Goal: Task Accomplishment & Management: Complete application form

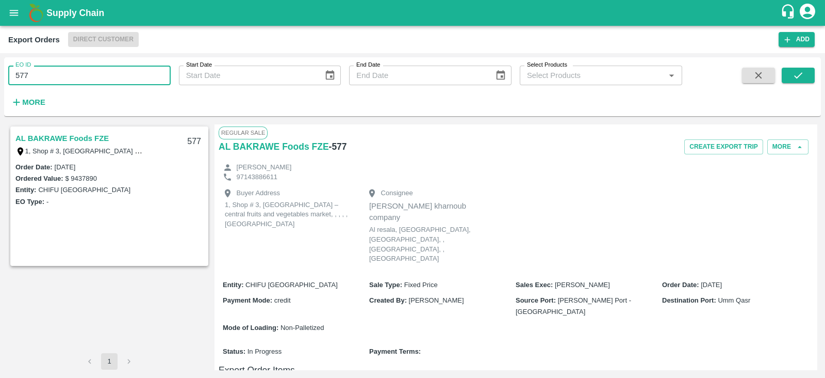
click at [124, 81] on input "577" at bounding box center [89, 76] width 162 height 20
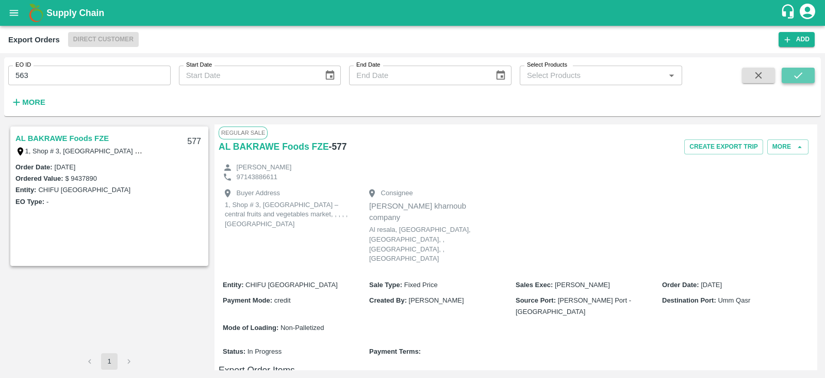
click at [786, 80] on button "submit" at bounding box center [798, 75] width 33 height 15
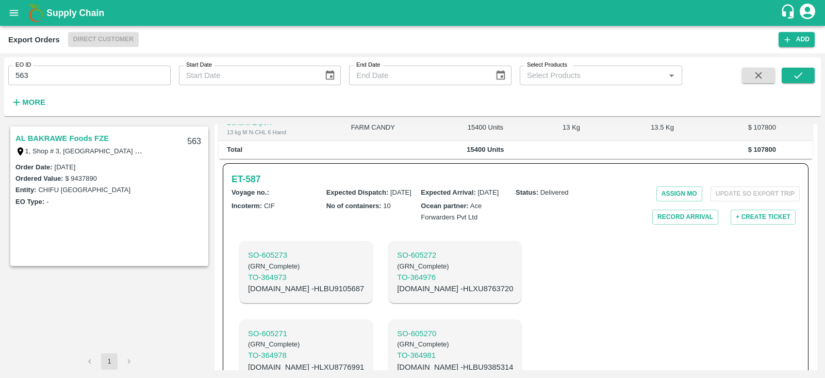
scroll to position [303, 0]
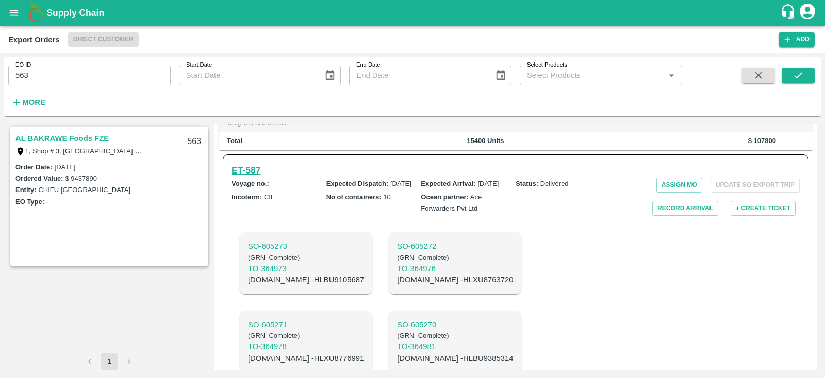
click at [247, 163] on h6 "ET- 587" at bounding box center [246, 170] width 29 height 14
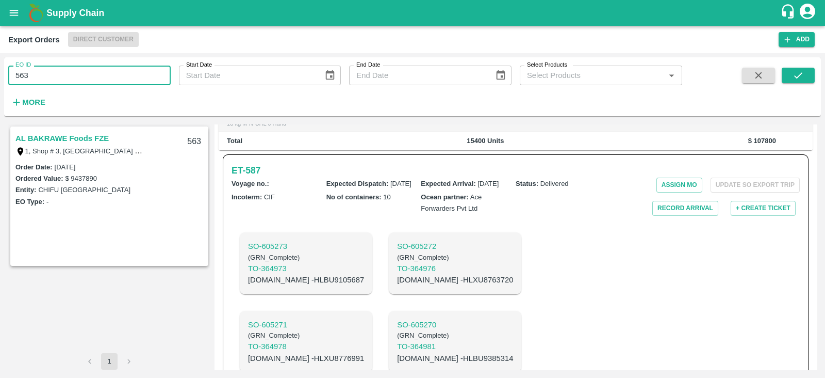
click at [91, 68] on input "563" at bounding box center [89, 76] width 162 height 20
type input "5"
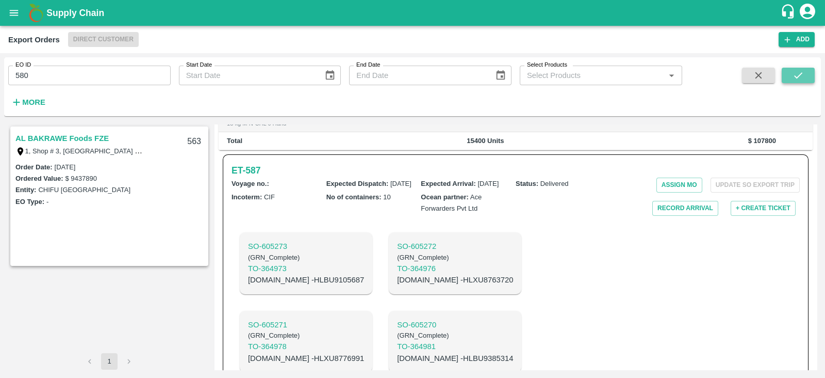
click at [799, 73] on icon "submit" at bounding box center [798, 75] width 11 height 11
click at [797, 76] on icon "submit" at bounding box center [798, 75] width 11 height 11
click at [60, 137] on link "AL BAKRAWE Foods FZE" at bounding box center [61, 138] width 93 height 13
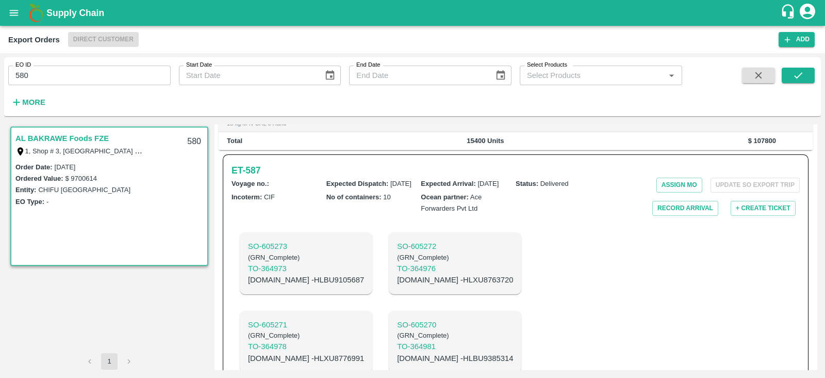
scroll to position [293, 0]
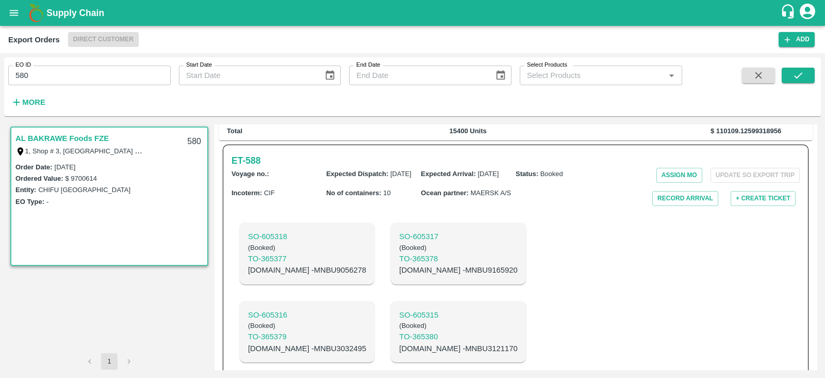
click at [60, 137] on link "AL BAKRAWE Foods FZE" at bounding box center [61, 138] width 93 height 13
click at [72, 137] on link "AL BAKRAWE Foods FZE" at bounding box center [61, 138] width 93 height 13
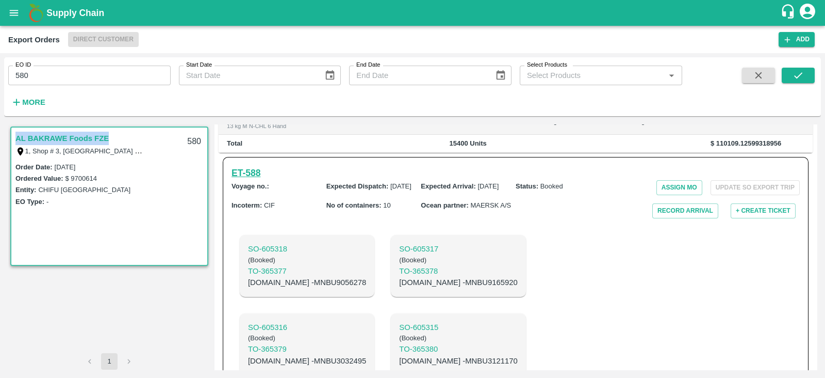
scroll to position [280, 0]
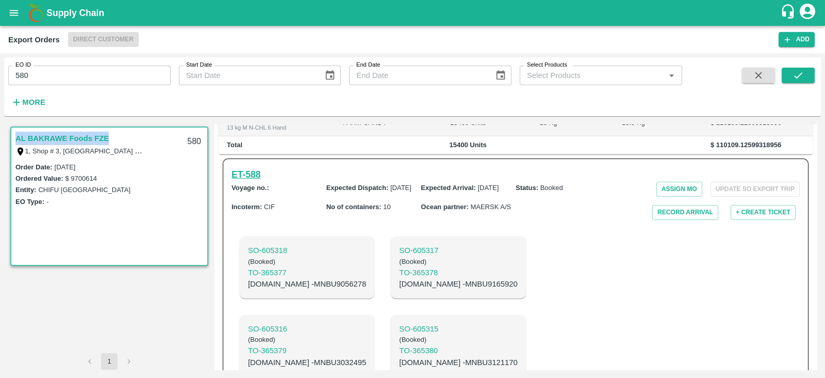
click at [258, 167] on h6 "ET- 588" at bounding box center [246, 174] width 29 height 14
click at [307, 278] on p "C.No - MNBU9056278" at bounding box center [307, 283] width 118 height 11
copy p "MNBU9056278"
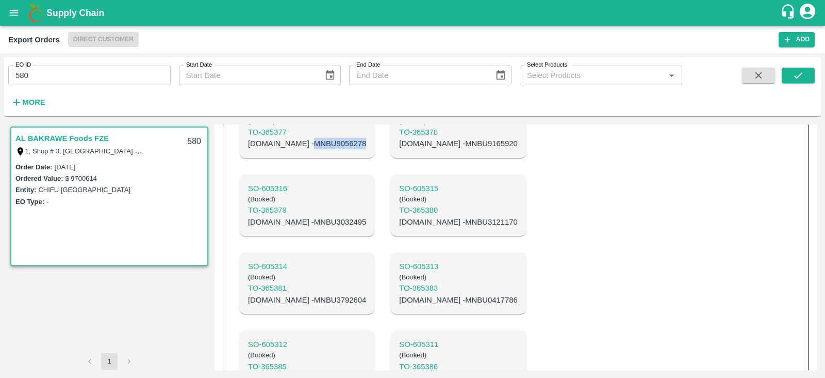
scroll to position [454, 0]
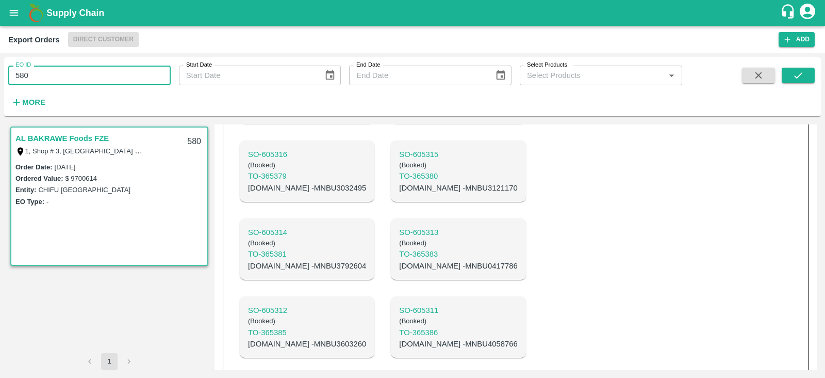
click at [119, 78] on input "580" at bounding box center [89, 76] width 162 height 20
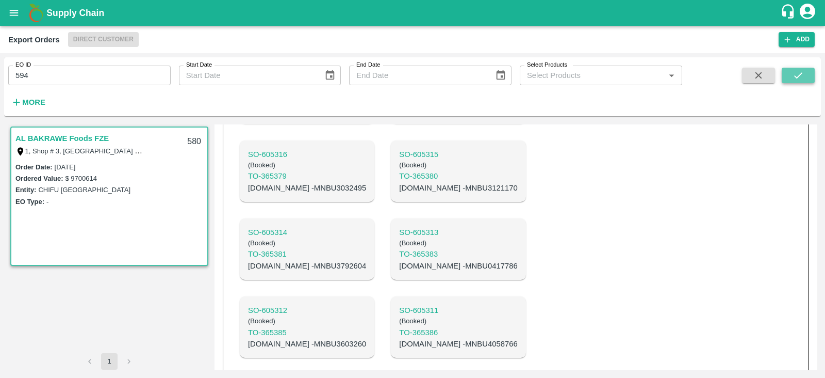
click at [794, 76] on icon "submit" at bounding box center [798, 75] width 11 height 11
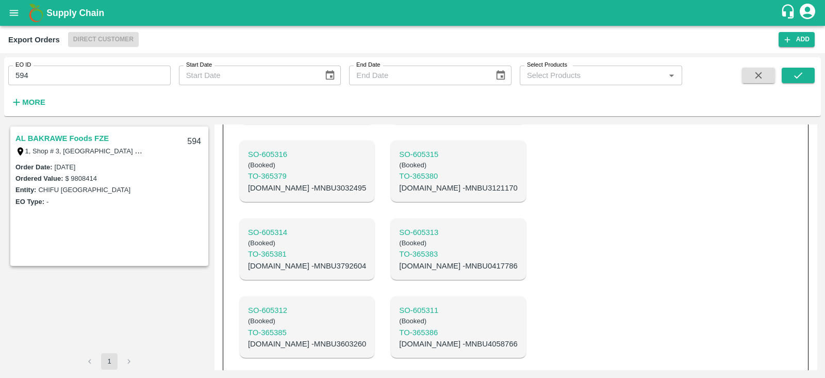
click at [94, 141] on link "AL BAKRAWE Foods FZE" at bounding box center [61, 138] width 93 height 13
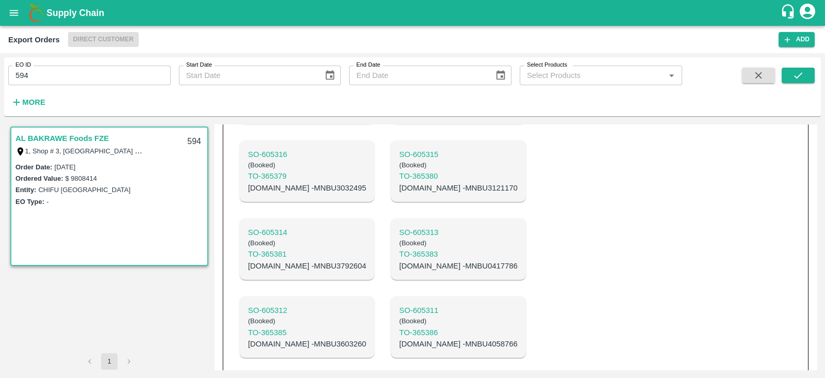
scroll to position [316, 0]
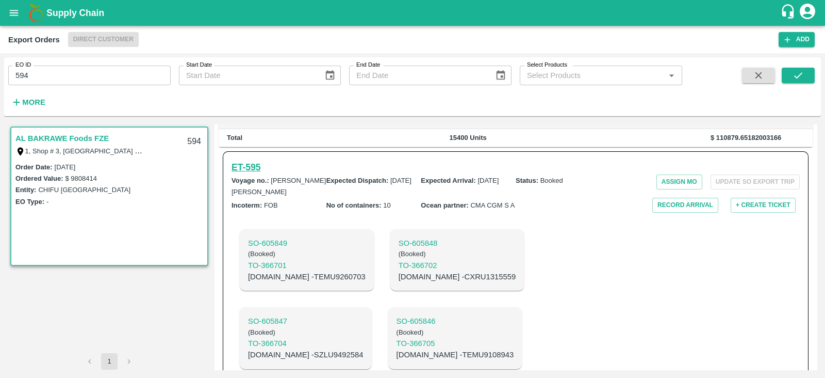
click at [256, 160] on h6 "ET- 595" at bounding box center [246, 167] width 29 height 14
click at [125, 76] on input "594" at bounding box center [89, 76] width 162 height 20
click at [780, 74] on div at bounding box center [781, 89] width 68 height 42
click at [787, 74] on button "submit" at bounding box center [798, 75] width 33 height 15
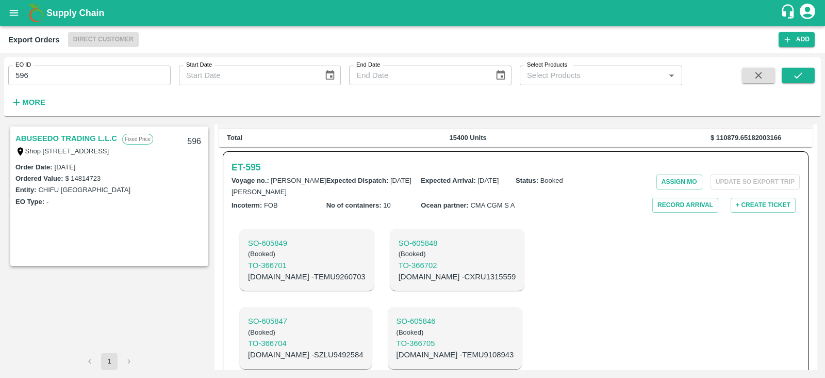
click at [100, 140] on link "ABUSEEDO TRADING L.L.C" at bounding box center [66, 138] width 102 height 13
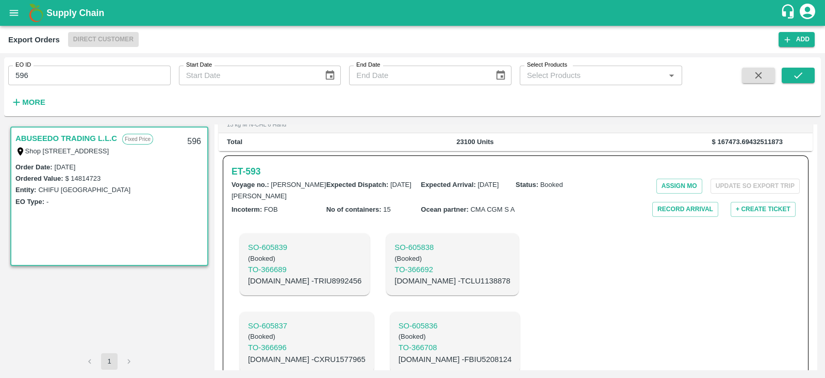
scroll to position [302, 0]
click at [258, 164] on h6 "ET- 593" at bounding box center [246, 171] width 29 height 14
click at [144, 78] on input "596" at bounding box center [89, 76] width 162 height 20
click at [808, 73] on button "submit" at bounding box center [798, 75] width 33 height 15
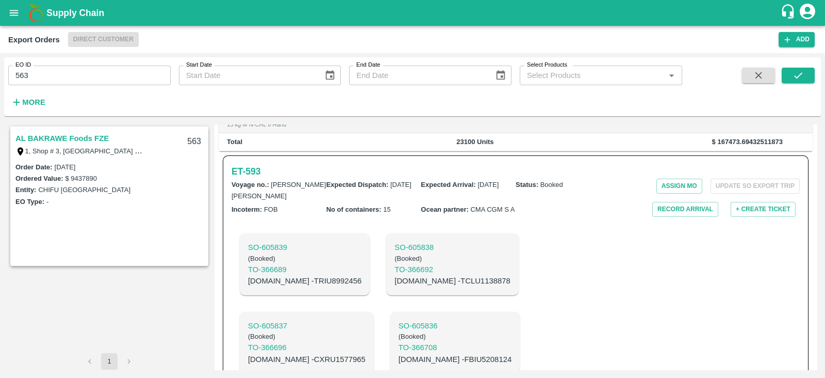
click at [62, 136] on link "AL BAKRAWE Foods FZE" at bounding box center [61, 138] width 93 height 13
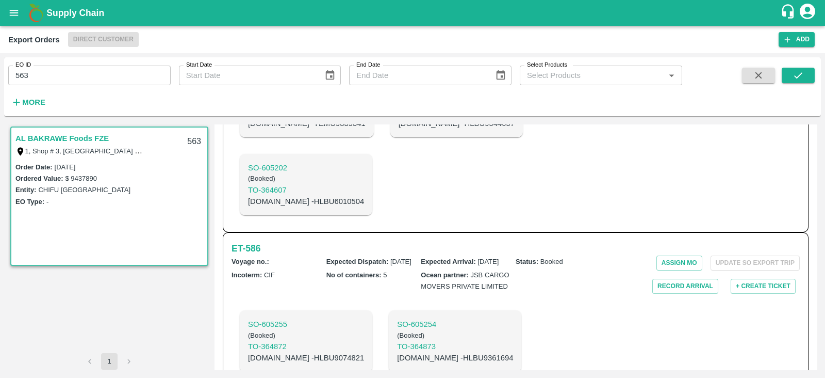
scroll to position [558, 0]
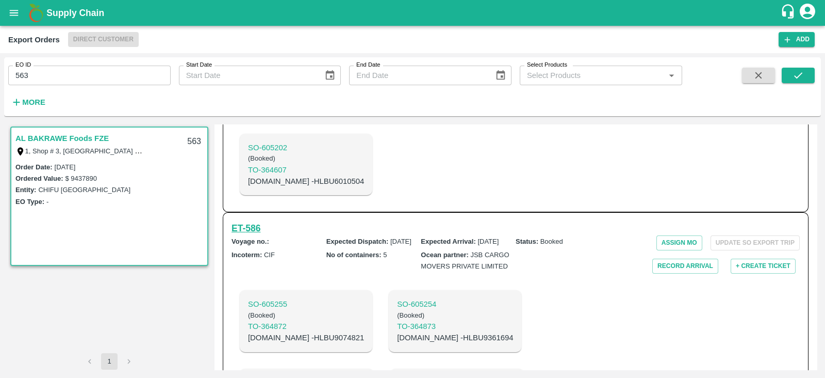
click at [252, 221] on h6 "ET- 586" at bounding box center [246, 228] width 29 height 14
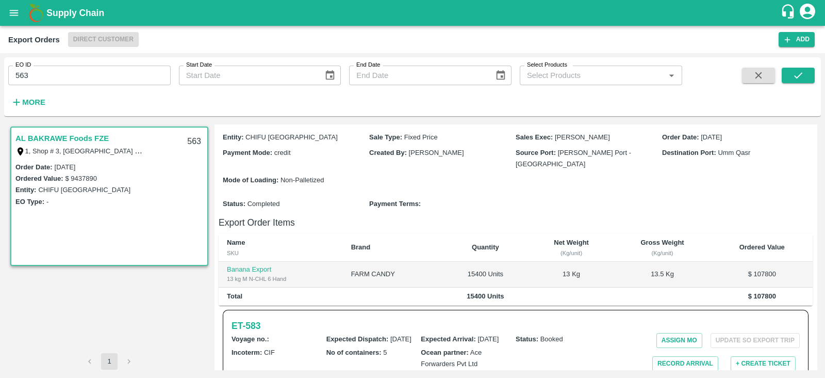
scroll to position [148, 0]
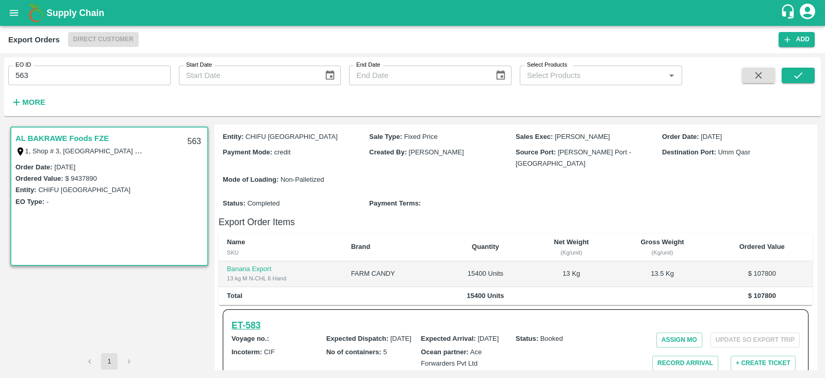
click at [260, 318] on h6 "ET- 583" at bounding box center [246, 325] width 29 height 14
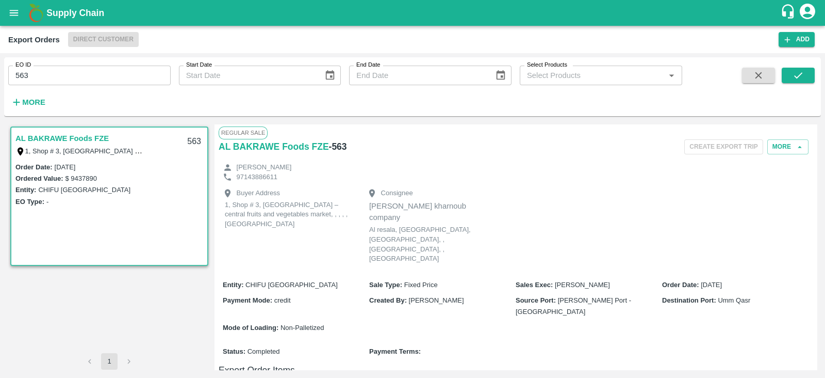
scroll to position [1, 0]
click at [103, 70] on input "563" at bounding box center [89, 76] width 162 height 20
type input "558"
click at [795, 76] on icon "submit" at bounding box center [798, 75] width 11 height 11
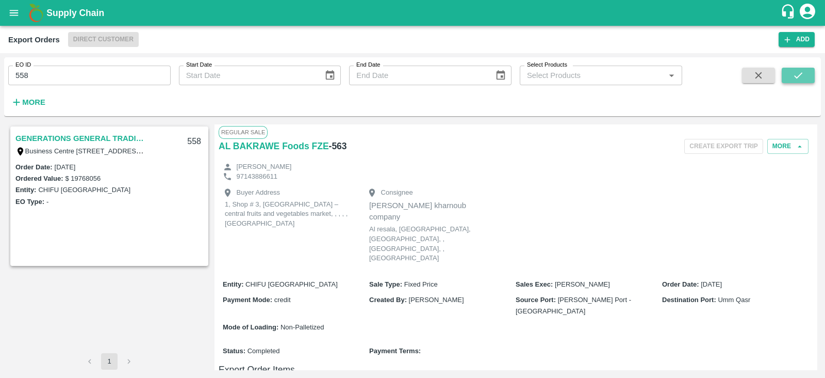
click at [795, 69] on button "submit" at bounding box center [798, 75] width 33 height 15
click at [124, 135] on link "GENERATIONS GENERAL TRADING LLC" at bounding box center [79, 138] width 129 height 13
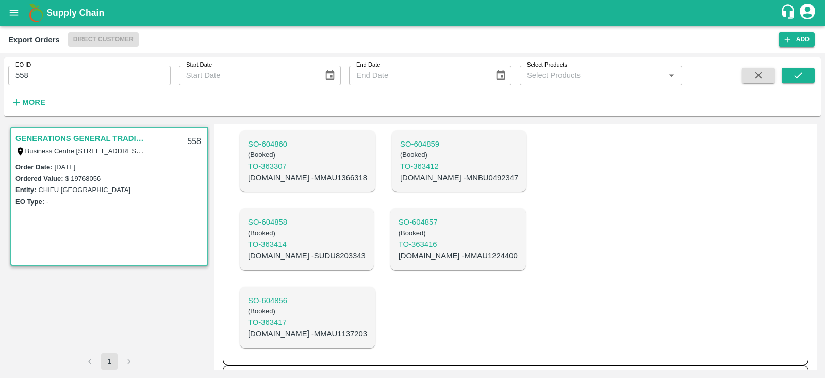
scroll to position [692, 0]
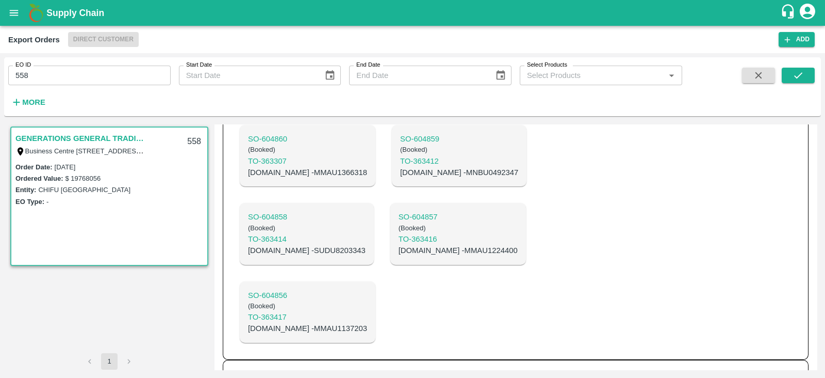
click at [252, 368] on h6 "ET- 596" at bounding box center [246, 375] width 29 height 14
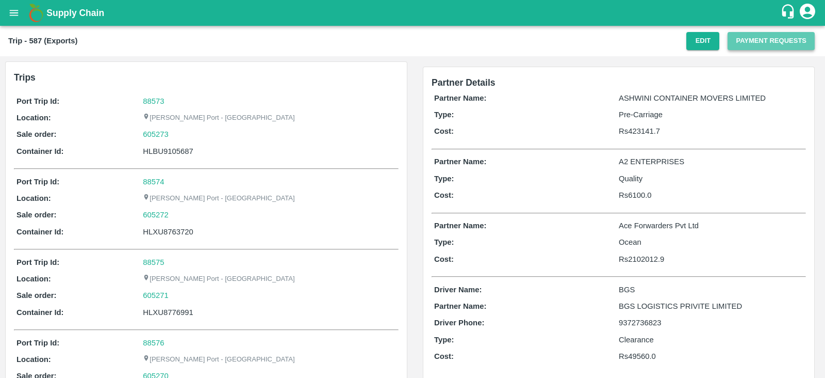
click at [754, 42] on button "Payment Requests" at bounding box center [771, 41] width 87 height 18
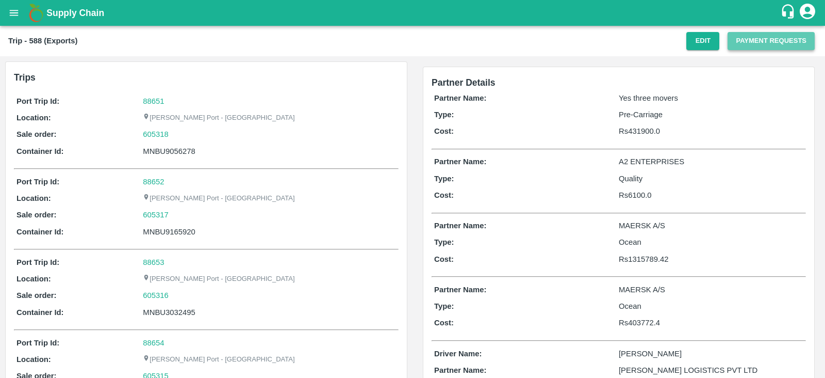
click at [745, 38] on button "Payment Requests" at bounding box center [771, 41] width 87 height 18
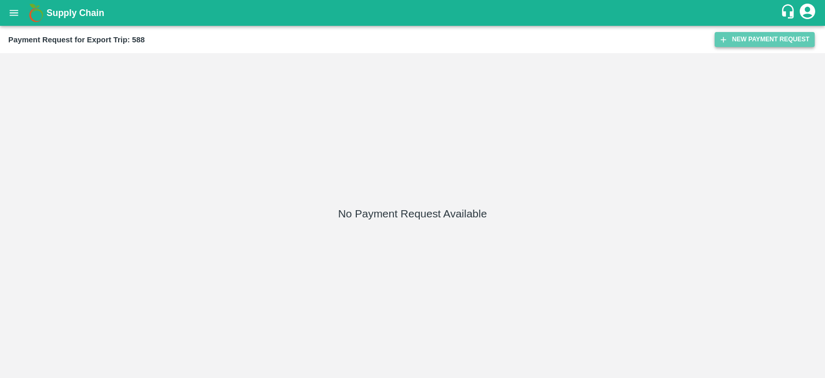
click at [763, 37] on button "New Payment Request" at bounding box center [765, 39] width 100 height 15
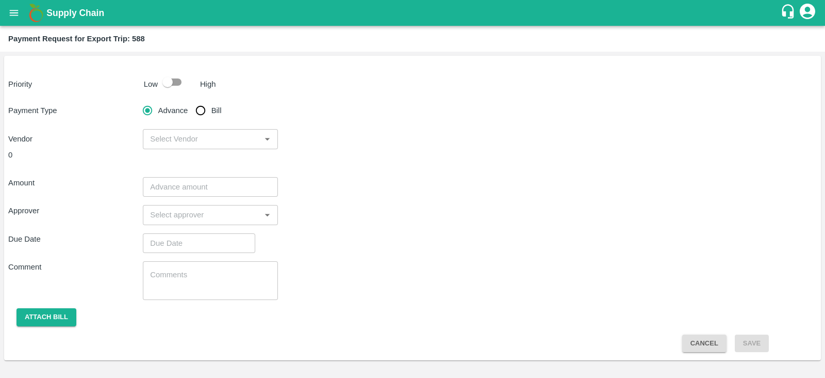
click at [170, 80] on input "checkbox" at bounding box center [167, 82] width 59 height 20
checkbox input "true"
click at [198, 108] on input "Bill" at bounding box center [200, 110] width 21 height 21
radio input "true"
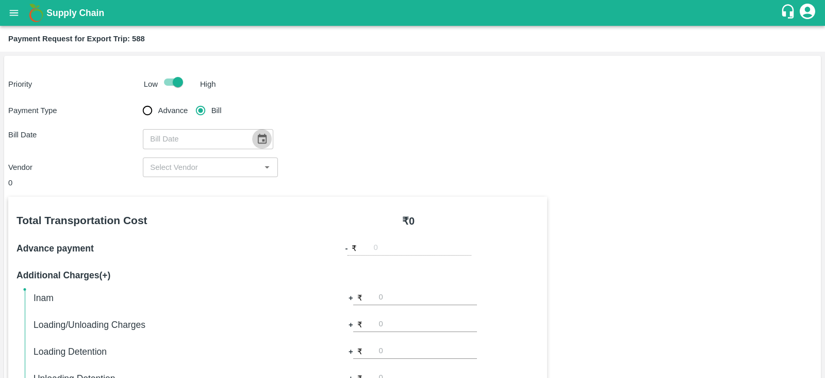
click at [256, 136] on icon "Choose date" at bounding box center [261, 138] width 11 height 11
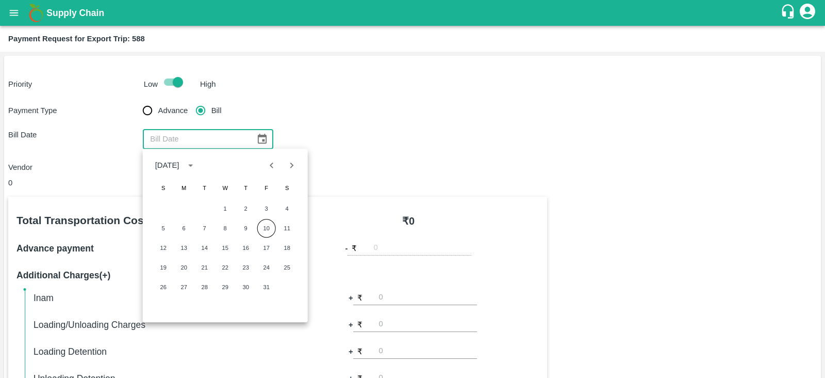
click at [260, 138] on icon "Choose date" at bounding box center [261, 138] width 11 height 11
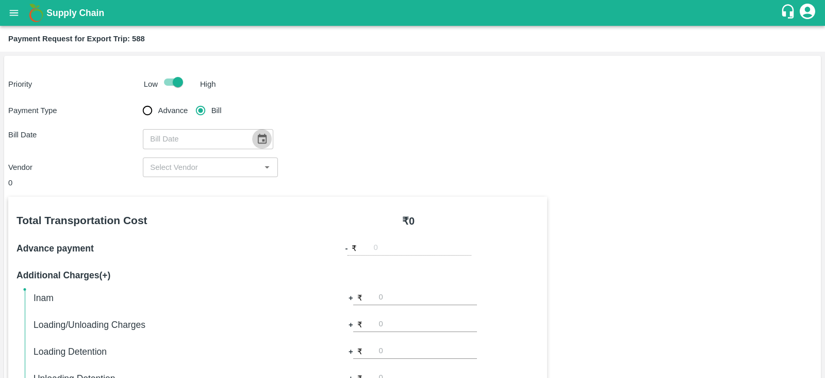
click at [258, 136] on icon "Choose date" at bounding box center [262, 139] width 9 height 10
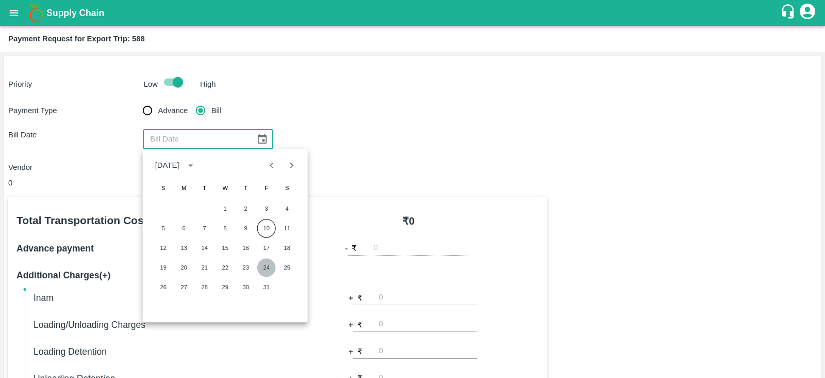
click at [267, 264] on button "24" at bounding box center [266, 267] width 19 height 19
type input "24/10/2025"
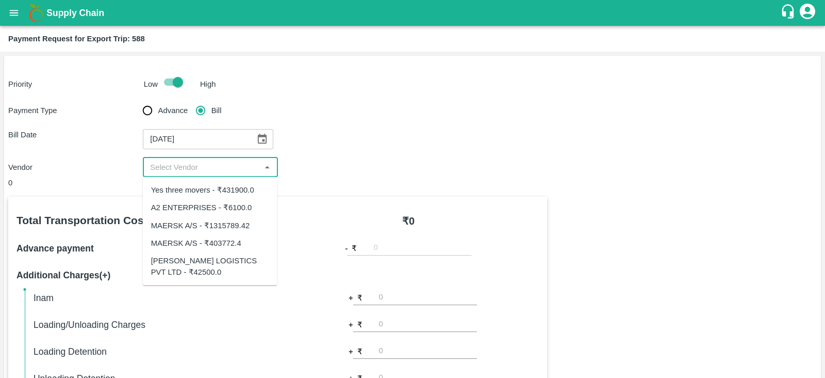
click at [213, 169] on input "input" at bounding box center [201, 166] width 111 height 13
click at [227, 193] on div "Yes three movers - ₹431900.0" at bounding box center [202, 189] width 103 height 11
type input "Yes three movers - ₹431900.0"
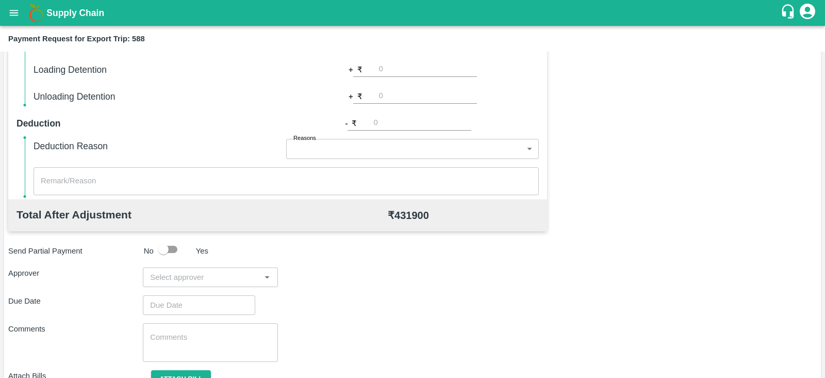
scroll to position [330, 0]
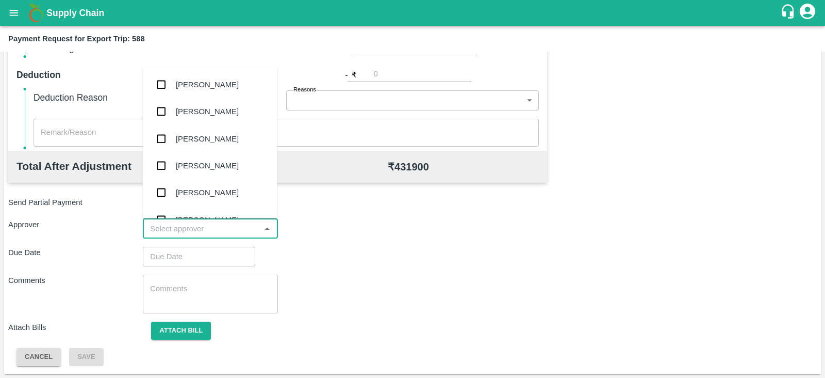
click at [250, 225] on input "input" at bounding box center [201, 228] width 111 height 13
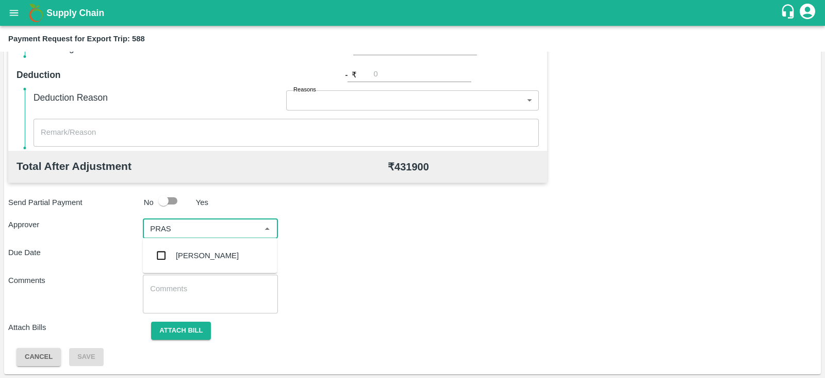
type input "PRASA"
click at [224, 249] on div "[PERSON_NAME]" at bounding box center [210, 255] width 135 height 27
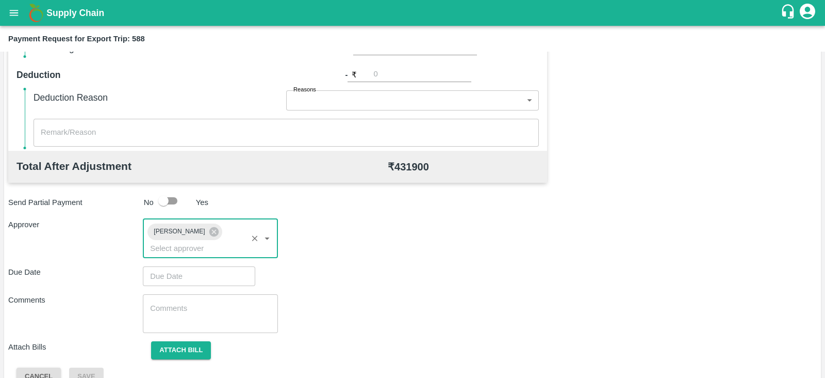
type input "DD/MM/YYYY hh:mm aa"
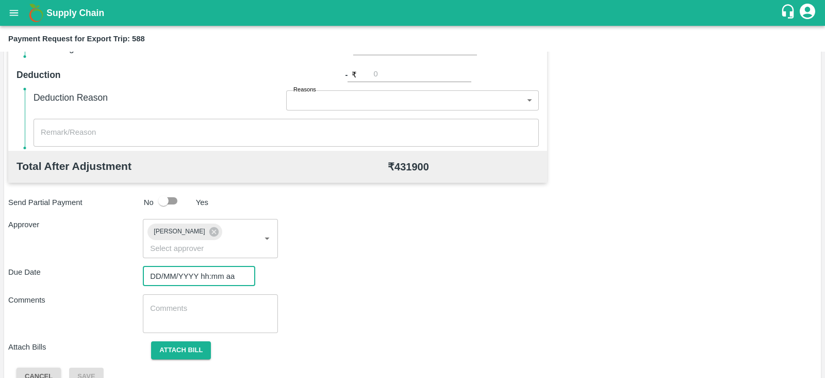
click at [194, 266] on input "DD/MM/YYYY hh:mm aa" at bounding box center [195, 276] width 105 height 20
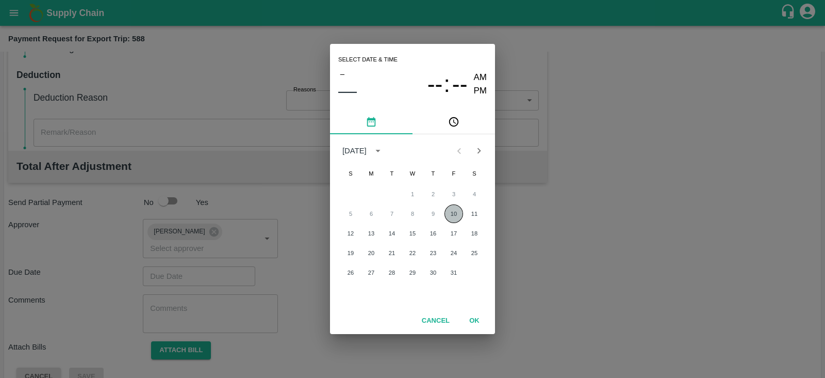
click at [451, 215] on button "10" at bounding box center [454, 213] width 19 height 19
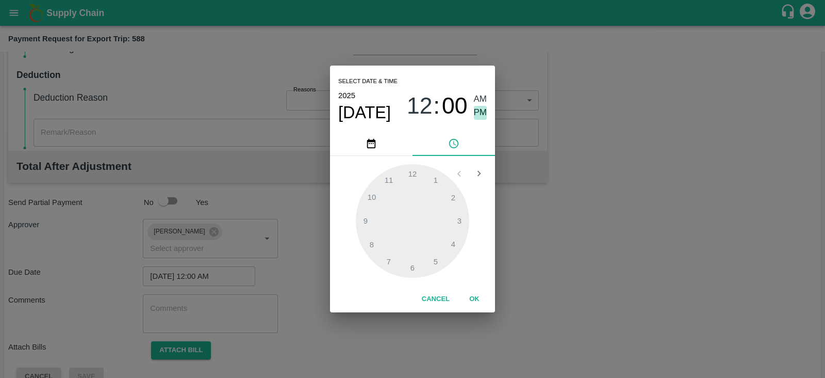
click at [478, 106] on span "PM" at bounding box center [480, 113] width 13 height 14
click at [459, 219] on div at bounding box center [412, 220] width 113 height 113
type input "[DATE] 03:00 PM"
click at [474, 298] on button "OK" at bounding box center [474, 299] width 33 height 18
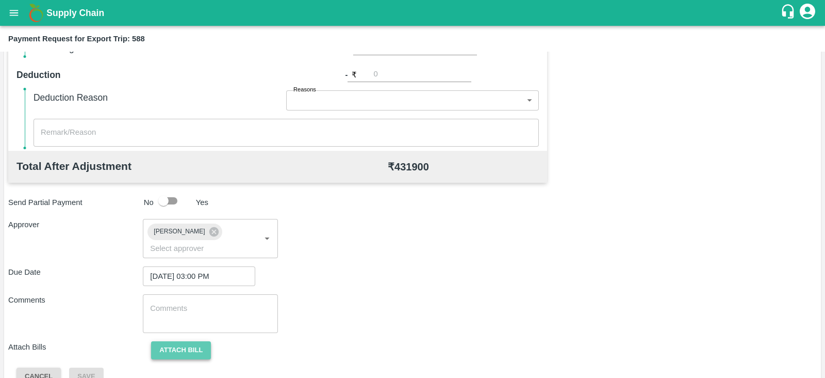
click at [161, 341] on button "Attach bill" at bounding box center [181, 350] width 60 height 18
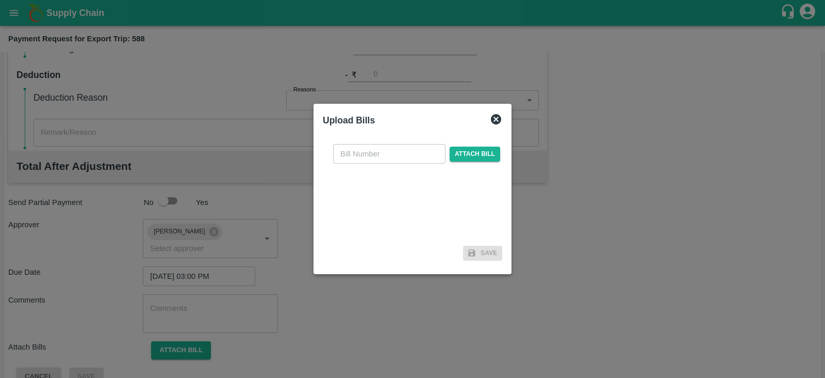
click at [398, 151] on input "text" at bounding box center [389, 154] width 112 height 20
paste input "YTM/0615/25-26"
type input "YTM/0615/25-26"
click at [463, 158] on span "Attach bill" at bounding box center [475, 153] width 51 height 15
click at [0, 0] on input "Attach bill" at bounding box center [0, 0] width 0 height 0
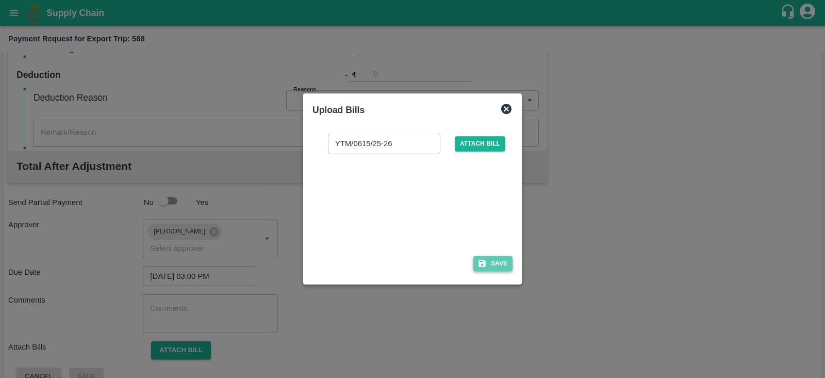
click at [495, 260] on button "Save" at bounding box center [492, 263] width 39 height 15
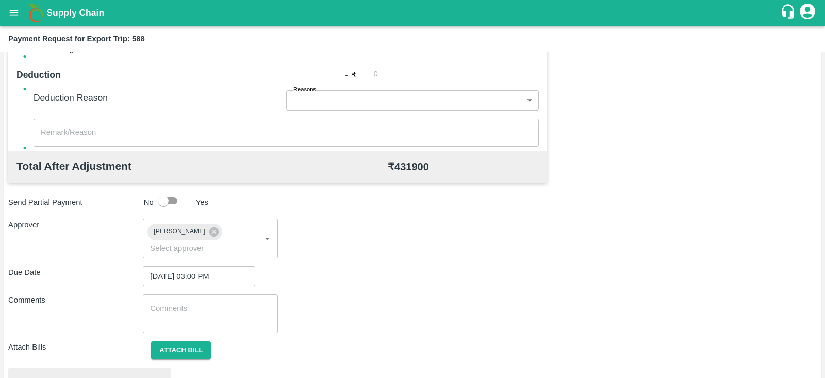
scroll to position [391, 0]
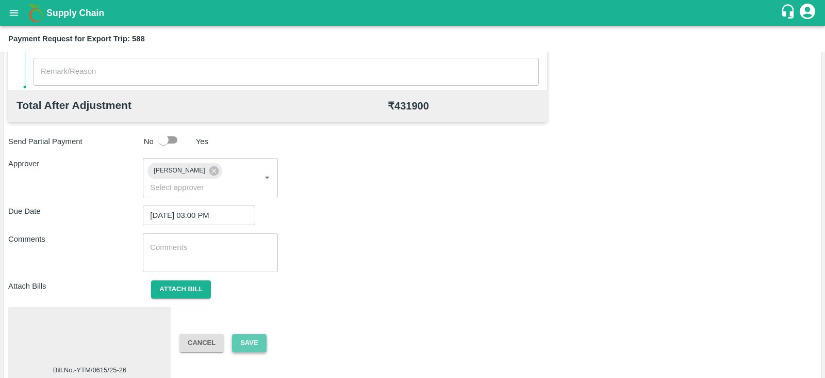
click at [258, 334] on button "Save" at bounding box center [249, 343] width 34 height 18
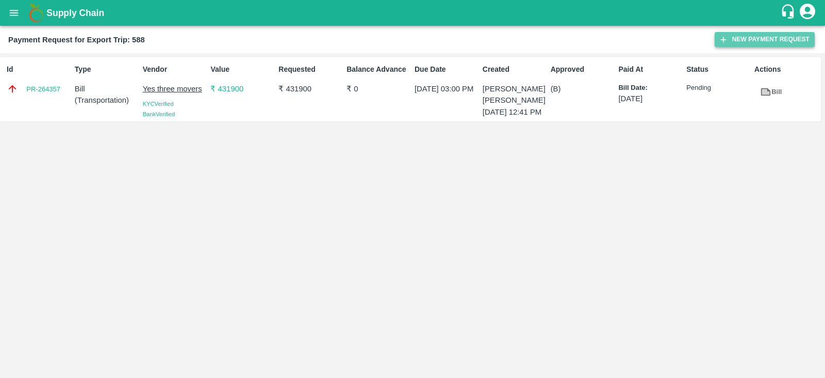
click at [743, 36] on button "New Payment Request" at bounding box center [765, 39] width 100 height 15
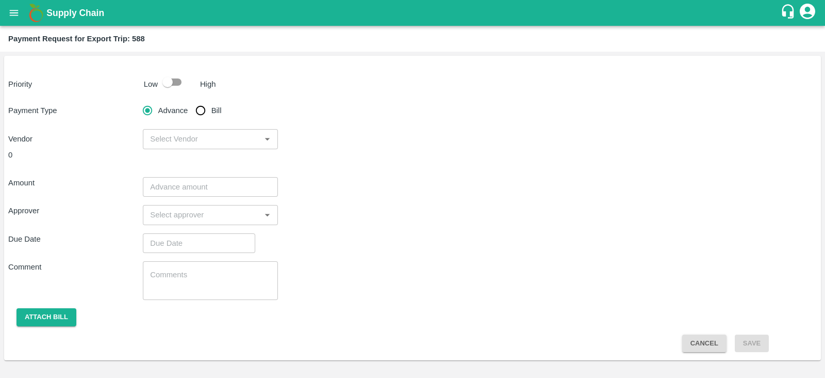
click at [183, 81] on input "checkbox" at bounding box center [167, 82] width 59 height 20
checkbox input "true"
click at [200, 107] on input "Bill" at bounding box center [200, 110] width 21 height 21
radio input "true"
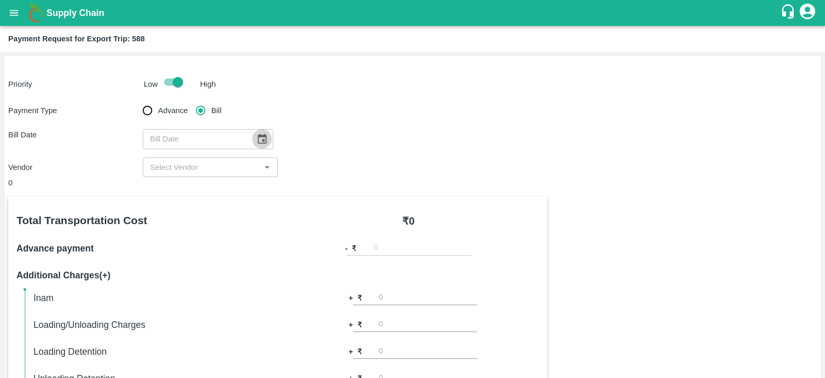
click at [260, 139] on icon "Choose date" at bounding box center [261, 138] width 11 height 11
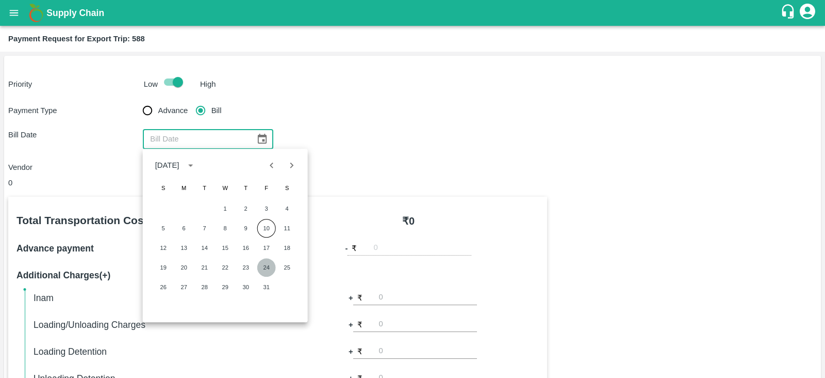
click at [269, 264] on button "24" at bounding box center [266, 267] width 19 height 19
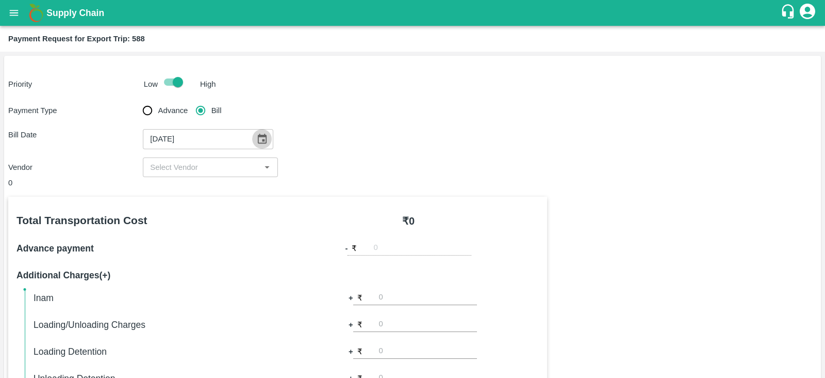
click at [256, 140] on icon "Choose date, selected date is Oct 24, 2025" at bounding box center [261, 138] width 11 height 11
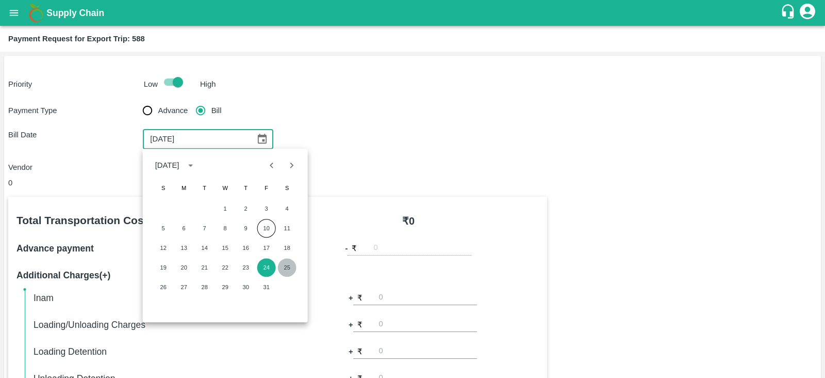
click at [286, 264] on button "25" at bounding box center [287, 267] width 19 height 19
type input "25/10/2025"
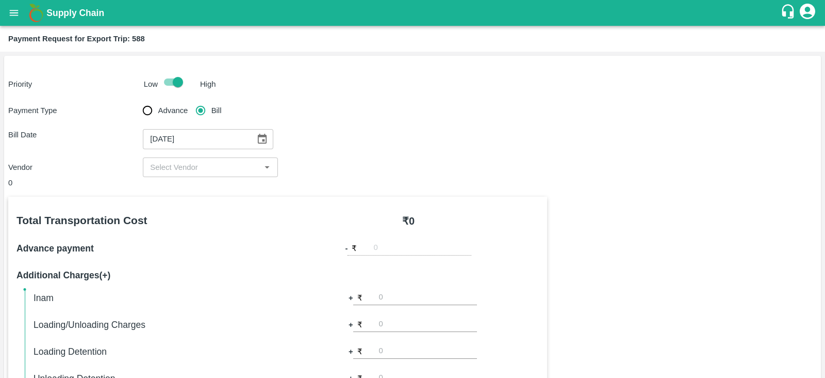
click at [219, 174] on div "​" at bounding box center [210, 167] width 135 height 20
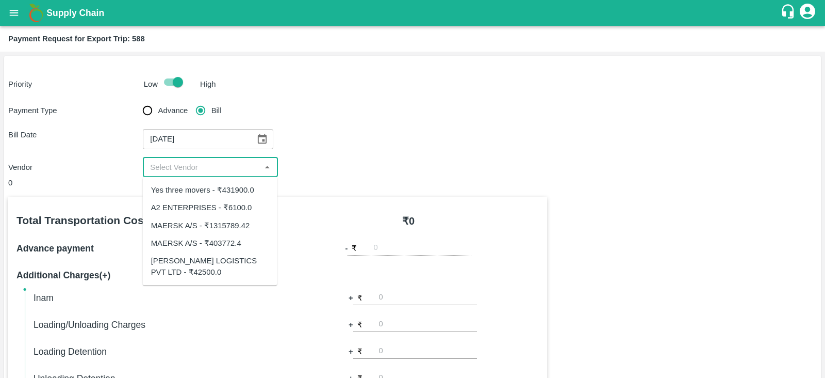
click at [210, 263] on div "SAIRAJ LOGISTICS PVT LTD - ₹42500.0" at bounding box center [210, 266] width 118 height 23
type input "SAIRAJ LOGISTICS PVT LTD - ₹42500.0"
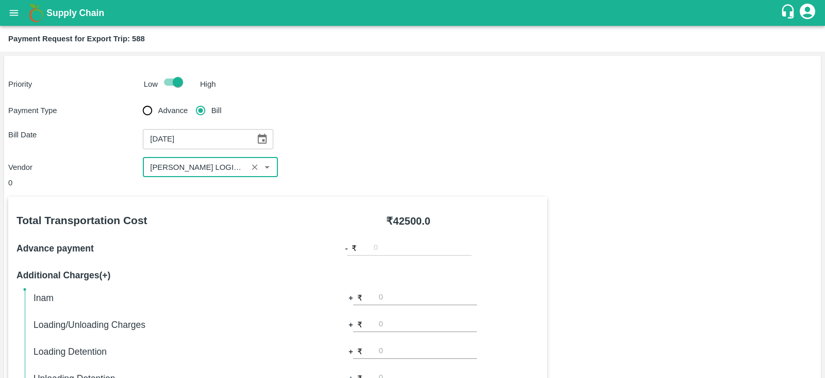
scroll to position [330, 0]
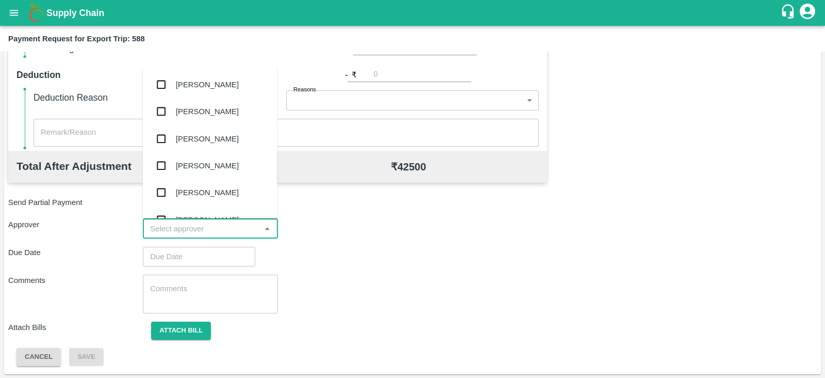
click at [175, 230] on input "input" at bounding box center [201, 228] width 111 height 13
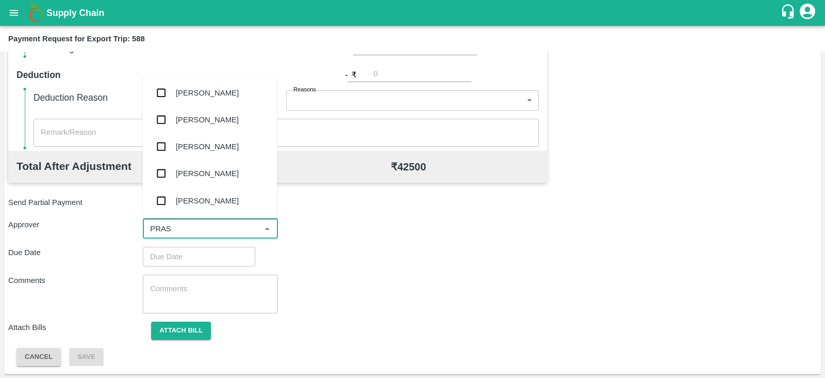
type input "PRASA"
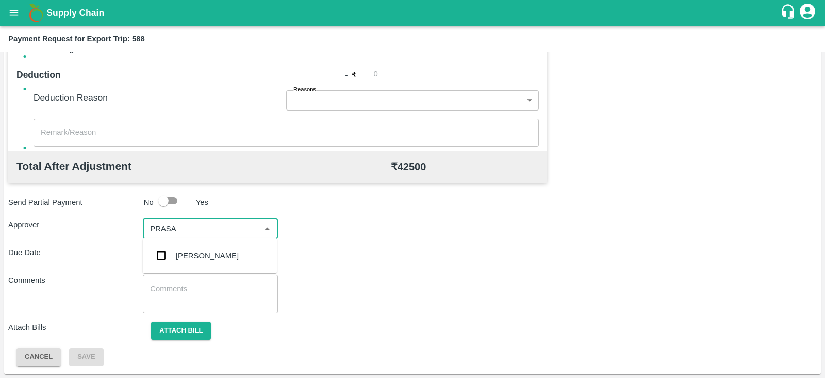
click at [183, 252] on div "[PERSON_NAME]" at bounding box center [207, 255] width 63 height 11
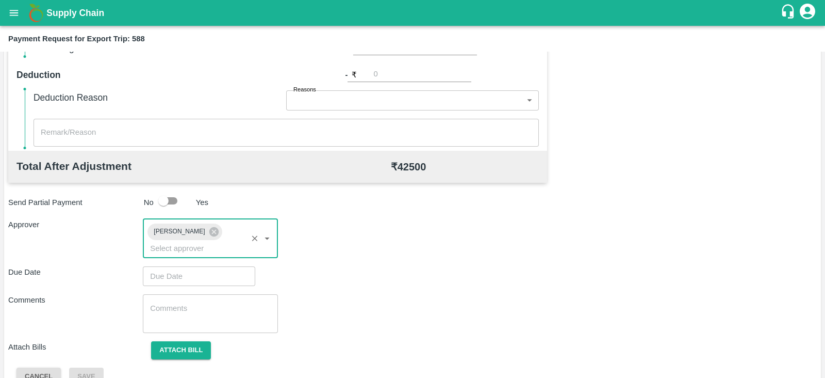
type input "DD/MM/YYYY hh:mm aa"
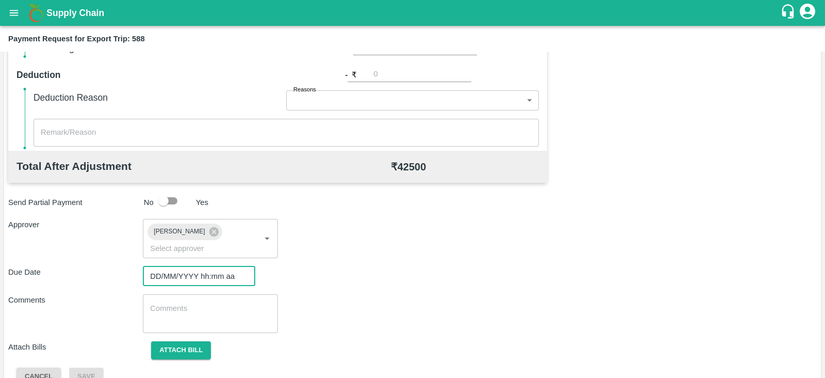
click at [172, 266] on input "DD/MM/YYYY hh:mm aa" at bounding box center [195, 276] width 105 height 20
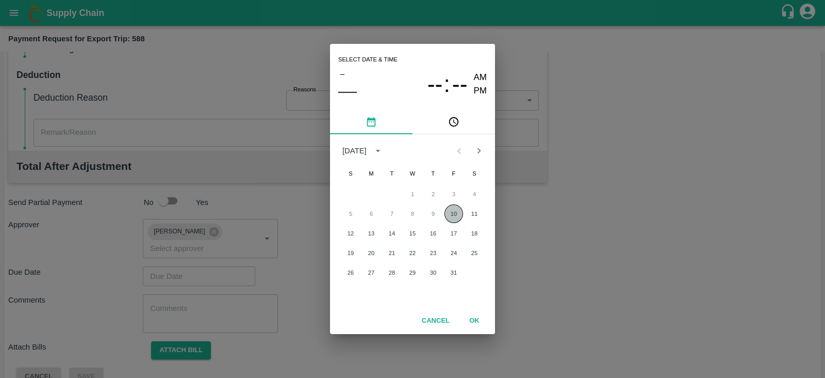
click at [451, 206] on button "10" at bounding box center [454, 213] width 19 height 19
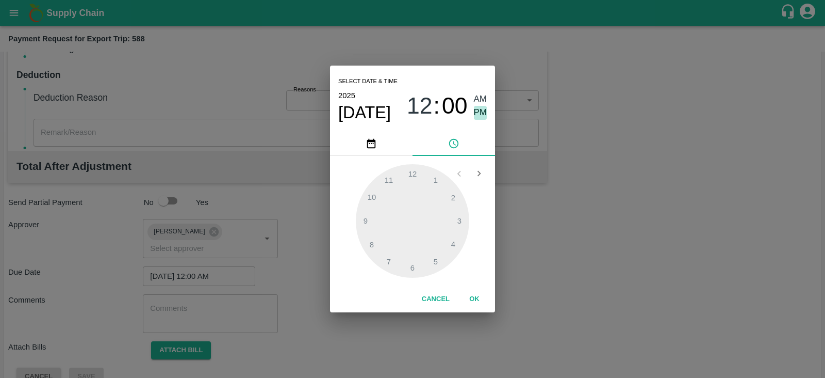
click at [478, 112] on span "PM" at bounding box center [480, 113] width 13 height 14
click at [462, 217] on div at bounding box center [412, 220] width 113 height 113
type input "[DATE] 03:00 PM"
click at [475, 299] on button "OK" at bounding box center [474, 299] width 33 height 18
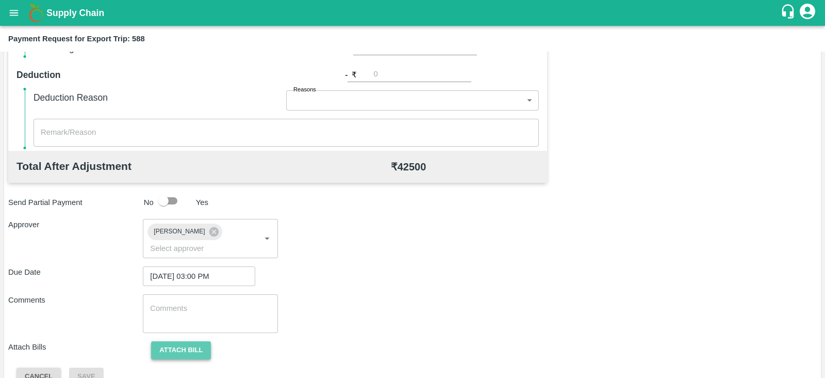
click at [176, 341] on button "Attach bill" at bounding box center [181, 350] width 60 height 18
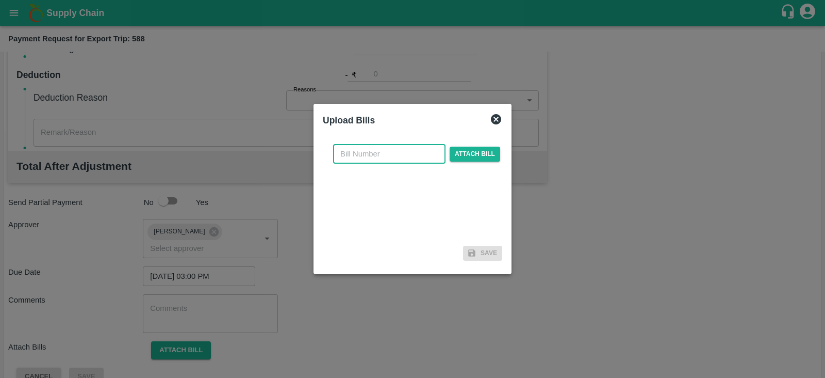
click at [384, 155] on input "text" at bounding box center [389, 154] width 112 height 20
paste input "SLPL/0387/25-26"
type input "SLPL/0387/25-26"
click at [473, 156] on span "Attach bill" at bounding box center [475, 153] width 51 height 15
click at [0, 0] on input "Attach bill" at bounding box center [0, 0] width 0 height 0
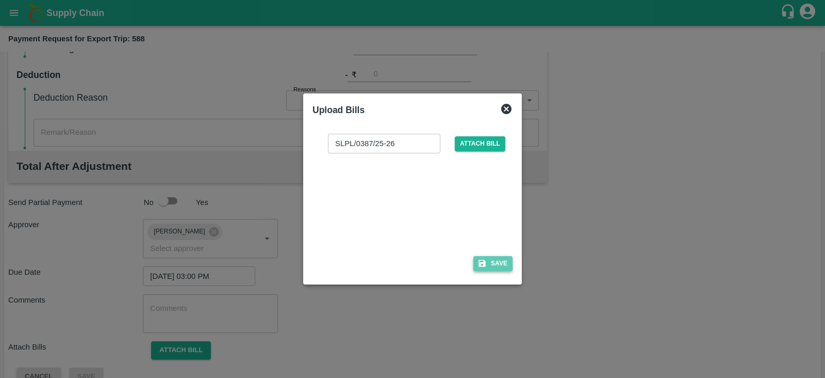
click at [485, 259] on icon "button" at bounding box center [482, 262] width 9 height 9
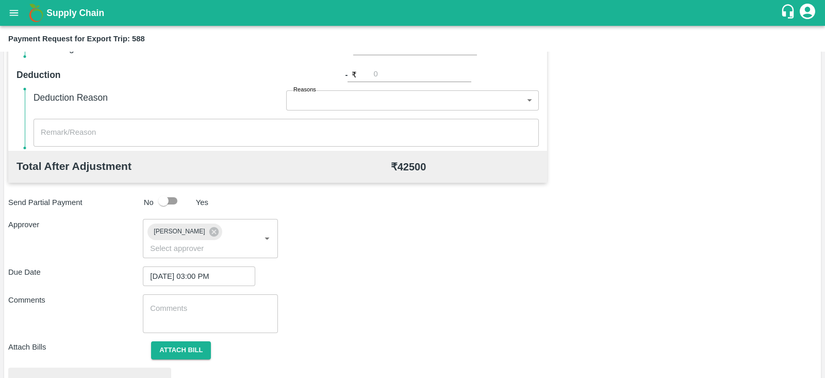
scroll to position [391, 0]
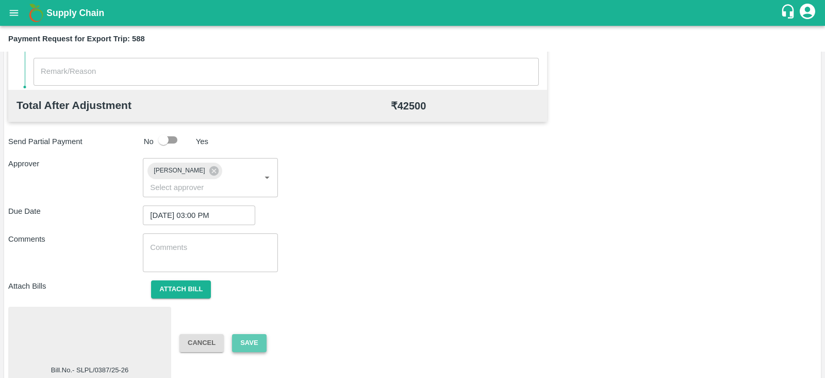
click at [259, 334] on button "Save" at bounding box center [249, 343] width 34 height 18
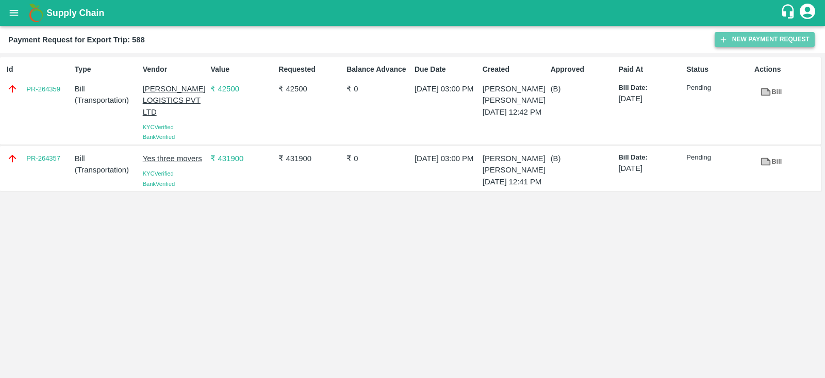
click at [744, 39] on button "New Payment Request" at bounding box center [765, 39] width 100 height 15
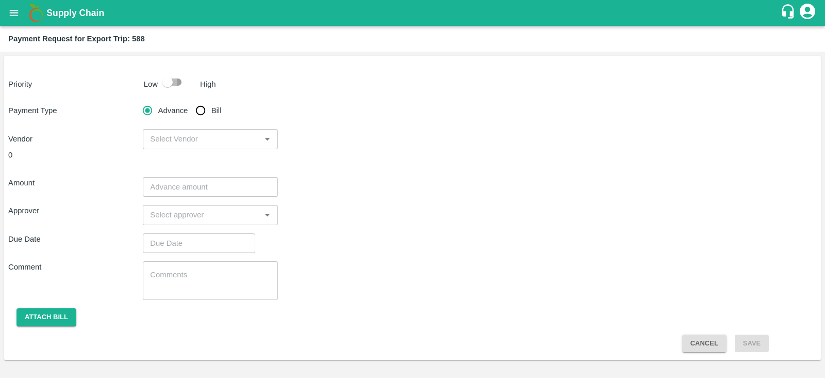
click at [172, 83] on input "checkbox" at bounding box center [167, 82] width 59 height 20
checkbox input "true"
click at [201, 109] on input "Bill" at bounding box center [200, 110] width 21 height 21
radio input "true"
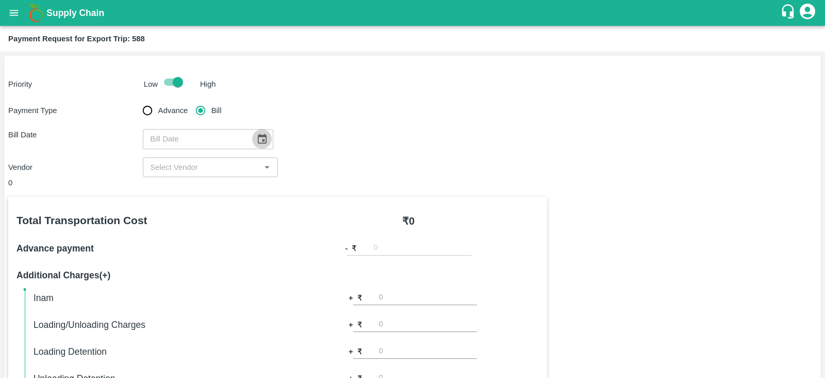
click at [258, 139] on icon "Choose date" at bounding box center [262, 139] width 9 height 10
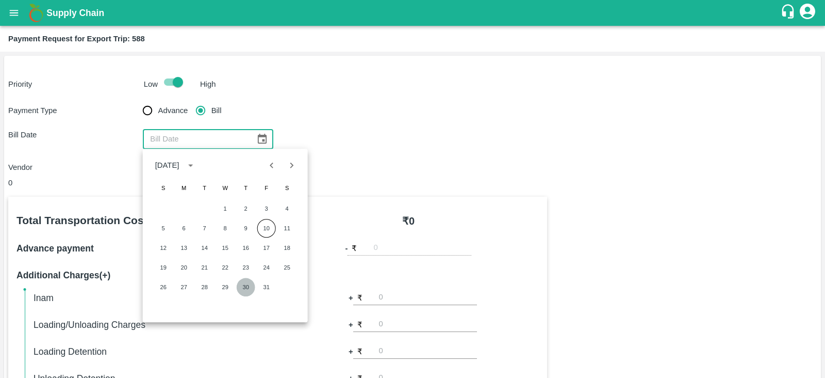
click at [241, 285] on button "30" at bounding box center [246, 286] width 19 height 19
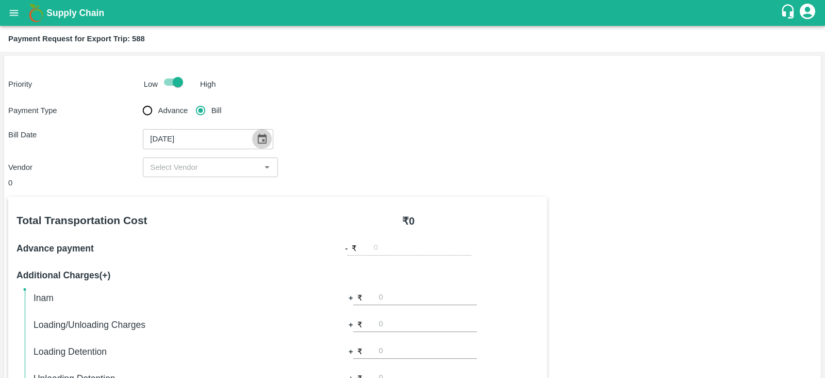
click at [258, 136] on icon "Choose date, selected date is Oct 30, 2025" at bounding box center [262, 139] width 9 height 10
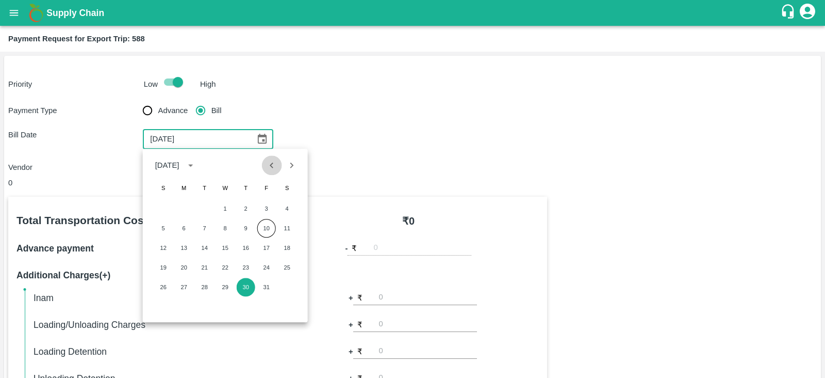
click at [275, 162] on icon "Previous month" at bounding box center [271, 164] width 11 height 11
click at [208, 282] on button "30" at bounding box center [204, 286] width 19 height 19
type input "30/09/2025"
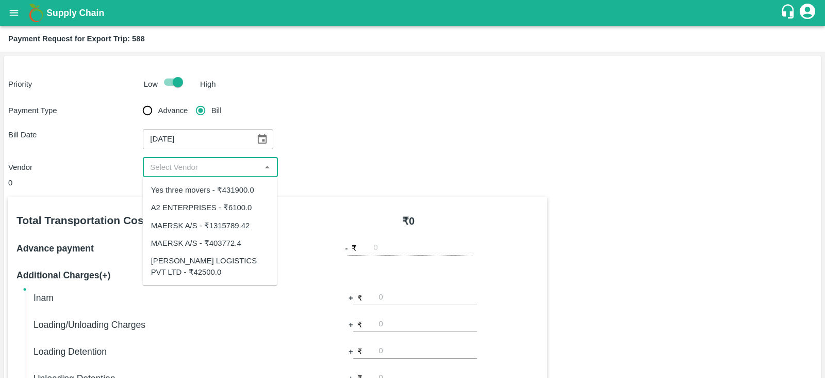
click at [212, 172] on input "input" at bounding box center [201, 166] width 111 height 13
click at [229, 210] on div "A2 ENTERPRISES - ₹6100.0" at bounding box center [201, 207] width 101 height 11
type input "A2 ENTERPRISES - ₹6100.0"
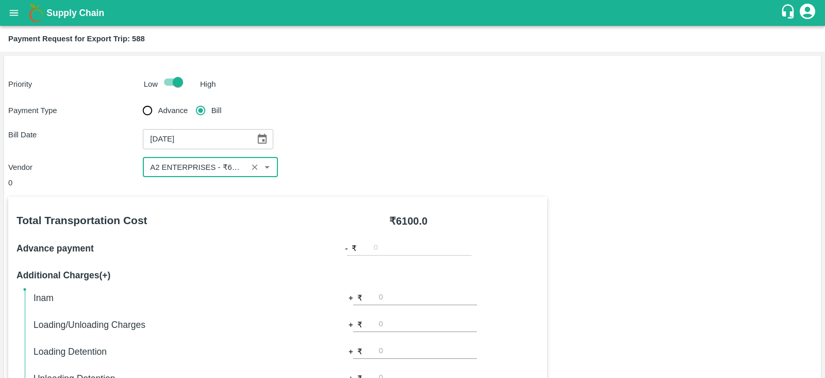
scroll to position [330, 0]
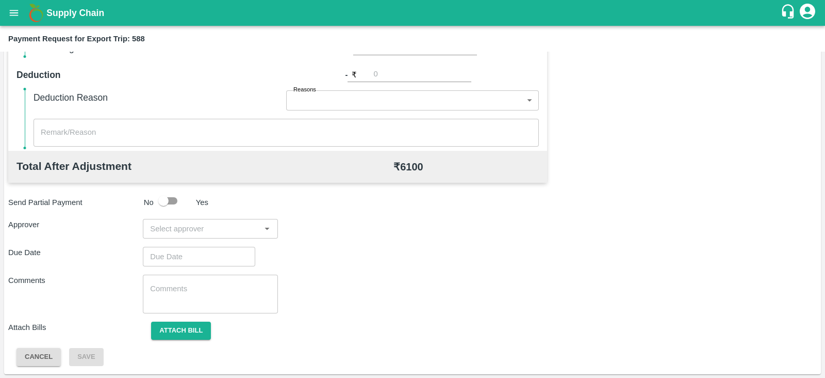
click at [217, 227] on input "input" at bounding box center [201, 228] width 111 height 13
type input "PRASA"
click at [207, 251] on div "[PERSON_NAME]" at bounding box center [207, 255] width 63 height 11
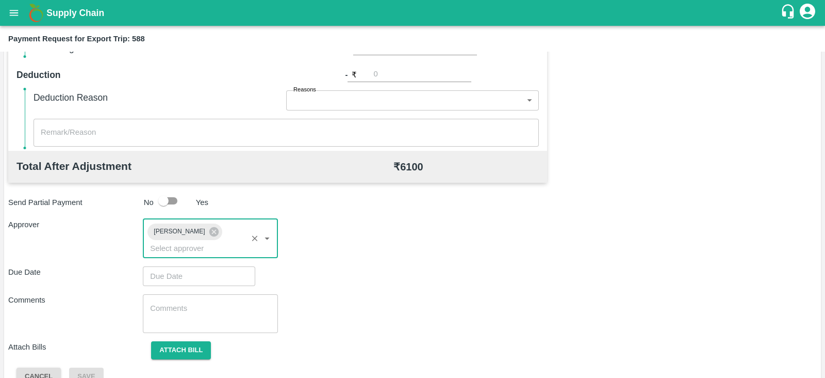
type input "DD/MM/YYYY hh:mm aa"
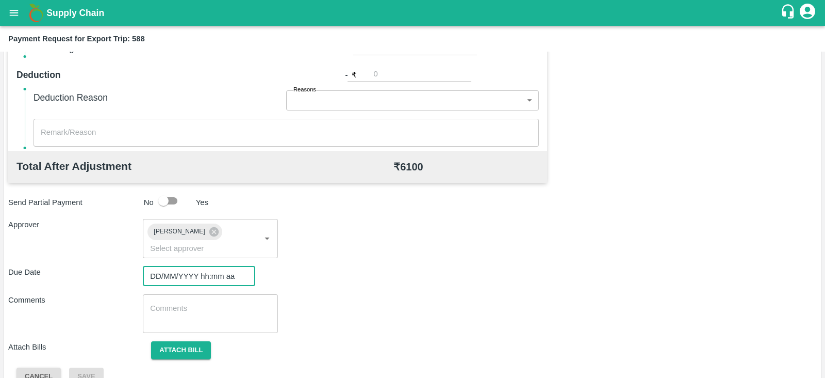
click at [179, 266] on input "DD/MM/YYYY hh:mm aa" at bounding box center [195, 276] width 105 height 20
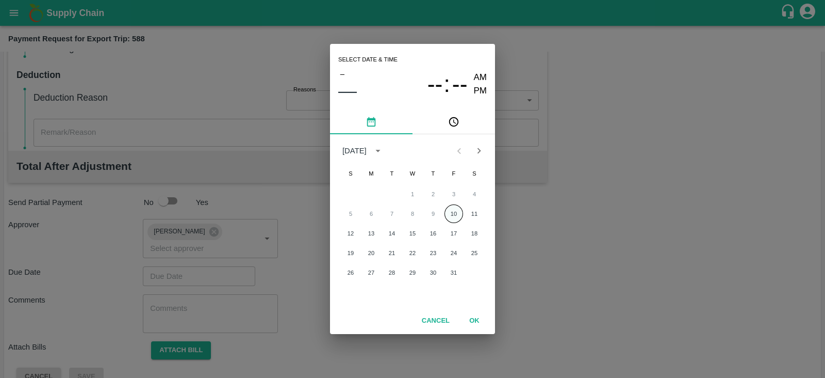
click at [456, 216] on button "10" at bounding box center [454, 213] width 19 height 19
type input "[DATE] 12:00 AM"
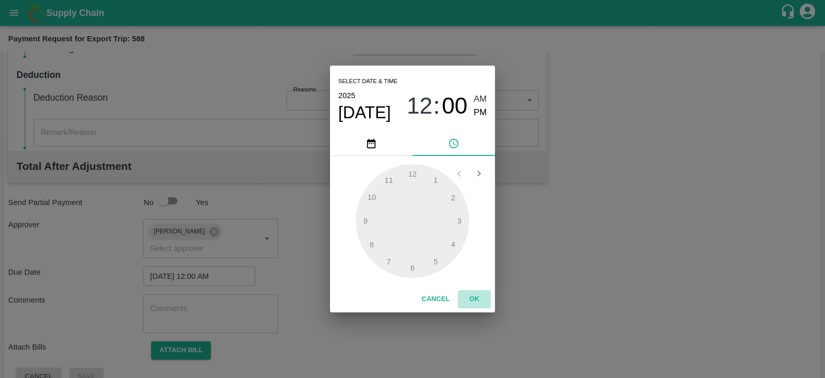
click at [479, 299] on button "OK" at bounding box center [474, 299] width 33 height 18
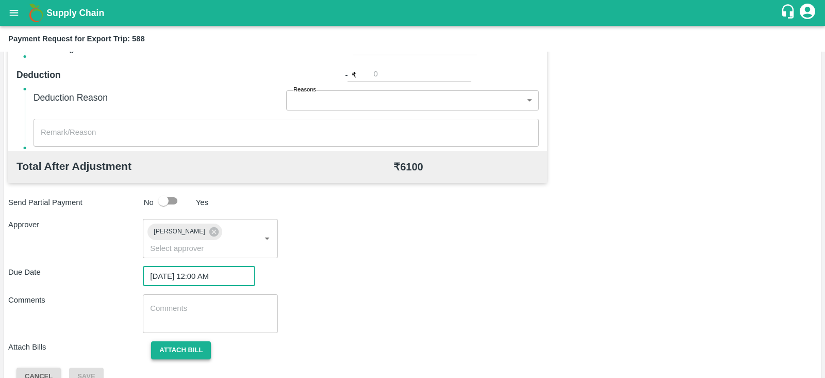
click at [193, 341] on button "Attach bill" at bounding box center [181, 350] width 60 height 18
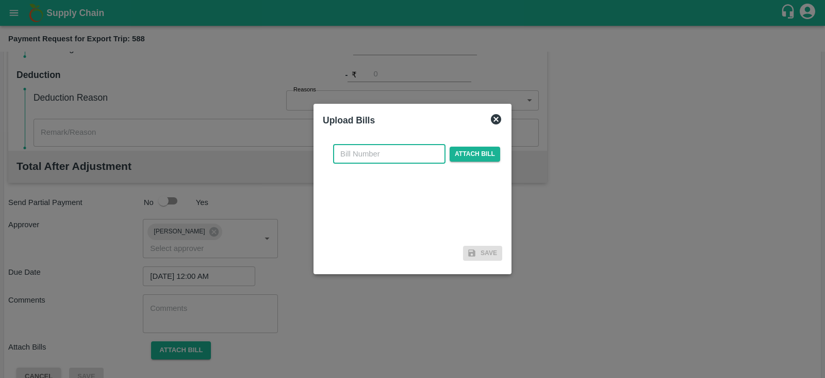
click at [395, 158] on input "text" at bounding box center [389, 154] width 112 height 20
paste input "A2-141/2025-26"
type input "A2-141/2025-26"
click at [471, 153] on span "Attach bill" at bounding box center [475, 153] width 51 height 15
click at [0, 0] on input "Attach bill" at bounding box center [0, 0] width 0 height 0
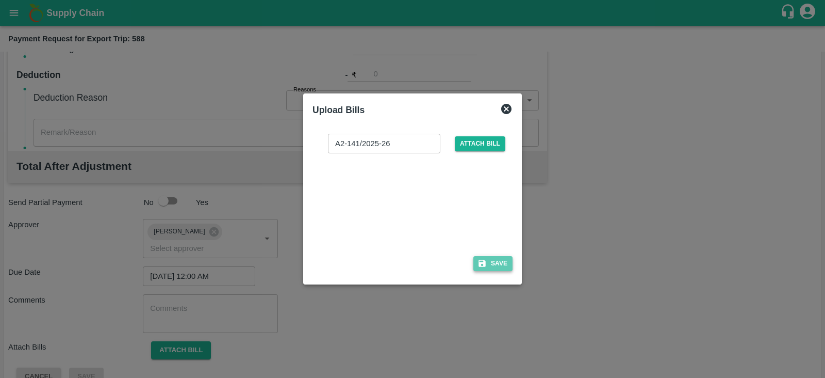
click at [490, 259] on button "Save" at bounding box center [492, 263] width 39 height 15
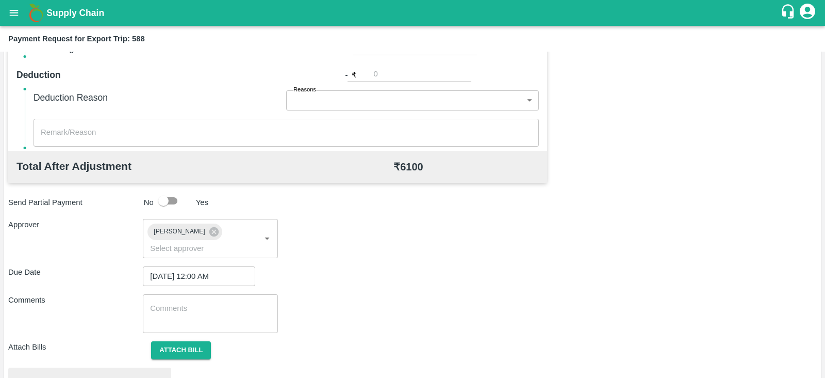
scroll to position [391, 0]
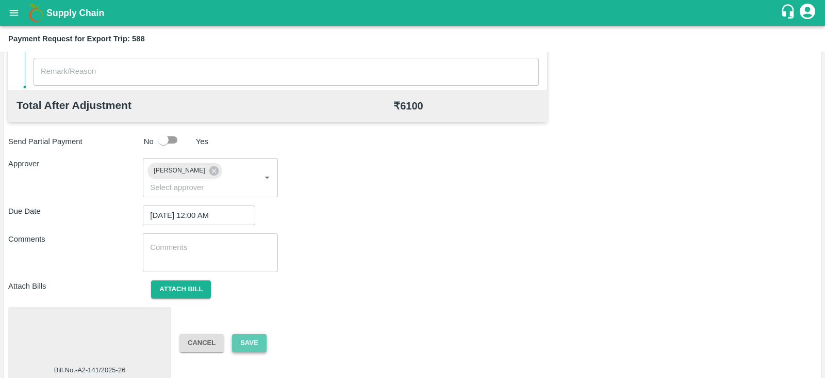
click at [254, 334] on button "Save" at bounding box center [249, 343] width 34 height 18
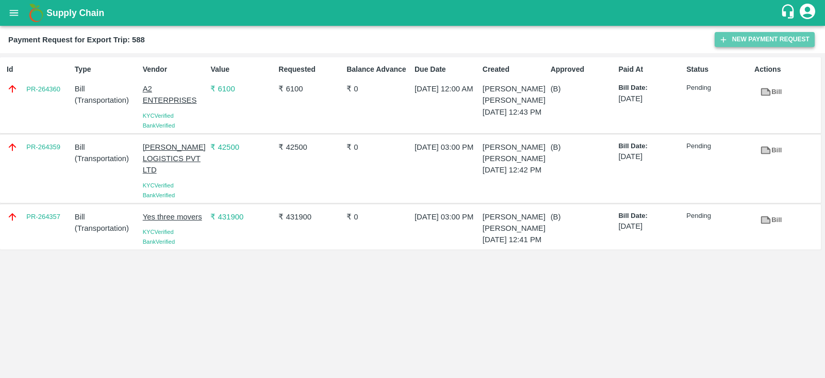
click at [732, 39] on button "New Payment Request" at bounding box center [765, 39] width 100 height 15
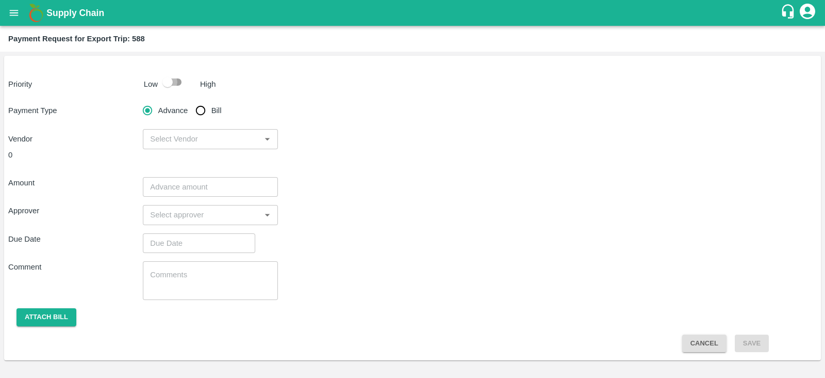
click at [165, 85] on input "checkbox" at bounding box center [167, 82] width 59 height 20
checkbox input "true"
click at [198, 112] on input "Bill" at bounding box center [200, 110] width 21 height 21
radio input "true"
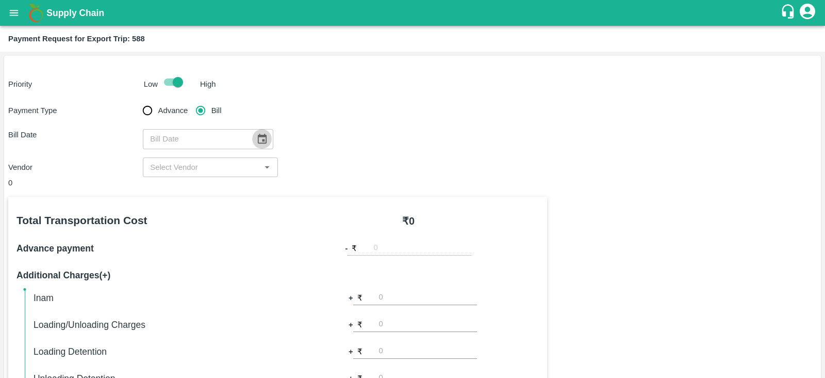
click at [256, 137] on icon "Choose date" at bounding box center [261, 138] width 11 height 11
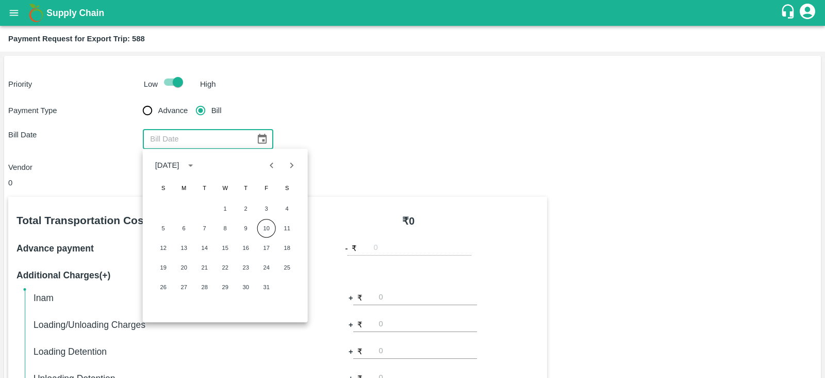
click at [271, 164] on icon "Previous month" at bounding box center [272, 165] width 4 height 6
click at [250, 265] on button "25" at bounding box center [246, 267] width 19 height 19
type input "25/09/2025"
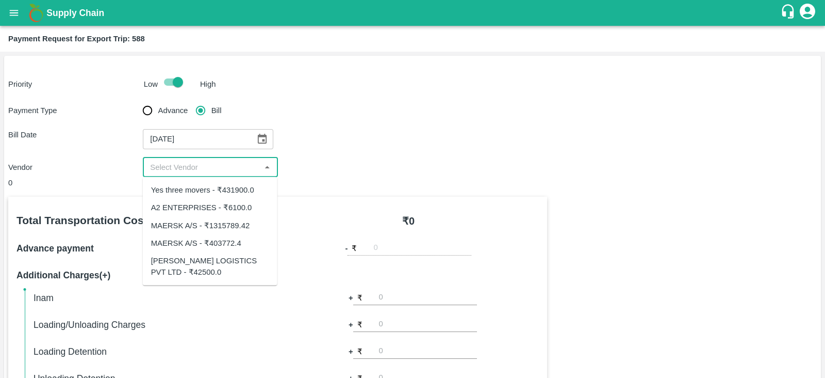
click at [201, 169] on input "input" at bounding box center [201, 166] width 111 height 13
click at [224, 223] on div "MAERSK A/S - ₹1315789.42" at bounding box center [200, 224] width 99 height 11
type input "MAERSK A/S - ₹1315789.42"
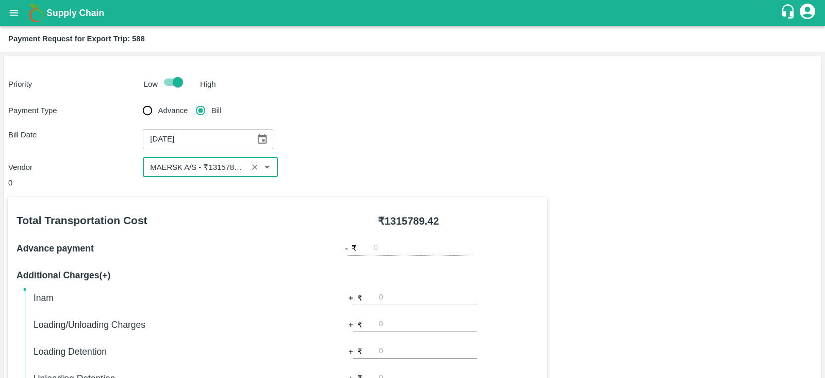
scroll to position [330, 0]
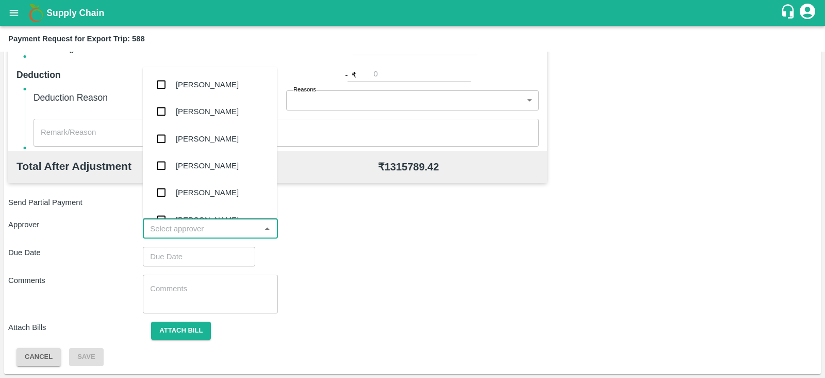
click at [212, 224] on input "input" at bounding box center [201, 228] width 111 height 13
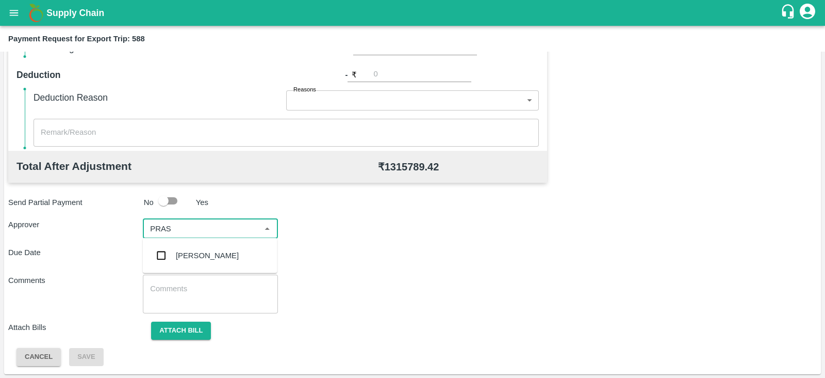
type input "PRASA"
click at [207, 251] on div "Prasad Waghade" at bounding box center [207, 255] width 63 height 11
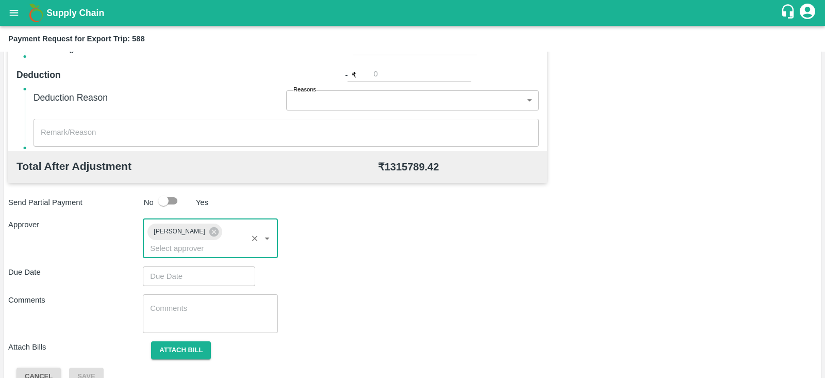
type input "DD/MM/YYYY hh:mm aa"
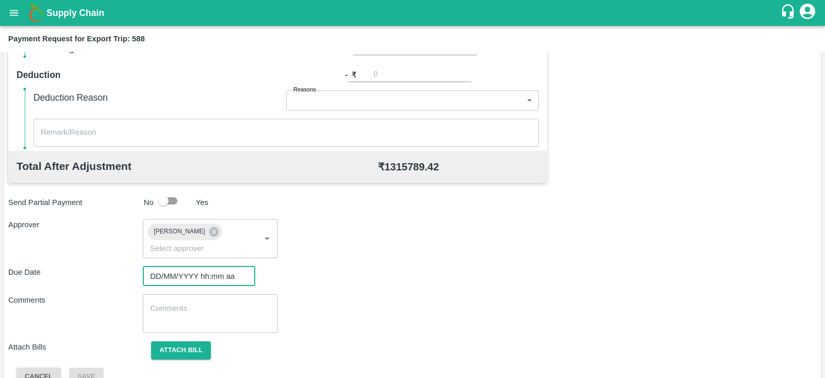
click at [193, 266] on input "DD/MM/YYYY hh:mm aa" at bounding box center [195, 276] width 105 height 20
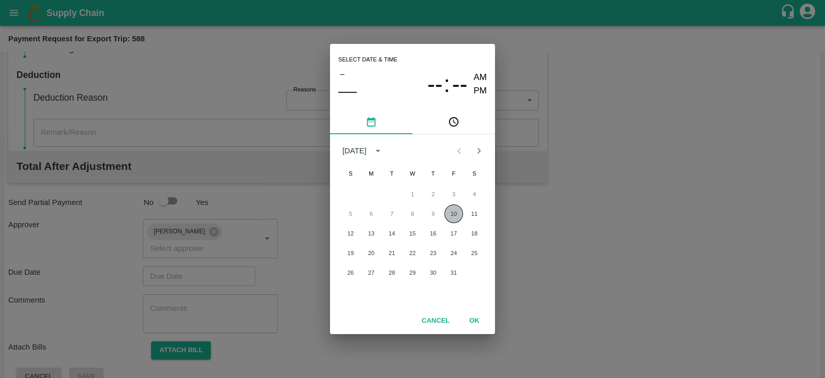
click at [459, 212] on button "10" at bounding box center [454, 213] width 19 height 19
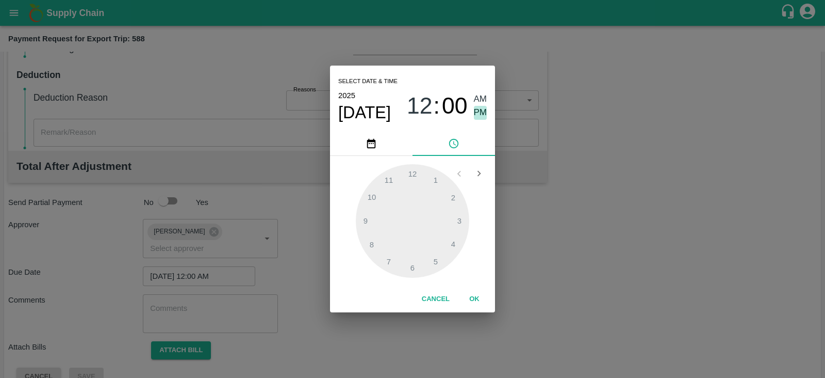
click at [481, 112] on span "PM" at bounding box center [480, 113] width 13 height 14
click at [462, 220] on div at bounding box center [412, 220] width 113 height 113
type input "10/10/2025 03:00 PM"
click at [472, 300] on button "OK" at bounding box center [474, 299] width 33 height 18
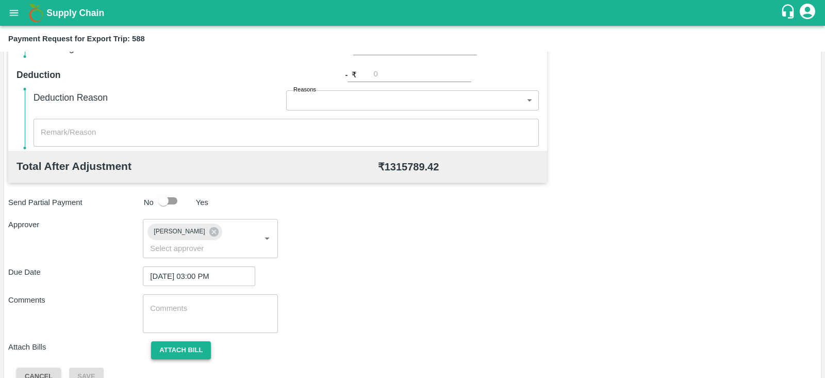
drag, startPoint x: 160, startPoint y: 336, endPoint x: 208, endPoint y: 336, distance: 48.0
click at [208, 341] on button "Attach bill" at bounding box center [181, 350] width 60 height 18
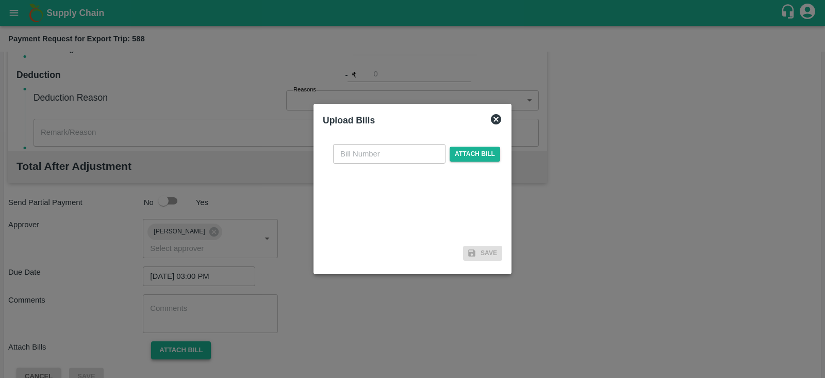
click at [208, 336] on div at bounding box center [412, 189] width 825 height 378
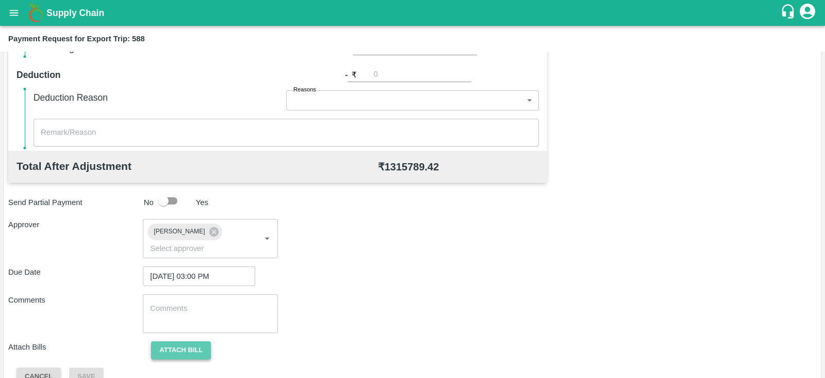
click at [207, 341] on button "Attach bill" at bounding box center [181, 350] width 60 height 18
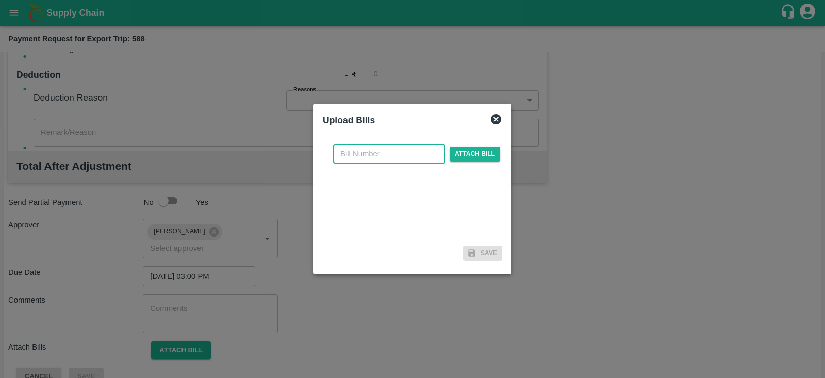
click at [408, 153] on input "text" at bounding box center [389, 154] width 112 height 20
paste input "MH26IN1000253871"
type input "MH26IN1000253871"
click at [463, 151] on span "Attach bill" at bounding box center [475, 153] width 51 height 15
click at [0, 0] on input "Attach bill" at bounding box center [0, 0] width 0 height 0
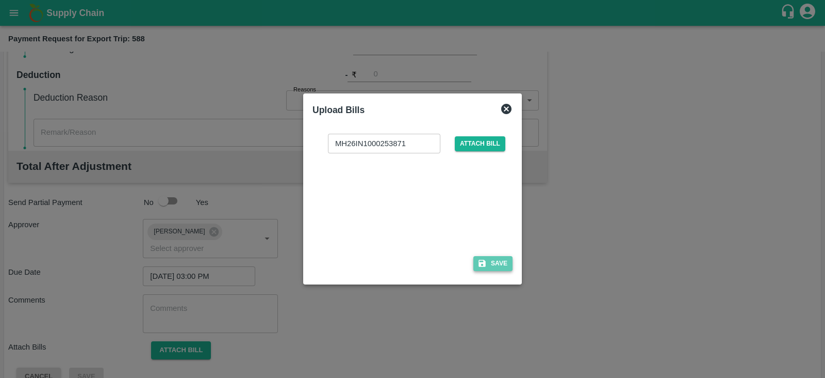
click at [494, 262] on button "Save" at bounding box center [492, 263] width 39 height 15
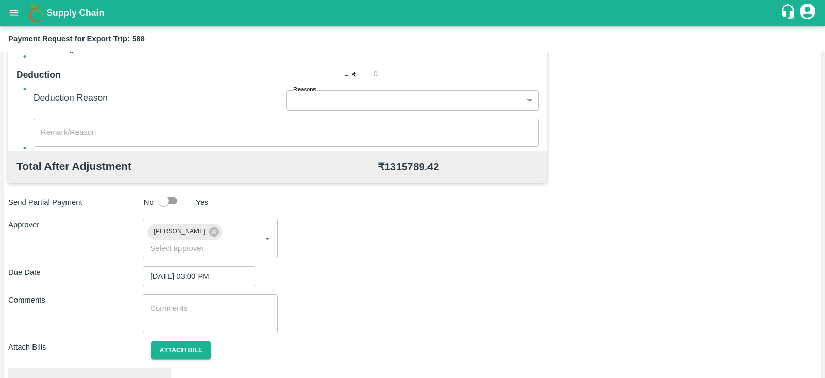
scroll to position [391, 0]
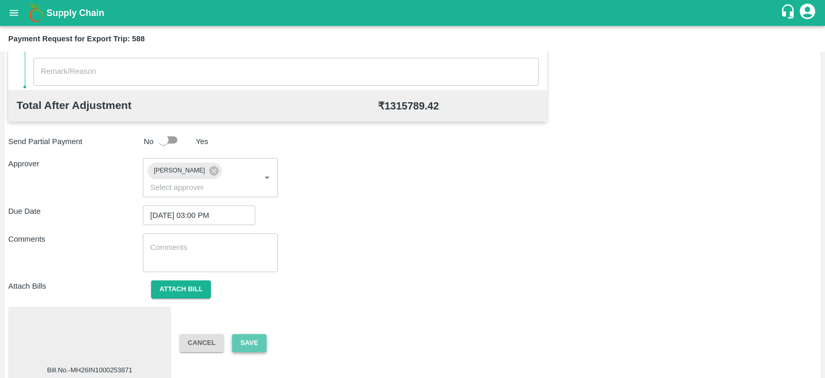
click at [244, 334] on button "Save" at bounding box center [249, 343] width 34 height 18
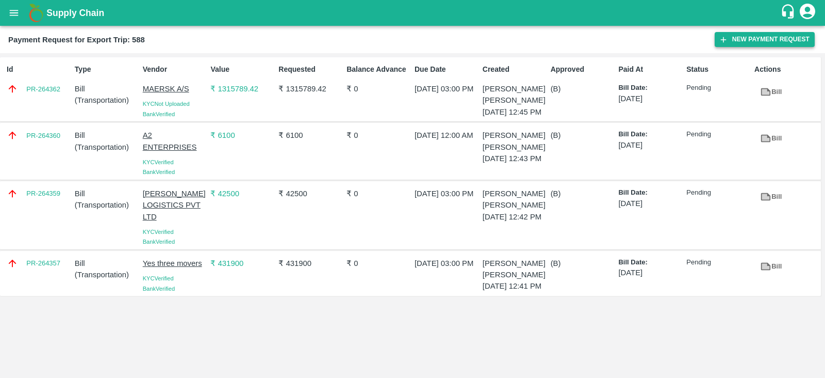
click at [742, 41] on button "New Payment Request" at bounding box center [765, 39] width 100 height 15
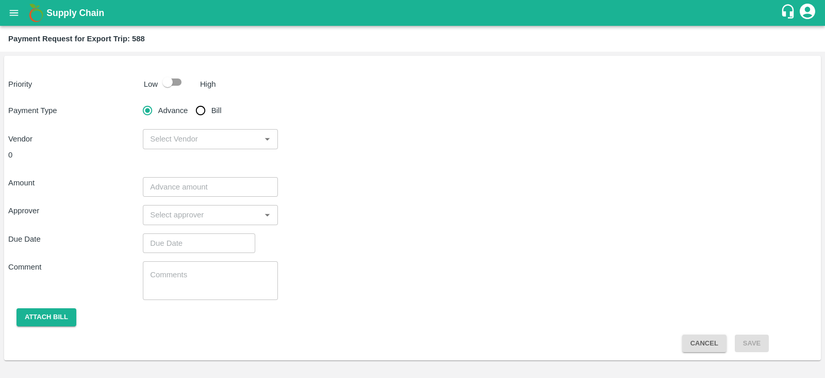
drag, startPoint x: 166, startPoint y: 82, endPoint x: 202, endPoint y: 110, distance: 45.6
click at [202, 110] on div "Priority Low High Payment Type Advance Bill Vendor ​ 0 Amount ​ Approver ​ Due …" at bounding box center [412, 208] width 817 height 304
click at [202, 110] on input "Bill" at bounding box center [200, 110] width 21 height 21
radio input "true"
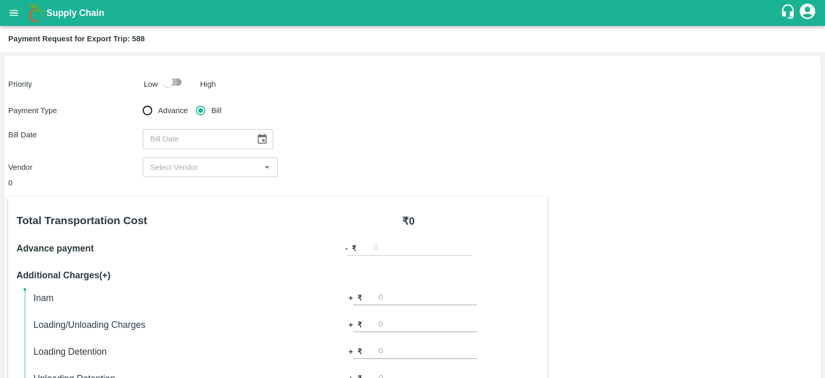
click at [170, 82] on input "checkbox" at bounding box center [167, 82] width 59 height 20
checkbox input "true"
click at [258, 140] on icon "Choose date" at bounding box center [262, 139] width 9 height 10
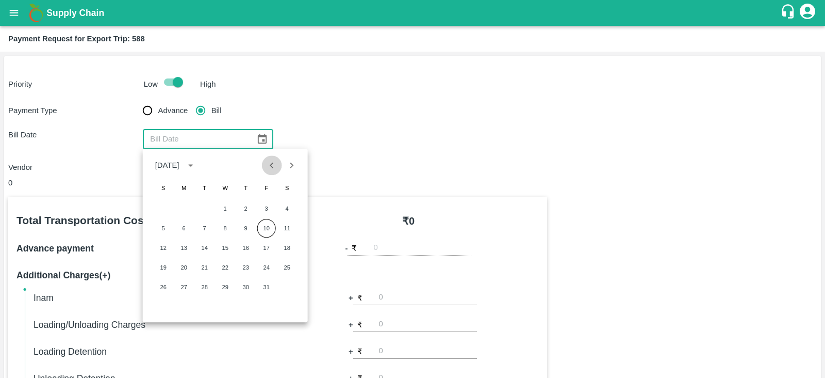
click at [273, 165] on icon "Previous month" at bounding box center [271, 164] width 11 height 11
click at [249, 260] on button "25" at bounding box center [246, 267] width 19 height 19
type input "25/09/2025"
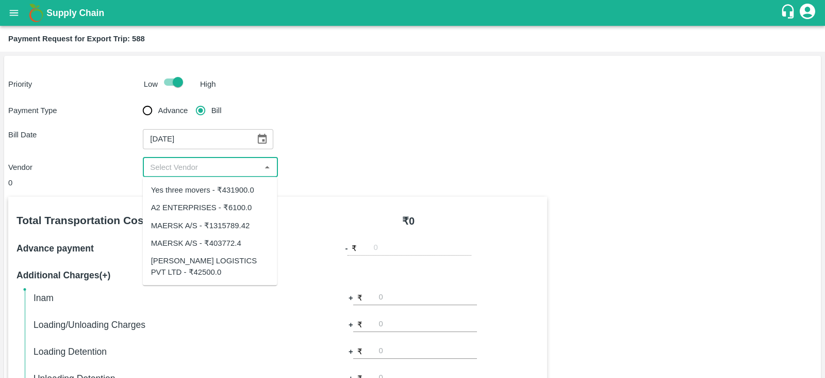
click at [206, 168] on input "input" at bounding box center [201, 166] width 111 height 13
click at [216, 244] on div "MAERSK A/S - ₹403772.4" at bounding box center [196, 242] width 90 height 11
type input "MAERSK A/S - ₹403772.4"
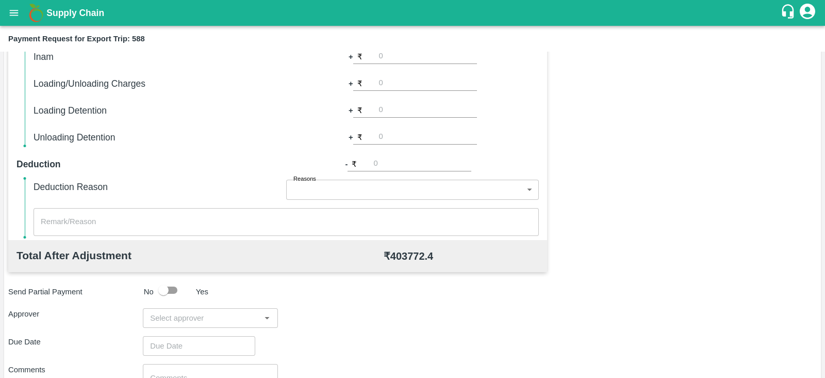
scroll to position [330, 0]
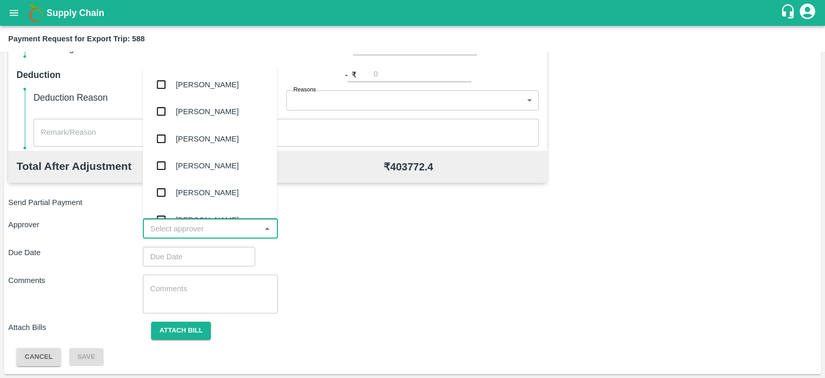
click at [178, 230] on input "input" at bounding box center [201, 228] width 111 height 13
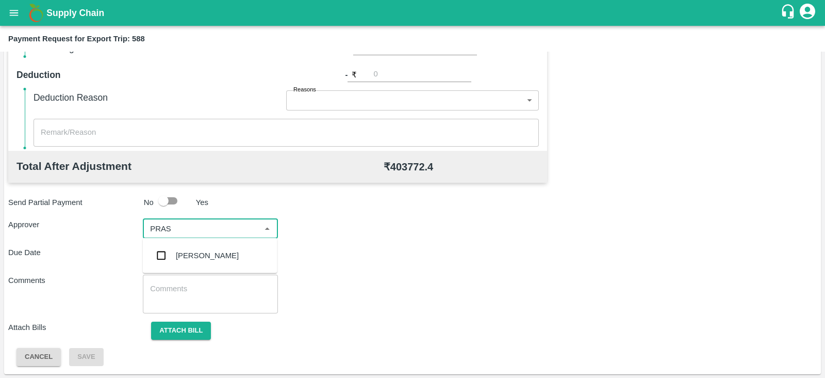
type input "PRASA"
click at [180, 254] on div "Prasad Waghade" at bounding box center [207, 255] width 63 height 11
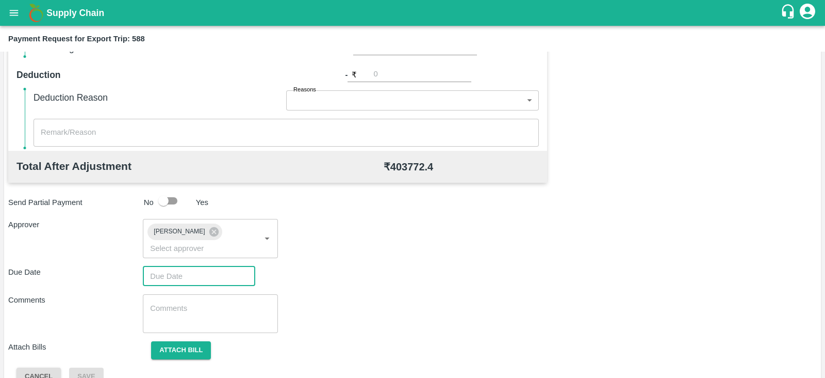
type input "DD/MM/YYYY hh:mm aa"
click at [169, 266] on input "DD/MM/YYYY hh:mm aa" at bounding box center [195, 276] width 105 height 20
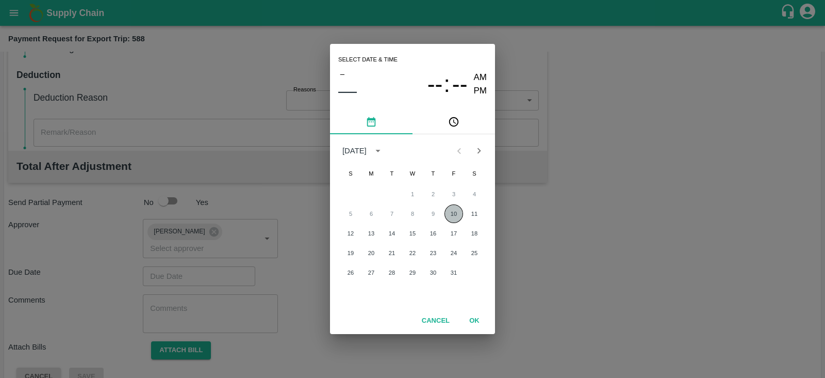
click at [449, 206] on button "10" at bounding box center [454, 213] width 19 height 19
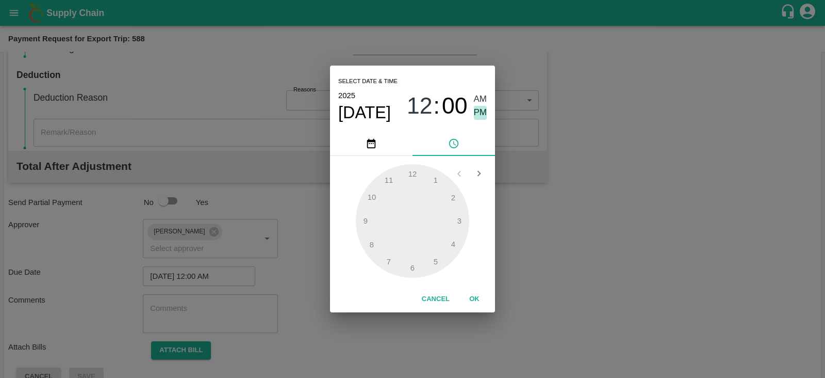
click at [480, 115] on span "PM" at bounding box center [480, 113] width 13 height 14
type input "10/10/2025 12:00 PM"
click at [473, 298] on button "OK" at bounding box center [474, 299] width 33 height 18
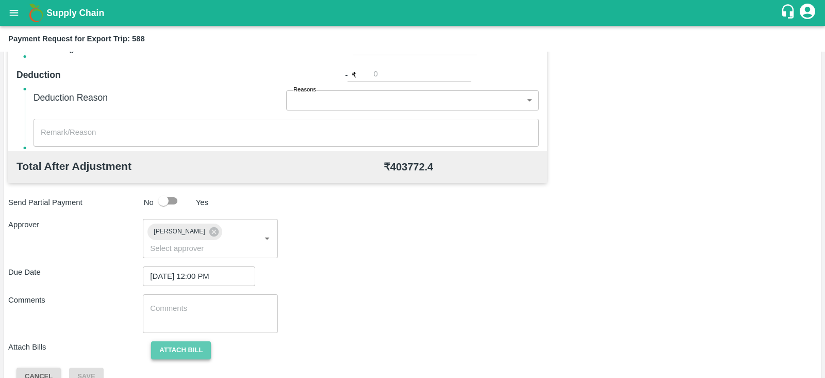
click at [158, 341] on button "Attach bill" at bounding box center [181, 350] width 60 height 18
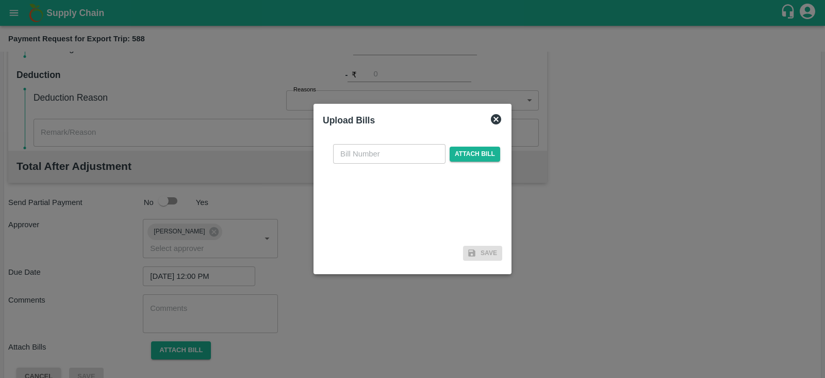
click at [370, 152] on input "text" at bounding box center [389, 154] width 112 height 20
paste input "MH26IN1000253868"
type input "MH26IN1000253868"
click at [484, 153] on span "Attach bill" at bounding box center [475, 153] width 51 height 15
click at [0, 0] on input "Attach bill" at bounding box center [0, 0] width 0 height 0
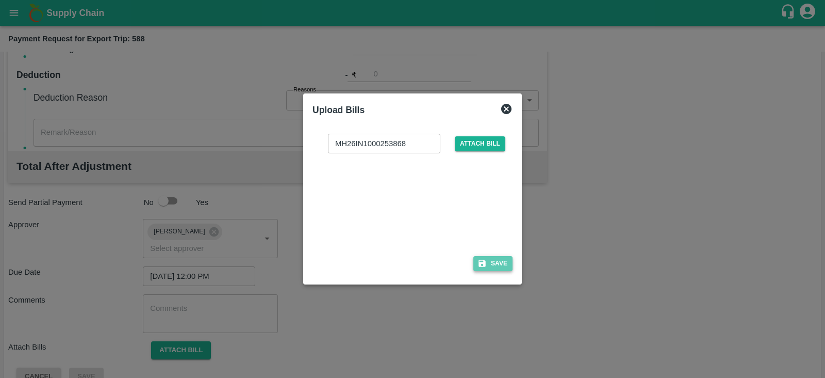
click at [506, 266] on button "Save" at bounding box center [492, 263] width 39 height 15
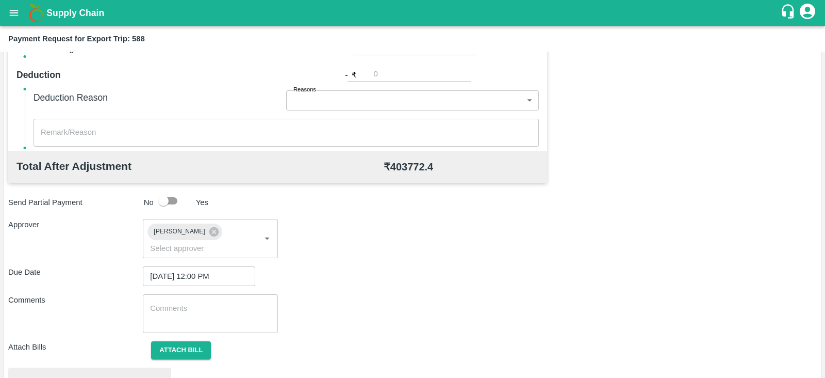
scroll to position [391, 0]
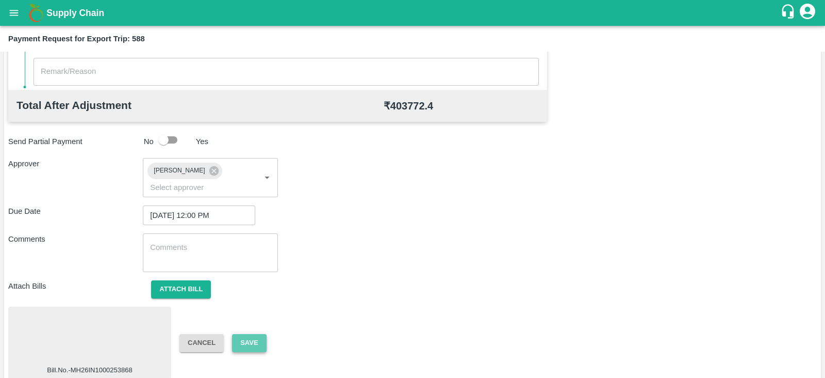
click at [245, 334] on button "Save" at bounding box center [249, 343] width 34 height 18
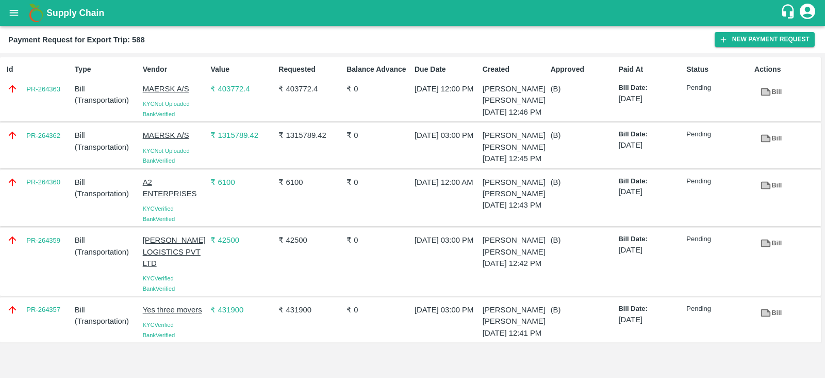
scroll to position [5, 0]
click at [56, 339] on div "PR-264357" at bounding box center [37, 320] width 68 height 40
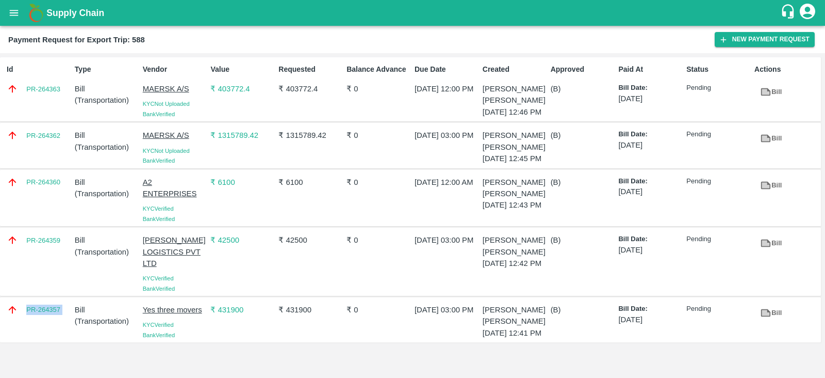
copy link "PR-264357"
click at [55, 158] on div "PR-264362" at bounding box center [37, 145] width 68 height 40
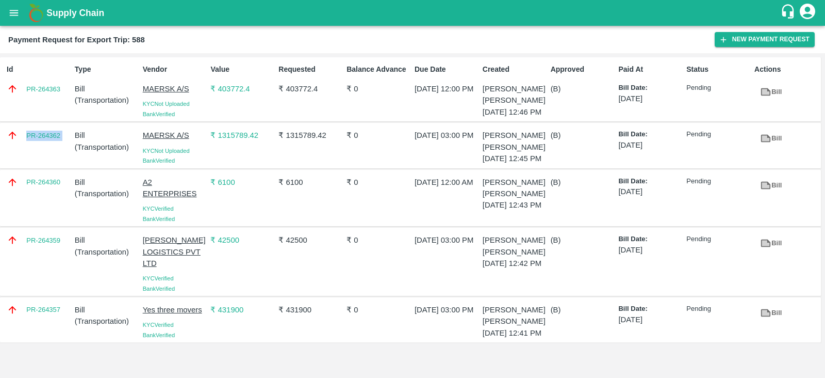
copy link "PR-264362"
click at [51, 94] on div "Id PR-264363" at bounding box center [37, 89] width 68 height 59
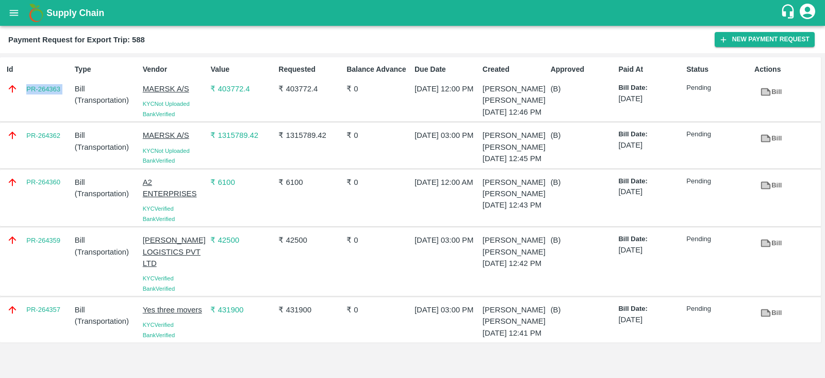
copy link "PR-264363"
click at [41, 157] on div "PR-264362" at bounding box center [37, 145] width 68 height 40
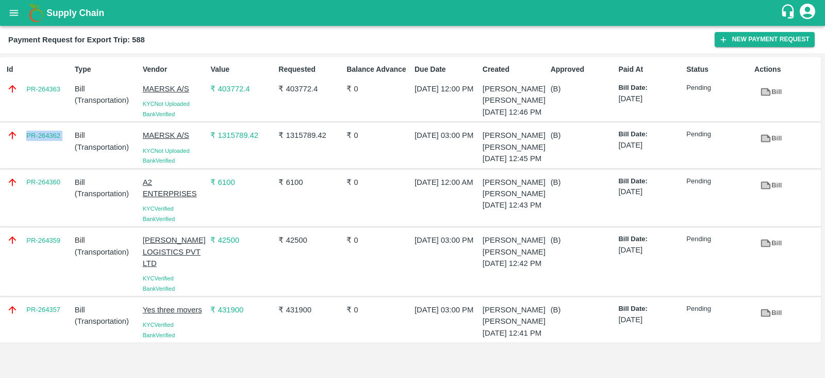
copy link "PR-264362"
click at [53, 215] on div "PR-264360" at bounding box center [37, 198] width 68 height 52
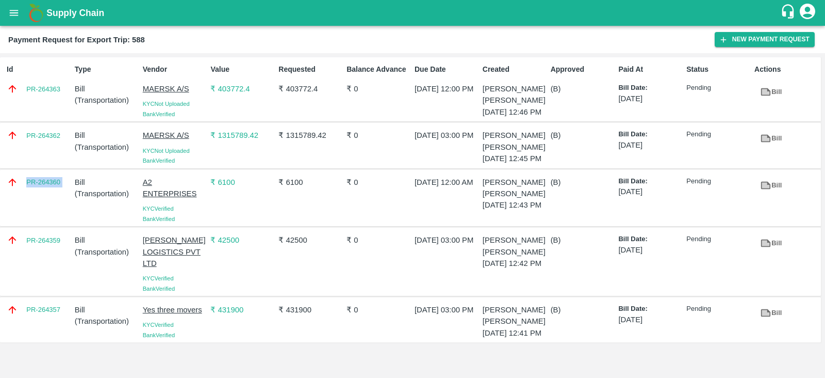
copy link "PR-264360"
click at [54, 272] on div "PR-264359" at bounding box center [37, 261] width 68 height 63
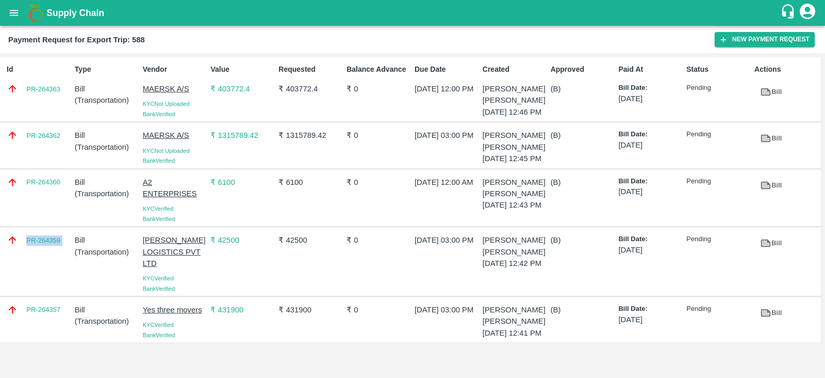
copy link "PR-264359"
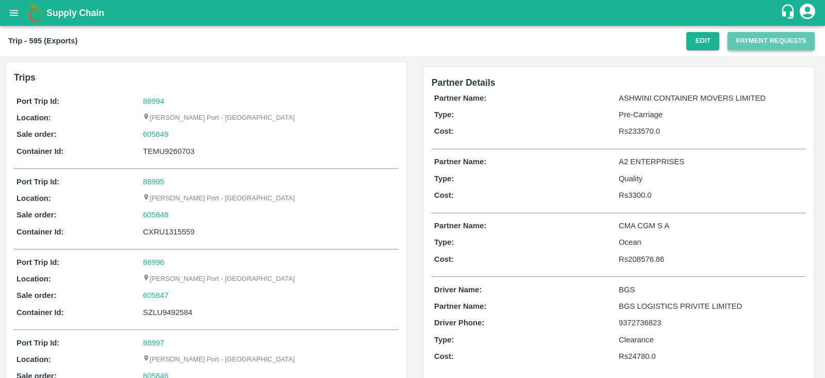
click at [766, 45] on button "Payment Requests" at bounding box center [771, 41] width 87 height 18
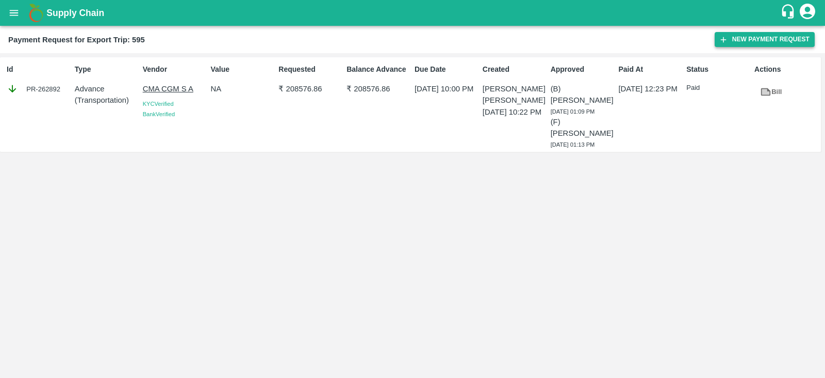
click at [745, 33] on button "New Payment Request" at bounding box center [765, 39] width 100 height 15
click at [777, 94] on link "Bill" at bounding box center [771, 92] width 33 height 18
click at [743, 40] on button "New Payment Request" at bounding box center [765, 39] width 100 height 15
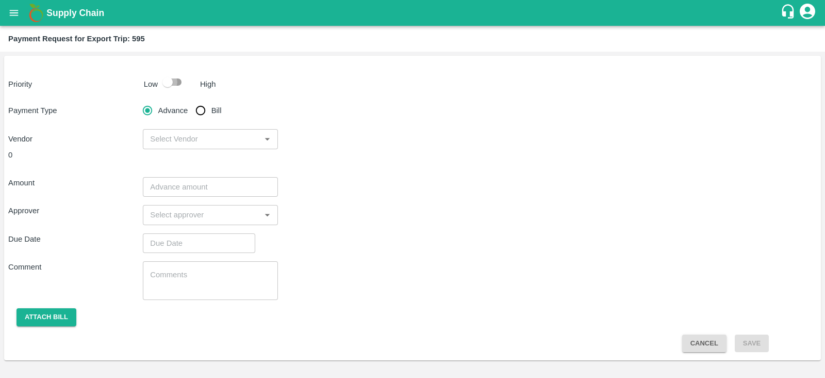
click at [172, 80] on input "checkbox" at bounding box center [167, 82] width 59 height 20
checkbox input "true"
click at [201, 110] on input "Bill" at bounding box center [200, 110] width 21 height 21
radio input "true"
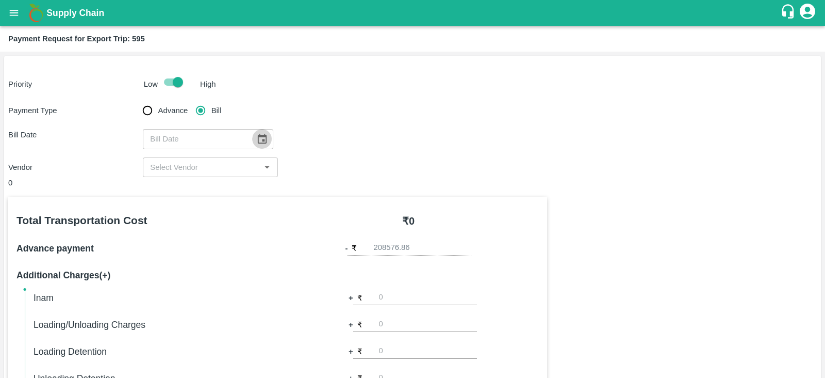
click at [258, 136] on icon "Choose date" at bounding box center [262, 139] width 9 height 10
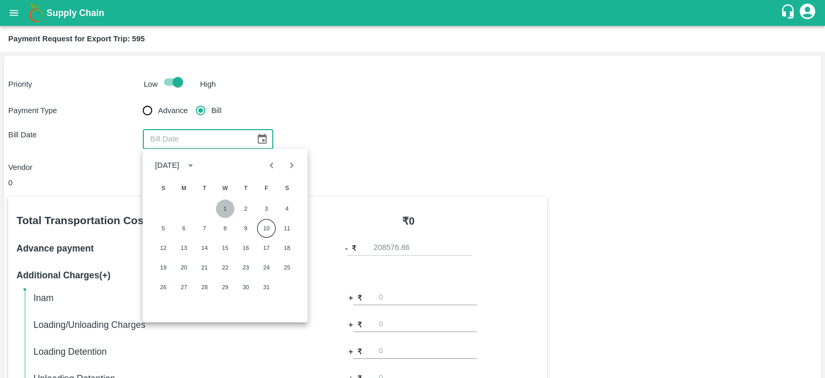
click at [226, 207] on button "1" at bounding box center [225, 208] width 19 height 19
type input "01/10/2025"
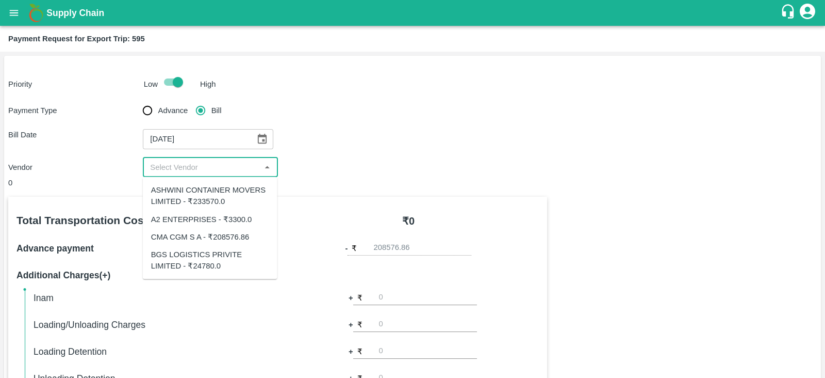
click at [205, 169] on input "input" at bounding box center [201, 166] width 111 height 13
click at [214, 233] on div "CMA CGM S A - ₹208576.86" at bounding box center [200, 236] width 99 height 11
type input "CMA CGM S A - ₹208576.86"
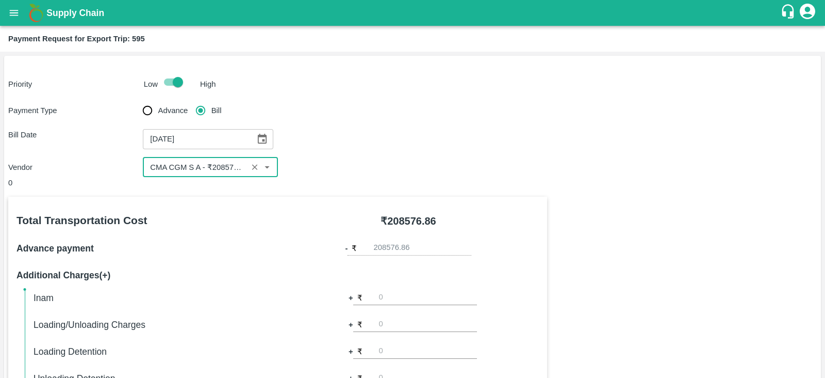
scroll to position [330, 0]
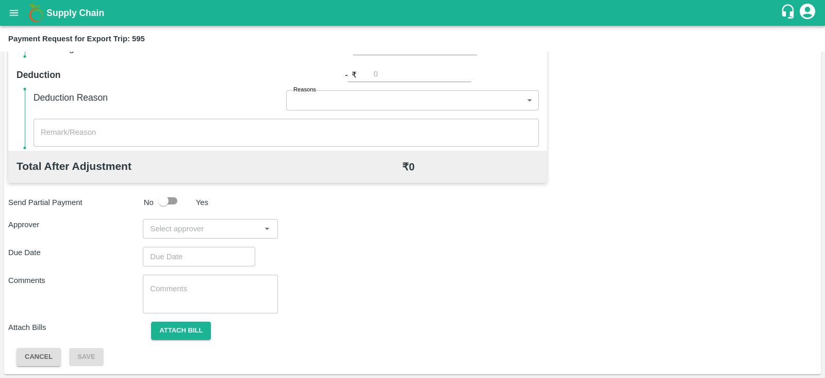
click at [222, 235] on div "​" at bounding box center [210, 229] width 135 height 20
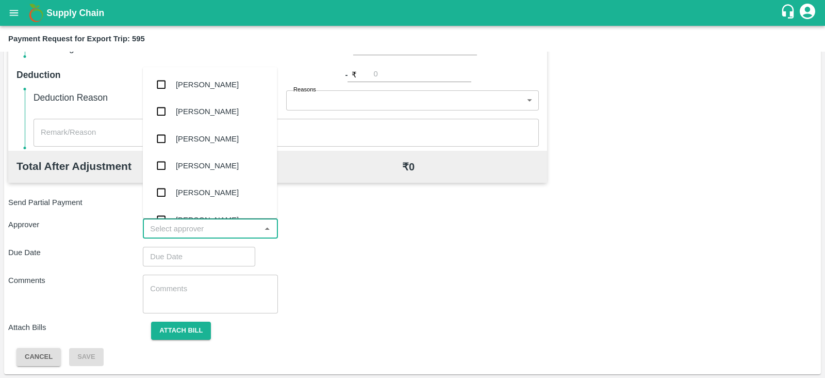
click at [222, 235] on div "​" at bounding box center [210, 229] width 135 height 20
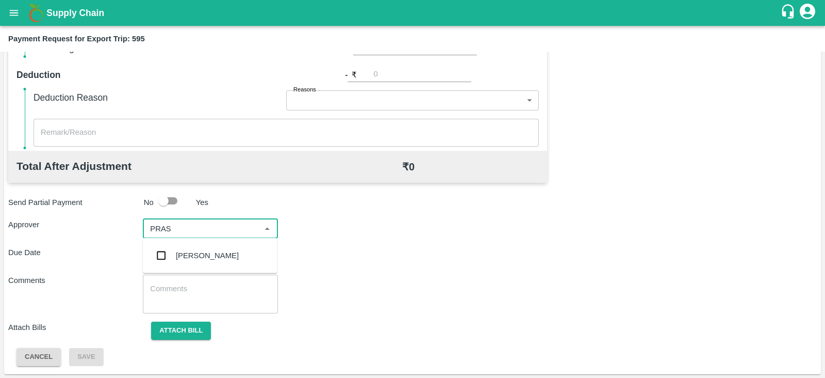
type input "PRASA"
click at [209, 254] on div "[PERSON_NAME]" at bounding box center [207, 255] width 63 height 11
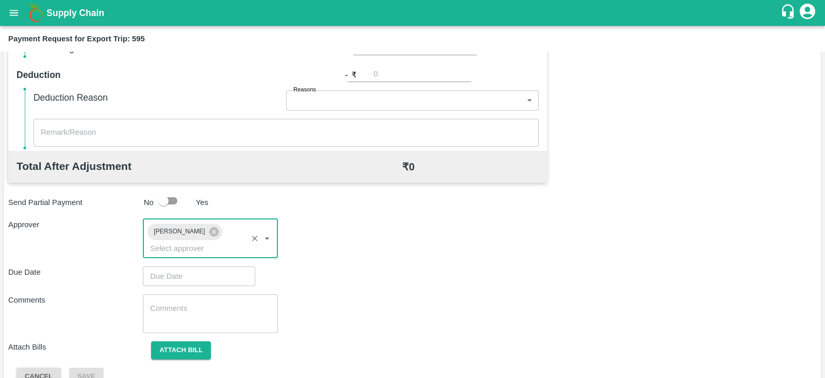
type input "DD/MM/YYYY hh:mm aa"
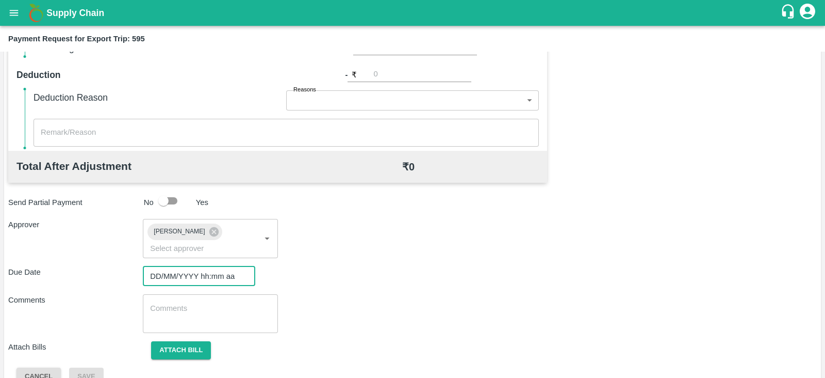
click at [187, 266] on input "DD/MM/YYYY hh:mm aa" at bounding box center [195, 276] width 105 height 20
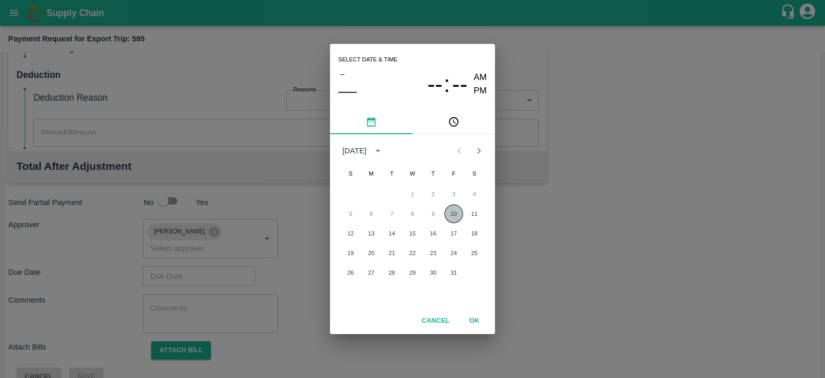
click at [455, 208] on button "10" at bounding box center [454, 213] width 19 height 19
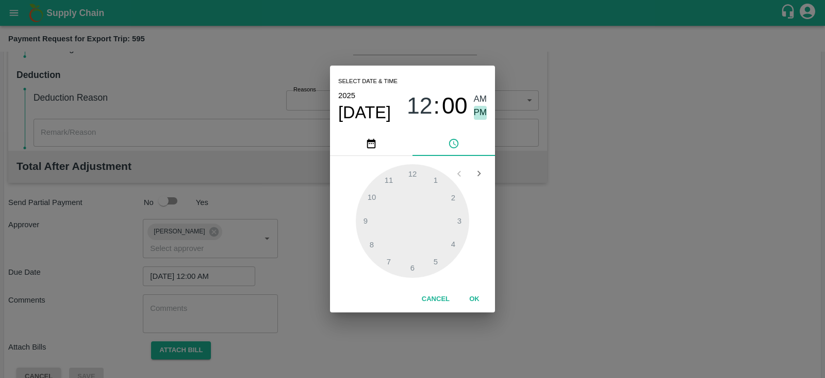
click at [482, 115] on span "PM" at bounding box center [480, 113] width 13 height 14
click at [459, 218] on div at bounding box center [412, 220] width 113 height 113
type input "[DATE] 03:00 PM"
click at [480, 300] on button "OK" at bounding box center [474, 299] width 33 height 18
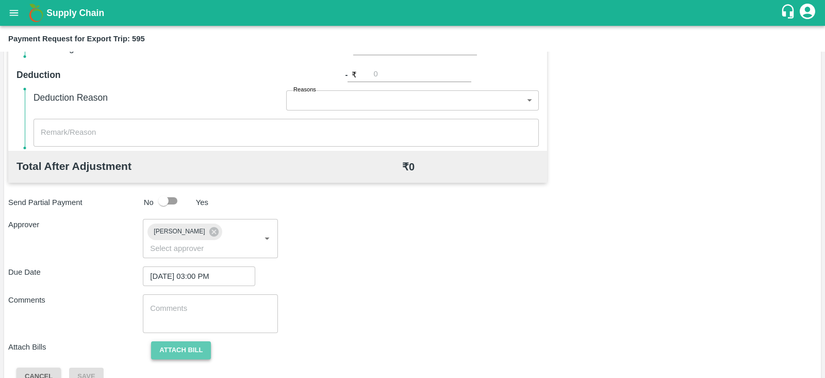
click at [184, 341] on button "Attach bill" at bounding box center [181, 350] width 60 height 18
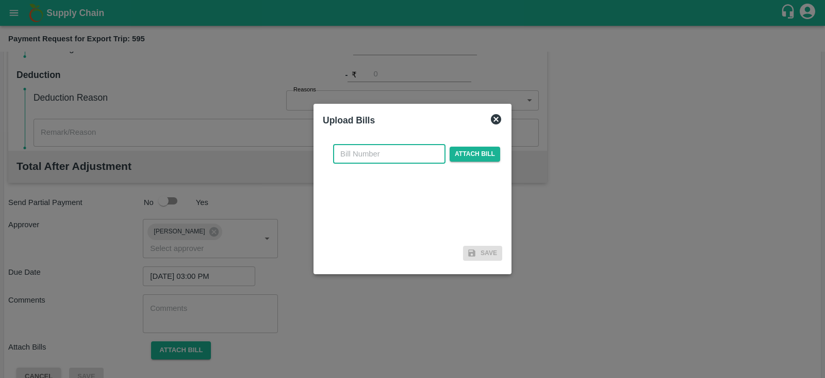
click at [391, 153] on input "text" at bounding box center [389, 154] width 112 height 20
paste input "INEMHC26077400"
type input "INEMHC26077400"
click at [480, 151] on span "Attach bill" at bounding box center [475, 153] width 51 height 15
click at [0, 0] on input "Attach bill" at bounding box center [0, 0] width 0 height 0
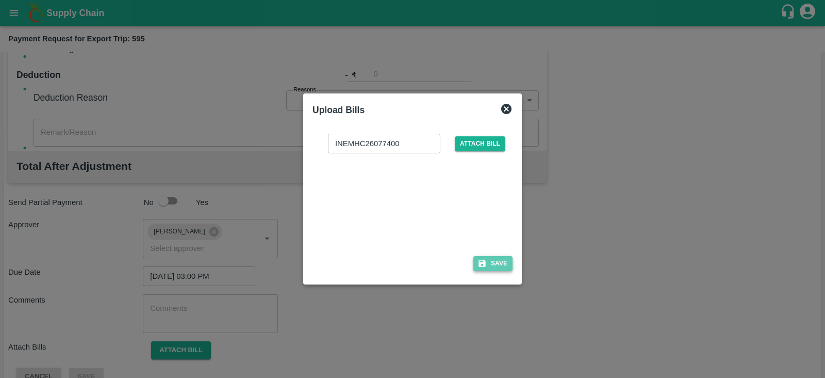
click at [493, 260] on button "Save" at bounding box center [492, 263] width 39 height 15
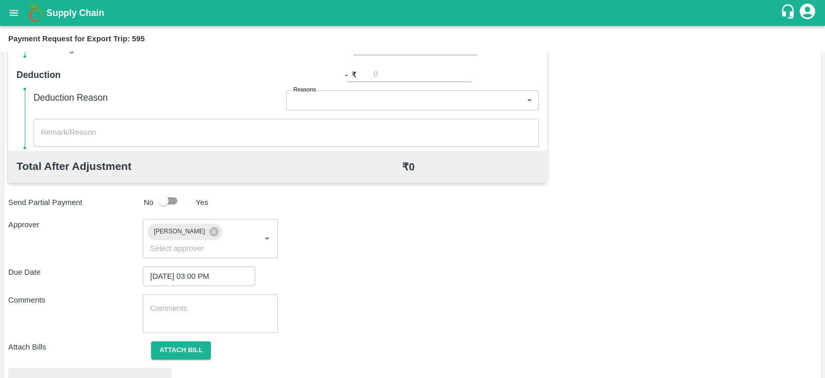
scroll to position [391, 0]
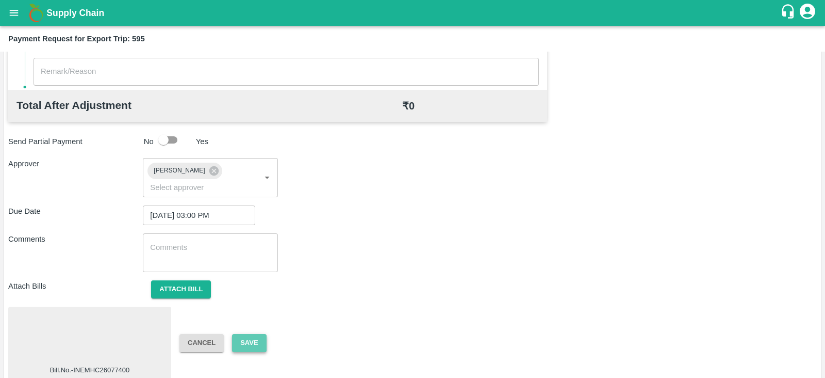
click at [256, 334] on button "Save" at bounding box center [249, 343] width 34 height 18
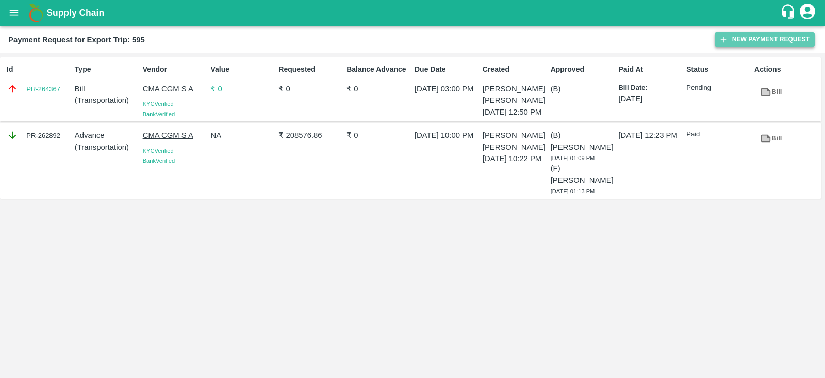
click at [748, 40] on button "New Payment Request" at bounding box center [765, 39] width 100 height 15
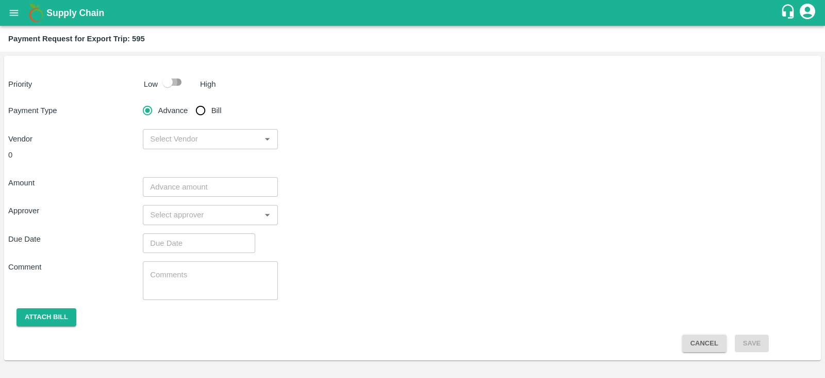
click at [167, 83] on input "checkbox" at bounding box center [167, 82] width 59 height 20
checkbox input "true"
click at [197, 112] on input "Bill" at bounding box center [200, 110] width 21 height 21
radio input "true"
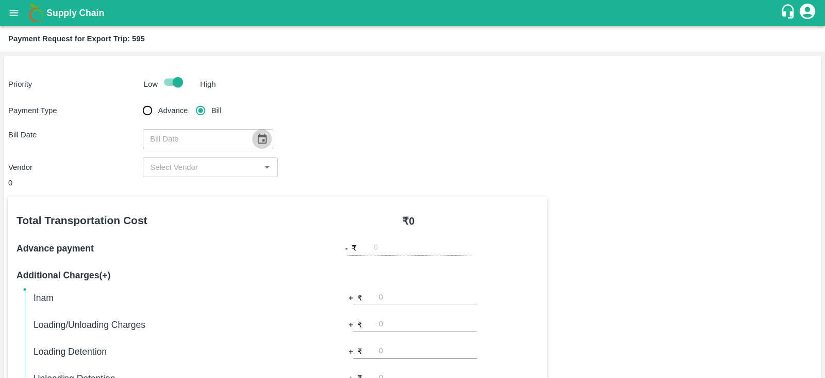
click at [258, 137] on icon "Choose date" at bounding box center [262, 139] width 9 height 10
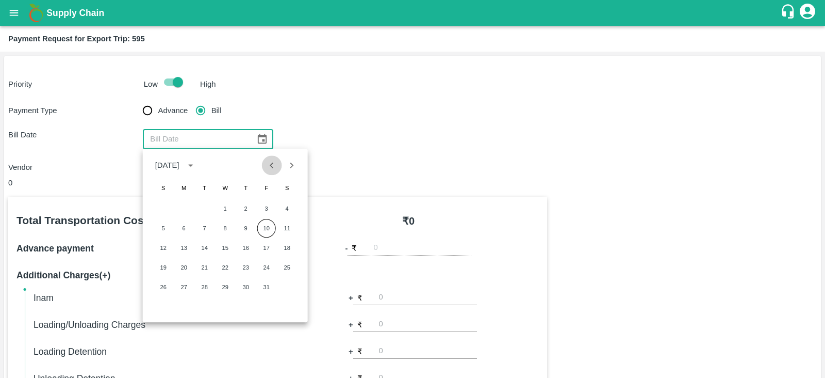
click at [270, 164] on icon "Previous month" at bounding box center [271, 164] width 11 height 11
click at [203, 286] on button "30" at bounding box center [204, 286] width 19 height 19
type input "[DATE]"
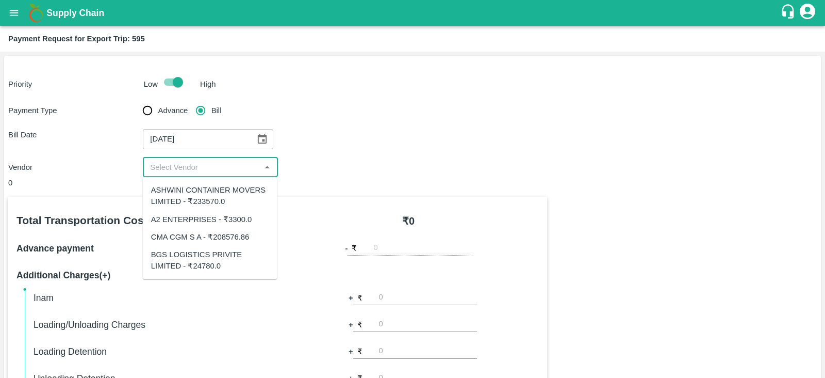
click at [214, 166] on input "input" at bounding box center [201, 166] width 111 height 13
click at [212, 218] on div "A2 ENTERPRISES - ₹3300.0" at bounding box center [201, 218] width 101 height 11
type input "A2 ENTERPRISES - ₹3300.0"
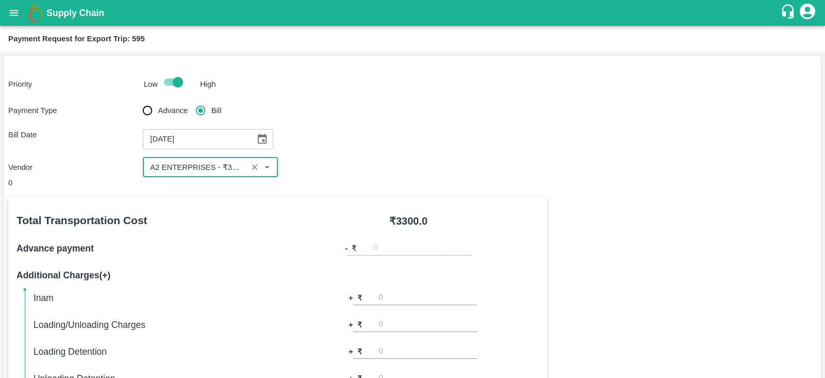
scroll to position [330, 0]
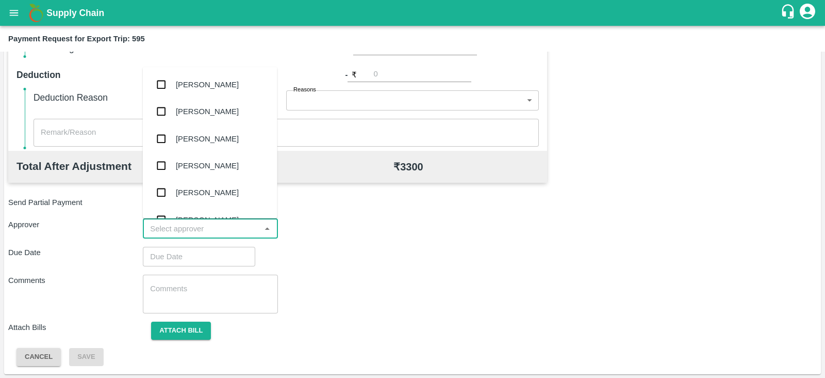
click at [235, 230] on input "input" at bounding box center [201, 228] width 111 height 13
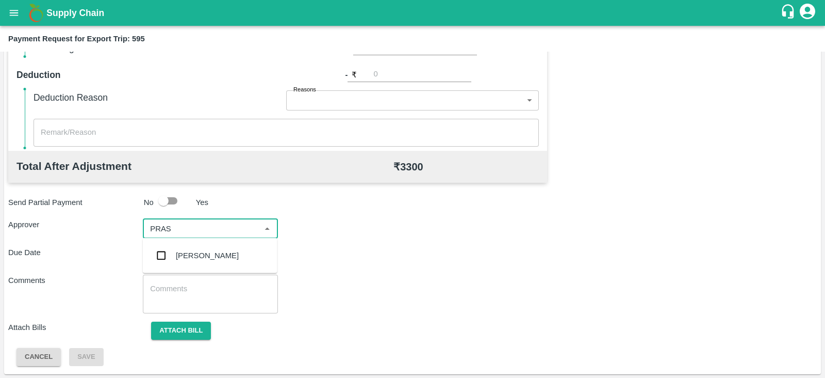
type input "PRASA"
click at [223, 250] on div "Prasad Waghade" at bounding box center [207, 255] width 63 height 11
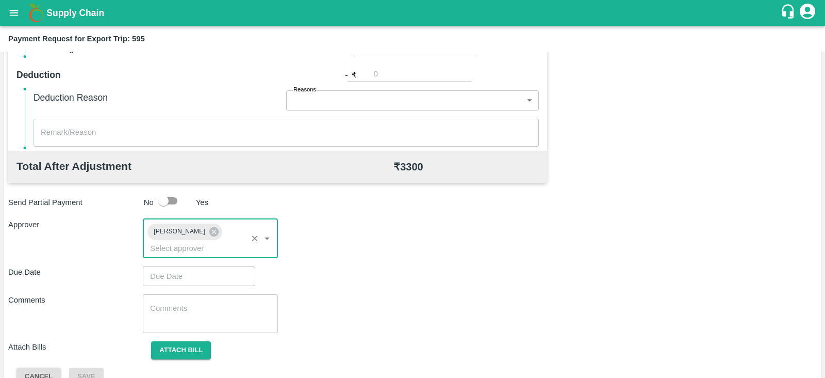
type input "DD/MM/YYYY hh:mm aa"
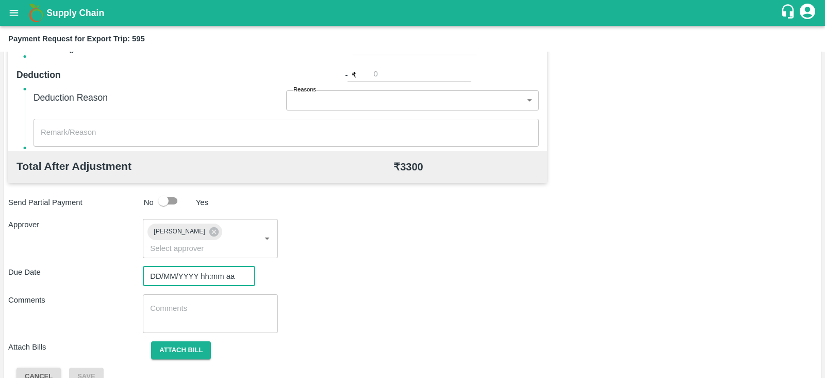
click at [188, 266] on input "DD/MM/YYYY hh:mm aa" at bounding box center [195, 276] width 105 height 20
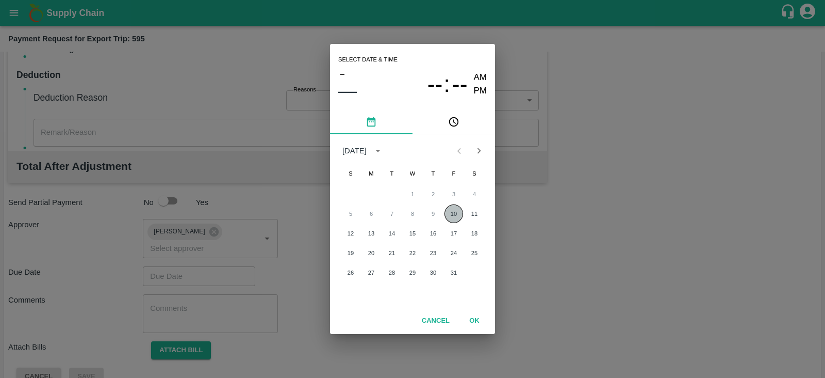
click at [459, 213] on button "10" at bounding box center [454, 213] width 19 height 19
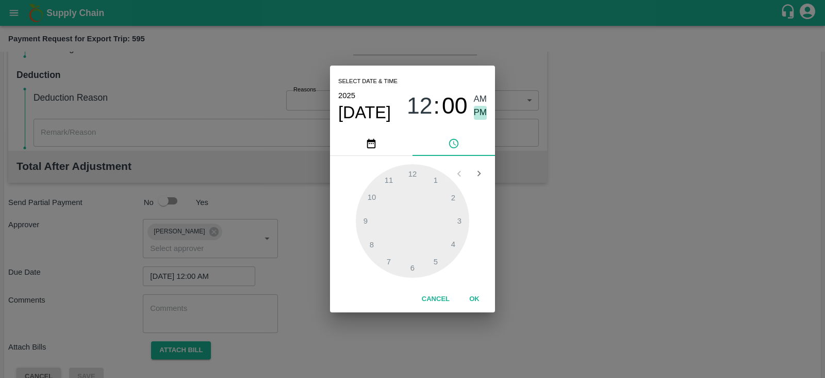
click at [484, 113] on span "PM" at bounding box center [480, 113] width 13 height 14
click at [456, 218] on div at bounding box center [412, 220] width 113 height 113
type input "[DATE] 03:00 PM"
click at [472, 297] on button "OK" at bounding box center [474, 299] width 33 height 18
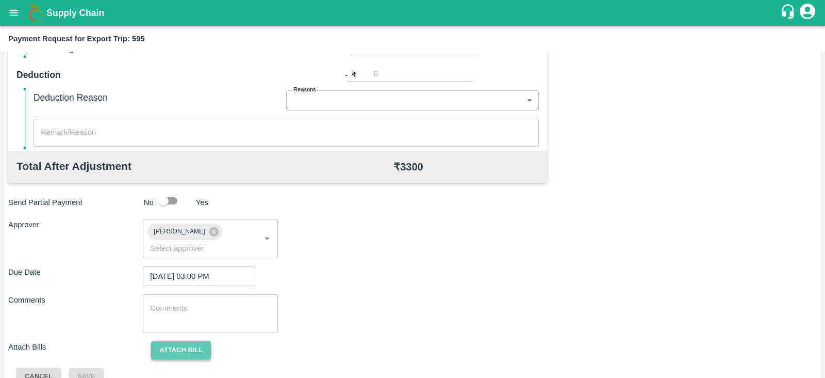
click at [181, 341] on button "Attach bill" at bounding box center [181, 350] width 60 height 18
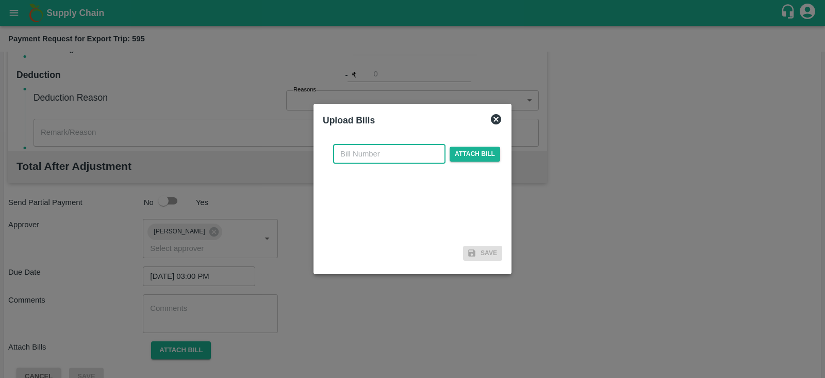
click at [407, 156] on input "text" at bounding box center [389, 154] width 112 height 20
paste input "A2-153/2025-26"
type input "A2-153/2025-26"
click at [463, 153] on span "Attach bill" at bounding box center [475, 153] width 51 height 15
click at [0, 0] on input "Attach bill" at bounding box center [0, 0] width 0 height 0
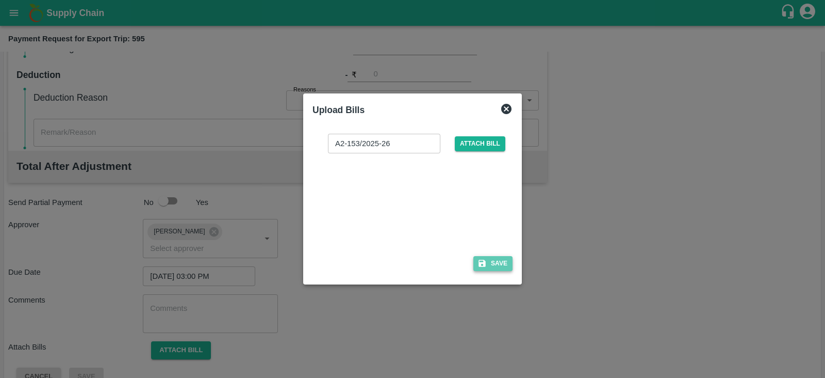
click at [502, 261] on button "Save" at bounding box center [492, 263] width 39 height 15
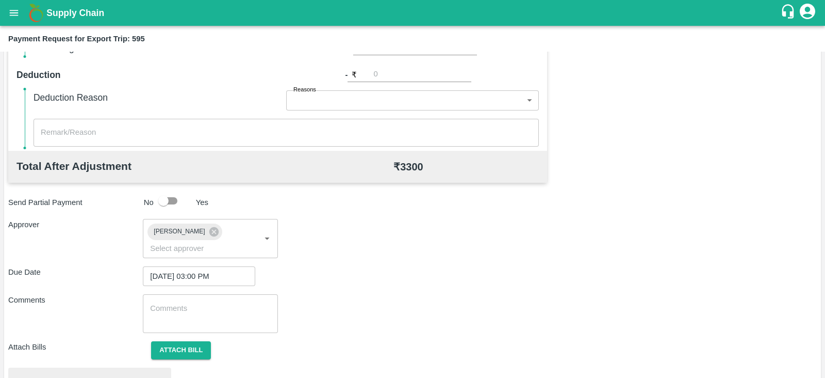
scroll to position [391, 0]
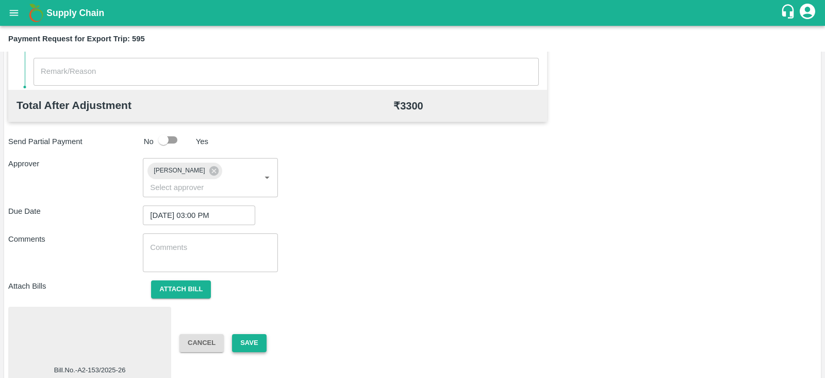
click at [252, 334] on button "Save" at bounding box center [249, 343] width 34 height 18
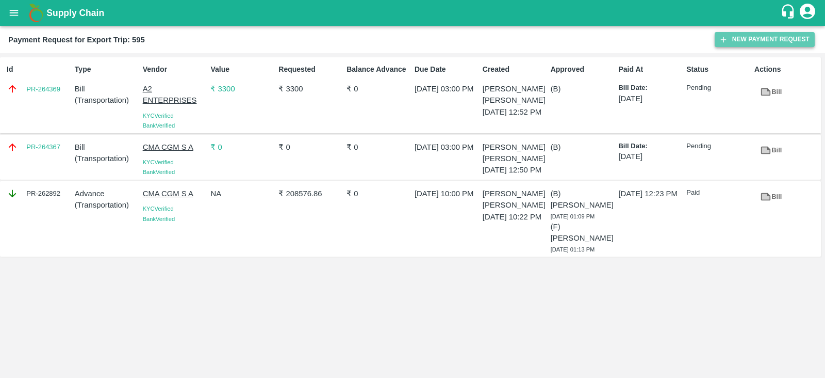
click at [768, 34] on button "New Payment Request" at bounding box center [765, 39] width 100 height 15
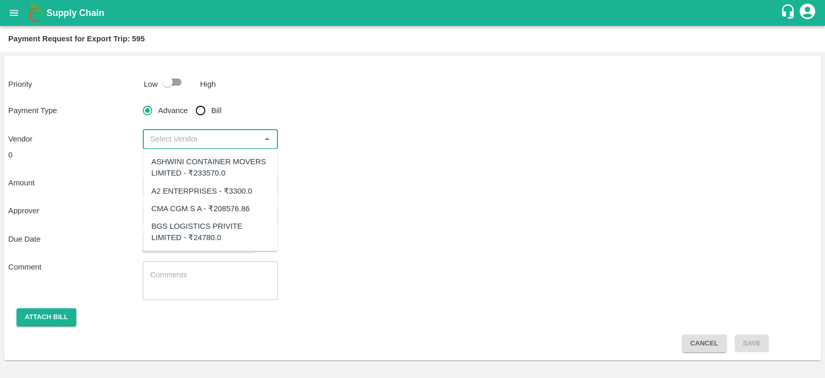
click at [242, 138] on input "input" at bounding box center [201, 138] width 111 height 13
click at [243, 163] on div "ASHWINI CONTAINER MOVERS LIMITED - ₹233570.0" at bounding box center [211, 167] width 118 height 23
type input "ASHWINI CONTAINER MOVERS LIMITED - ₹233570.0"
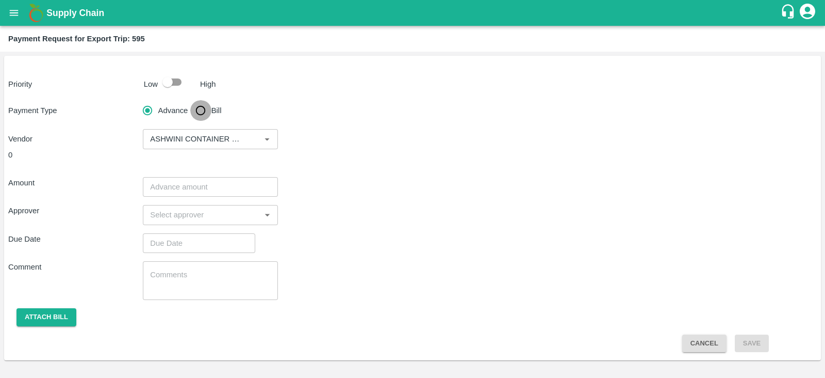
click at [204, 108] on input "Bill" at bounding box center [200, 110] width 21 height 21
radio input "true"
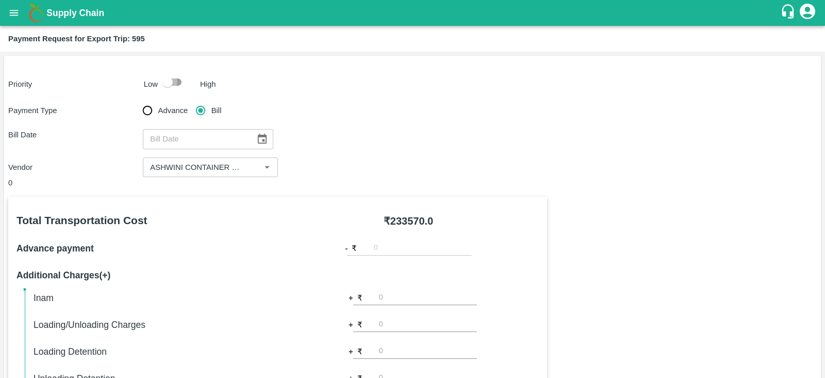
click at [174, 85] on input "checkbox" at bounding box center [167, 82] width 59 height 20
checkbox input "true"
click at [258, 137] on icon "Choose date" at bounding box center [262, 139] width 9 height 10
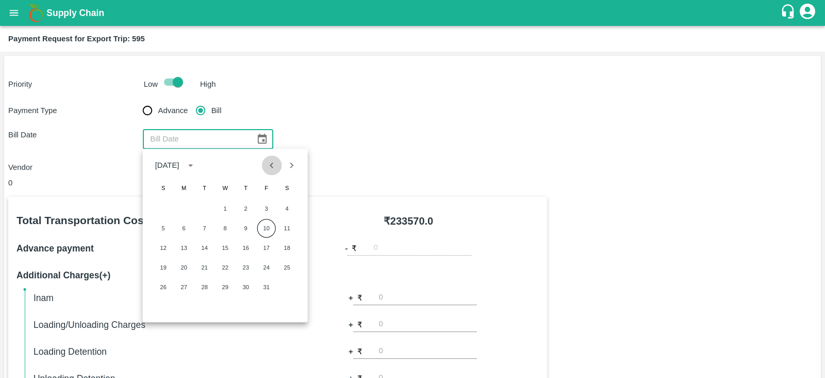
click at [266, 167] on icon "Previous month" at bounding box center [271, 164] width 11 height 11
click at [190, 285] on button "29" at bounding box center [184, 286] width 19 height 19
type input "29/09/2025"
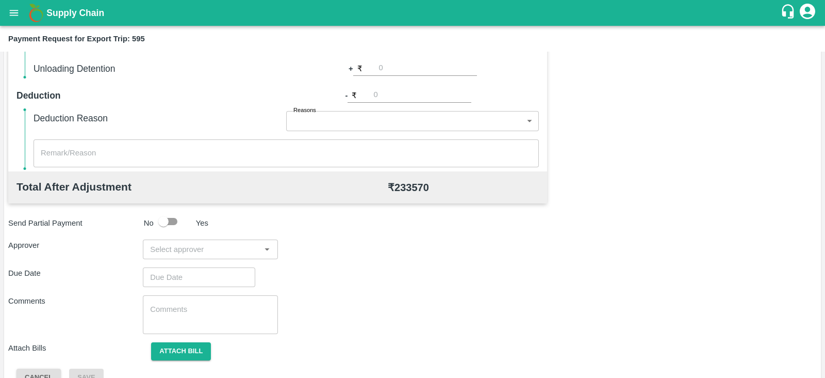
scroll to position [330, 0]
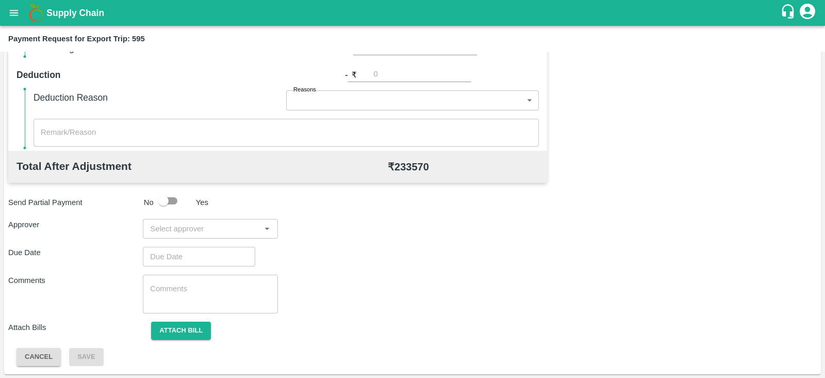
click at [230, 230] on input "input" at bounding box center [201, 228] width 111 height 13
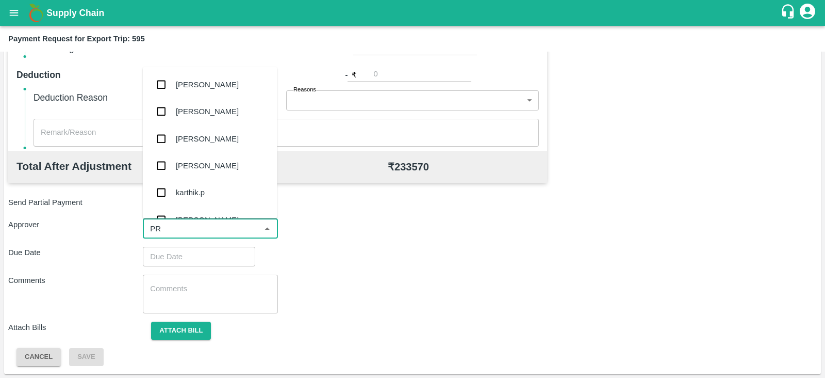
type input "PRA"
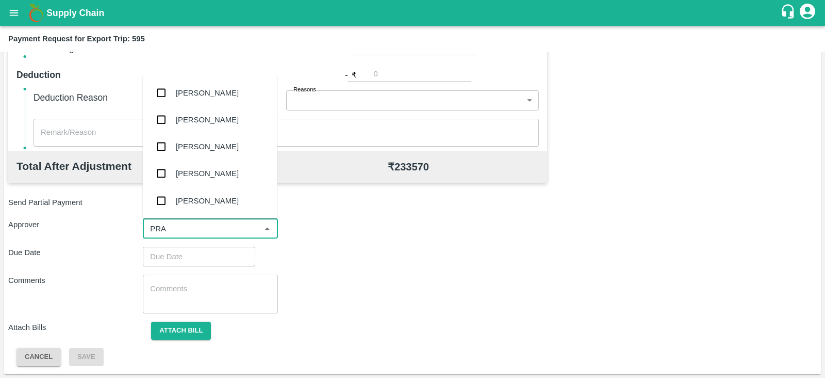
click at [227, 142] on div "[PERSON_NAME]" at bounding box center [207, 146] width 63 height 11
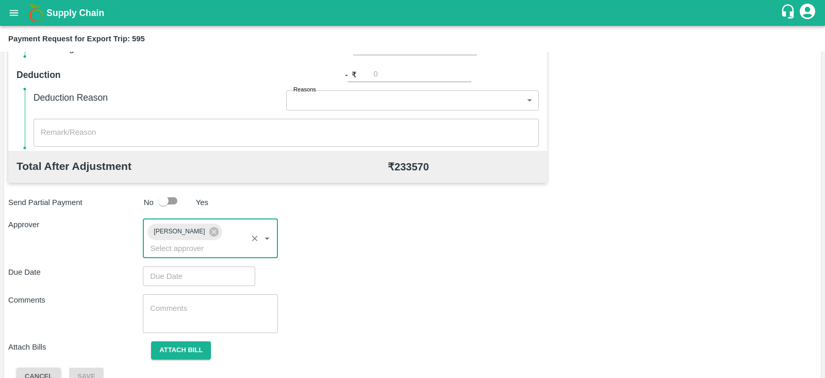
type input "DD/MM/YYYY hh:mm aa"
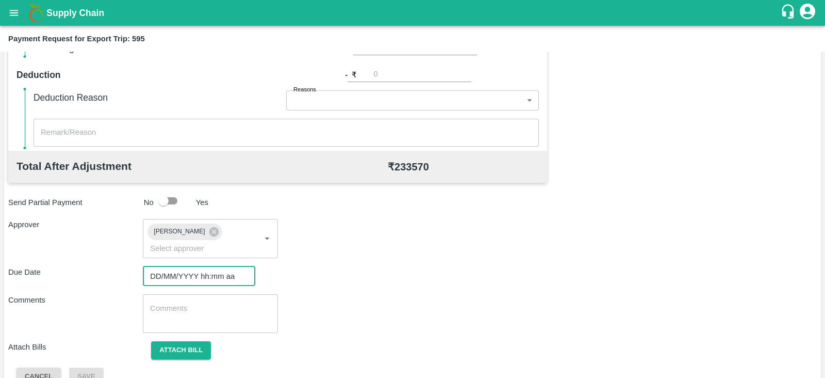
click at [195, 266] on input "DD/MM/YYYY hh:mm aa" at bounding box center [195, 276] width 105 height 20
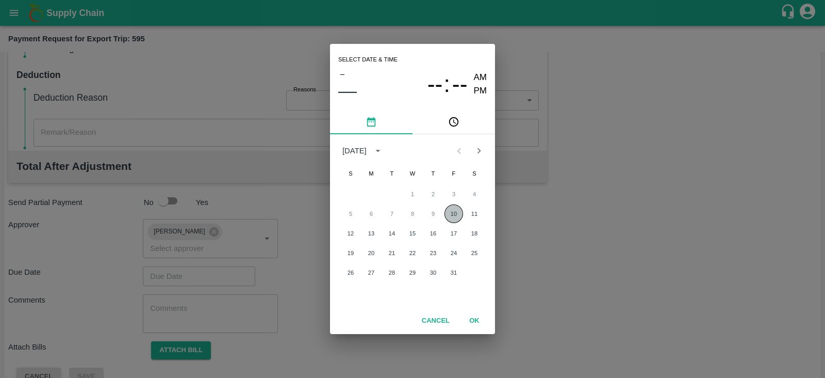
click at [450, 215] on button "10" at bounding box center [454, 213] width 19 height 19
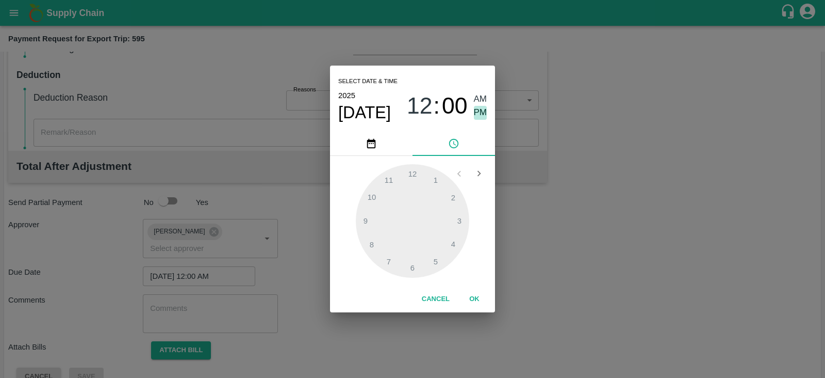
click at [486, 112] on span "PM" at bounding box center [480, 113] width 13 height 14
click at [459, 218] on div at bounding box center [412, 220] width 113 height 113
type input "[DATE] 03:00 PM"
click at [470, 298] on button "OK" at bounding box center [474, 299] width 33 height 18
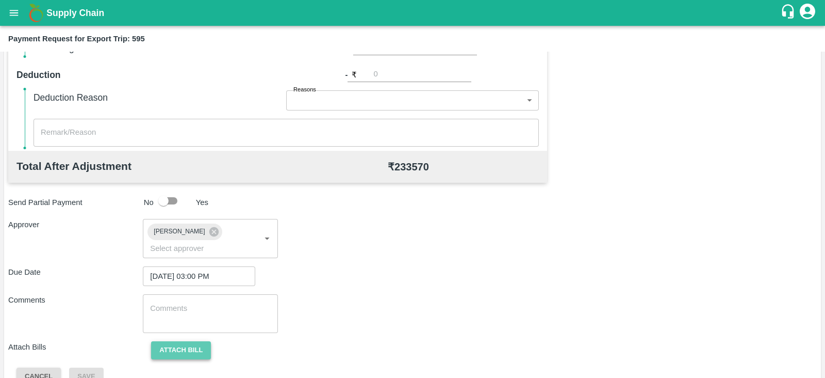
click at [194, 341] on button "Attach bill" at bounding box center [181, 350] width 60 height 18
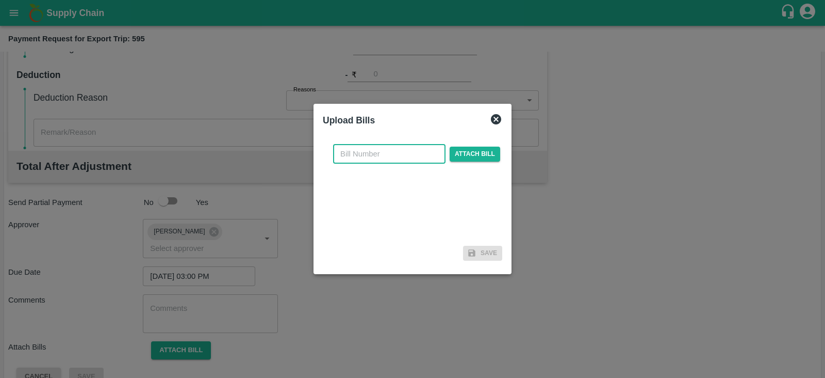
click at [420, 159] on input "text" at bounding box center [389, 154] width 112 height 20
paste input "ACML25-26/05751"
type input "ACML25-26/05751"
click at [462, 153] on span "Attach bill" at bounding box center [475, 153] width 51 height 15
click at [0, 0] on input "Attach bill" at bounding box center [0, 0] width 0 height 0
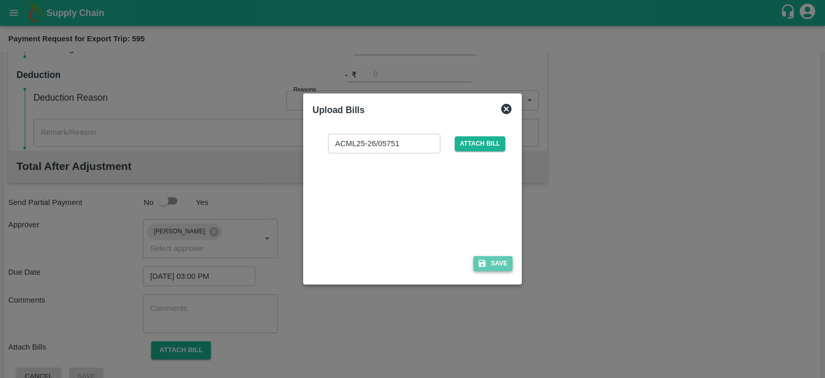
click at [501, 257] on button "Save" at bounding box center [492, 263] width 39 height 15
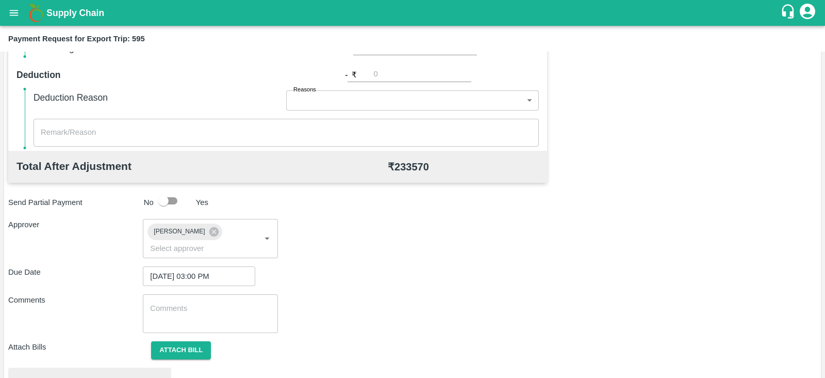
scroll to position [391, 0]
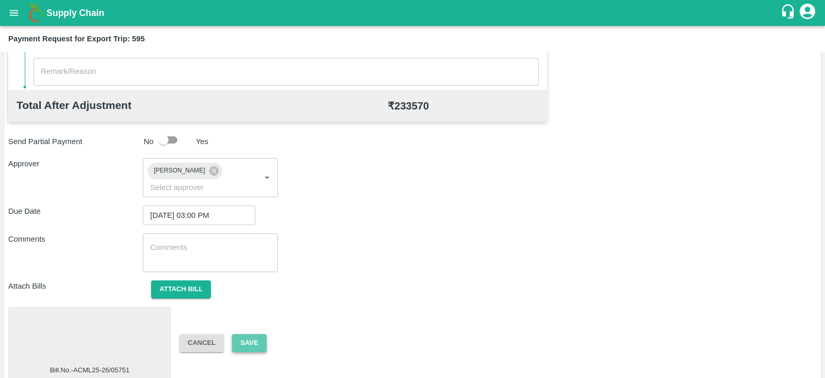
click at [249, 334] on button "Save" at bounding box center [249, 343] width 34 height 18
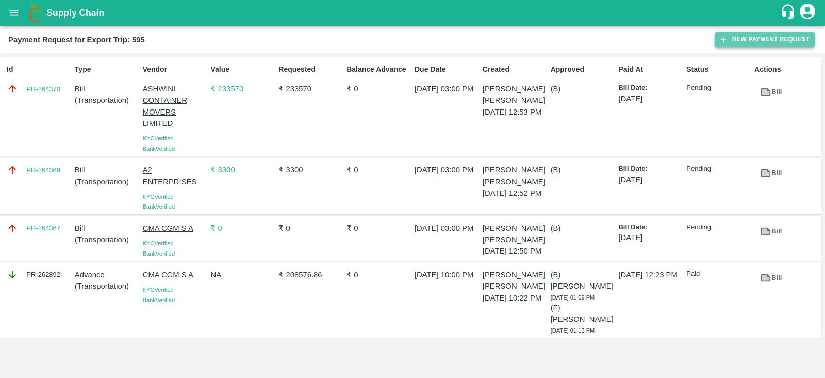
click at [747, 41] on button "New Payment Request" at bounding box center [765, 39] width 100 height 15
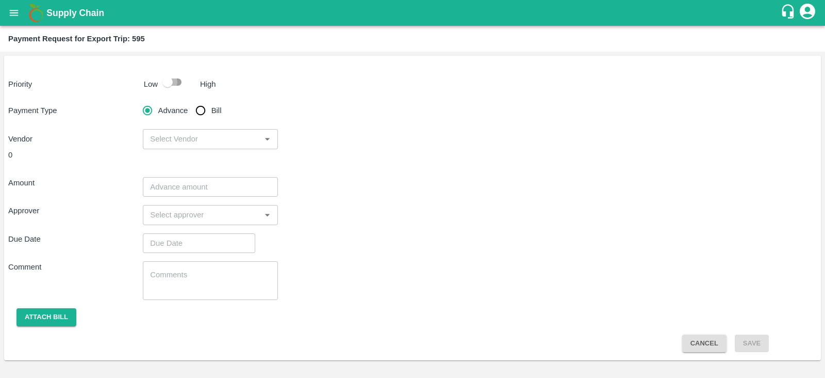
click at [173, 84] on input "checkbox" at bounding box center [167, 82] width 59 height 20
checkbox input "true"
click at [202, 112] on input "Bill" at bounding box center [200, 110] width 21 height 21
radio input "true"
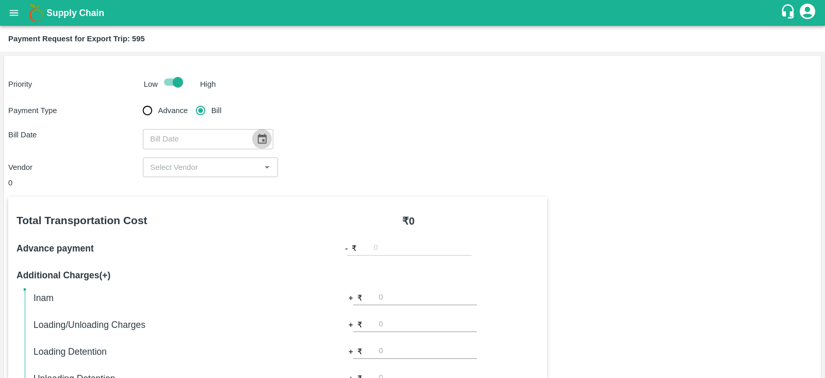
click at [258, 136] on icon "Choose date" at bounding box center [262, 139] width 9 height 10
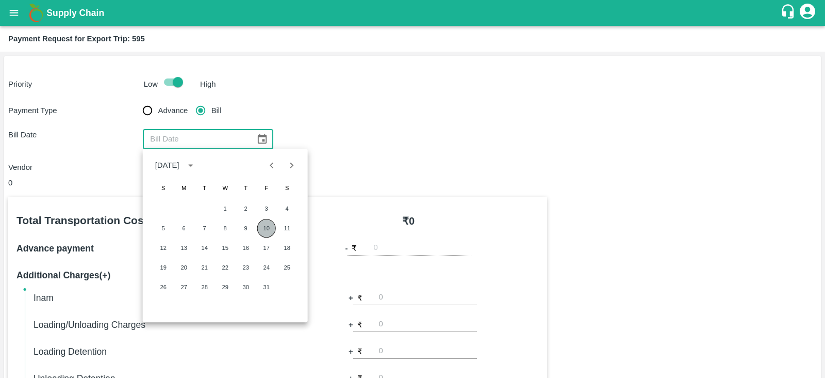
click at [266, 231] on button "10" at bounding box center [266, 228] width 19 height 19
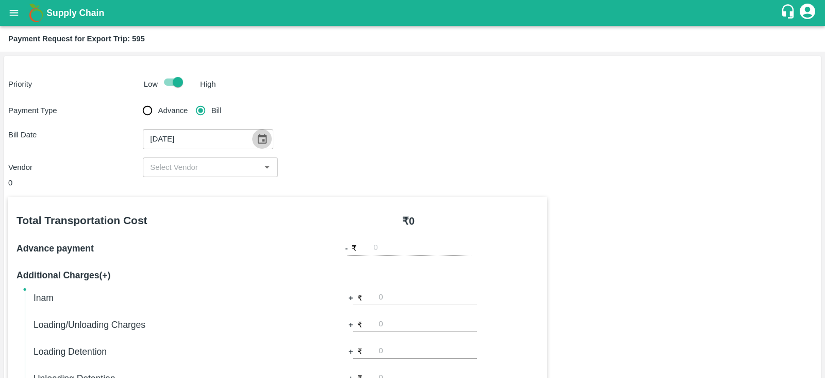
click at [256, 139] on icon "Choose date, selected date is Oct 10, 2025" at bounding box center [261, 138] width 11 height 11
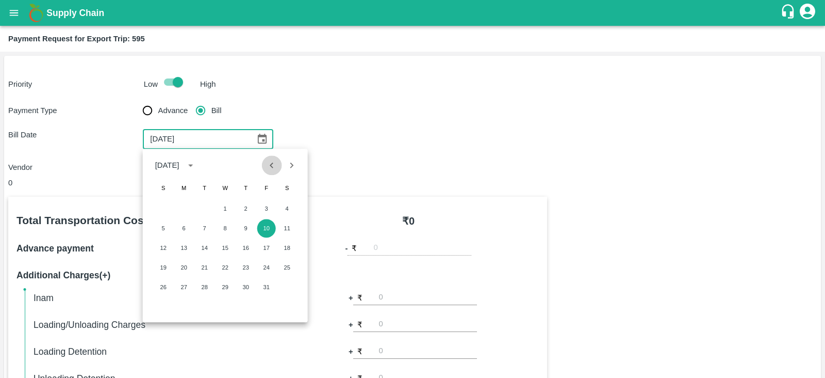
click at [272, 163] on icon "Previous month" at bounding box center [272, 165] width 4 height 6
click at [187, 282] on button "29" at bounding box center [184, 286] width 19 height 19
type input "29/09/2025"
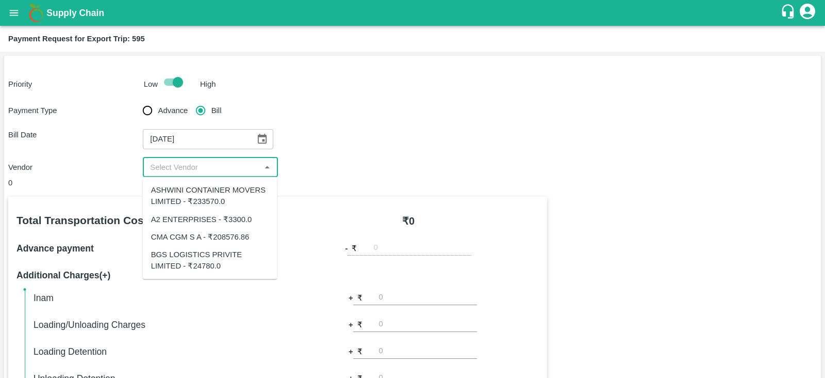
click at [201, 168] on input "input" at bounding box center [201, 166] width 111 height 13
click at [206, 254] on div "BGS LOGISTICS PRIVITE LIMITED - ₹24780.0" at bounding box center [210, 260] width 118 height 23
type input "BGS LOGISTICS PRIVITE LIMITED - ₹24780.0"
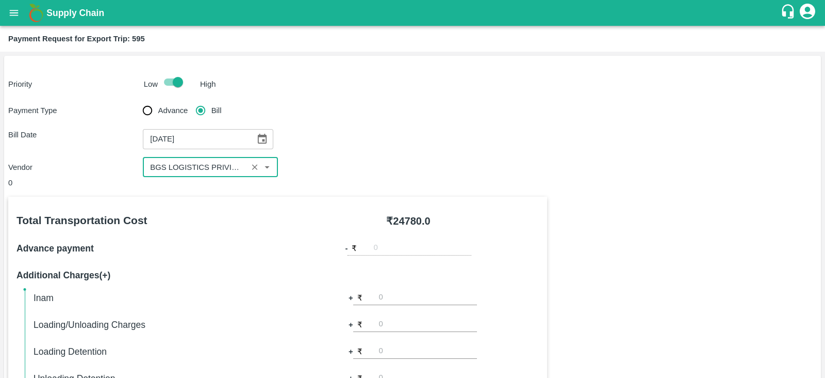
scroll to position [330, 0]
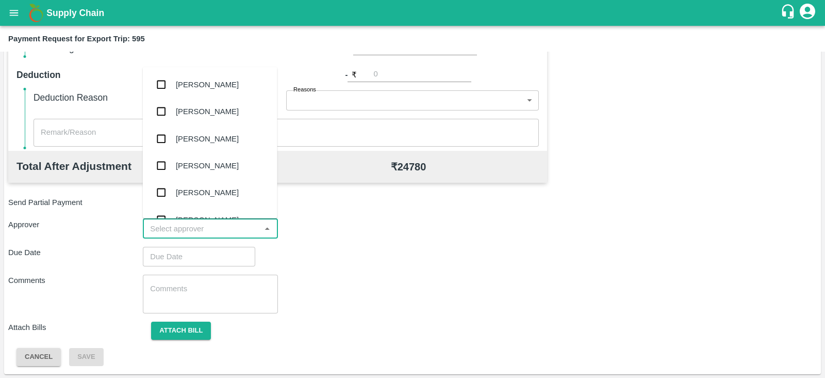
click at [185, 230] on input "input" at bounding box center [201, 228] width 111 height 13
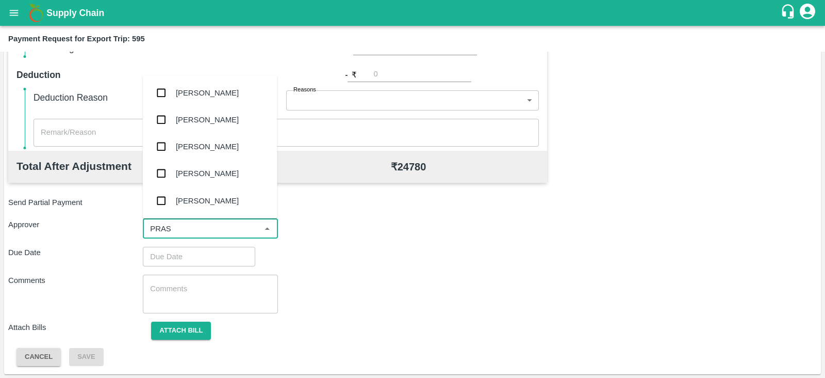
type input "PRASA"
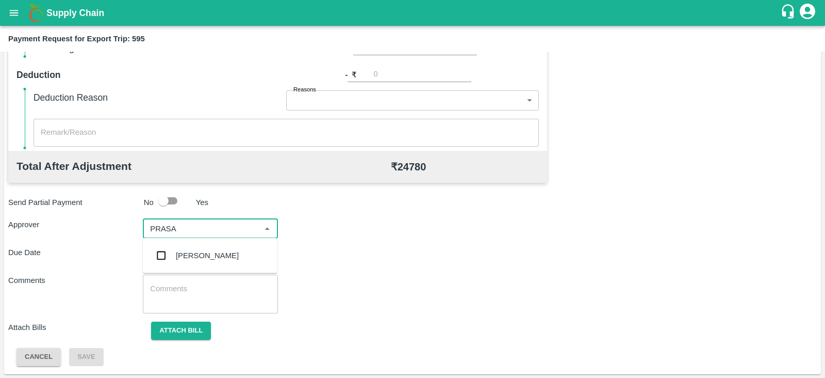
click at [191, 252] on div "[PERSON_NAME]" at bounding box center [207, 255] width 63 height 11
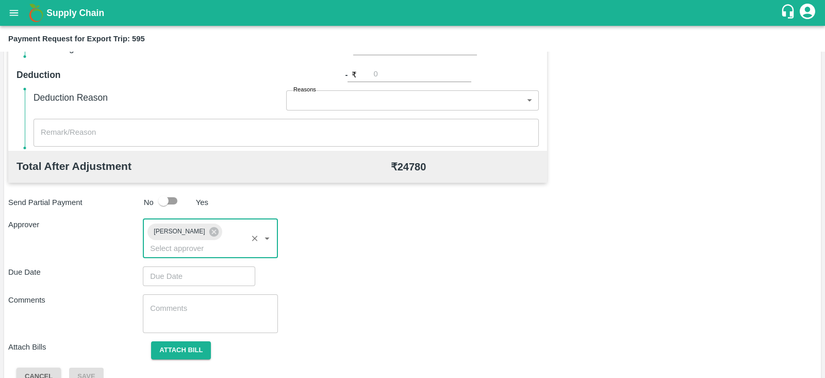
type input "DD/MM/YYYY hh:mm aa"
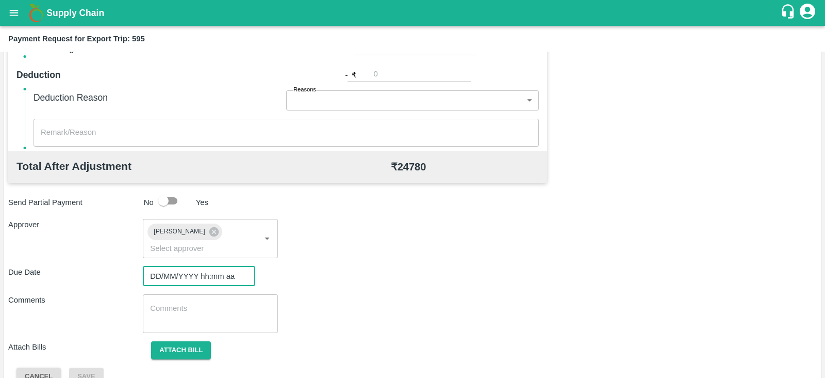
click at [187, 266] on input "DD/MM/YYYY hh:mm aa" at bounding box center [195, 276] width 105 height 20
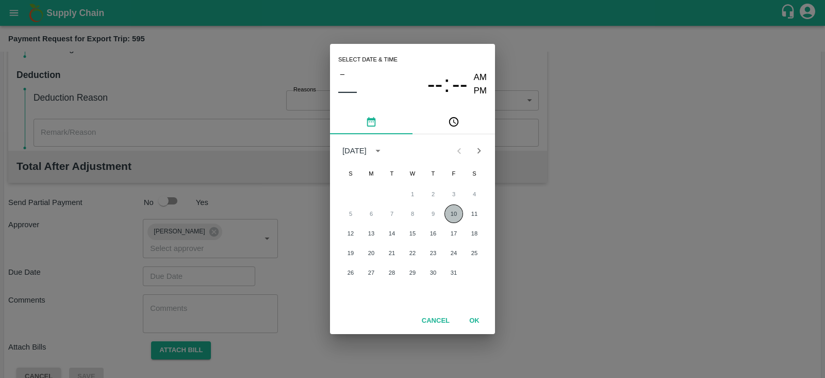
click at [451, 208] on button "10" at bounding box center [454, 213] width 19 height 19
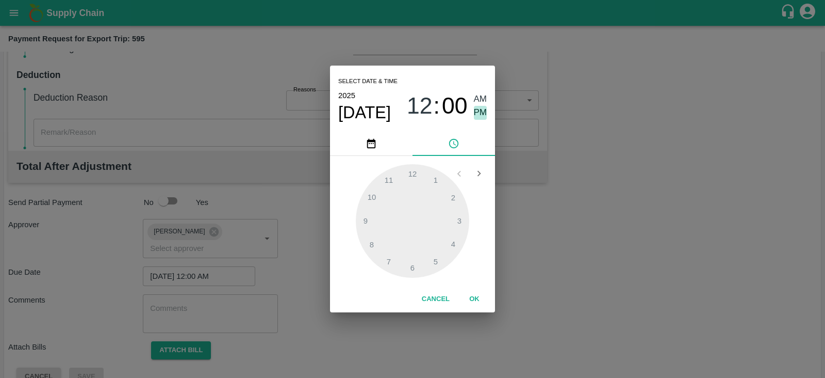
click at [477, 110] on span "PM" at bounding box center [480, 113] width 13 height 14
click at [462, 218] on div at bounding box center [412, 220] width 113 height 113
type input "[DATE] 03:00 PM"
click at [477, 302] on button "OK" at bounding box center [474, 299] width 33 height 18
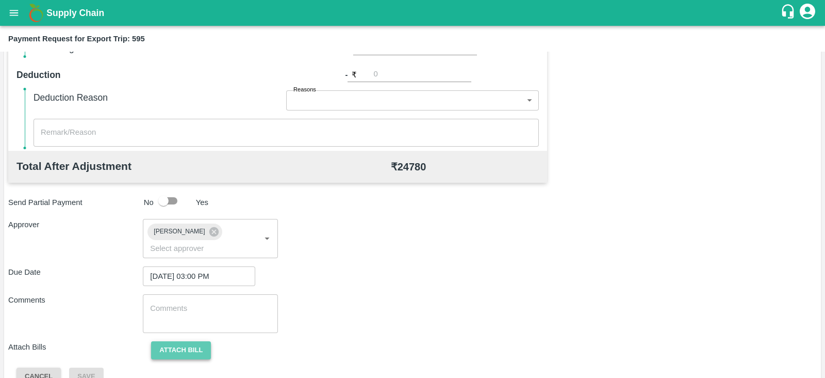
click at [190, 341] on button "Attach bill" at bounding box center [181, 350] width 60 height 18
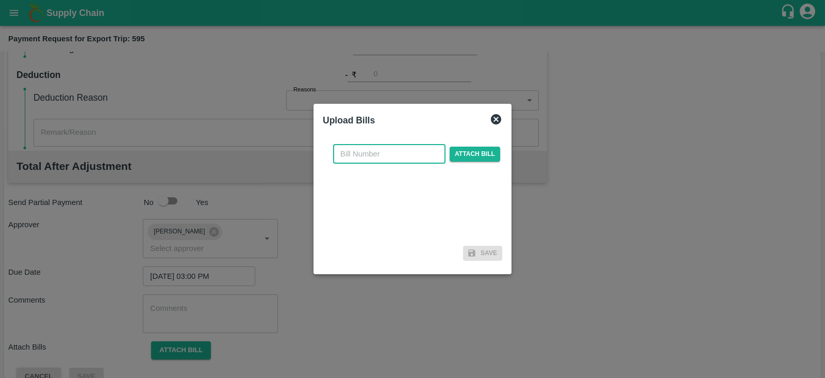
click at [391, 149] on input "text" at bounding box center [389, 154] width 112 height 20
paste input "BGS1008/25-26"
type input "BGS1008/25-26"
click at [475, 157] on span "Attach bill" at bounding box center [475, 153] width 51 height 15
click at [0, 0] on input "Attach bill" at bounding box center [0, 0] width 0 height 0
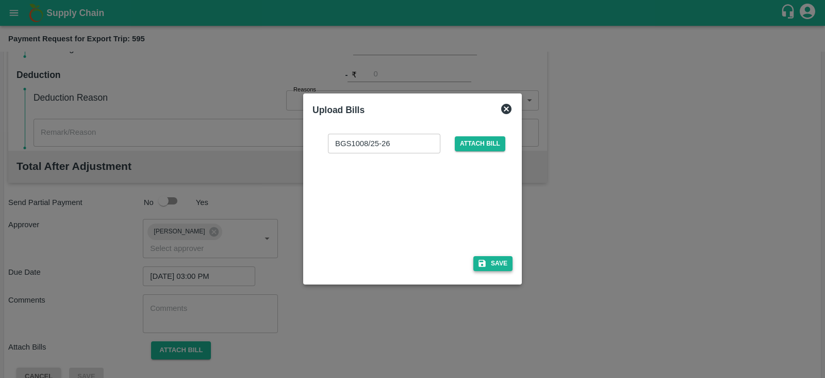
click at [498, 267] on button "Save" at bounding box center [492, 263] width 39 height 15
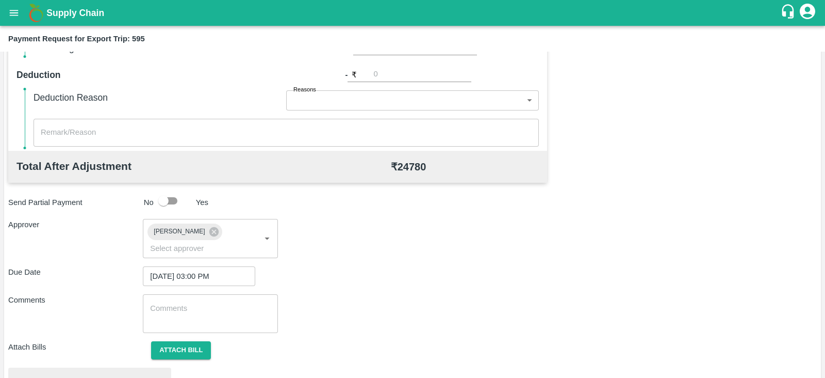
scroll to position [391, 0]
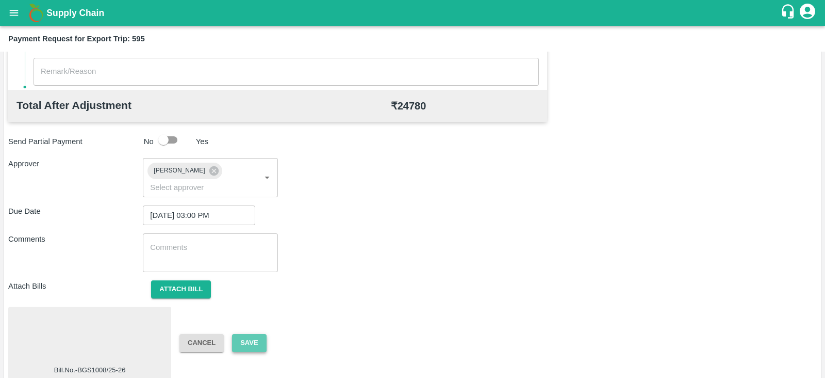
click at [255, 334] on button "Save" at bounding box center [249, 343] width 34 height 18
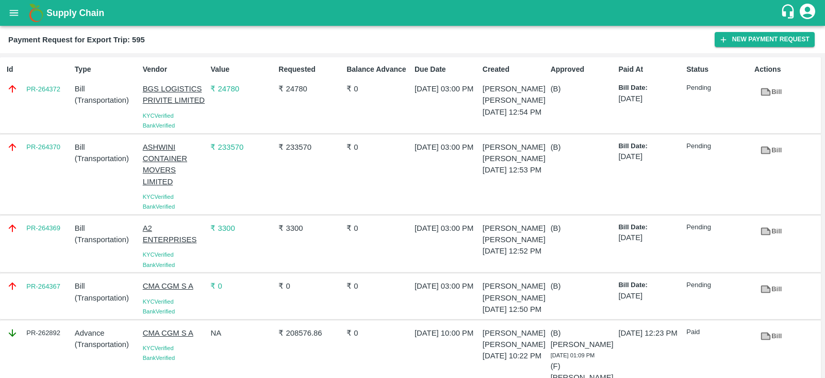
click at [36, 163] on div "PR-264370" at bounding box center [37, 174] width 68 height 74
copy link "PR-264370"
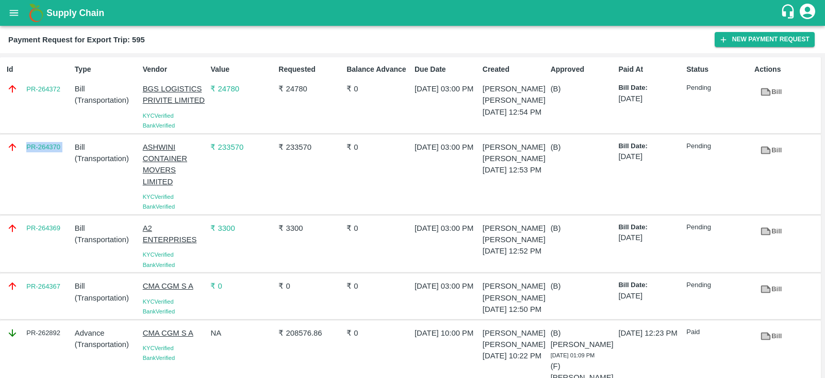
scroll to position [40, 0]
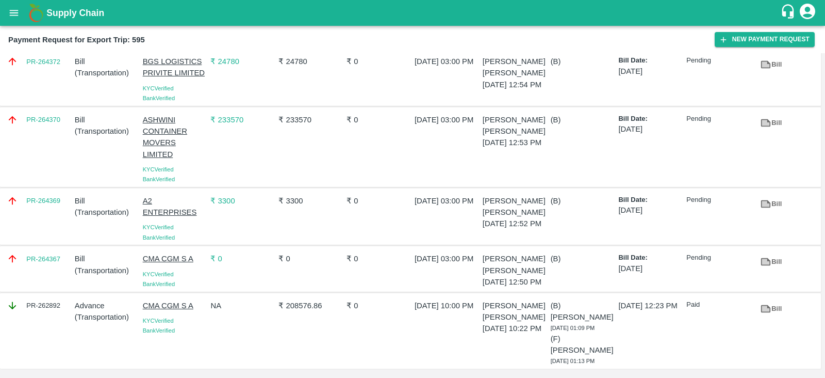
click at [48, 258] on div "PR-264367" at bounding box center [37, 269] width 68 height 40
copy link "PR-264367"
click at [48, 258] on div "PR-264367" at bounding box center [37, 269] width 68 height 40
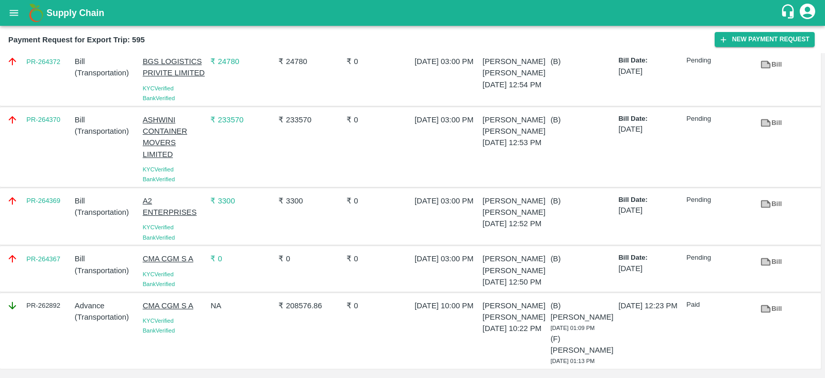
click at [367, 173] on div "PR-264370 Bill ( Transportation ) ASHWINI CONTAINER MOVERS LIMITED KYC Verified…" at bounding box center [410, 147] width 821 height 80
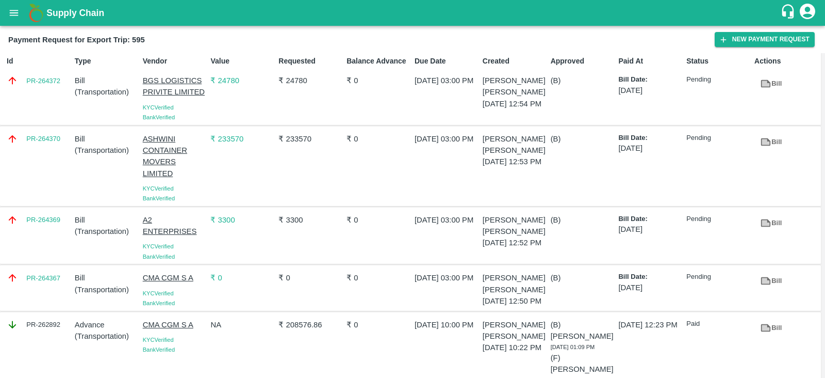
scroll to position [7, 0]
click at [40, 96] on div "Id PR-264372" at bounding box center [37, 88] width 68 height 71
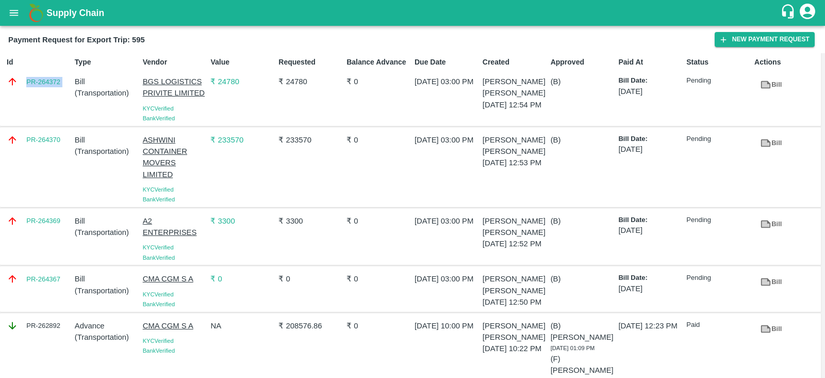
copy link "PR-264372"
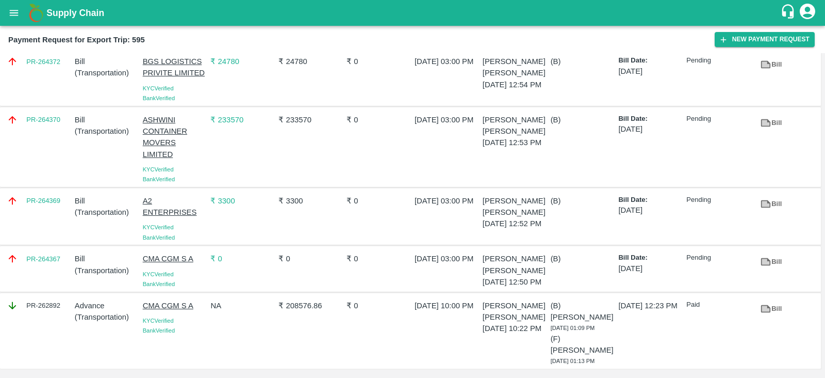
click at [52, 200] on div "PR-264369" at bounding box center [37, 217] width 68 height 52
copy link "PR-264369"
click at [52, 200] on div "PR-264369" at bounding box center [37, 217] width 68 height 52
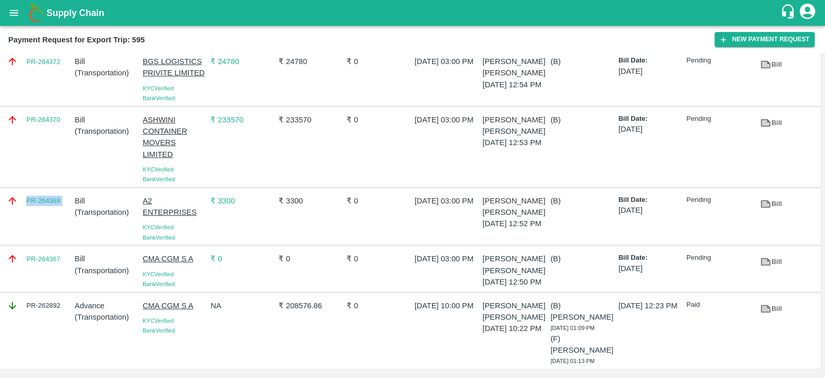
scroll to position [0, 0]
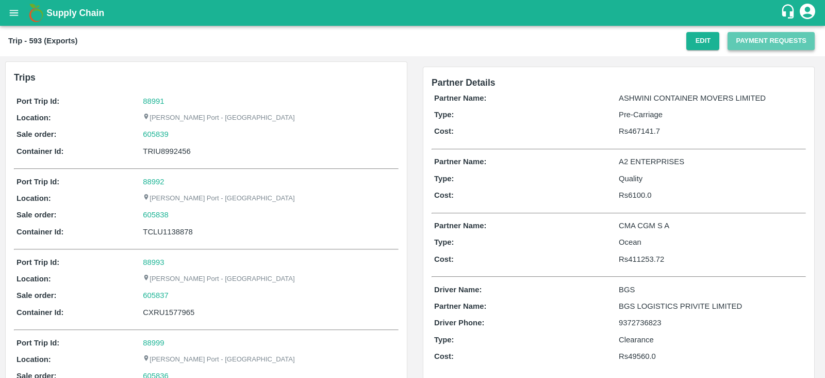
click at [755, 42] on button "Payment Requests" at bounding box center [771, 41] width 87 height 18
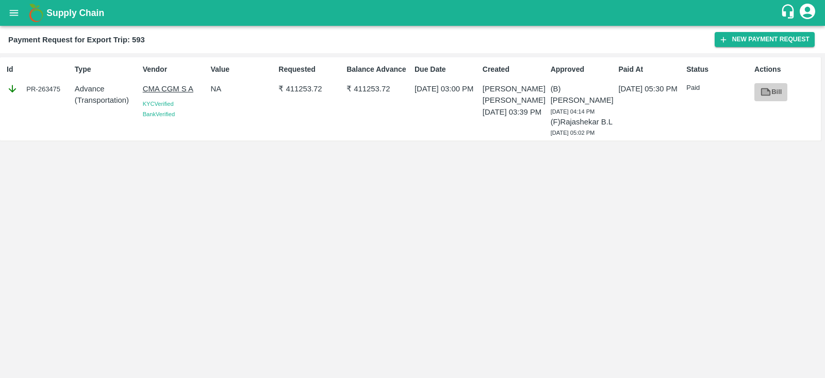
click at [775, 98] on link "Bill" at bounding box center [771, 92] width 33 height 18
click at [748, 40] on button "New Payment Request" at bounding box center [765, 39] width 100 height 15
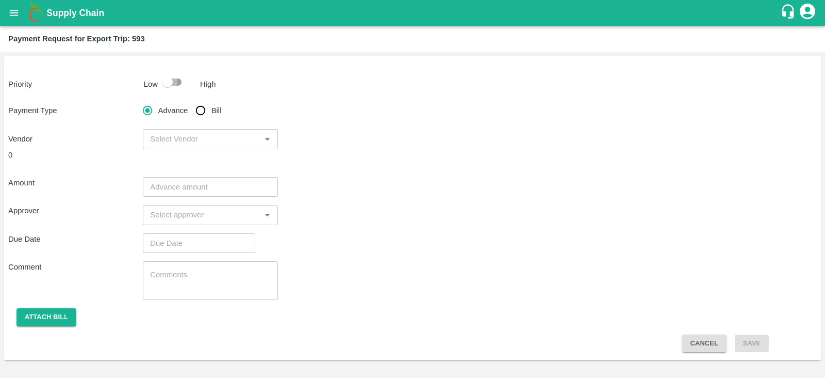
click at [161, 79] on input "checkbox" at bounding box center [167, 82] width 59 height 20
checkbox input "true"
click at [197, 108] on input "Bill" at bounding box center [200, 110] width 21 height 21
radio input "true"
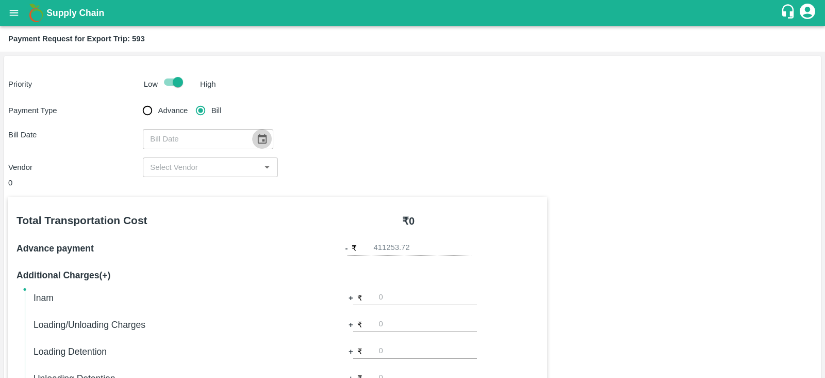
click at [256, 133] on icon "Choose date" at bounding box center [261, 138] width 11 height 11
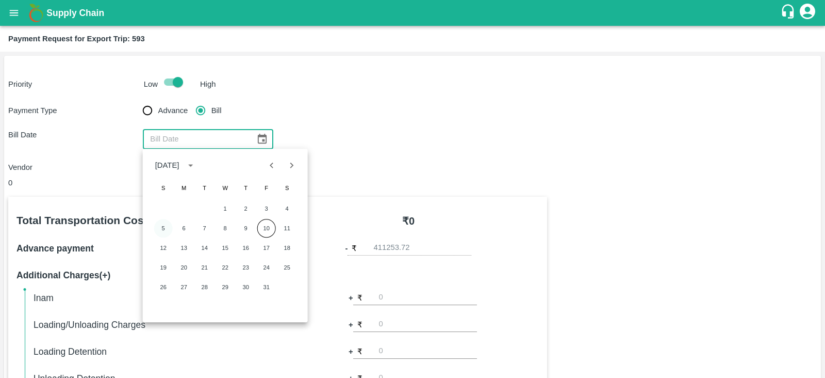
click at [158, 226] on button "5" at bounding box center [163, 228] width 19 height 19
type input "[DATE]"
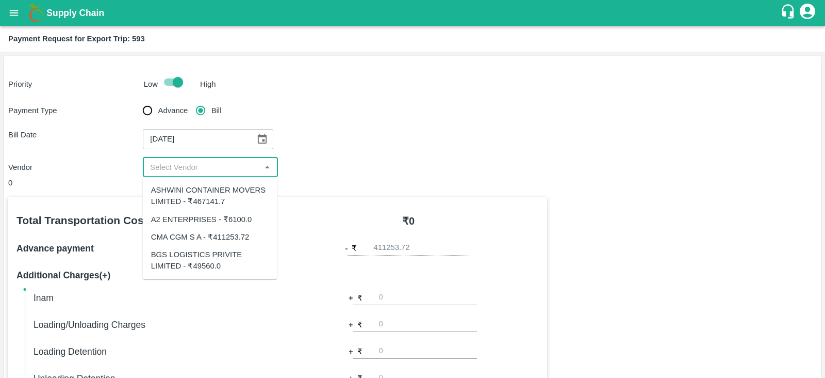
click at [237, 166] on input "input" at bounding box center [201, 166] width 111 height 13
click at [224, 240] on div "CMA CGM S A - ₹411253.72" at bounding box center [200, 236] width 99 height 11
type input "CMA CGM S A - ₹411253.72"
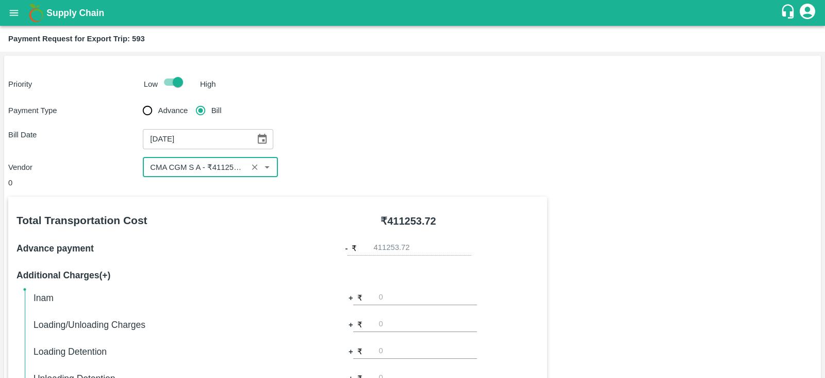
scroll to position [330, 0]
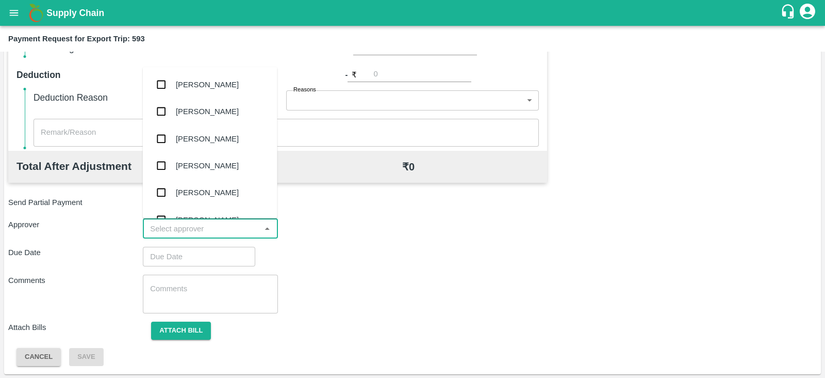
click at [199, 224] on input "input" at bounding box center [201, 228] width 111 height 13
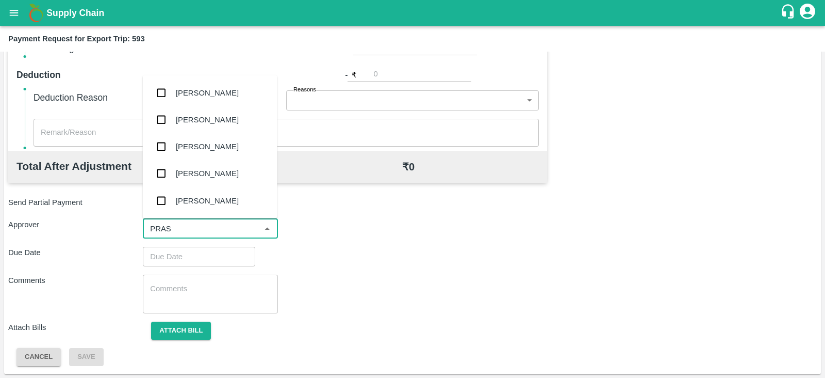
type input "PRASA"
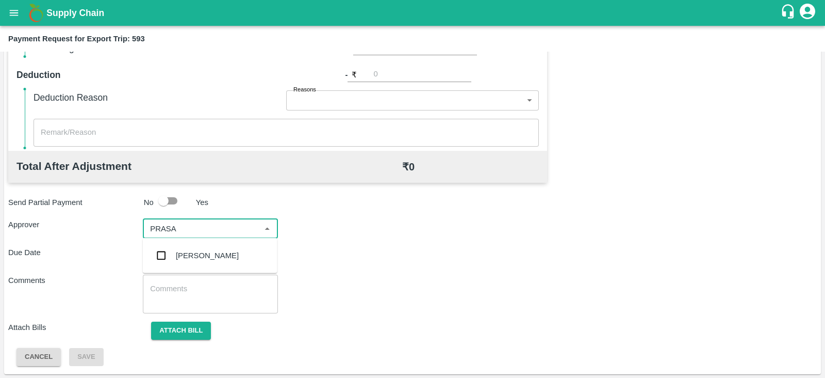
click at [197, 258] on div "[PERSON_NAME]" at bounding box center [207, 255] width 63 height 11
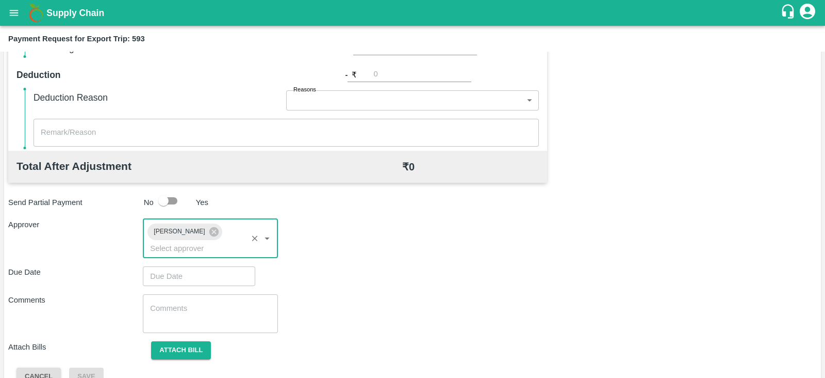
type input "DD/MM/YYYY hh:mm aa"
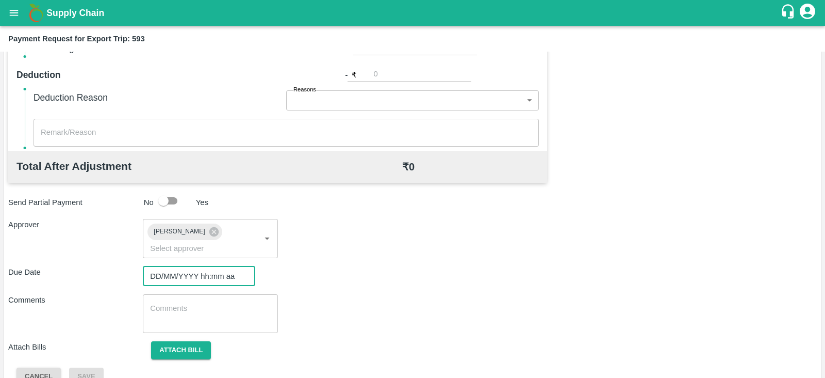
click at [181, 266] on input "DD/MM/YYYY hh:mm aa" at bounding box center [195, 276] width 105 height 20
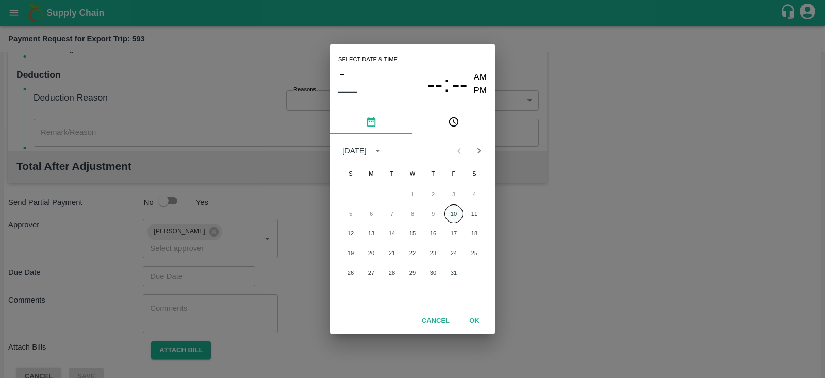
click at [449, 215] on button "10" at bounding box center [454, 213] width 19 height 19
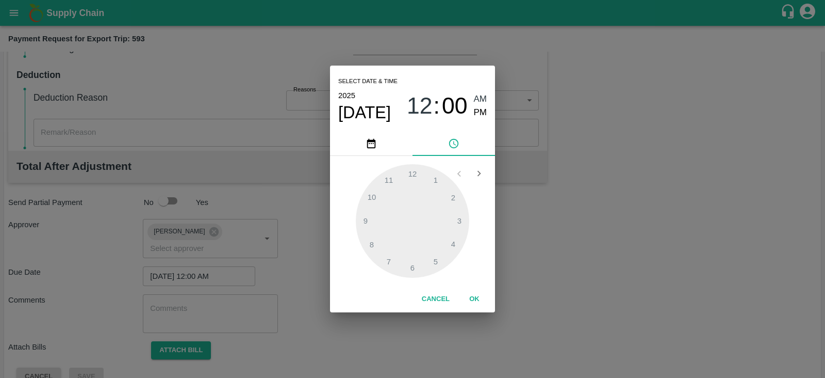
click at [481, 112] on span "PM" at bounding box center [480, 113] width 13 height 14
click at [456, 219] on div at bounding box center [412, 220] width 113 height 113
type input "[DATE] 03:00 PM"
click at [475, 290] on button "OK" at bounding box center [474, 299] width 33 height 18
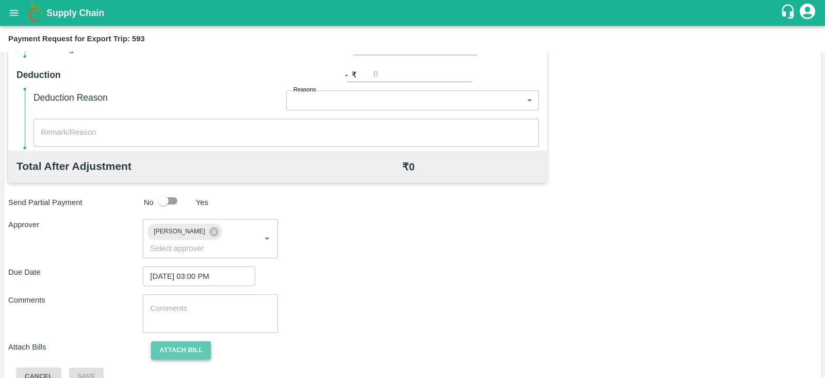
click at [179, 341] on button "Attach bill" at bounding box center [181, 350] width 60 height 18
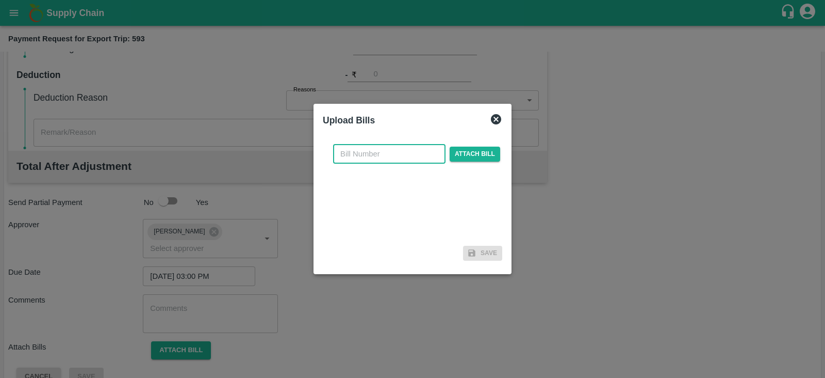
click at [413, 151] on input "text" at bounding box center [389, 154] width 112 height 20
paste input "INEMHC26079104"
type input "INEMHC26079104"
click at [454, 153] on span "Attach bill" at bounding box center [475, 153] width 51 height 15
click at [0, 0] on input "Attach bill" at bounding box center [0, 0] width 0 height 0
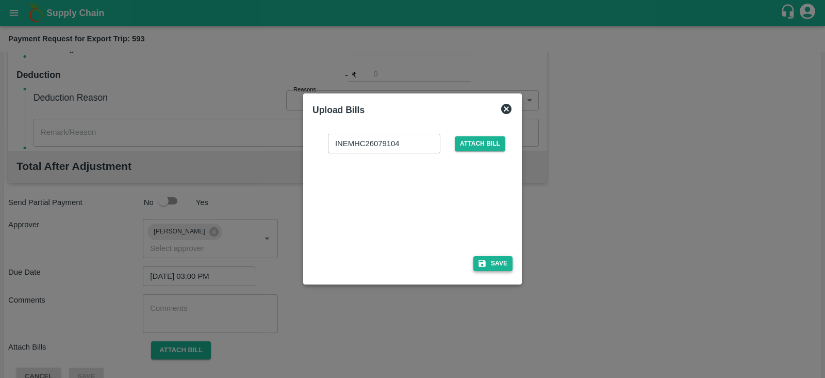
click at [504, 259] on button "Save" at bounding box center [492, 263] width 39 height 15
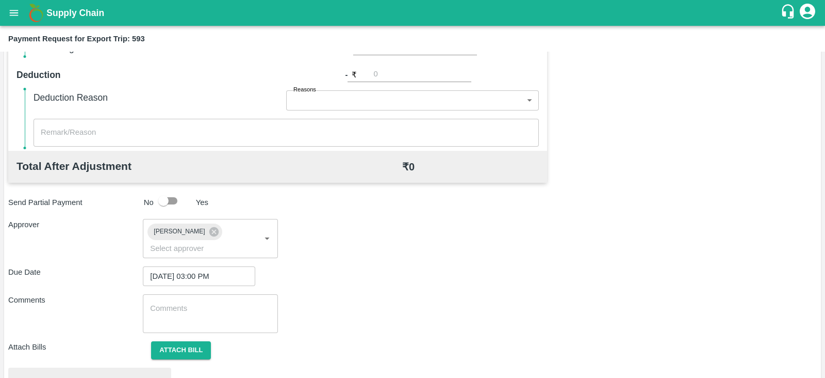
scroll to position [391, 0]
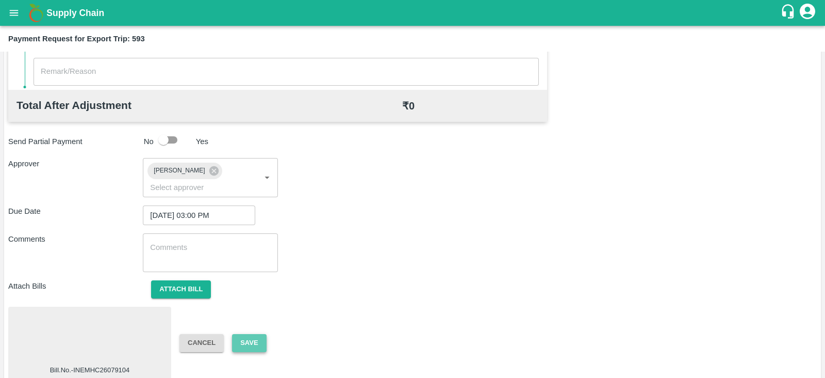
click at [250, 334] on button "Save" at bounding box center [249, 343] width 34 height 18
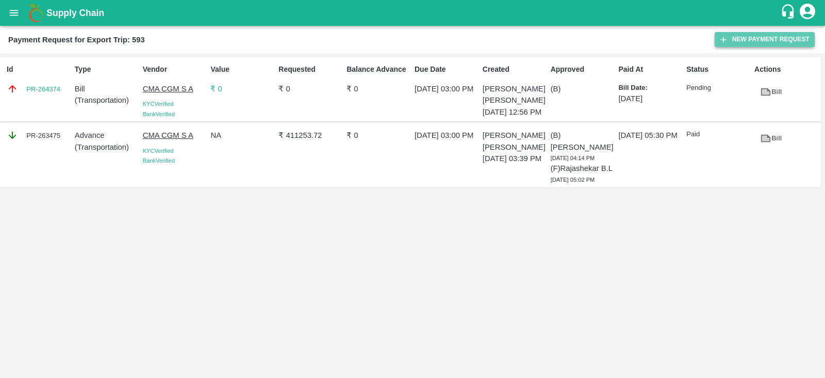
click at [768, 40] on button "New Payment Request" at bounding box center [765, 39] width 100 height 15
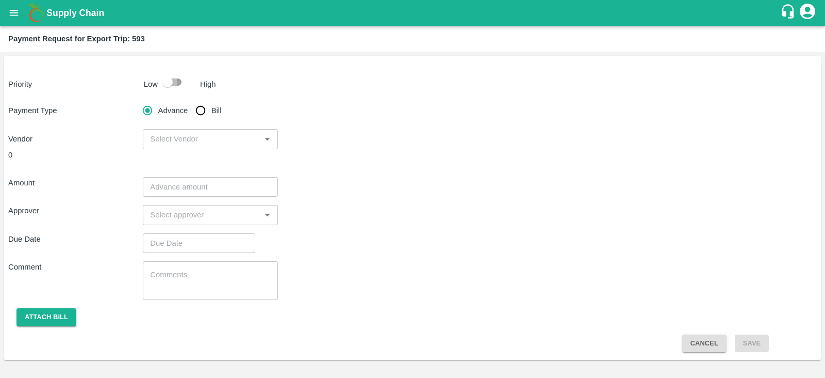
click at [166, 82] on input "checkbox" at bounding box center [167, 82] width 59 height 20
checkbox input "true"
click at [200, 108] on input "Bill" at bounding box center [200, 110] width 21 height 21
radio input "true"
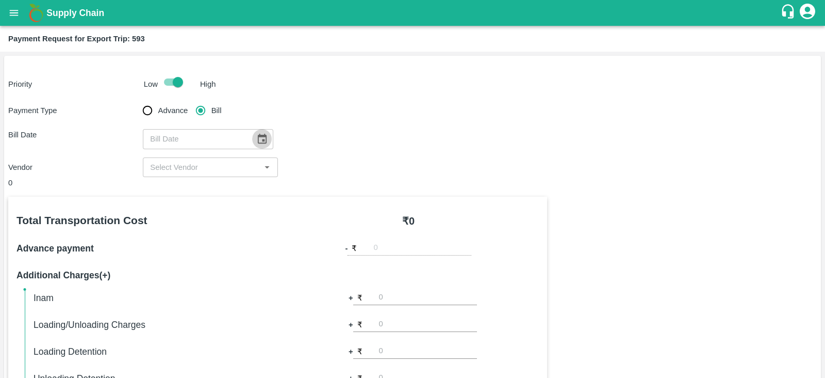
click at [257, 140] on icon "Choose date" at bounding box center [261, 138] width 11 height 11
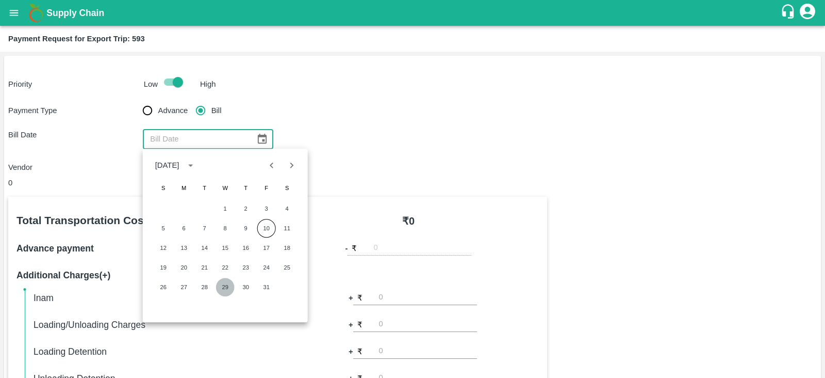
click at [227, 284] on button "29" at bounding box center [225, 286] width 19 height 19
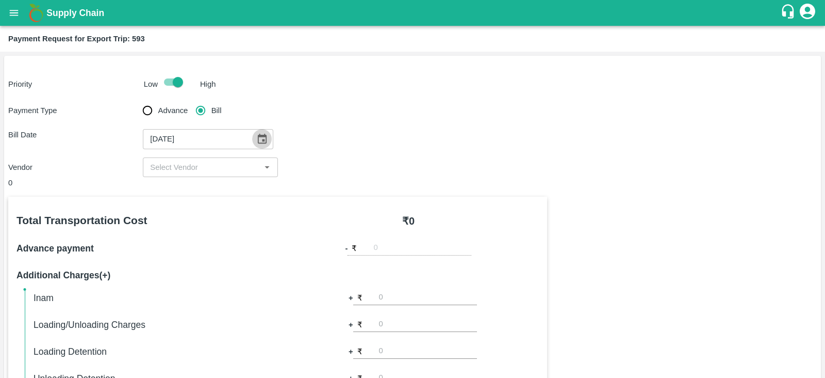
click at [258, 134] on icon "Choose date, selected date is Oct 29, 2025" at bounding box center [262, 139] width 9 height 10
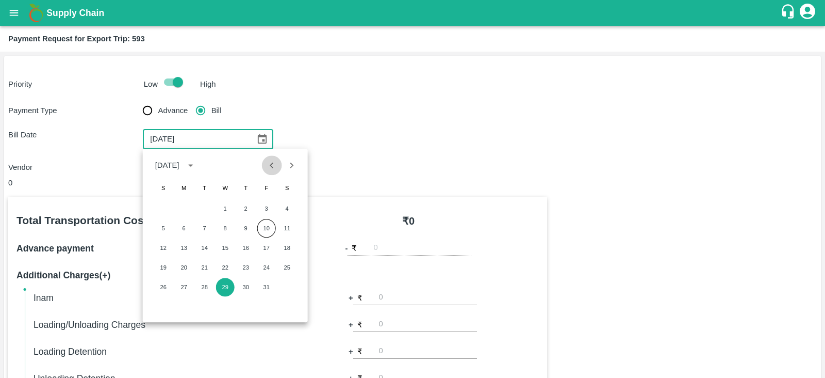
click at [269, 162] on icon "Previous month" at bounding box center [271, 164] width 11 height 11
click at [187, 285] on button "29" at bounding box center [184, 286] width 19 height 19
type input "[DATE]"
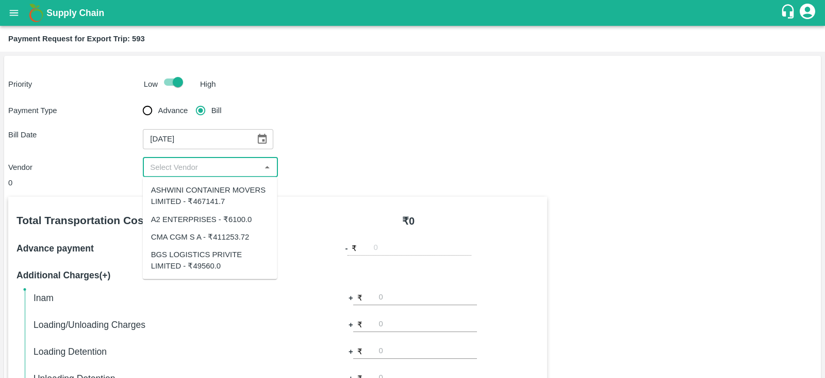
click at [227, 172] on input "input" at bounding box center [201, 166] width 111 height 13
click at [200, 261] on div "BGS LOGISTICS PRIVITE LIMITED - ₹49560.0" at bounding box center [210, 260] width 118 height 23
type input "BGS LOGISTICS PRIVITE LIMITED - ₹49560.0"
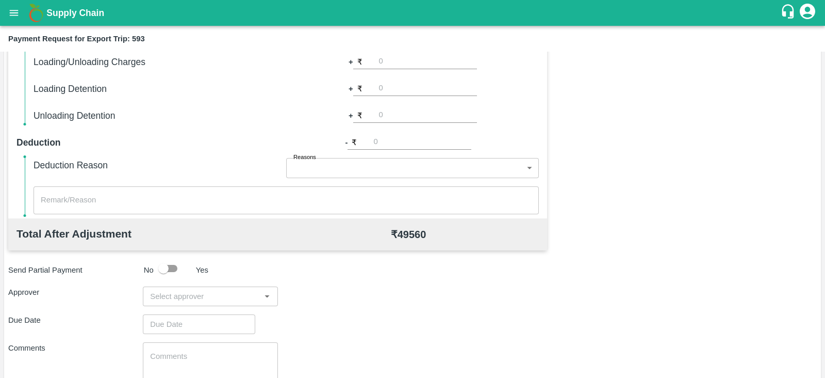
scroll to position [330, 0]
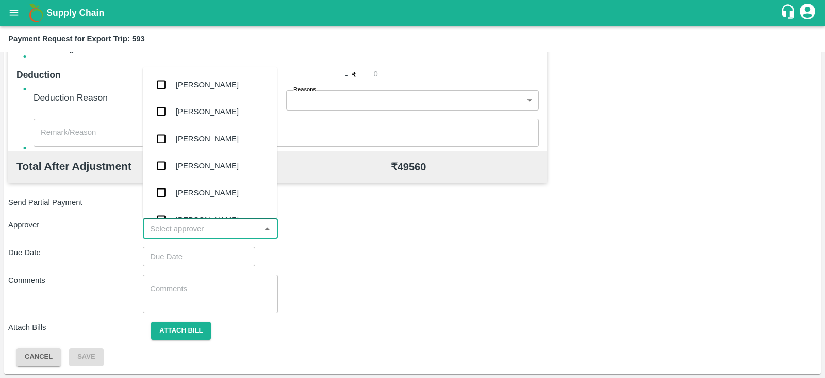
click at [232, 223] on input "input" at bounding box center [201, 228] width 111 height 13
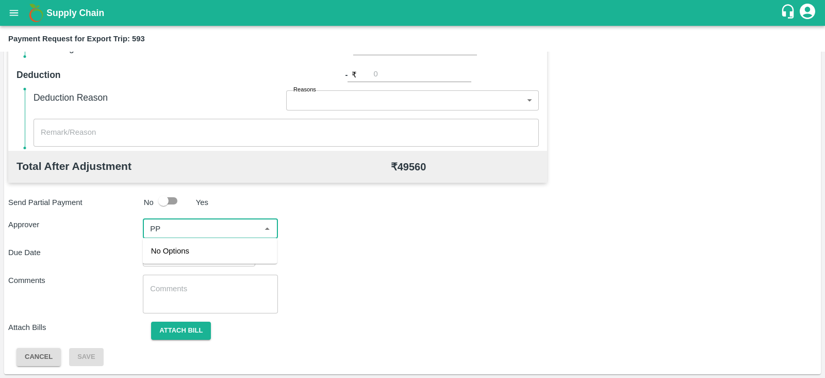
type input "P"
type input "PRASA"
click at [210, 255] on div "[PERSON_NAME]" at bounding box center [207, 255] width 63 height 11
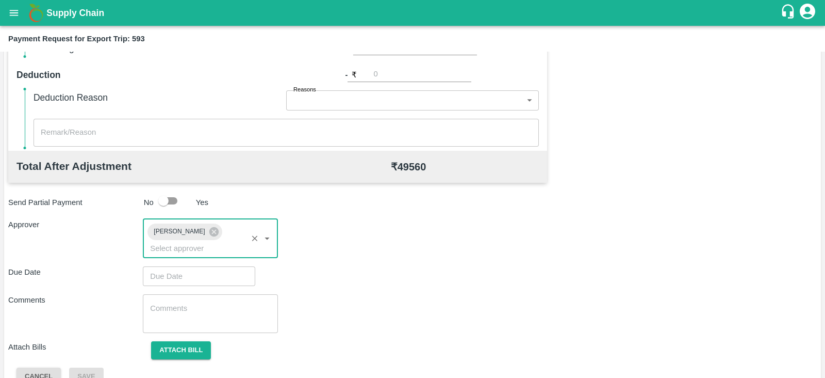
type input "DD/MM/YYYY hh:mm aa"
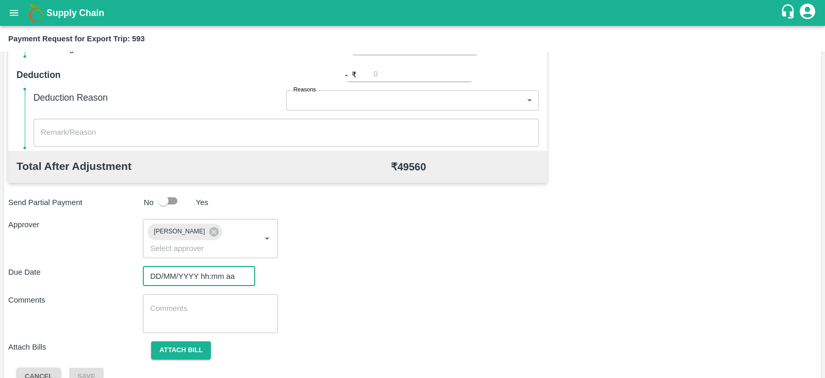
click at [199, 266] on input "DD/MM/YYYY hh:mm aa" at bounding box center [195, 276] width 105 height 20
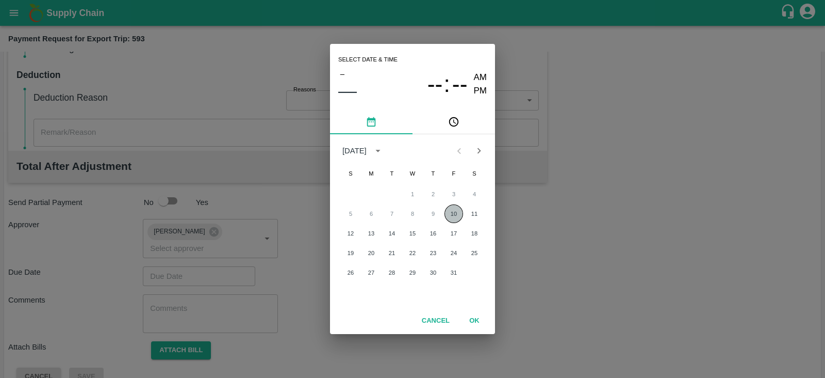
click at [452, 208] on button "10" at bounding box center [454, 213] width 19 height 19
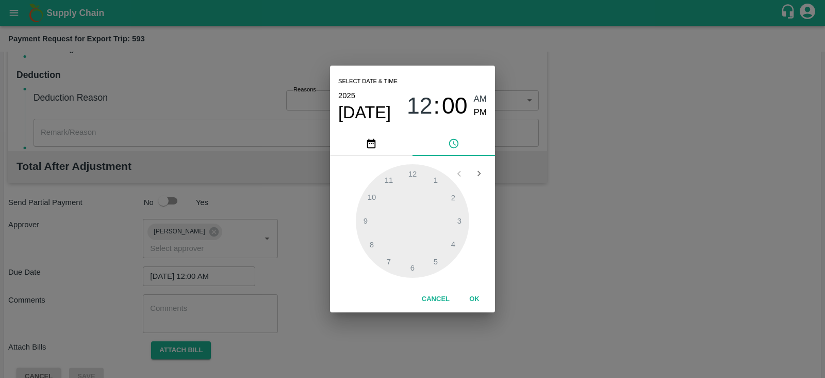
click at [478, 110] on span "PM" at bounding box center [480, 113] width 13 height 14
type input "[DATE] 12:00 PM"
click at [480, 303] on button "OK" at bounding box center [474, 299] width 33 height 18
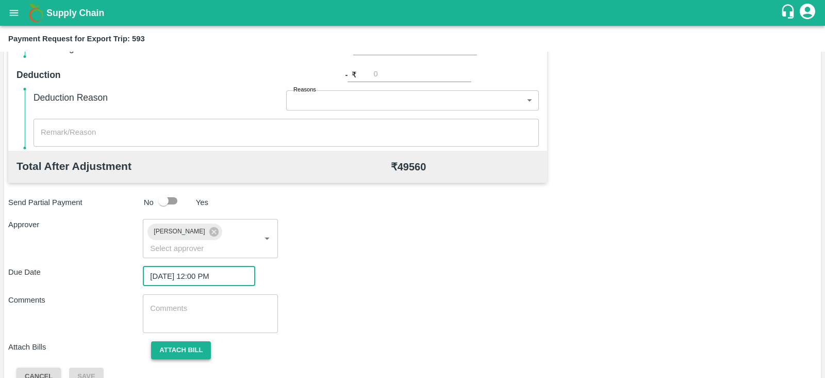
click at [193, 341] on button "Attach bill" at bounding box center [181, 350] width 60 height 18
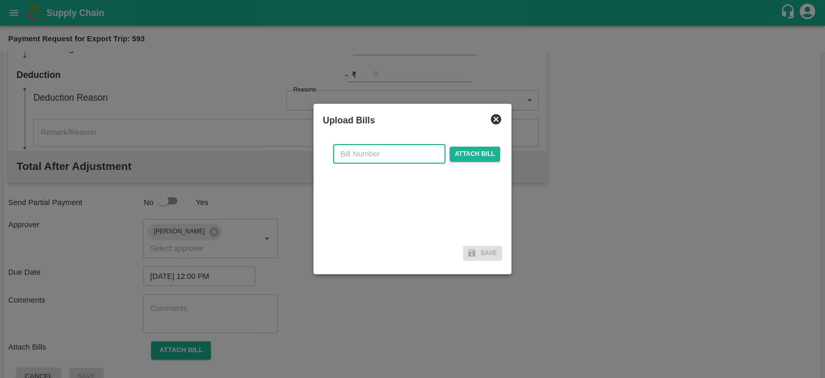
click at [380, 159] on input "text" at bounding box center [389, 154] width 112 height 20
paste input "BGS1009/25-26"
type input "BGS1009/25-26"
click at [469, 146] on span "Attach bill" at bounding box center [475, 153] width 51 height 15
click at [0, 0] on input "Attach bill" at bounding box center [0, 0] width 0 height 0
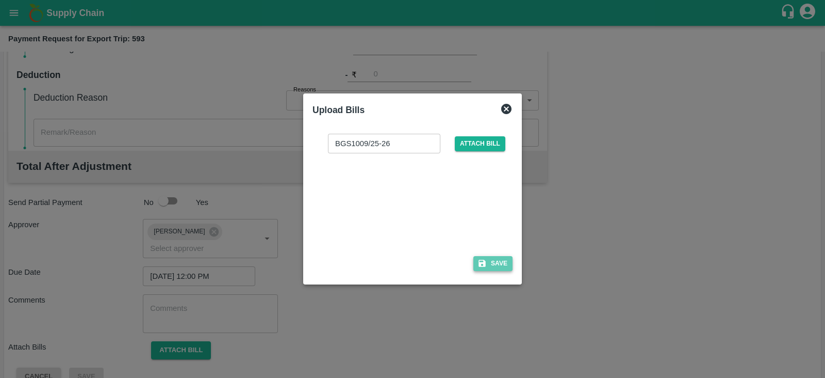
click at [490, 264] on button "Save" at bounding box center [492, 263] width 39 height 15
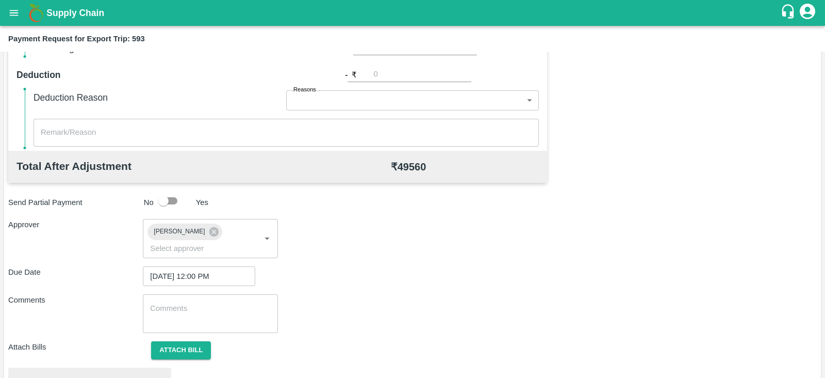
scroll to position [391, 0]
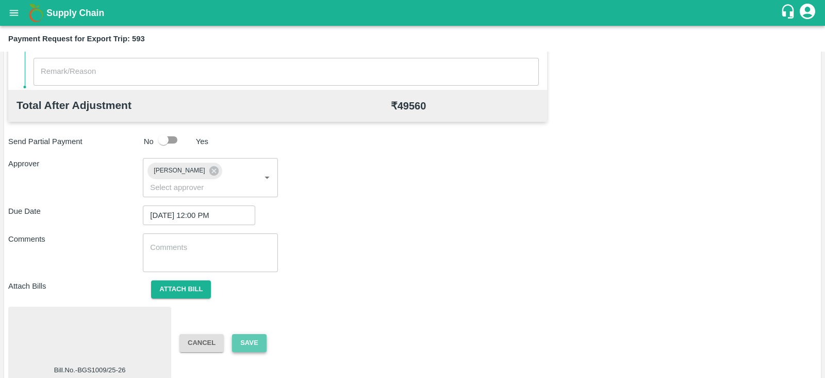
click at [254, 334] on button "Save" at bounding box center [249, 343] width 34 height 18
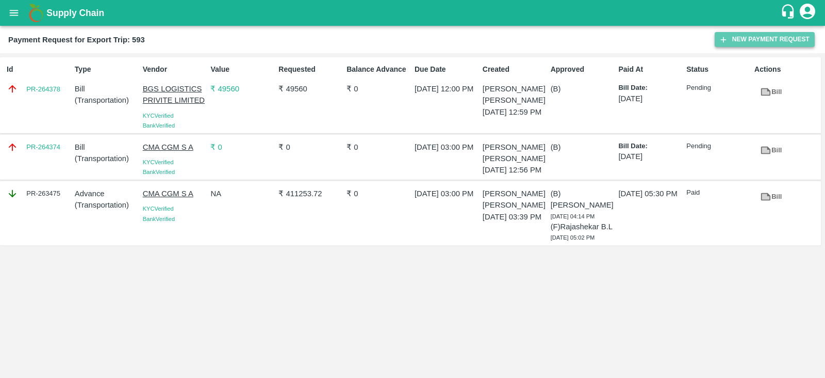
click at [745, 42] on button "New Payment Request" at bounding box center [765, 39] width 100 height 15
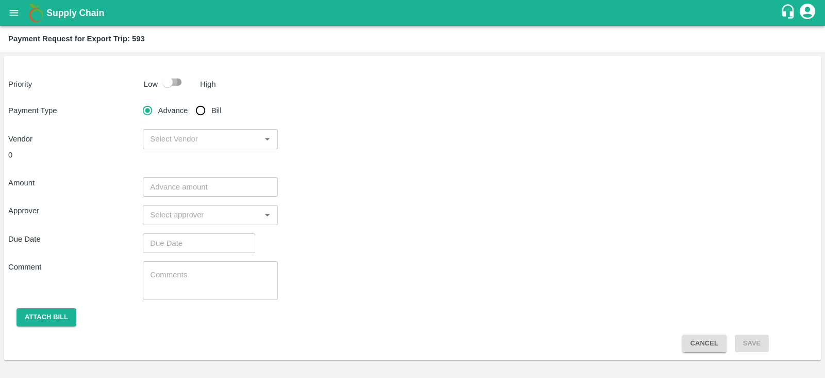
click at [170, 76] on input "checkbox" at bounding box center [167, 82] width 59 height 20
checkbox input "true"
click at [203, 111] on input "Bill" at bounding box center [200, 110] width 21 height 21
radio input "true"
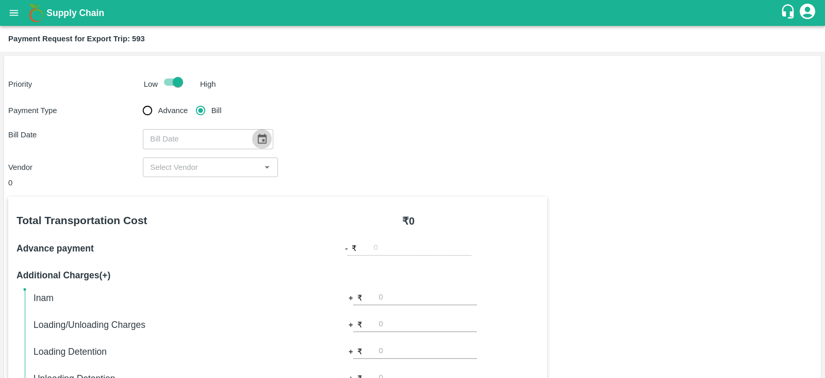
click at [259, 138] on icon "Choose date" at bounding box center [261, 138] width 11 height 11
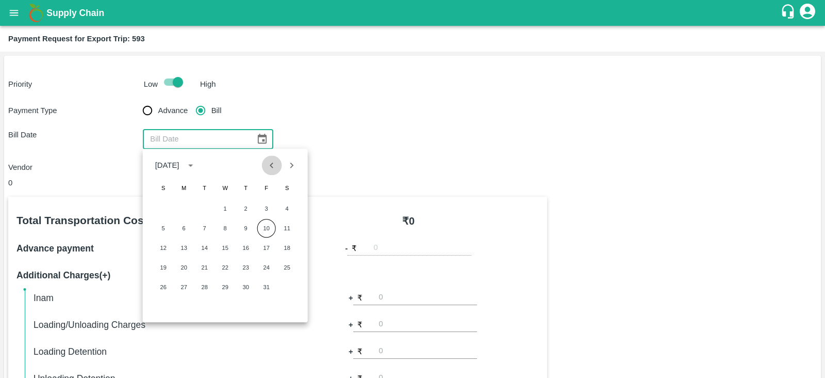
click at [273, 164] on icon "Previous month" at bounding box center [271, 164] width 11 height 11
click at [183, 285] on button "29" at bounding box center [184, 286] width 19 height 19
type input "29/09/2025"
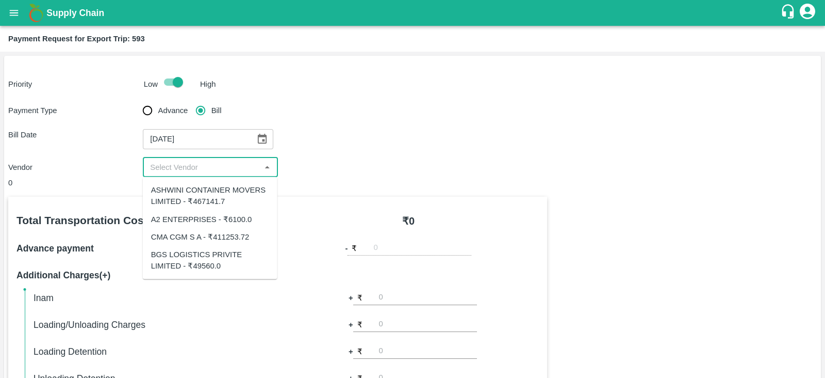
click at [220, 166] on input "input" at bounding box center [201, 166] width 111 height 13
click at [221, 201] on div "ASHWINI CONTAINER MOVERS LIMITED - ₹467141.7" at bounding box center [210, 195] width 118 height 23
type input "ASHWINI CONTAINER MOVERS LIMITED - ₹467141.7"
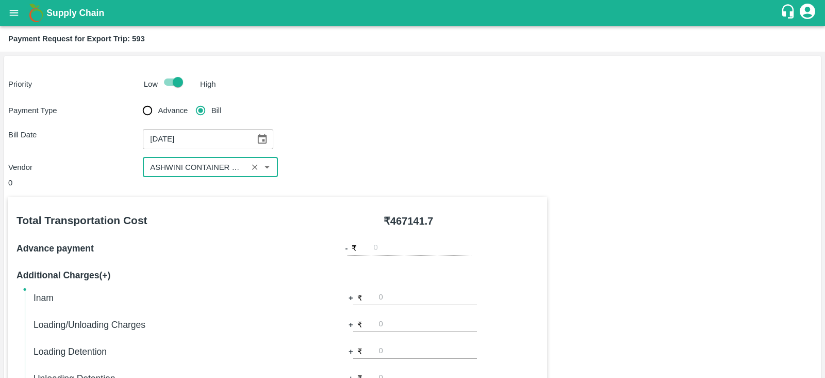
scroll to position [330, 0]
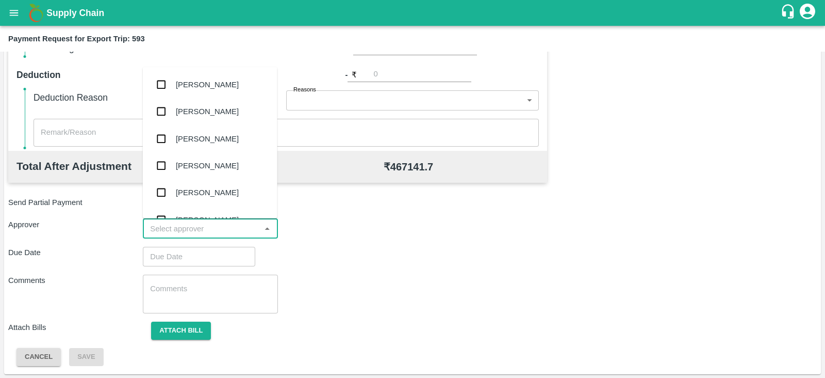
click at [220, 226] on input "input" at bounding box center [201, 228] width 111 height 13
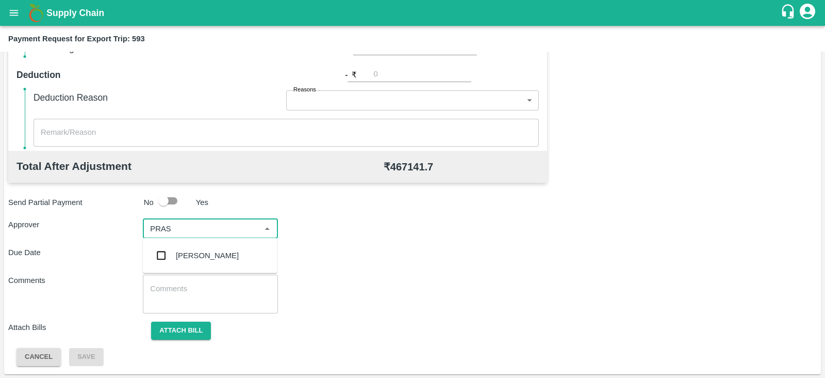
type input "PRASA"
click at [206, 252] on div "[PERSON_NAME]" at bounding box center [207, 255] width 63 height 11
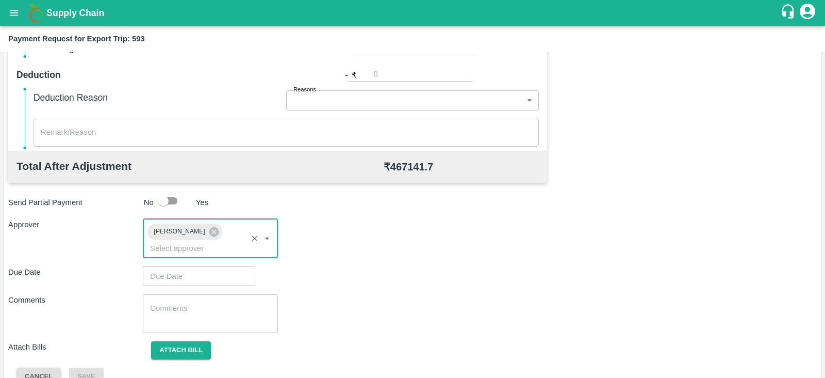
type input "DD/MM/YYYY hh:mm aa"
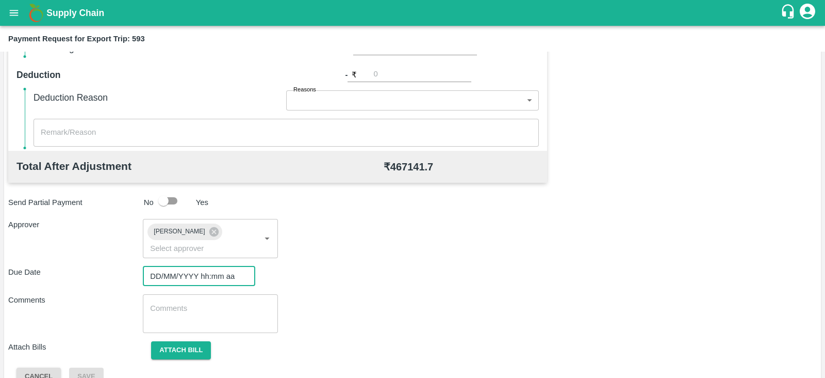
click at [228, 269] on input "DD/MM/YYYY hh:mm aa" at bounding box center [195, 276] width 105 height 20
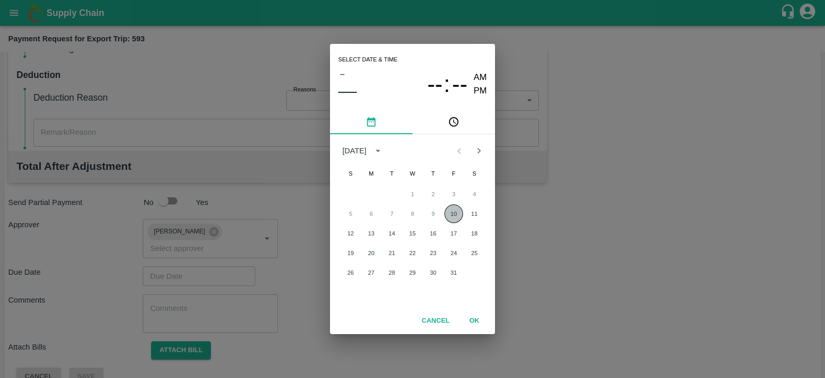
click at [449, 213] on button "10" at bounding box center [454, 213] width 19 height 19
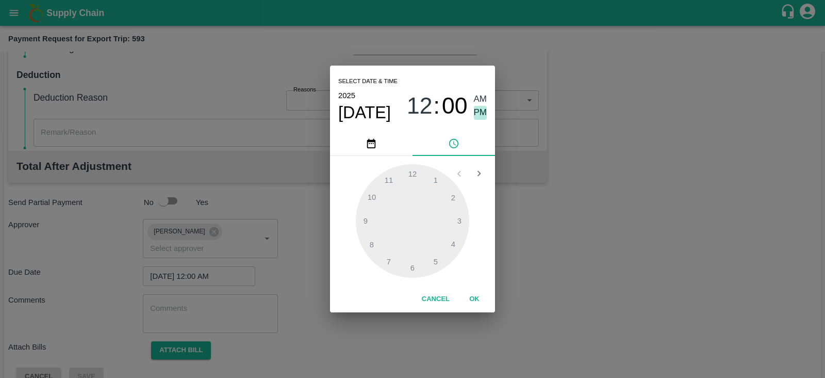
click at [480, 109] on span "PM" at bounding box center [480, 113] width 13 height 14
click at [462, 215] on div at bounding box center [412, 220] width 113 height 113
type input "[DATE] 03:00 PM"
click at [472, 300] on button "OK" at bounding box center [474, 299] width 33 height 18
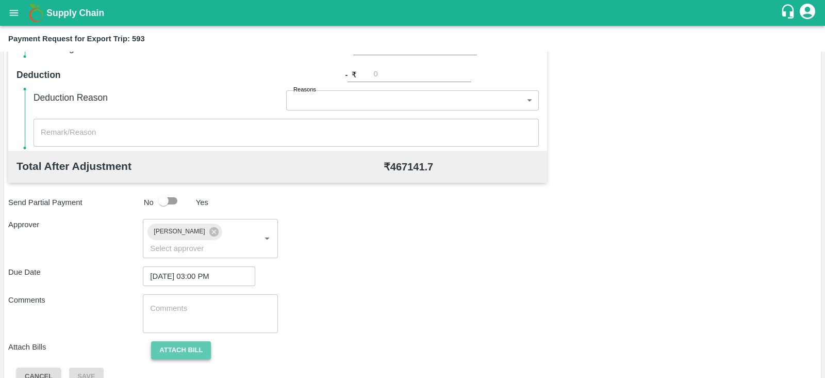
click at [190, 341] on button "Attach bill" at bounding box center [181, 350] width 60 height 18
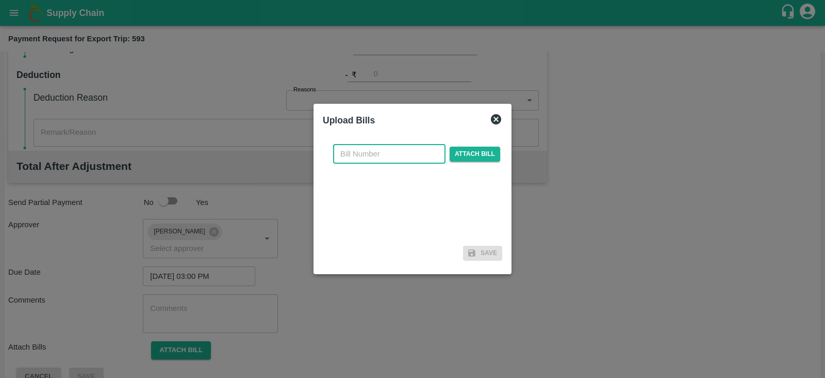
click at [406, 156] on input "text" at bounding box center [389, 154] width 112 height 20
paste input "ACML25-26/05750"
type input "ACML25-26/05750"
click at [456, 156] on span "Attach bill" at bounding box center [475, 153] width 51 height 15
click at [0, 0] on input "Attach bill" at bounding box center [0, 0] width 0 height 0
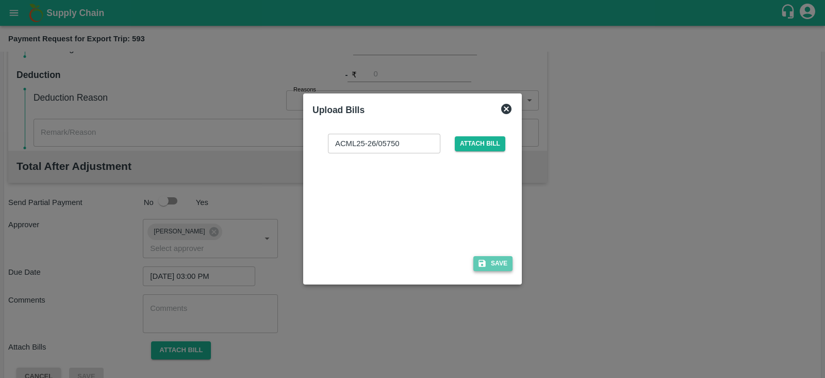
click at [500, 264] on button "Save" at bounding box center [492, 263] width 39 height 15
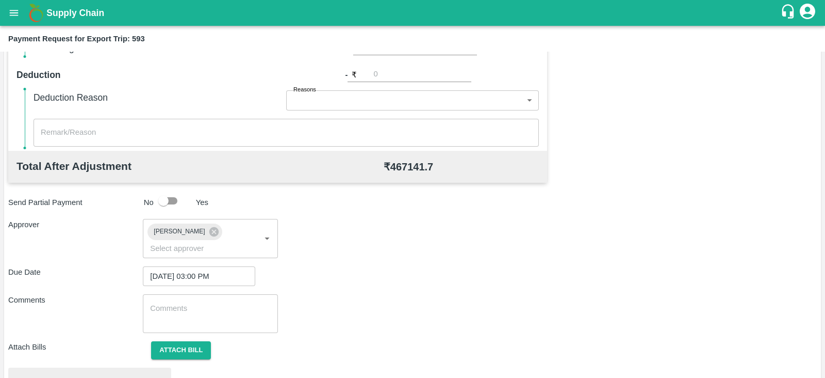
scroll to position [391, 0]
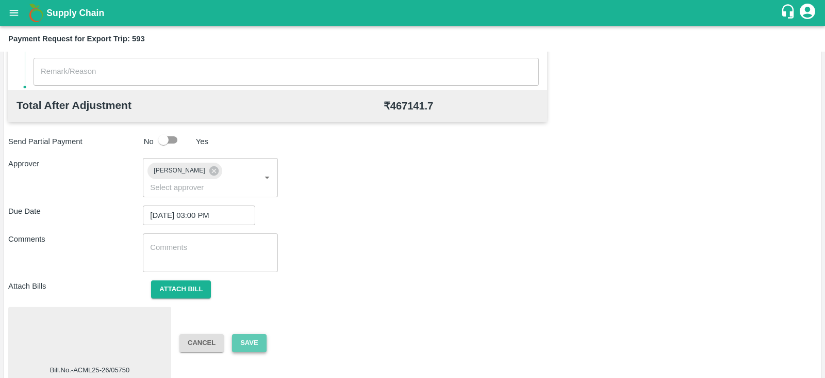
click at [258, 334] on button "Save" at bounding box center [249, 343] width 34 height 18
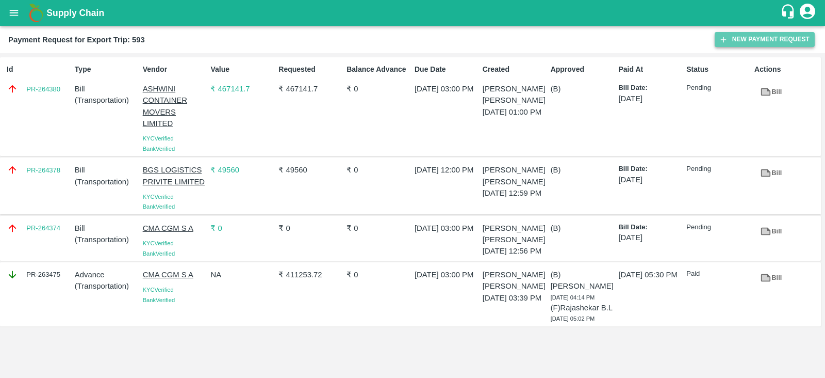
click at [728, 36] on icon "button" at bounding box center [723, 39] width 9 height 9
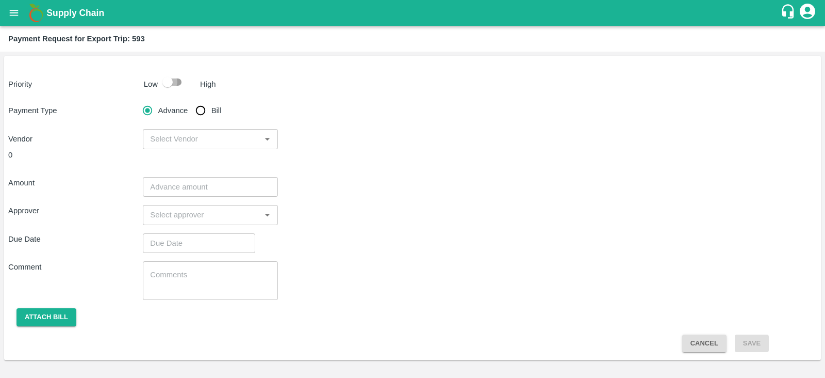
click at [181, 79] on input "checkbox" at bounding box center [167, 82] width 59 height 20
checkbox input "true"
click at [202, 109] on input "Bill" at bounding box center [200, 110] width 21 height 21
radio input "true"
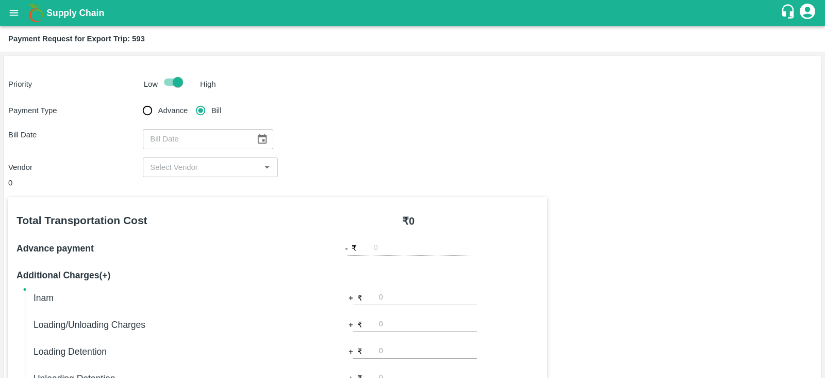
click at [250, 174] on div "​" at bounding box center [210, 167] width 135 height 20
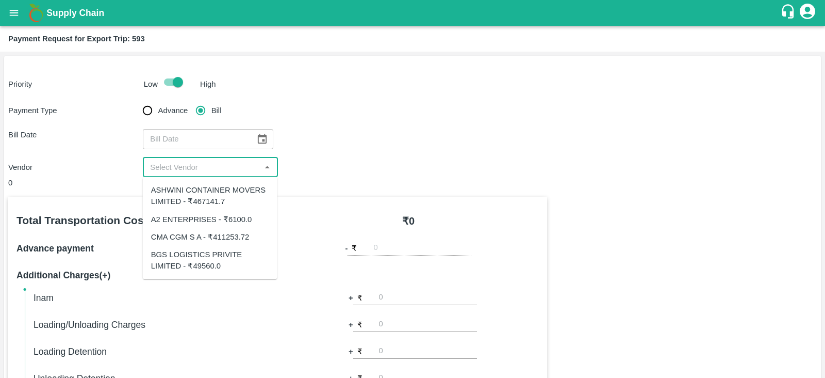
click at [228, 234] on div "CMA CGM S A - ₹411253.72" at bounding box center [200, 236] width 99 height 11
type input "CMA CGM S A - ₹411253.72"
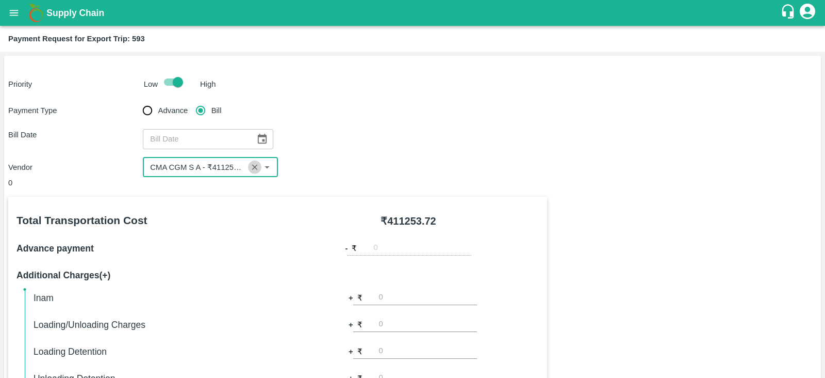
click at [253, 166] on icon "Clear" at bounding box center [255, 167] width 10 height 10
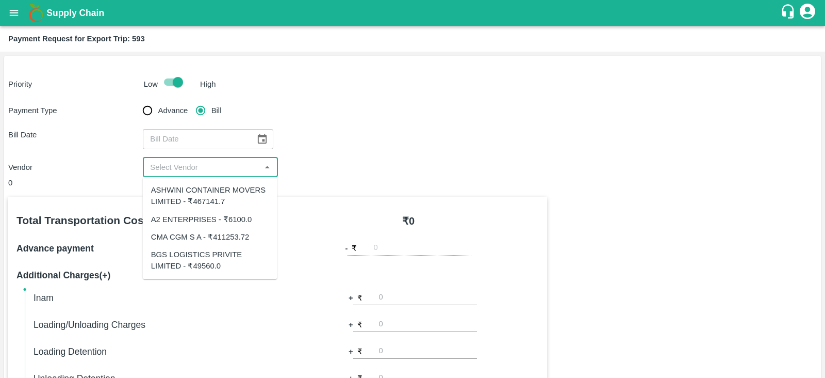
click at [228, 167] on input "input" at bounding box center [201, 166] width 111 height 13
click at [212, 221] on div "A2 ENTERPRISES - ₹6100.0" at bounding box center [201, 218] width 101 height 11
type input "A2 ENTERPRISES - ₹6100.0"
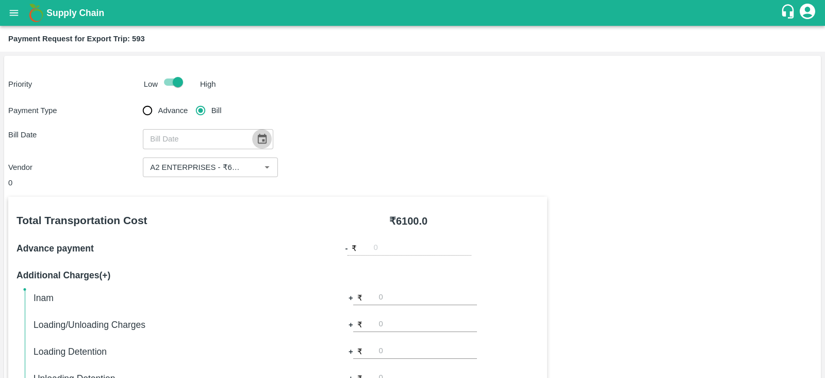
click at [256, 136] on icon "Choose date" at bounding box center [261, 138] width 11 height 11
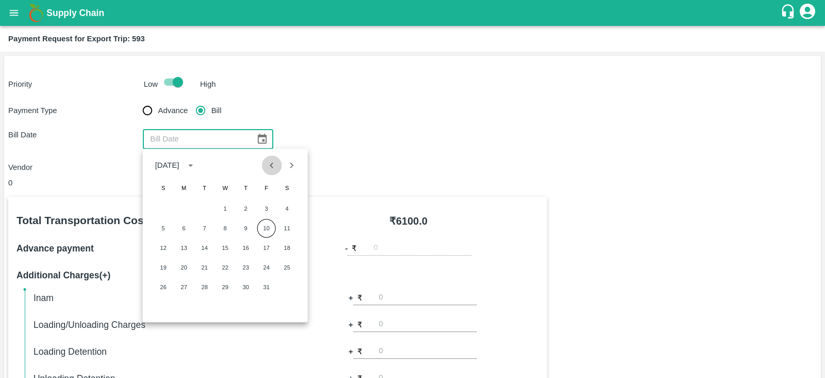
click at [274, 163] on icon "Previous month" at bounding box center [271, 164] width 11 height 11
click at [205, 286] on button "30" at bounding box center [204, 286] width 19 height 19
type input "30/09/2025"
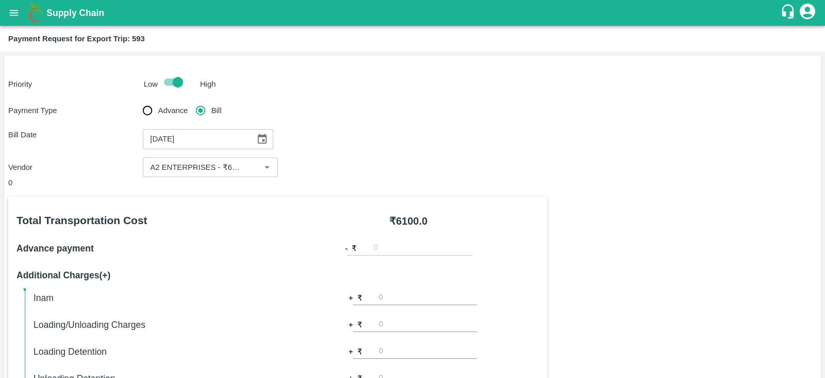
scroll to position [330, 0]
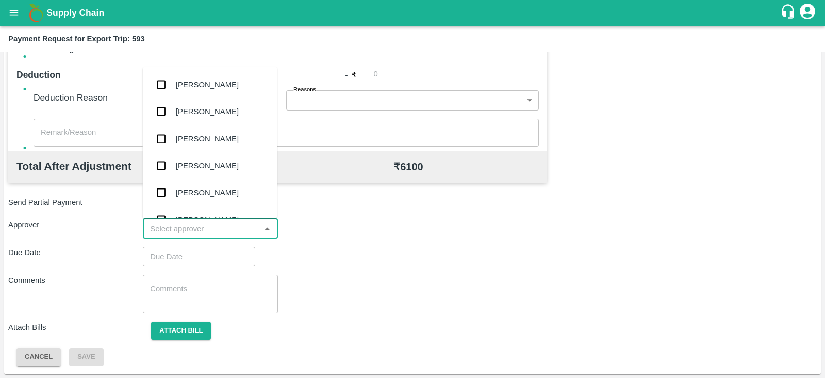
click at [197, 224] on input "input" at bounding box center [201, 228] width 111 height 13
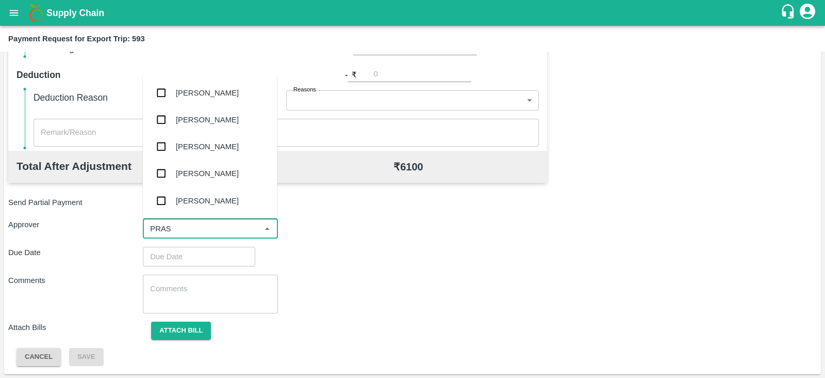
type input "PRASA"
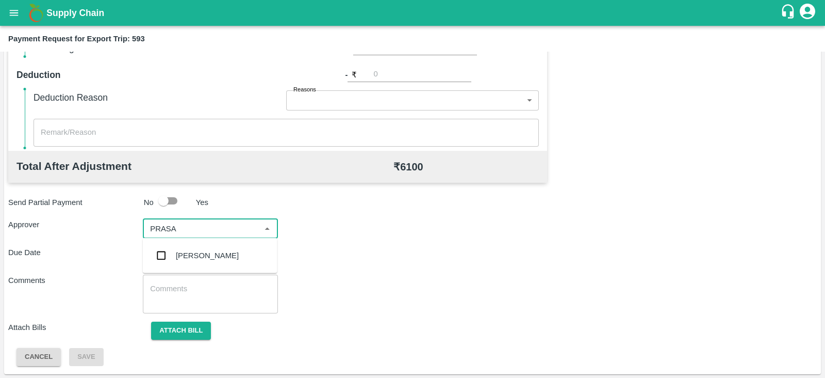
click at [190, 255] on div "[PERSON_NAME]" at bounding box center [207, 255] width 63 height 11
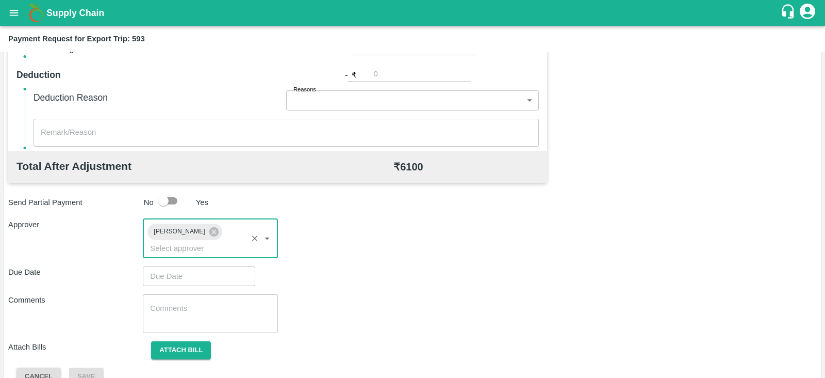
type input "DD/MM/YYYY hh:mm aa"
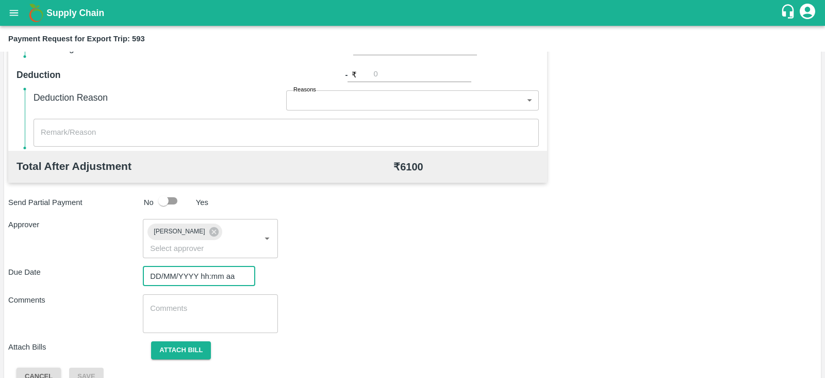
click at [181, 266] on input "DD/MM/YYYY hh:mm aa" at bounding box center [195, 276] width 105 height 20
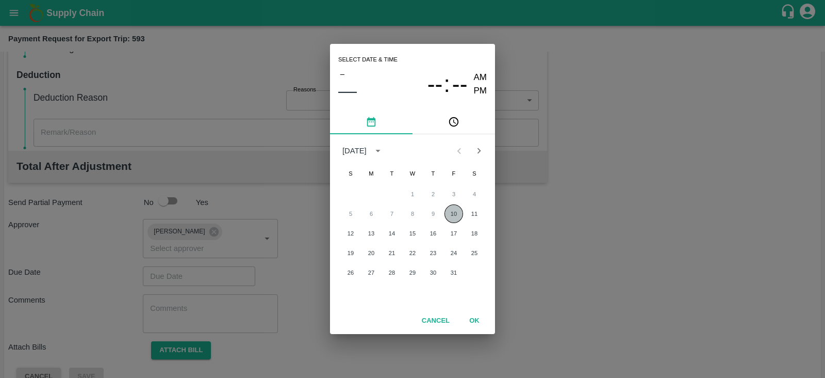
click at [448, 214] on button "10" at bounding box center [454, 213] width 19 height 19
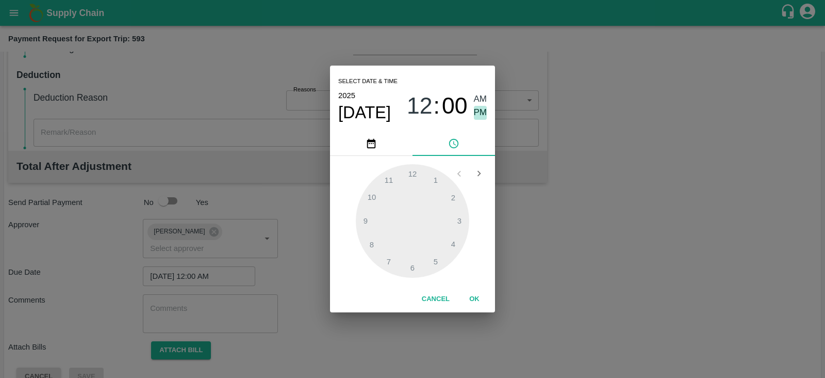
click at [482, 109] on span "PM" at bounding box center [480, 113] width 13 height 14
click at [455, 219] on div at bounding box center [412, 220] width 113 height 113
type input "[DATE] 03:00 PM"
click at [472, 297] on button "OK" at bounding box center [474, 299] width 33 height 18
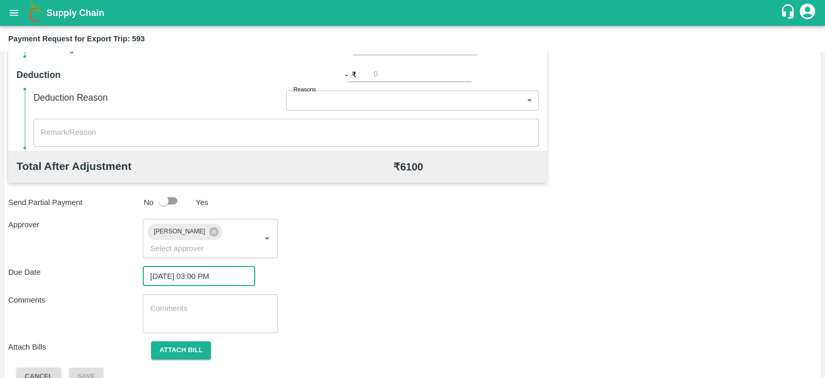
scroll to position [336, 0]
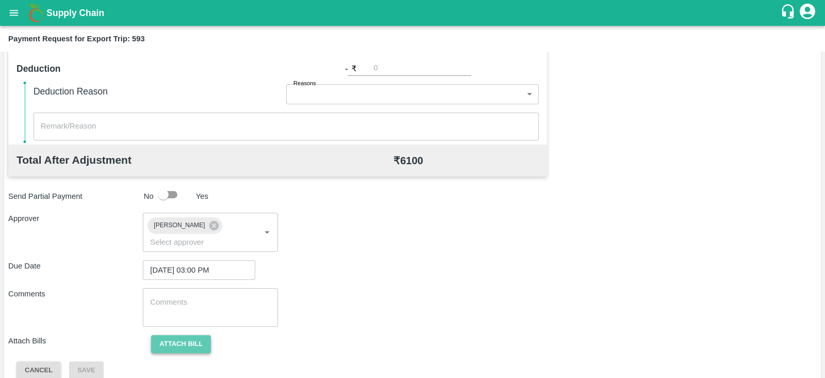
click at [167, 335] on button "Attach bill" at bounding box center [181, 344] width 60 height 18
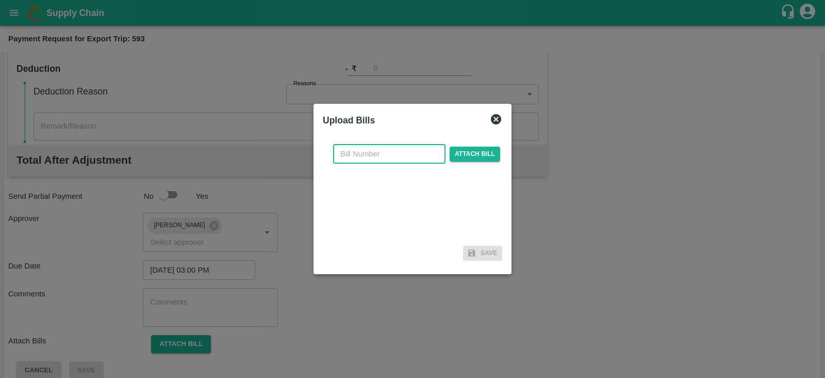
click at [398, 144] on input "text" at bounding box center [389, 154] width 112 height 20
paste input "A2-152/2025-26"
type input "A2-152/2025-26"
click at [470, 153] on span "Attach bill" at bounding box center [475, 153] width 51 height 15
click at [0, 0] on input "Attach bill" at bounding box center [0, 0] width 0 height 0
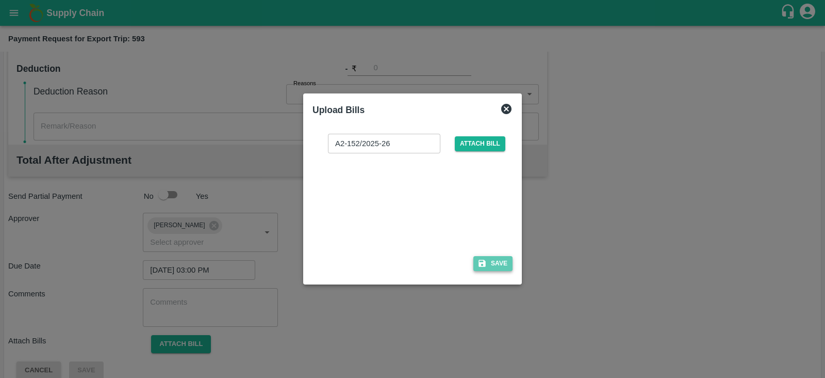
click at [498, 262] on button "Save" at bounding box center [492, 263] width 39 height 15
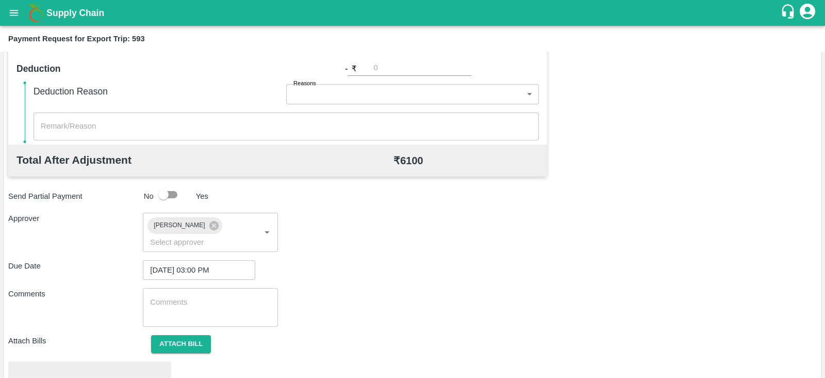
scroll to position [391, 0]
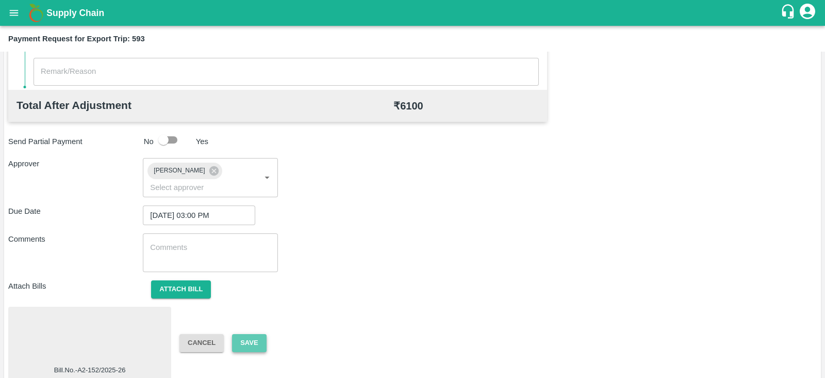
click at [260, 334] on button "Save" at bounding box center [249, 343] width 34 height 18
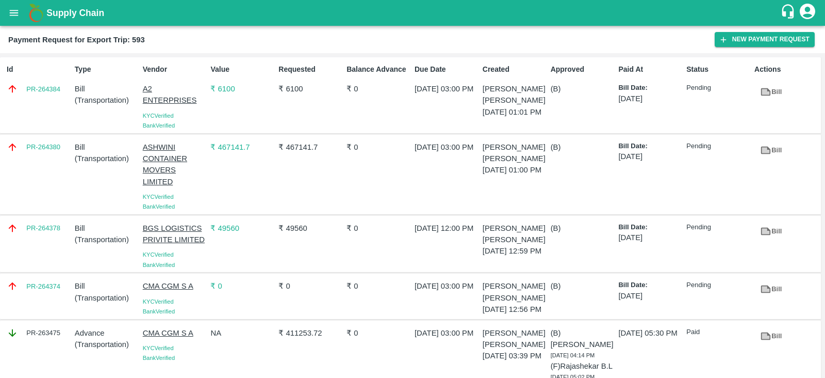
scroll to position [40, 0]
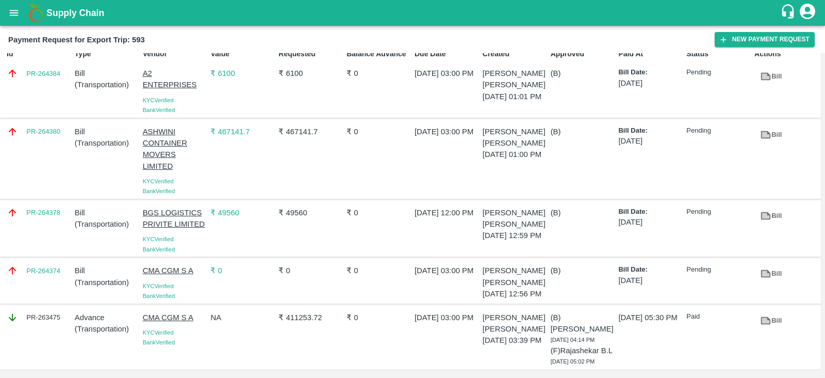
click at [44, 127] on div "PR-264380" at bounding box center [37, 159] width 68 height 74
copy link "PR-264380"
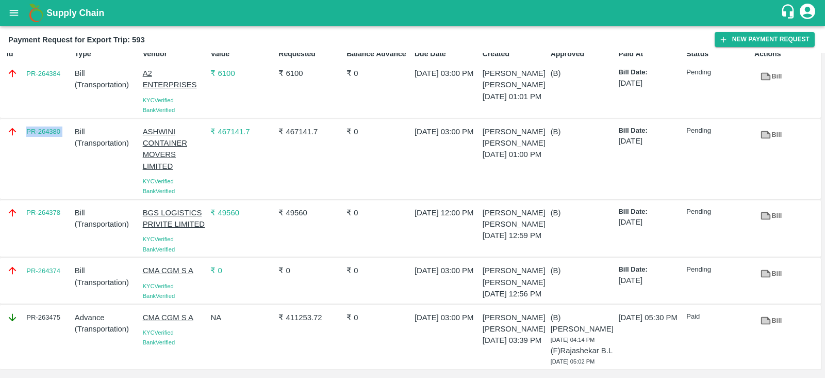
copy link "PR-264380"
click at [42, 266] on div "PR-264374" at bounding box center [37, 280] width 68 height 40
copy link "PR-264374"
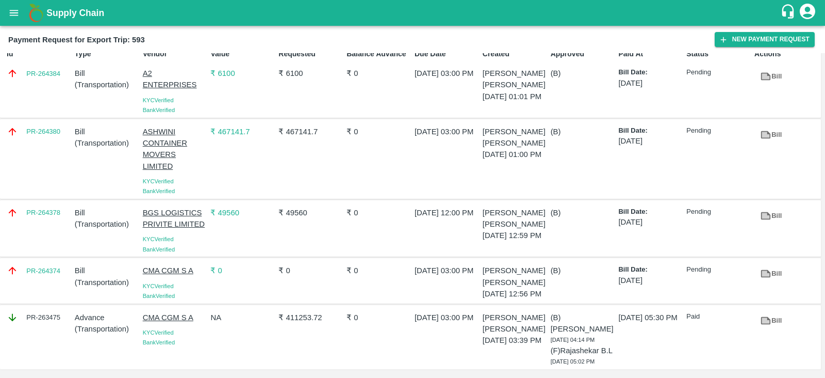
click at [48, 205] on div "PR-264378" at bounding box center [37, 229] width 68 height 52
copy link "PR-264378"
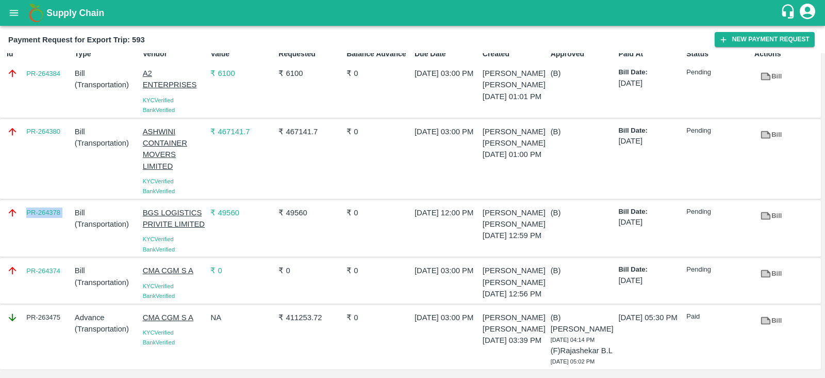
scroll to position [0, 0]
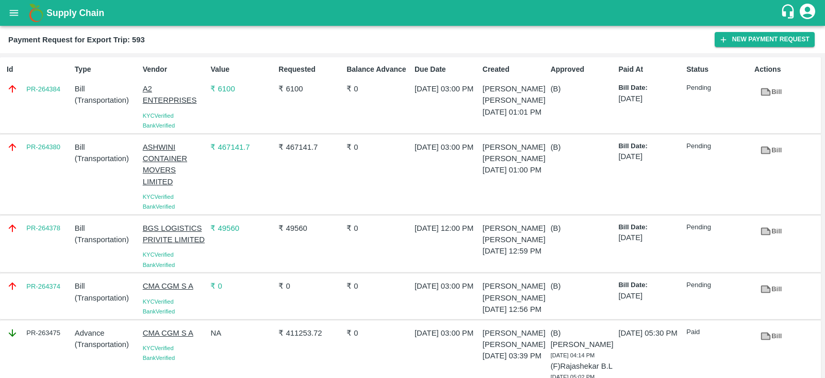
click at [52, 102] on div "Id PR-264384" at bounding box center [37, 95] width 68 height 71
copy link "PR-264384"
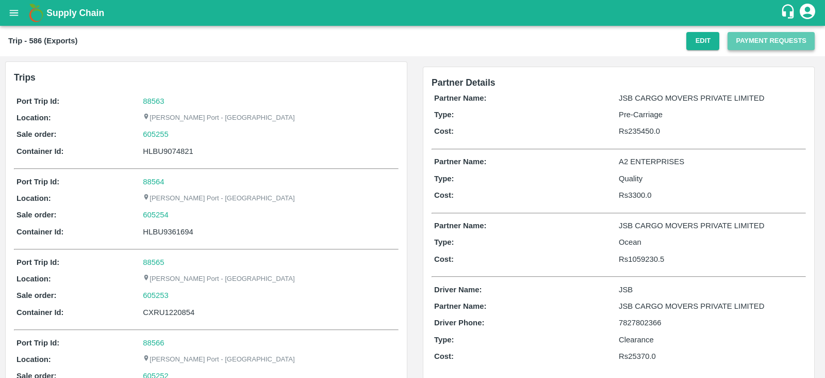
click at [754, 46] on button "Payment Requests" at bounding box center [771, 41] width 87 height 18
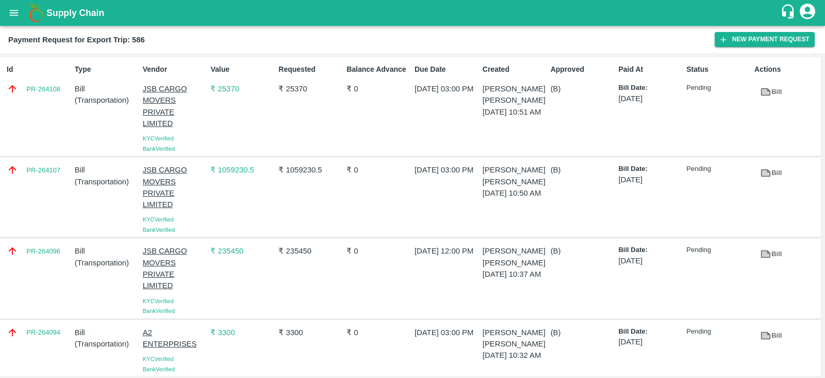
scroll to position [10, 0]
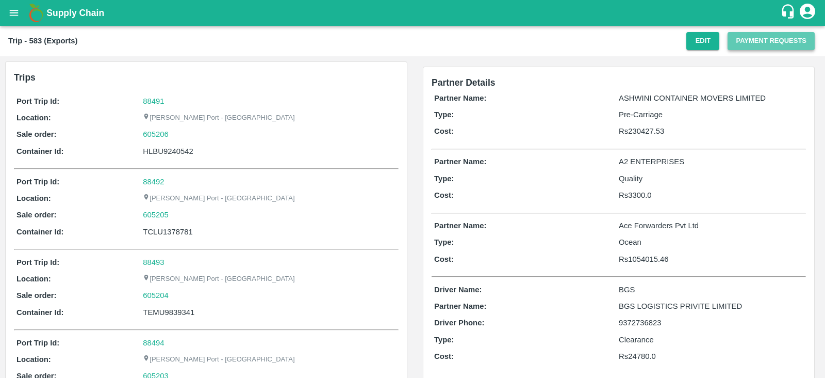
click at [756, 45] on button "Payment Requests" at bounding box center [771, 41] width 87 height 18
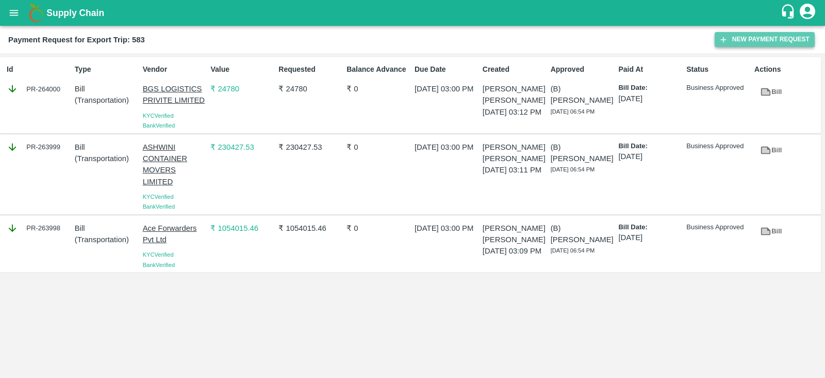
click at [761, 39] on button "New Payment Request" at bounding box center [765, 39] width 100 height 15
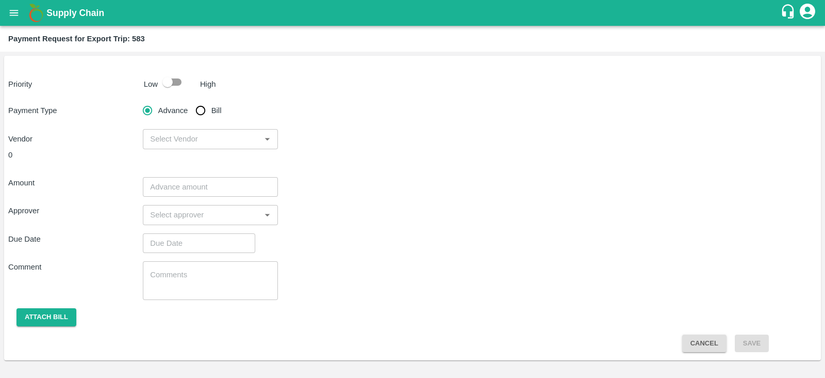
click at [165, 89] on input "checkbox" at bounding box center [167, 82] width 59 height 20
checkbox input "true"
click at [200, 111] on input "Bill" at bounding box center [200, 110] width 21 height 21
radio input "true"
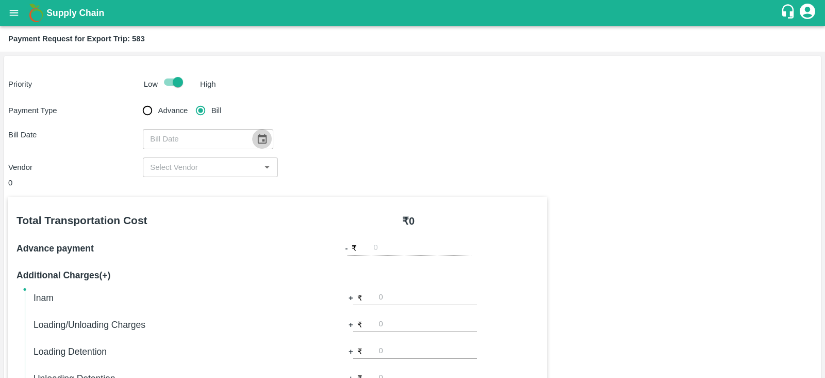
click at [258, 136] on icon "Choose date" at bounding box center [262, 139] width 9 height 10
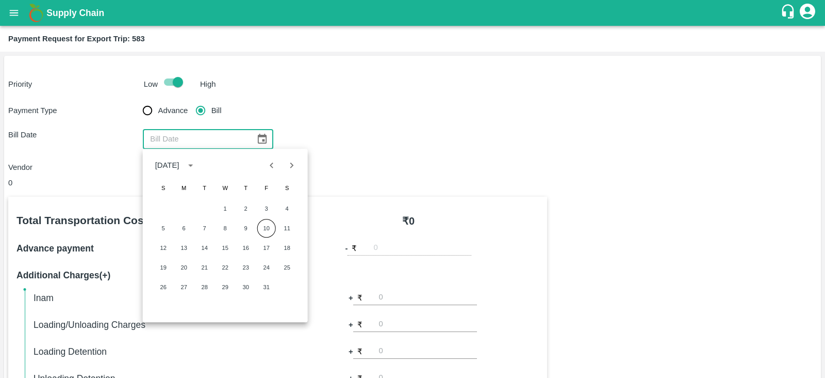
click at [273, 165] on icon "Previous month" at bounding box center [271, 164] width 11 height 11
click at [285, 248] on button "20" at bounding box center [287, 247] width 19 height 19
type input "[DATE]"
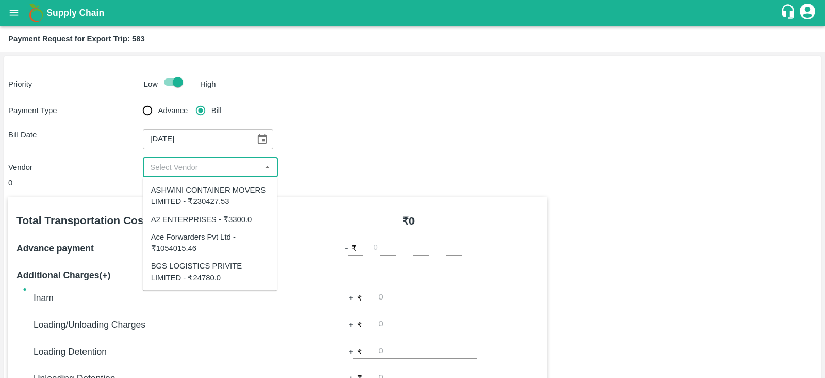
click at [211, 163] on input "input" at bounding box center [201, 166] width 111 height 13
click at [218, 215] on div "A2 ENTERPRISES - ₹3300.0" at bounding box center [201, 218] width 101 height 11
type input "A2 ENTERPRISES - ₹3300.0"
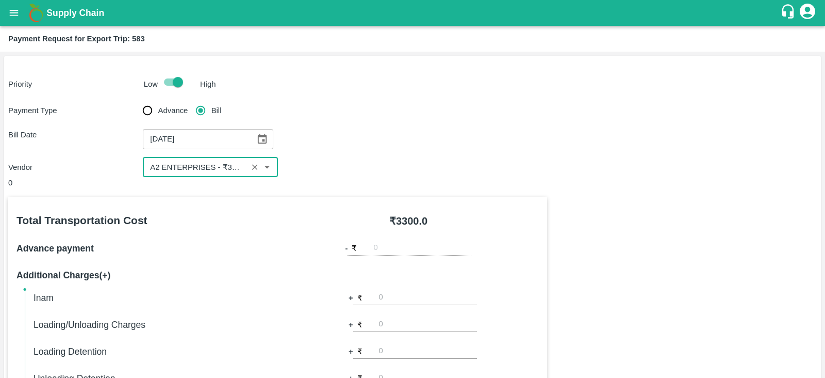
scroll to position [330, 0]
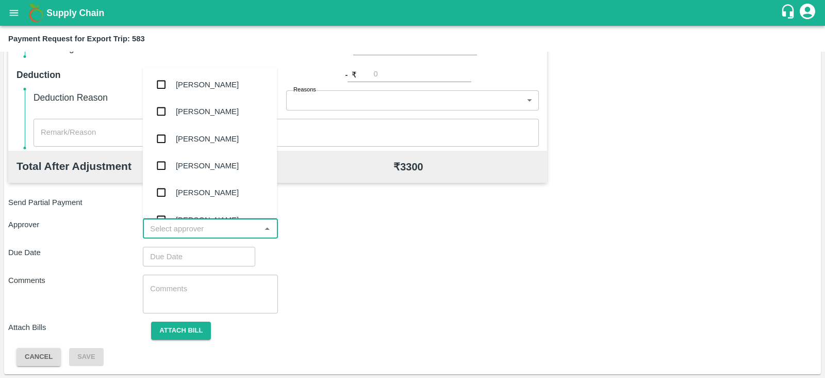
click at [240, 231] on input "input" at bounding box center [201, 228] width 111 height 13
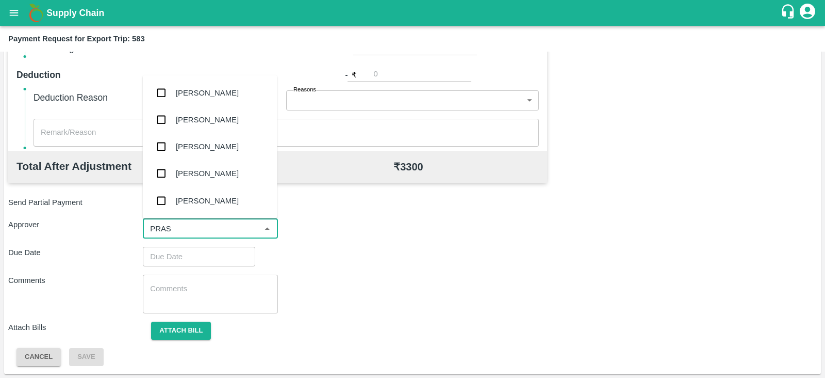
type input "PRASA"
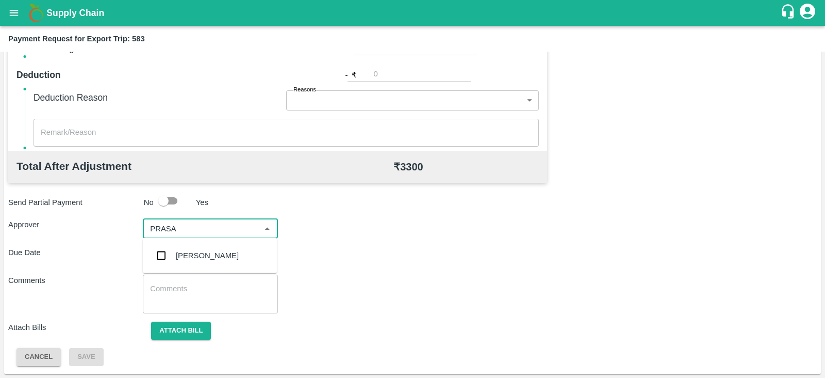
click at [225, 250] on div "[PERSON_NAME]" at bounding box center [207, 255] width 63 height 11
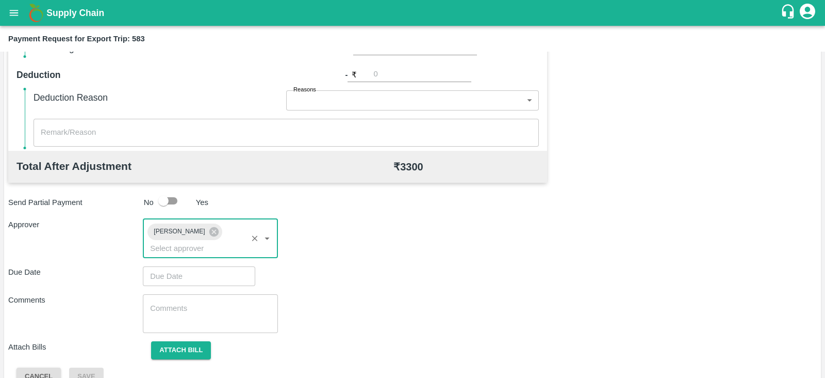
type input "DD/MM/YYYY hh:mm aa"
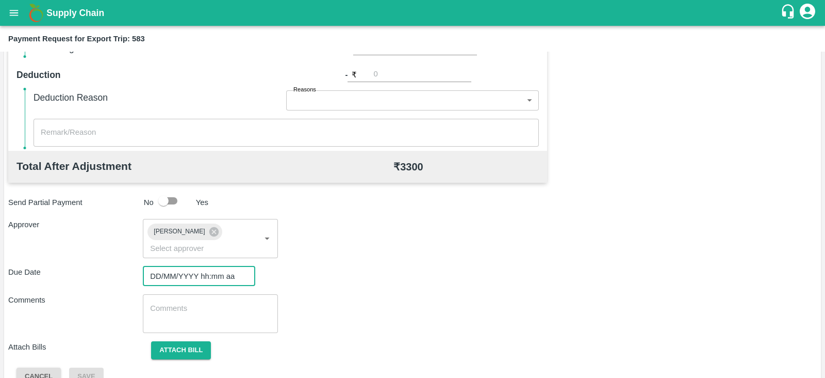
click at [198, 266] on input "DD/MM/YYYY hh:mm aa" at bounding box center [195, 276] width 105 height 20
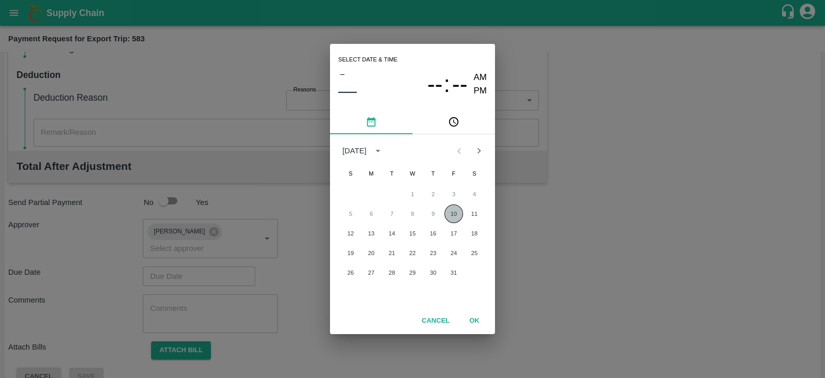
click at [452, 217] on button "10" at bounding box center [454, 213] width 19 height 19
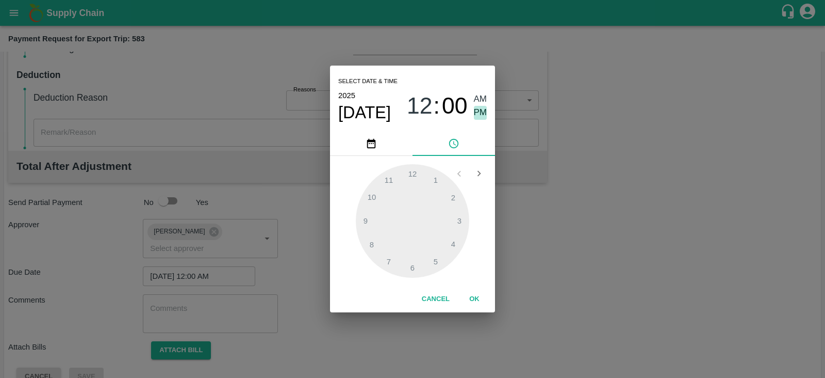
click at [483, 108] on span "PM" at bounding box center [480, 113] width 13 height 14
click at [462, 218] on div at bounding box center [412, 220] width 113 height 113
type input "[DATE] 03:00 PM"
click at [474, 295] on button "OK" at bounding box center [474, 299] width 33 height 18
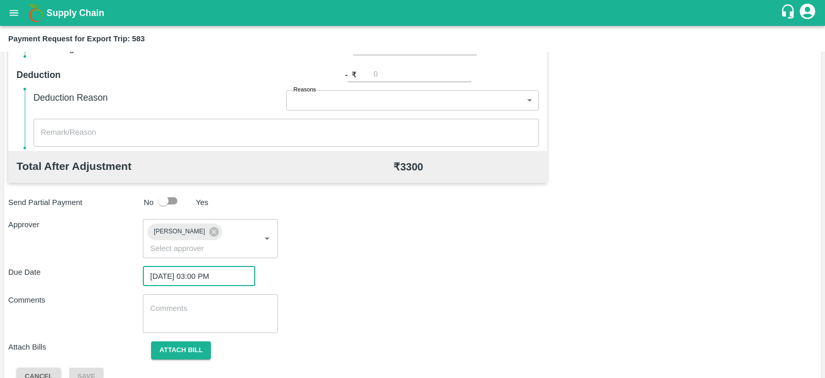
scroll to position [336, 0]
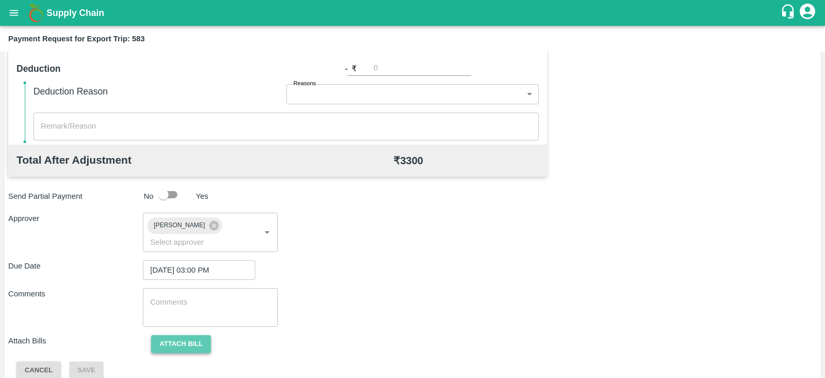
click at [191, 335] on button "Attach bill" at bounding box center [181, 344] width 60 height 18
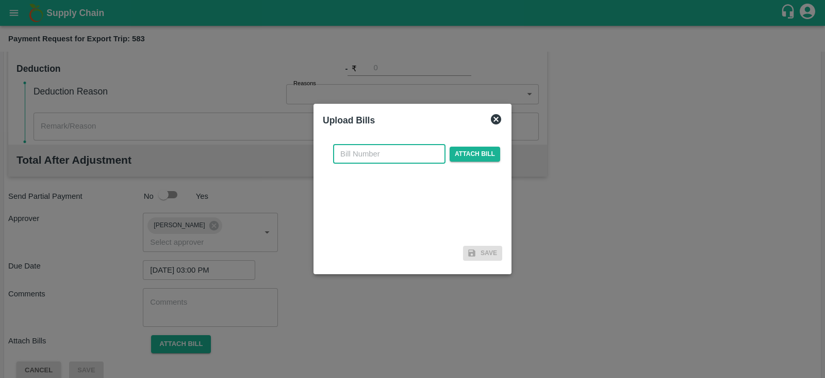
click at [380, 156] on input "text" at bounding box center [389, 154] width 112 height 20
paste input "A2-139/2025-26"
type input "A2-139/2025-26"
click at [470, 153] on span "Attach bill" at bounding box center [475, 153] width 51 height 15
click at [0, 0] on input "Attach bill" at bounding box center [0, 0] width 0 height 0
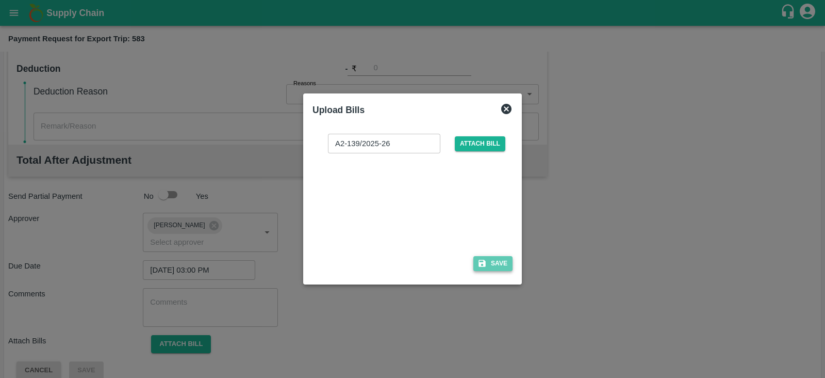
click at [503, 264] on button "Save" at bounding box center [492, 263] width 39 height 15
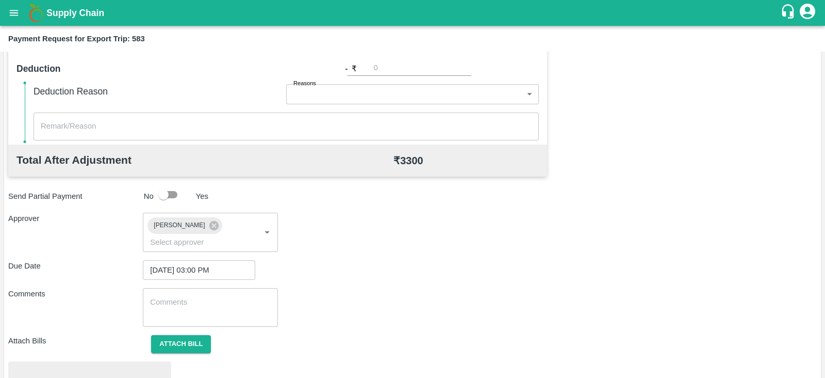
scroll to position [391, 0]
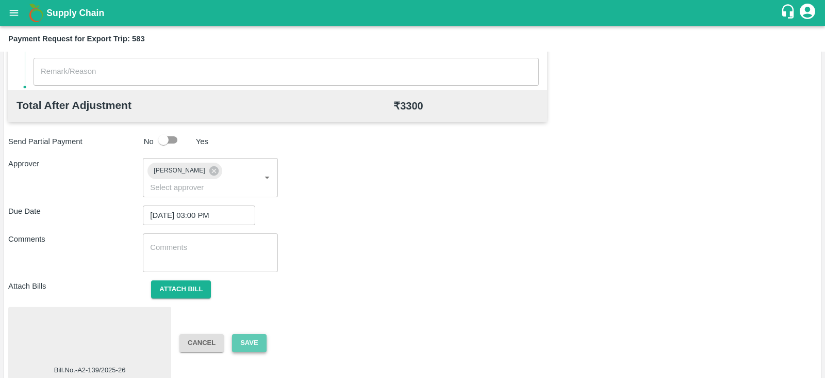
click at [257, 334] on button "Save" at bounding box center [249, 343] width 34 height 18
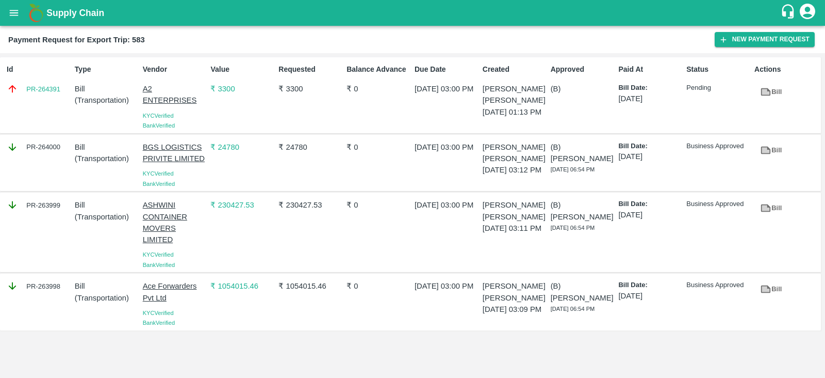
click at [55, 101] on div "Id PR-264391" at bounding box center [37, 95] width 68 height 71
copy link "PR-264391"
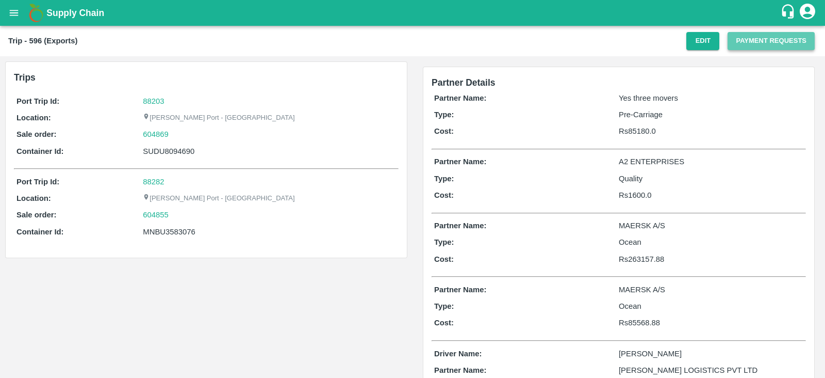
click at [745, 43] on button "Payment Requests" at bounding box center [771, 41] width 87 height 18
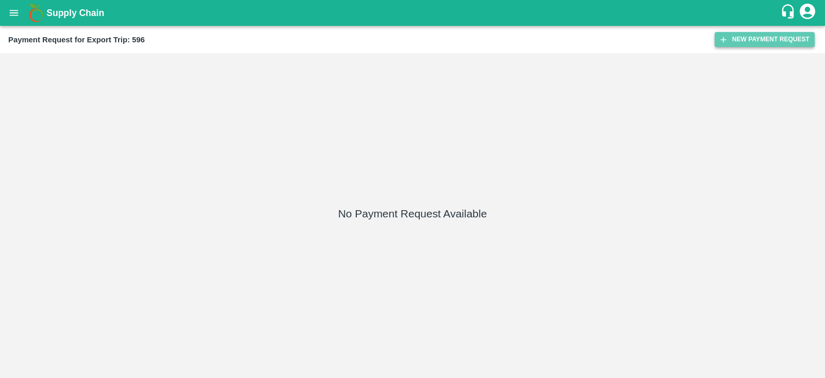
click at [729, 36] on button "New Payment Request" at bounding box center [765, 39] width 100 height 15
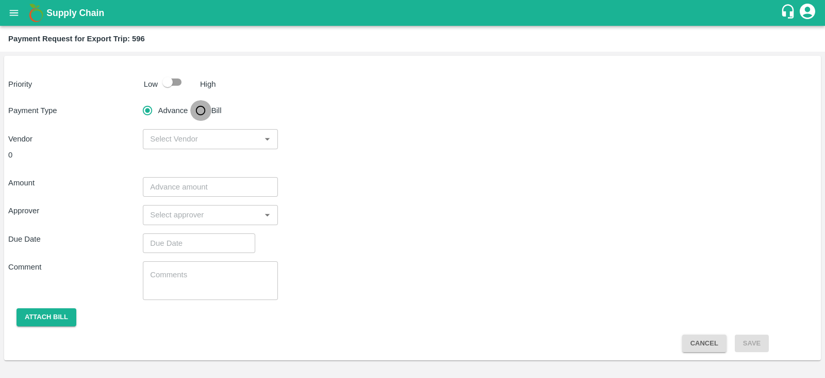
click at [199, 113] on input "Bill" at bounding box center [200, 110] width 21 height 21
radio input "true"
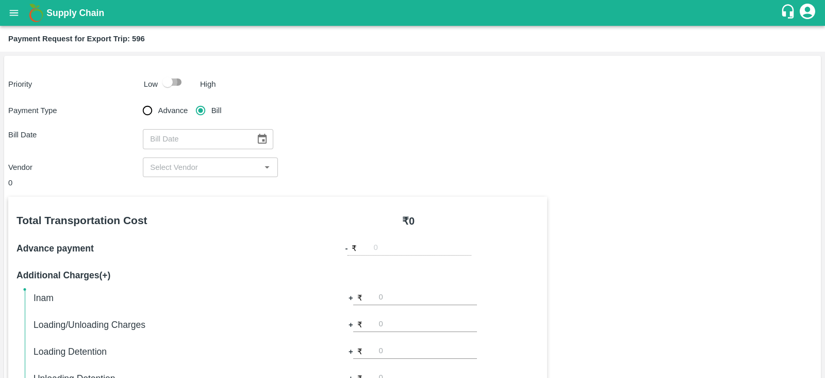
click at [172, 80] on input "checkbox" at bounding box center [167, 82] width 59 height 20
checkbox input "true"
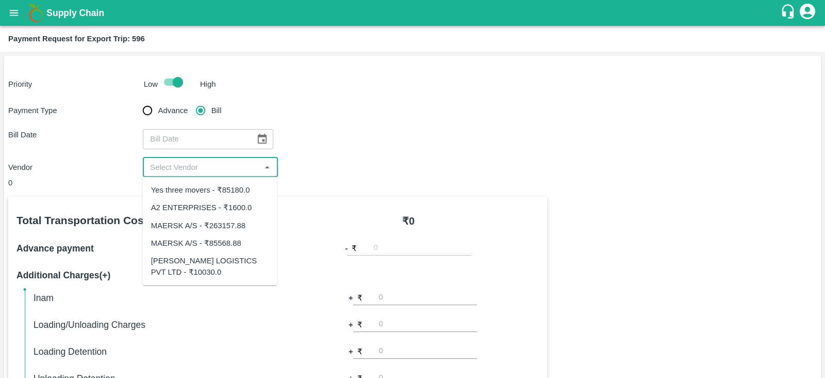
click at [232, 167] on input "input" at bounding box center [201, 166] width 111 height 13
click at [230, 209] on div "A2 ENTERPRISES - ₹1600.0" at bounding box center [201, 207] width 101 height 11
type input "A2 ENTERPRISES - ₹1600.0"
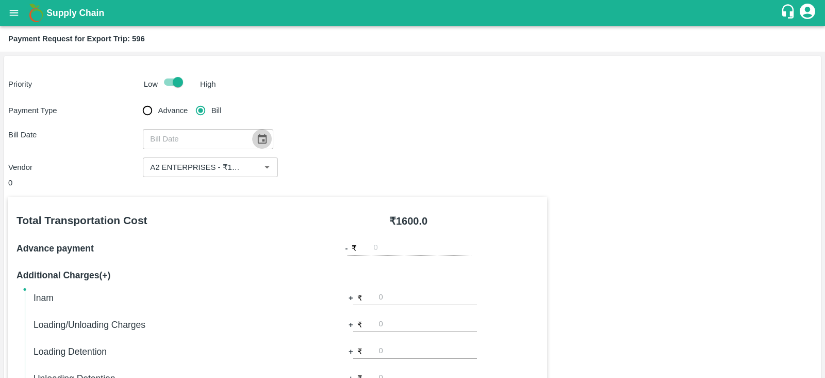
click at [258, 141] on icon "Choose date" at bounding box center [262, 139] width 9 height 10
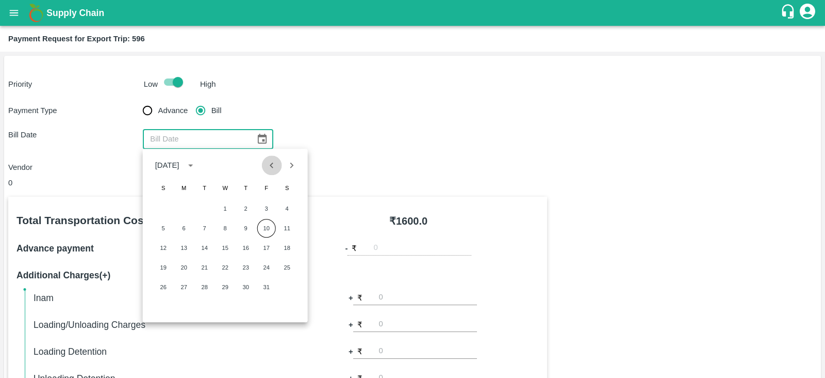
click at [263, 168] on button "Previous month" at bounding box center [272, 165] width 20 height 20
click at [289, 244] on button "20" at bounding box center [287, 247] width 19 height 19
type input "20/09/2025"
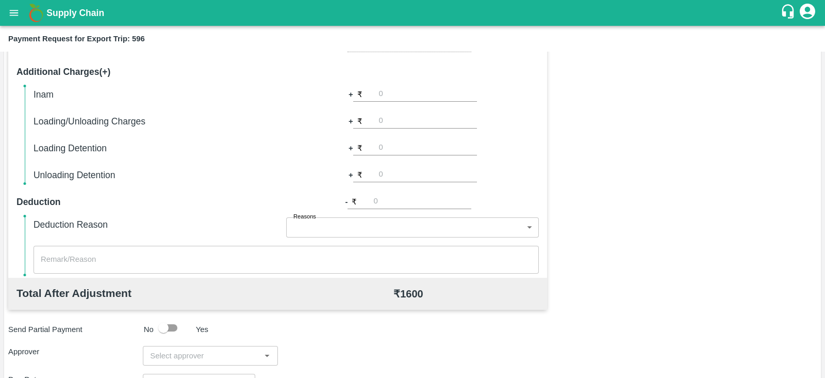
scroll to position [330, 0]
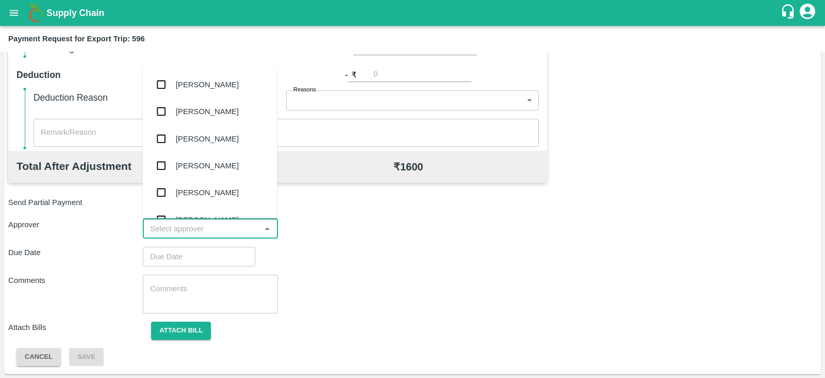
click at [217, 227] on input "input" at bounding box center [201, 228] width 111 height 13
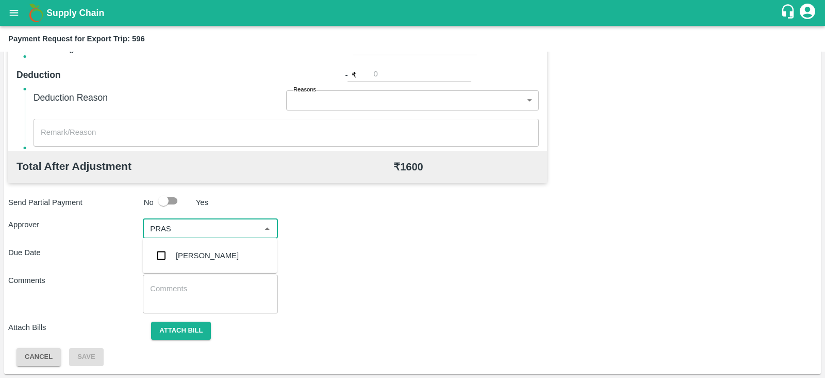
type input "PRASA"
click at [206, 254] on div "Prasad Waghade" at bounding box center [207, 255] width 63 height 11
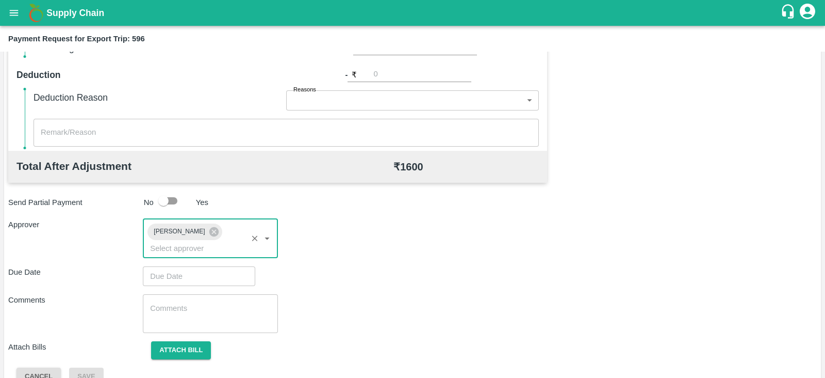
type input "DD/MM/YYYY hh:mm aa"
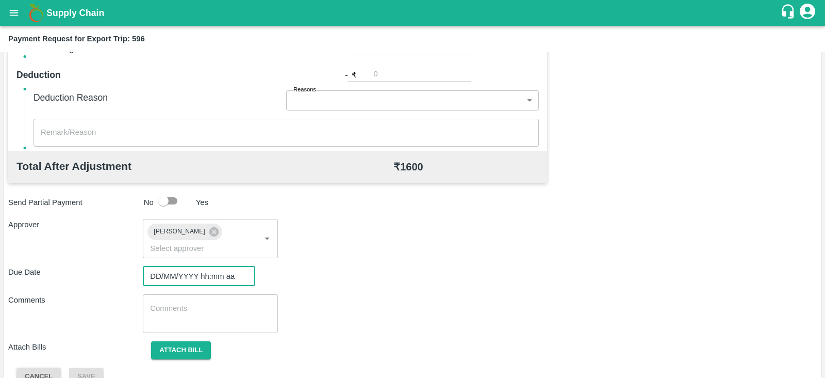
click at [186, 266] on input "DD/MM/YYYY hh:mm aa" at bounding box center [195, 276] width 105 height 20
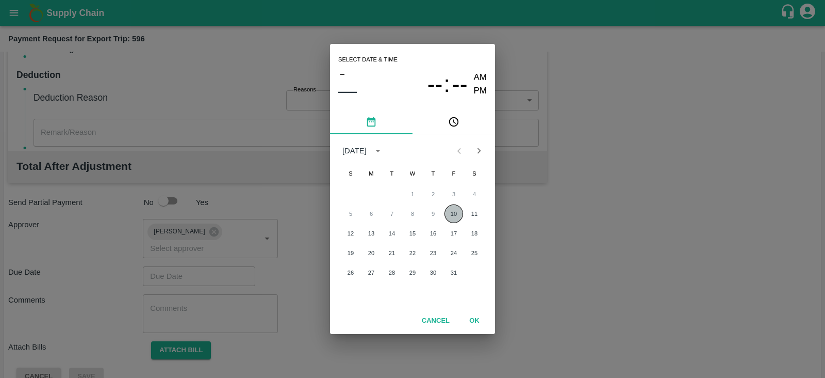
click at [456, 212] on button "10" at bounding box center [454, 213] width 19 height 19
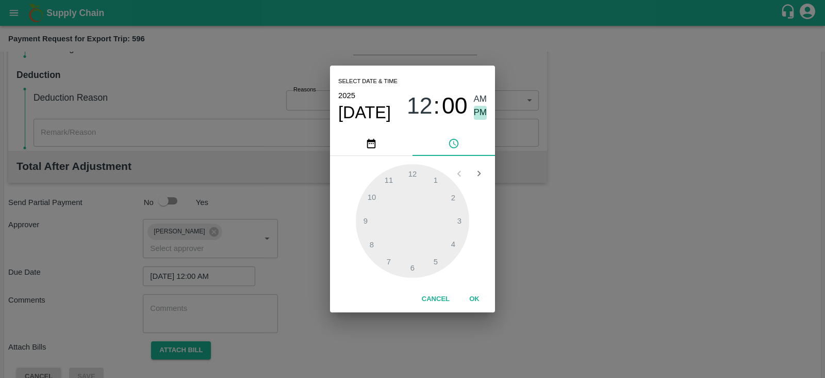
click at [482, 111] on span "PM" at bounding box center [480, 113] width 13 height 14
click at [459, 217] on div at bounding box center [412, 220] width 113 height 113
type input "10/10/2025 03:00 PM"
click at [480, 298] on button "OK" at bounding box center [474, 299] width 33 height 18
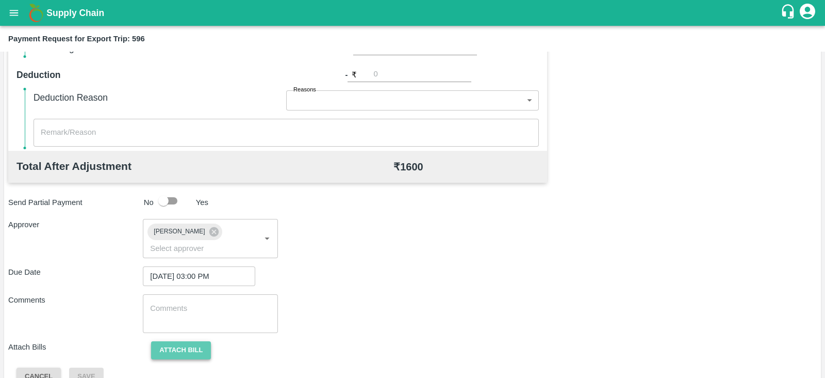
click at [196, 341] on button "Attach bill" at bounding box center [181, 350] width 60 height 18
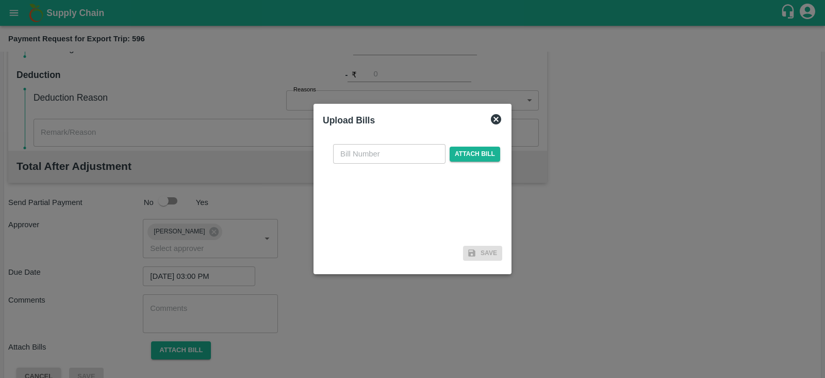
click at [387, 151] on input "text" at bounding box center [389, 154] width 112 height 20
paste input "A2-127/2025-26"
type input "A2-127/2025-26"
click at [488, 153] on span "Attach bill" at bounding box center [475, 153] width 51 height 15
click at [0, 0] on input "Attach bill" at bounding box center [0, 0] width 0 height 0
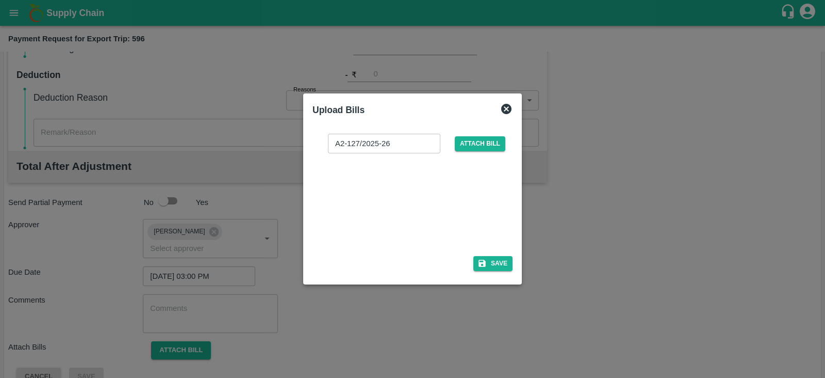
click at [486, 272] on div "A2-127/2025-26 ​ Attach bill Save" at bounding box center [413, 200] width 200 height 150
click at [485, 267] on icon "button" at bounding box center [482, 262] width 9 height 9
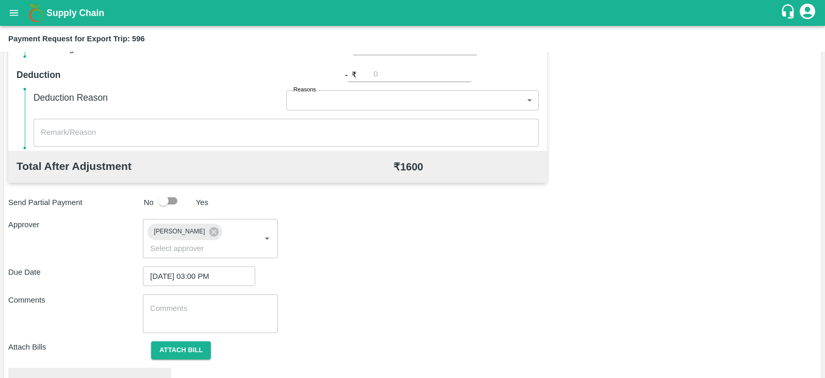
scroll to position [391, 0]
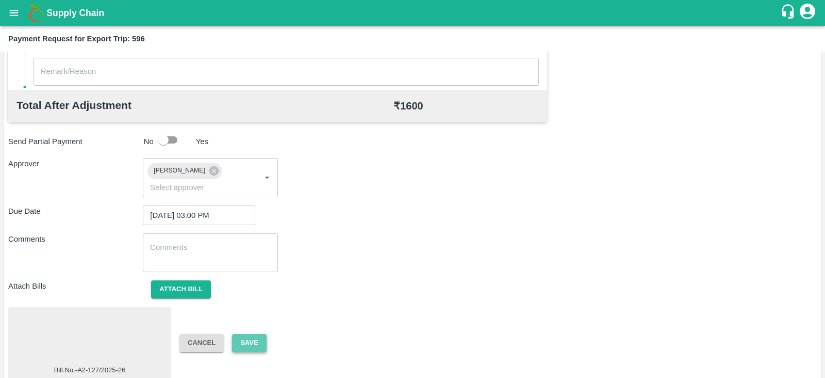
click at [254, 334] on button "Save" at bounding box center [249, 343] width 34 height 18
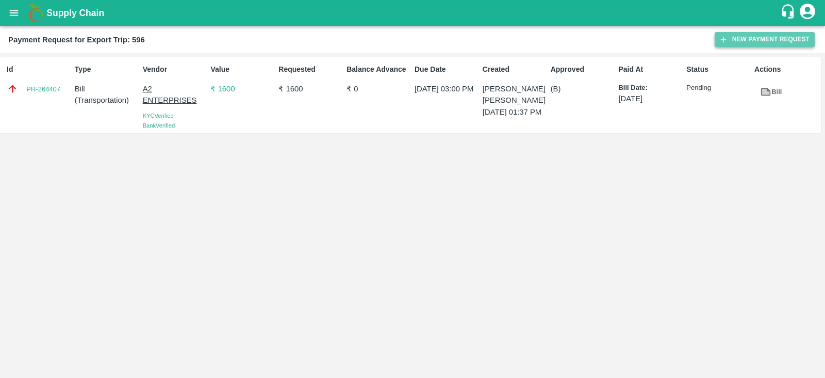
click at [743, 40] on button "New Payment Request" at bounding box center [765, 39] width 100 height 15
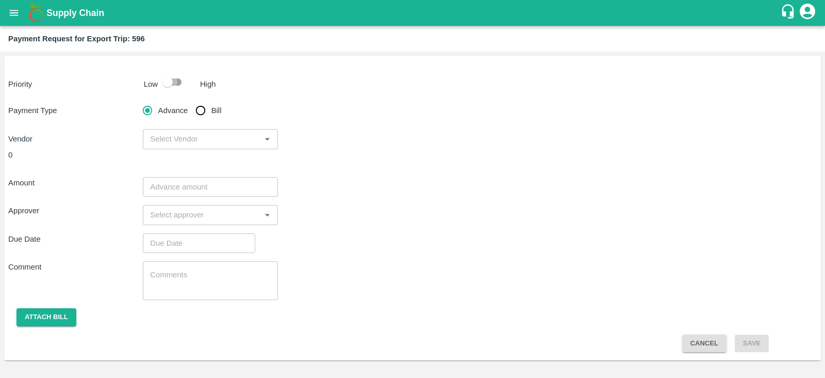
click at [177, 77] on input "checkbox" at bounding box center [167, 82] width 59 height 20
checkbox input "true"
click at [204, 107] on input "Bill" at bounding box center [200, 110] width 21 height 21
radio input "true"
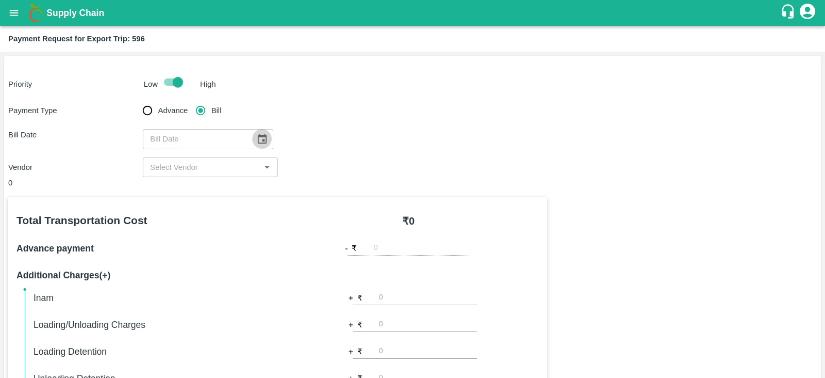
click at [256, 143] on icon "Choose date" at bounding box center [261, 138] width 11 height 11
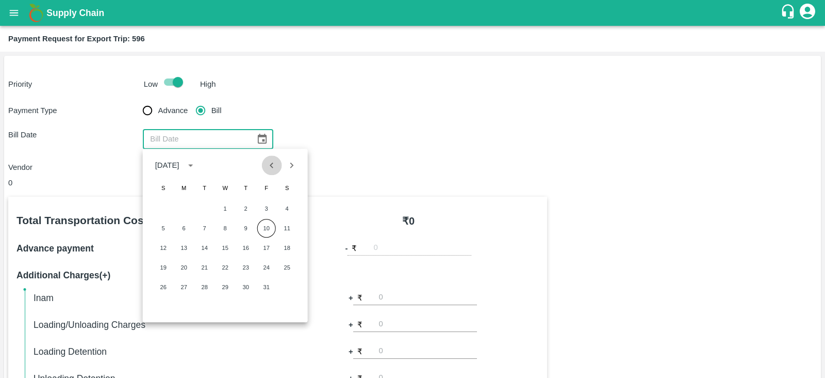
click at [273, 166] on icon "Previous month" at bounding box center [271, 164] width 11 height 11
click at [245, 267] on button "25" at bounding box center [246, 267] width 19 height 19
type input "25/09/2025"
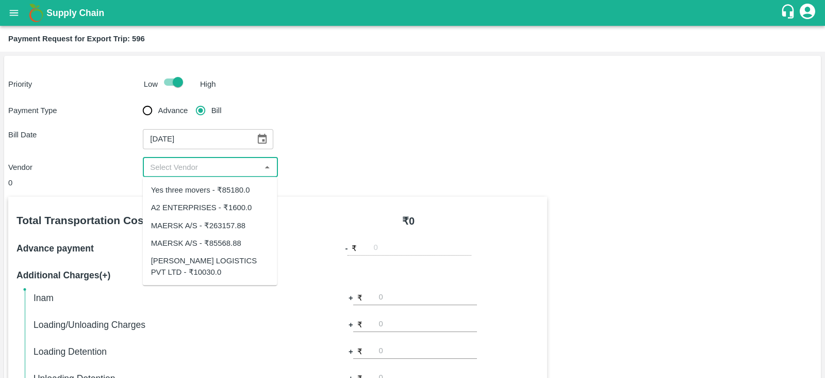
click at [219, 171] on input "input" at bounding box center [201, 166] width 111 height 13
click at [230, 257] on div "SAIRAJ LOGISTICS PVT LTD - ₹10030.0" at bounding box center [210, 266] width 118 height 23
type input "SAIRAJ LOGISTICS PVT LTD - ₹10030.0"
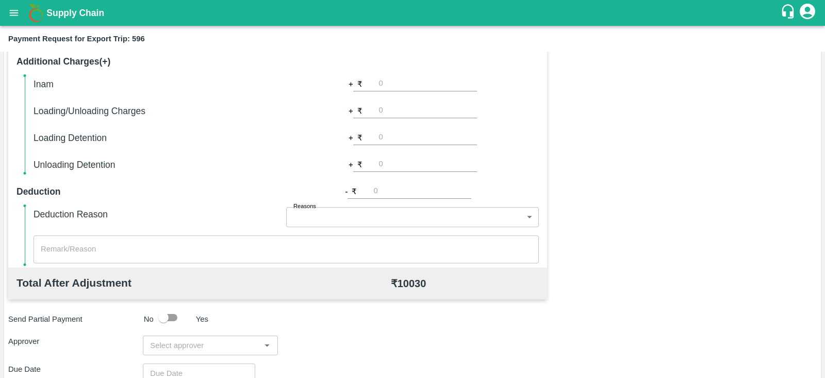
scroll to position [330, 0]
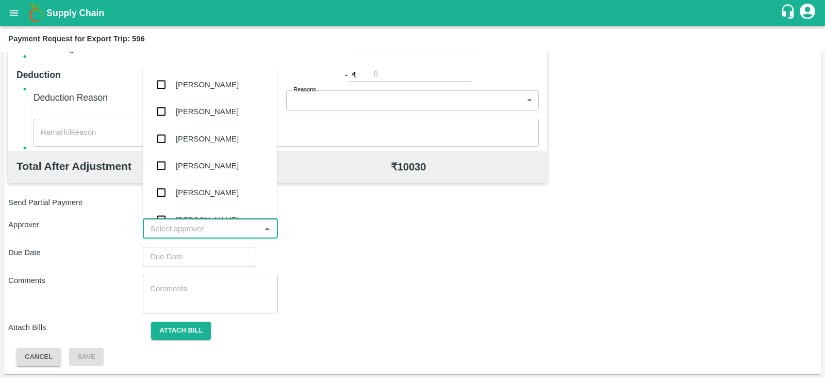
click at [201, 228] on input "input" at bounding box center [201, 228] width 111 height 13
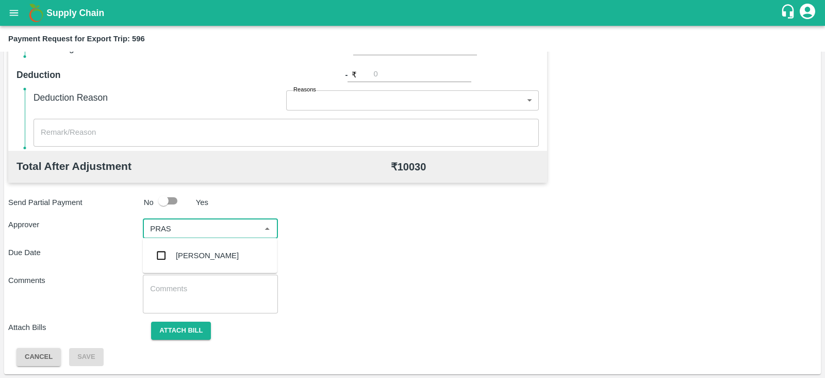
type input "PRASA"
click at [193, 251] on div "Prasad Waghade" at bounding box center [207, 255] width 63 height 11
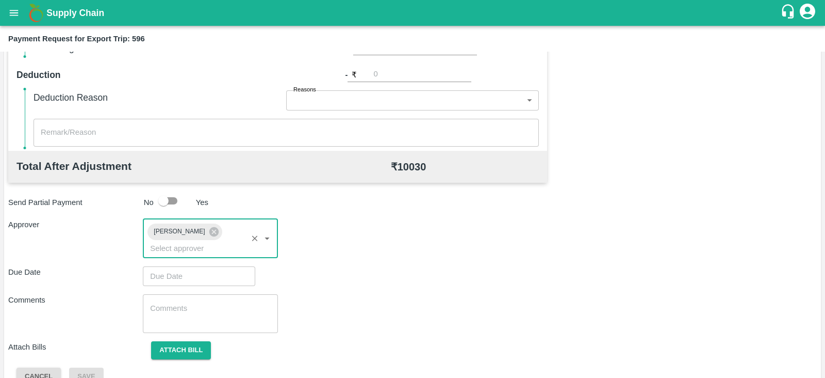
type input "DD/MM/YYYY hh:mm aa"
click at [178, 266] on input "DD/MM/YYYY hh:mm aa" at bounding box center [195, 276] width 105 height 20
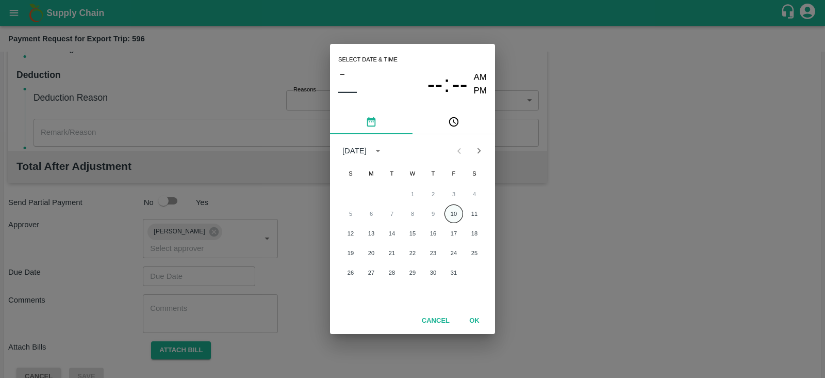
click at [455, 211] on button "10" at bounding box center [454, 213] width 19 height 19
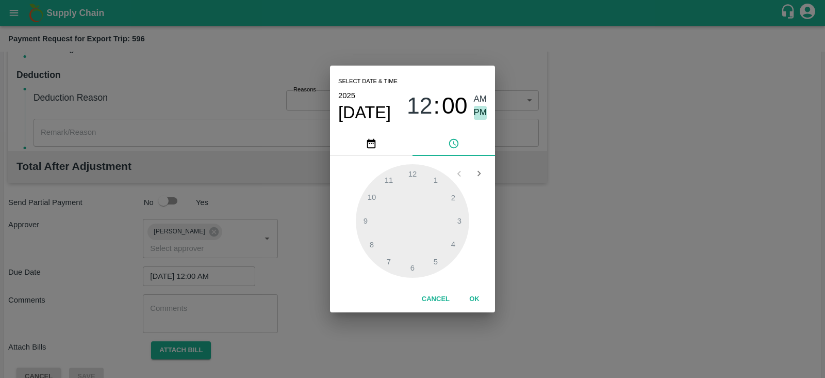
click at [483, 112] on span "PM" at bounding box center [480, 113] width 13 height 14
click at [456, 217] on div at bounding box center [412, 220] width 113 height 113
type input "10/10/2025 03:00 PM"
click at [475, 302] on button "OK" at bounding box center [474, 299] width 33 height 18
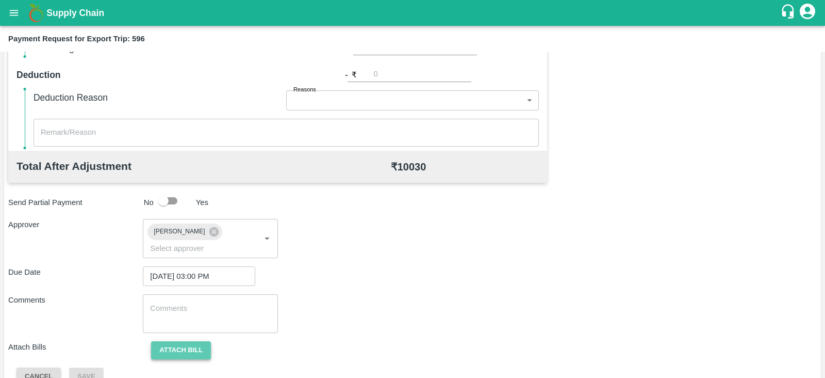
click at [183, 341] on button "Attach bill" at bounding box center [181, 350] width 60 height 18
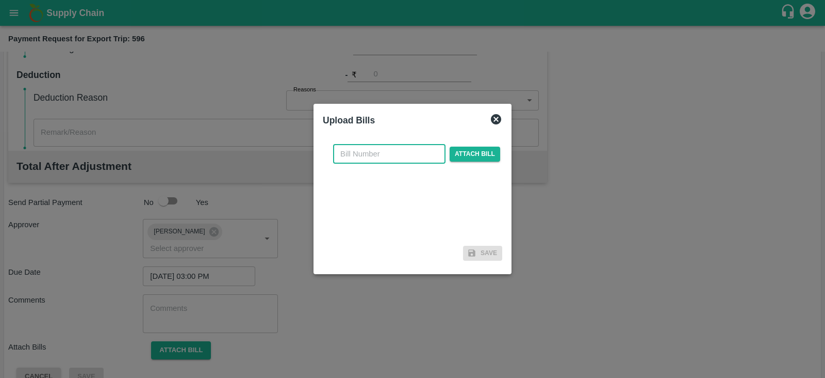
click at [359, 159] on input "text" at bounding box center [389, 154] width 112 height 20
paste input ": SLPL/0388/25-26"
click at [347, 154] on input ": SLPL/0388/25-26" at bounding box center [389, 154] width 112 height 20
type input "SLPL/0388/25-26"
click at [458, 155] on span "Attach bill" at bounding box center [475, 153] width 51 height 15
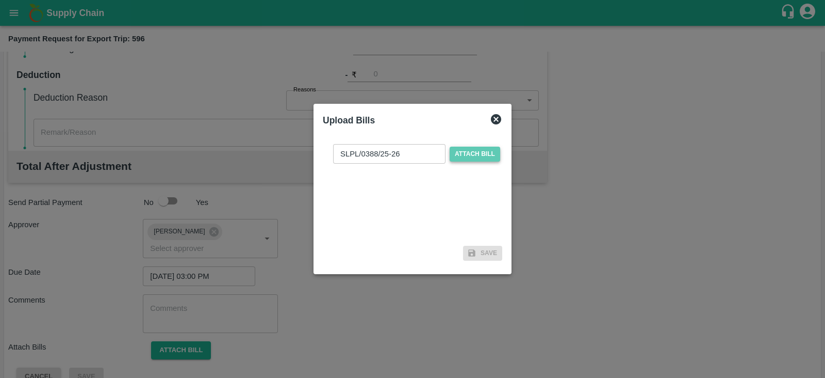
click at [0, 0] on input "Attach bill" at bounding box center [0, 0] width 0 height 0
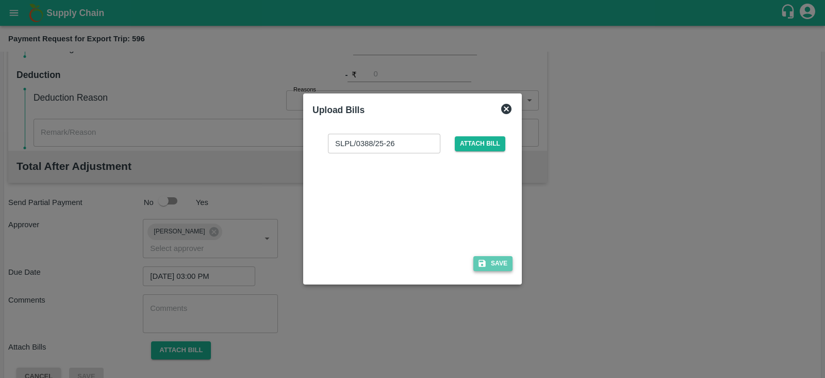
click at [496, 260] on button "Save" at bounding box center [492, 263] width 39 height 15
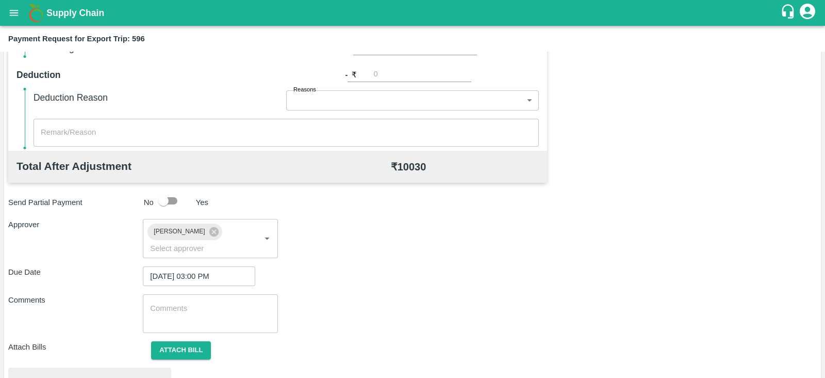
scroll to position [391, 0]
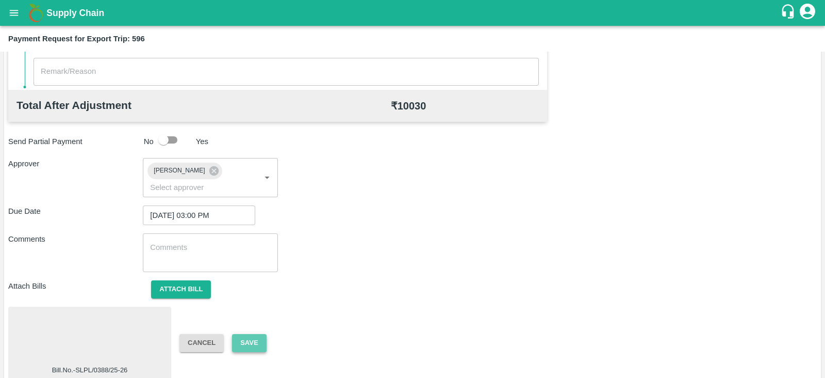
click at [255, 334] on button "Save" at bounding box center [249, 343] width 34 height 18
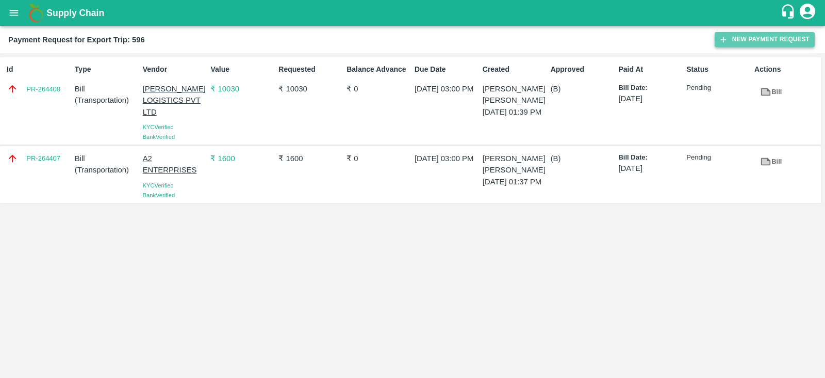
click at [739, 36] on button "New Payment Request" at bounding box center [765, 39] width 100 height 15
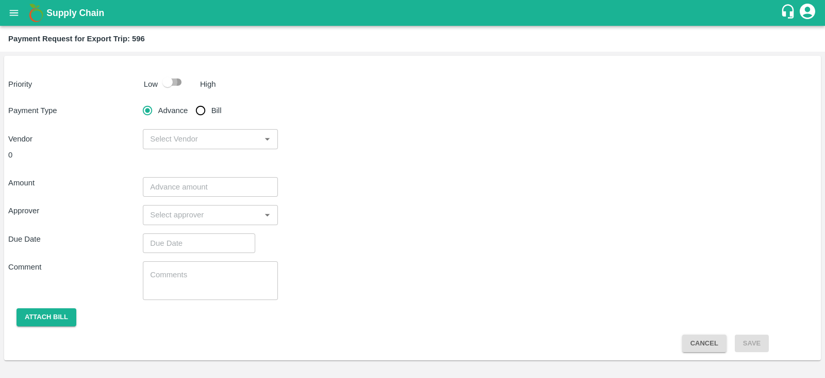
click at [172, 79] on input "checkbox" at bounding box center [167, 82] width 59 height 20
checkbox input "true"
click at [204, 113] on input "Bill" at bounding box center [200, 110] width 21 height 21
radio input "true"
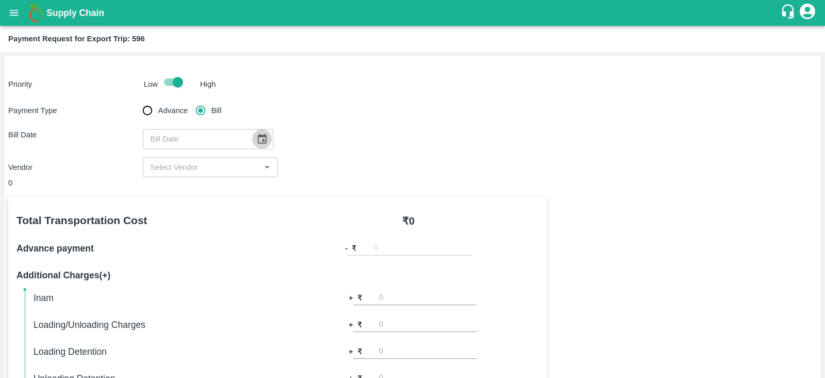
click at [258, 138] on icon "Choose date" at bounding box center [262, 139] width 9 height 10
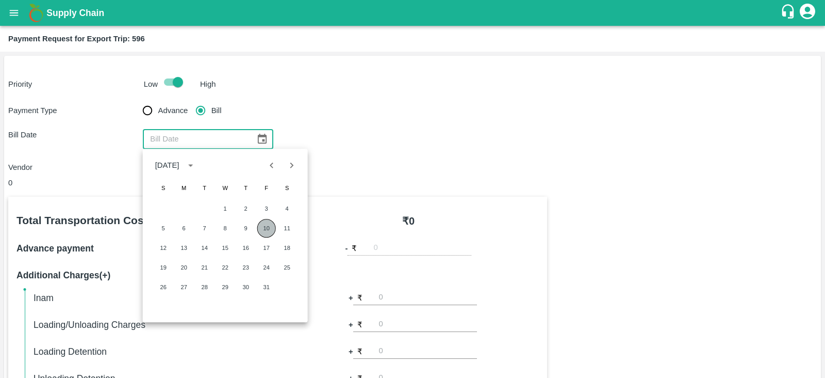
click at [268, 226] on button "10" at bounding box center [266, 228] width 19 height 19
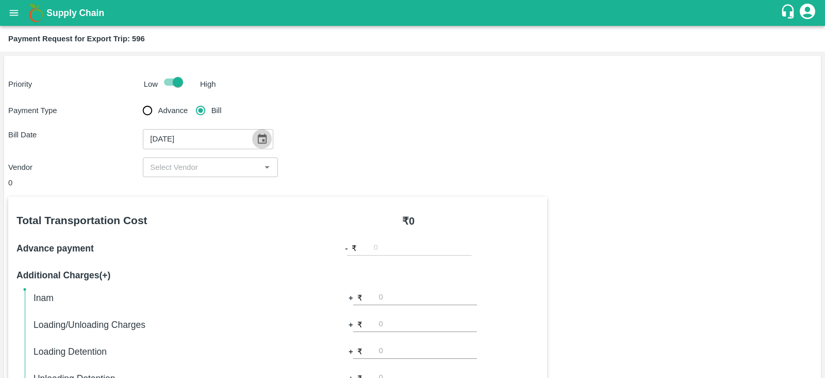
click at [252, 140] on button "Choose date, selected date is Oct 10, 2025" at bounding box center [262, 139] width 20 height 20
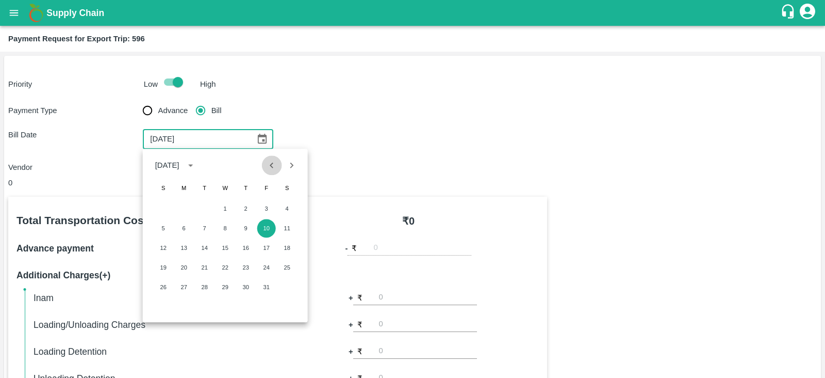
click at [267, 167] on icon "Previous month" at bounding box center [271, 164] width 11 height 11
click at [241, 261] on button "25" at bounding box center [246, 267] width 19 height 19
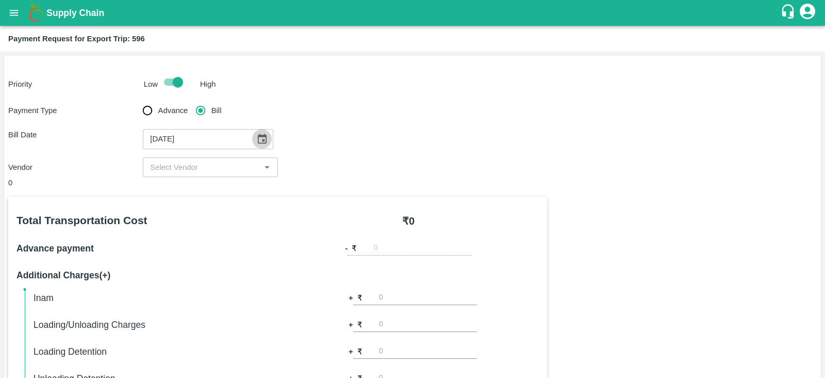
click at [258, 135] on icon "Choose date, selected date is Sep 25, 2025" at bounding box center [262, 139] width 9 height 10
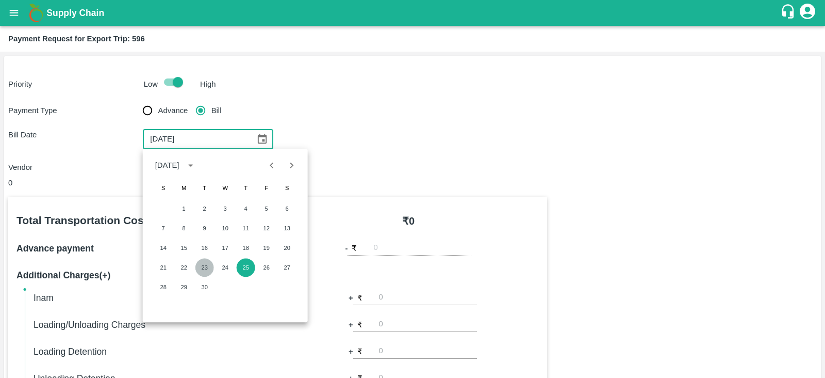
click at [203, 264] on button "23" at bounding box center [204, 267] width 19 height 19
type input "23/09/2025"
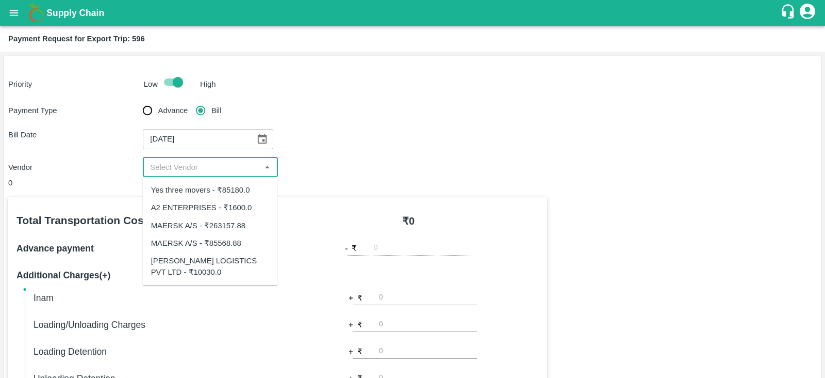
click at [193, 170] on input "input" at bounding box center [201, 166] width 111 height 13
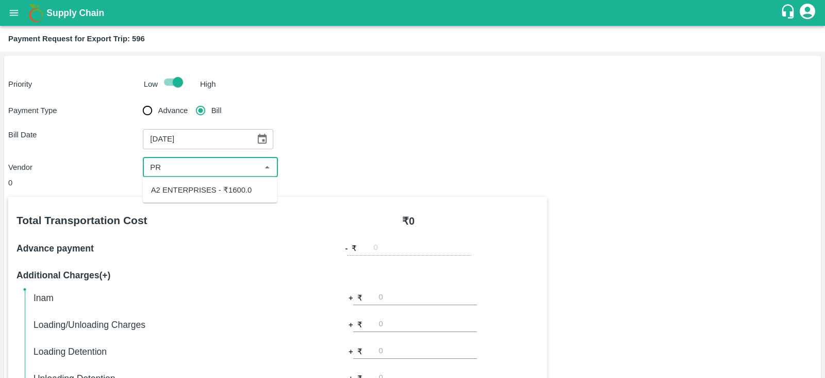
click at [239, 166] on input "input" at bounding box center [201, 166] width 111 height 13
type input "P"
click at [239, 166] on input "input" at bounding box center [201, 166] width 111 height 13
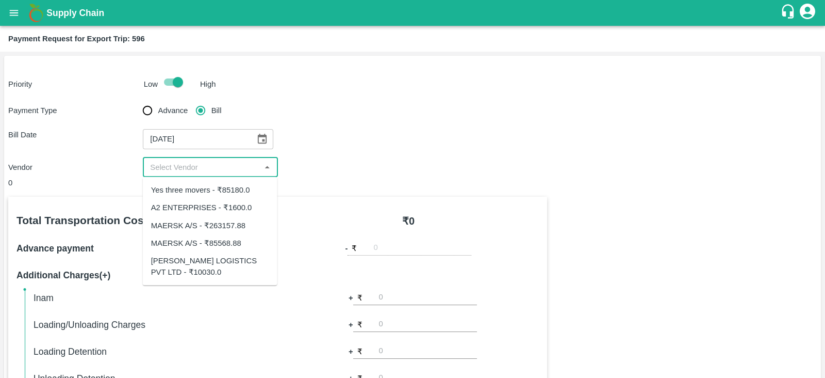
click at [239, 166] on input "input" at bounding box center [201, 166] width 111 height 13
click at [213, 194] on div "Yes three movers - ₹85180.0" at bounding box center [200, 189] width 99 height 11
type input "Yes three movers - ₹85180.0"
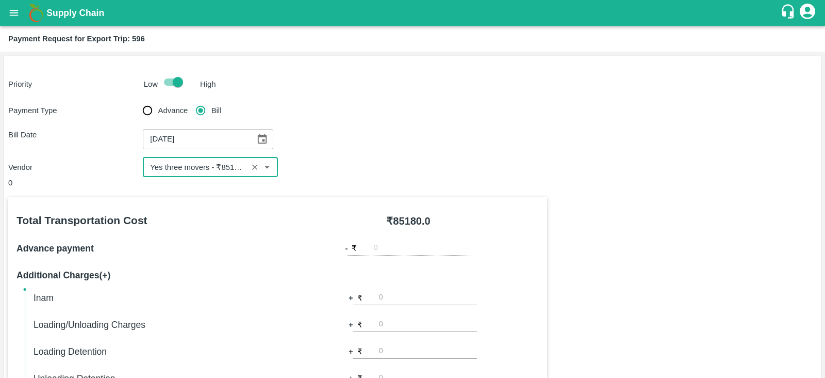
scroll to position [330, 0]
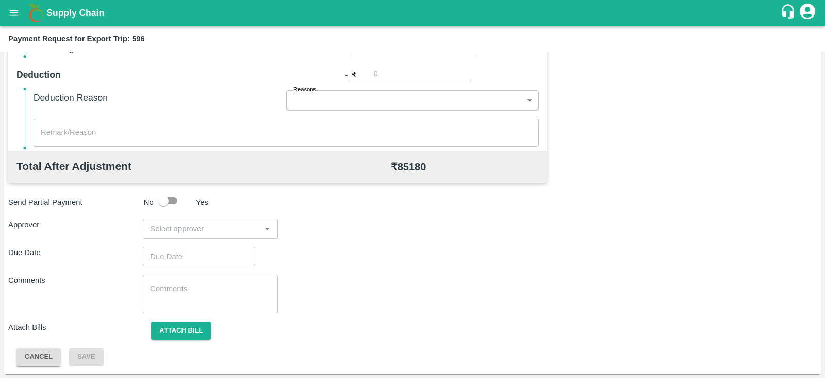
click at [212, 230] on input "input" at bounding box center [201, 228] width 111 height 13
type input "PRASA"
click at [204, 247] on div "Prasad Waghade" at bounding box center [210, 255] width 135 height 27
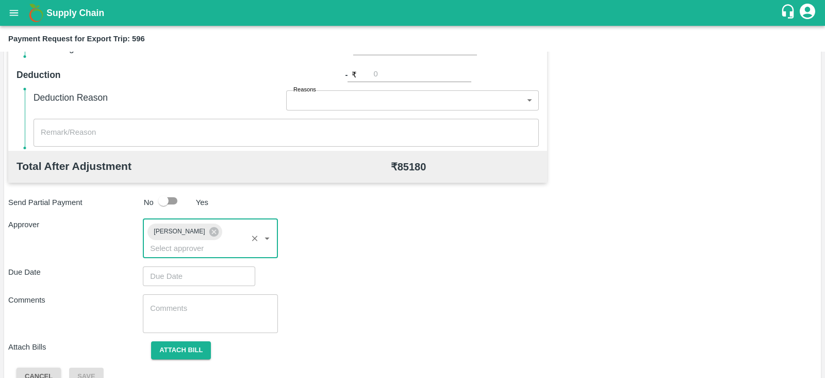
type input "DD/MM/YYYY hh:mm aa"
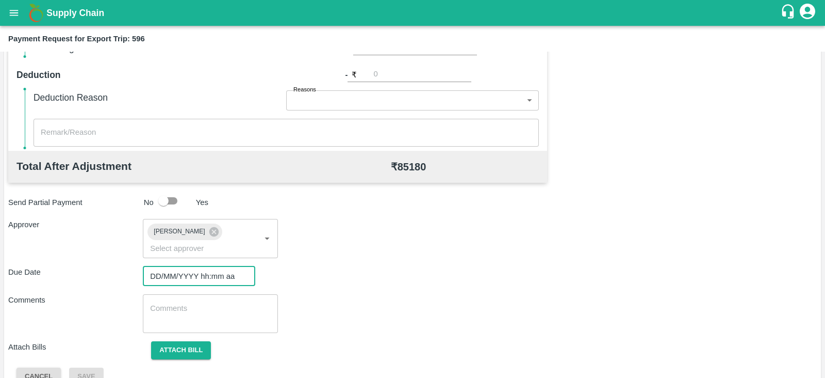
click at [181, 266] on input "DD/MM/YYYY hh:mm aa" at bounding box center [195, 276] width 105 height 20
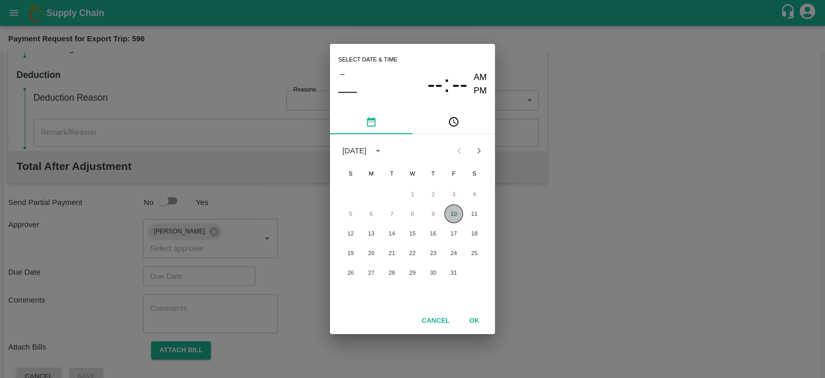
click at [456, 213] on button "10" at bounding box center [454, 213] width 19 height 19
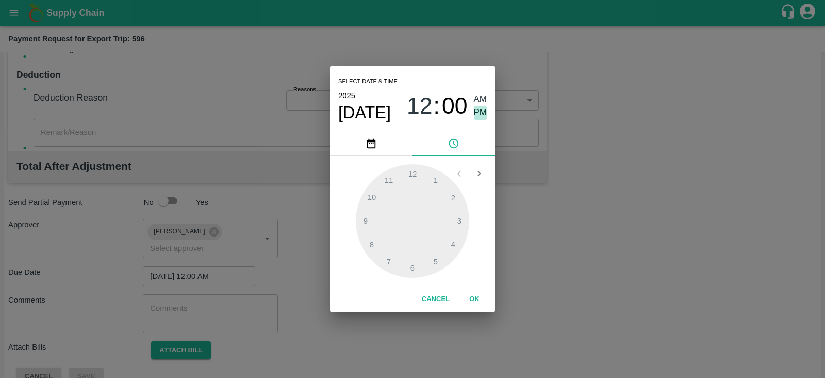
click at [484, 111] on span "PM" at bounding box center [480, 113] width 13 height 14
click at [461, 218] on div at bounding box center [412, 220] width 113 height 113
type input "10/10/2025 03:00 PM"
click at [475, 295] on button "OK" at bounding box center [474, 299] width 33 height 18
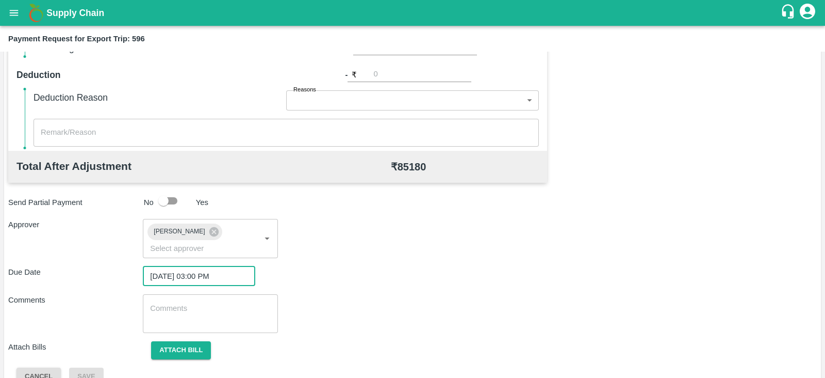
scroll to position [336, 0]
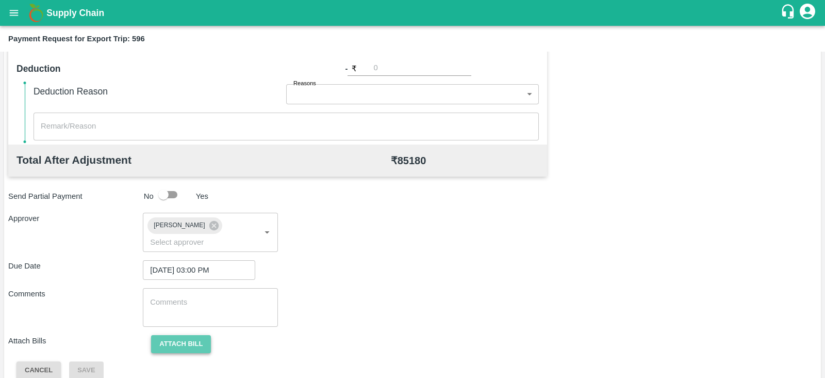
click at [186, 335] on button "Attach bill" at bounding box center [181, 344] width 60 height 18
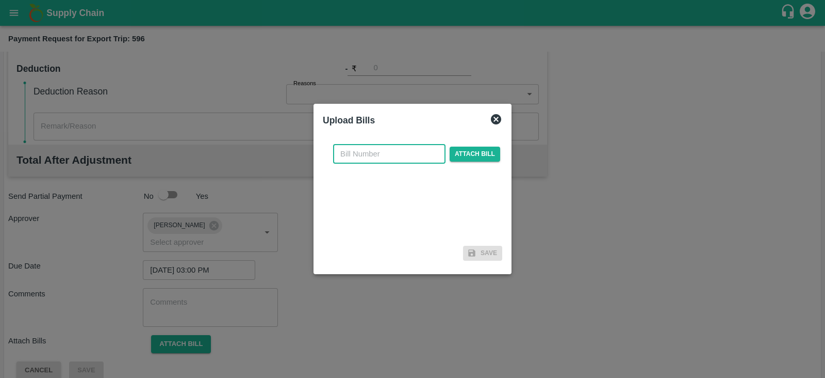
click at [386, 155] on input "text" at bounding box center [389, 154] width 112 height 20
paste input "YTM/0617/25-26"
type input "YTM/0617/25-26"
click at [483, 155] on span "Attach bill" at bounding box center [475, 153] width 51 height 15
click at [0, 0] on input "Attach bill" at bounding box center [0, 0] width 0 height 0
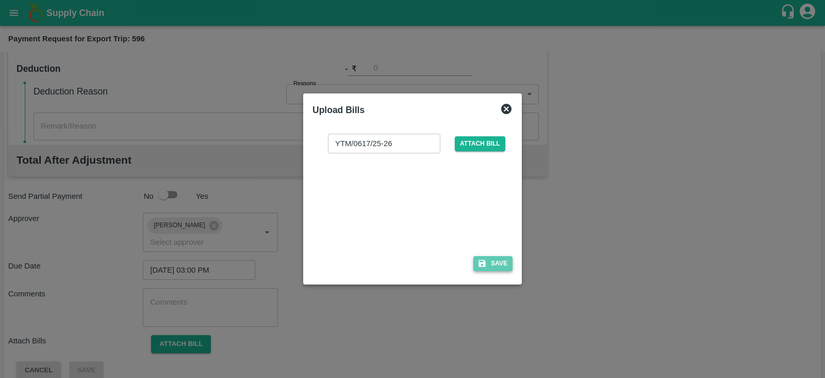
click at [500, 266] on button "Save" at bounding box center [492, 263] width 39 height 15
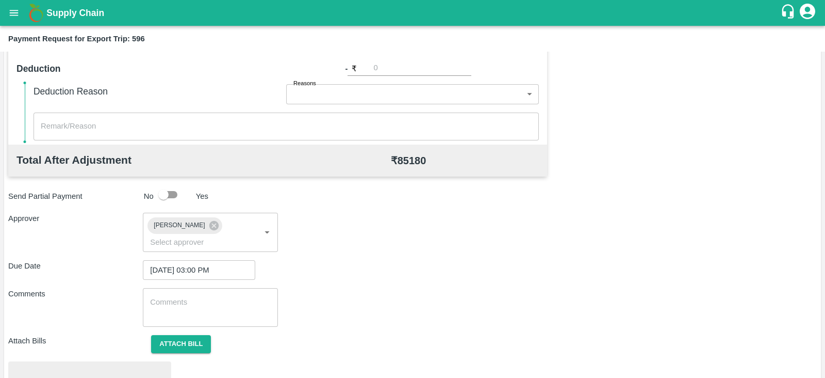
scroll to position [391, 0]
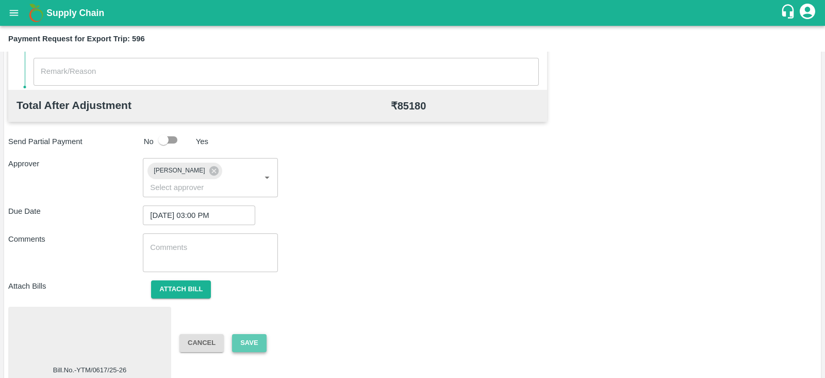
click at [258, 334] on button "Save" at bounding box center [249, 343] width 34 height 18
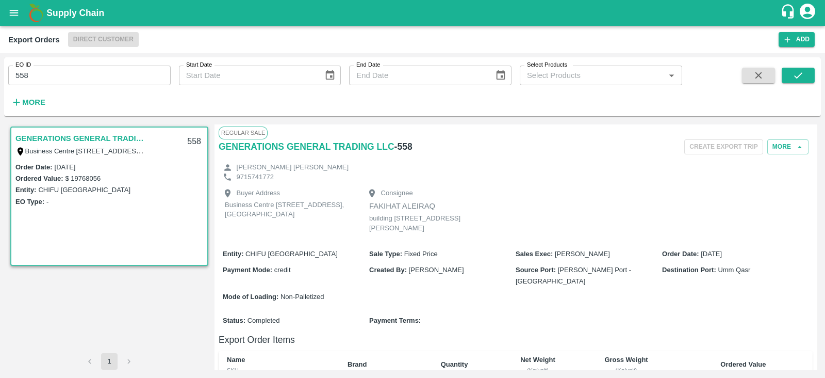
scroll to position [692, 0]
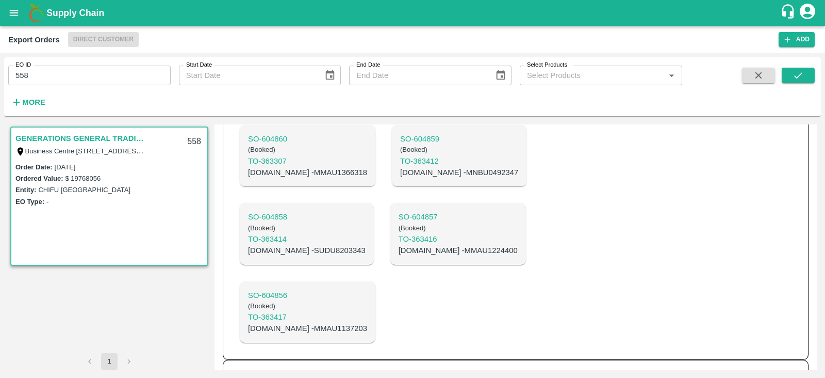
copy p "MNBU3583076"
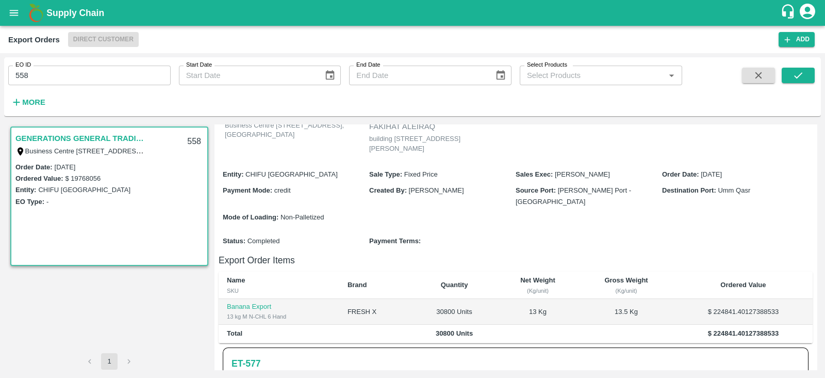
scroll to position [0, 0]
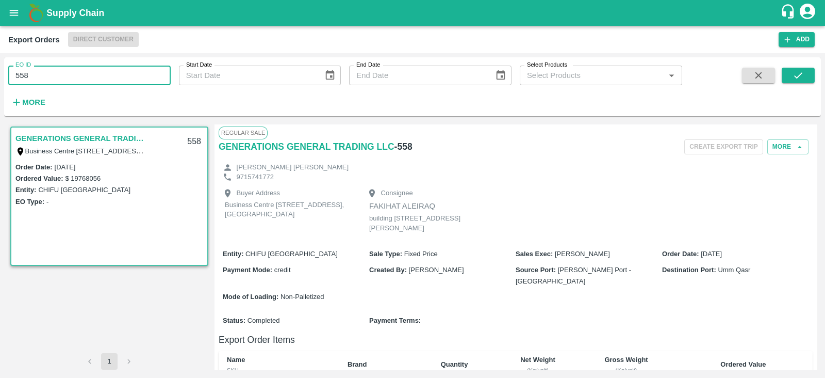
click at [94, 77] on input "558" at bounding box center [89, 76] width 162 height 20
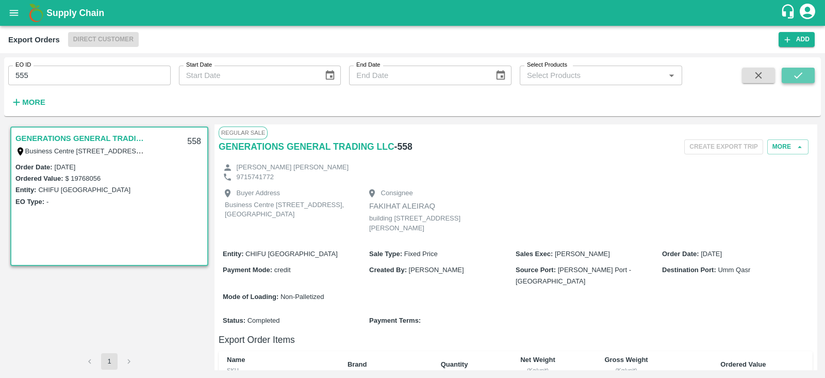
click at [799, 71] on icon "submit" at bounding box center [798, 75] width 11 height 11
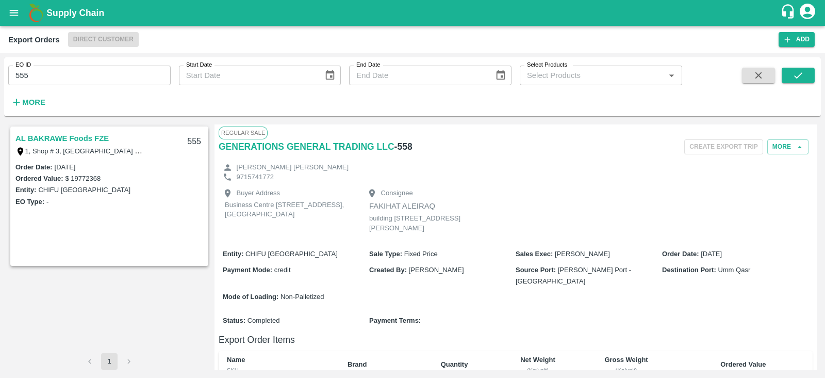
click at [103, 135] on link "AL BAKRAWE Foods FZE" at bounding box center [61, 138] width 93 height 13
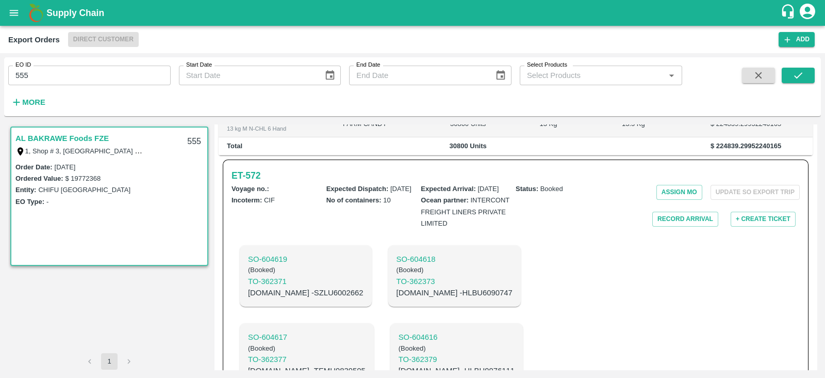
scroll to position [276, 0]
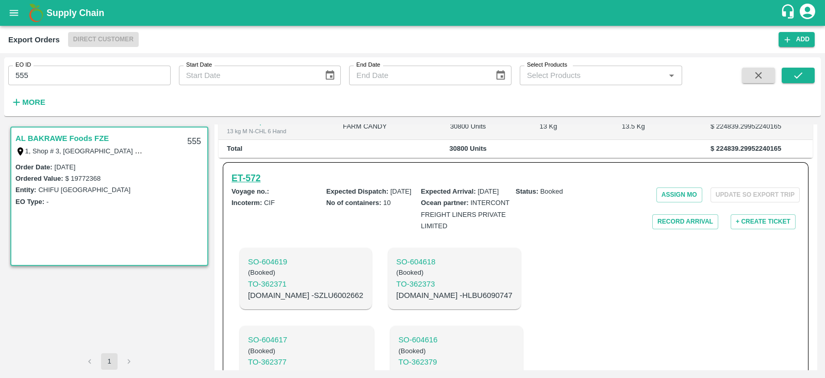
click at [248, 171] on h6 "ET- 572" at bounding box center [246, 178] width 29 height 14
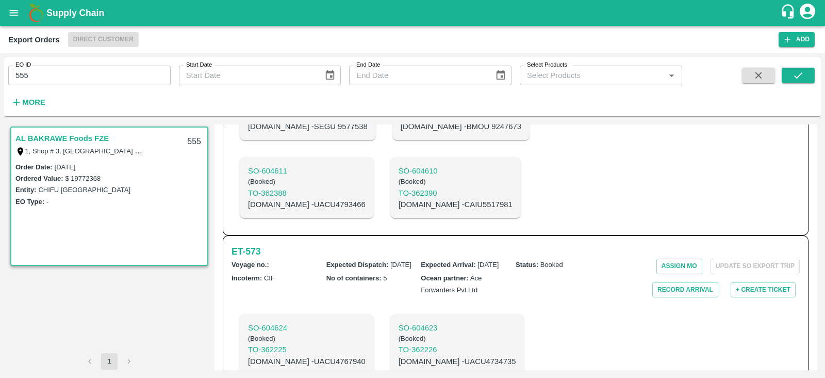
scroll to position [678, 0]
click at [258, 244] on h6 "ET- 573" at bounding box center [246, 251] width 29 height 14
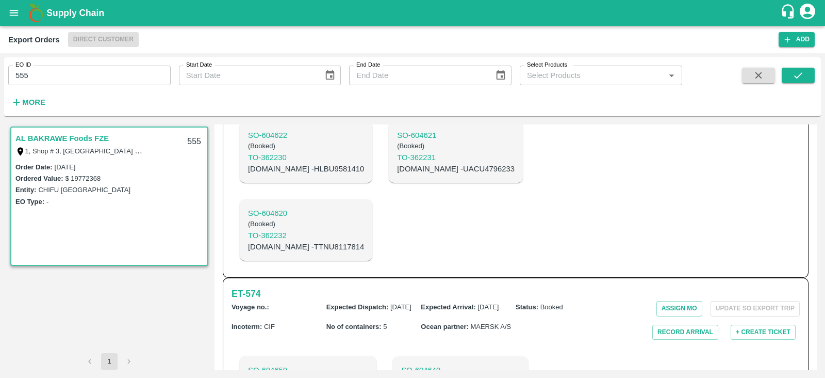
scroll to position [950, 0]
click at [256, 286] on h6 "ET- 574" at bounding box center [246, 293] width 29 height 14
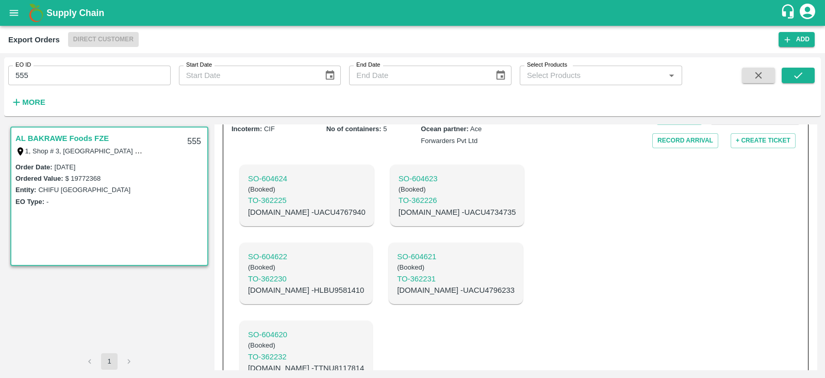
scroll to position [822, 0]
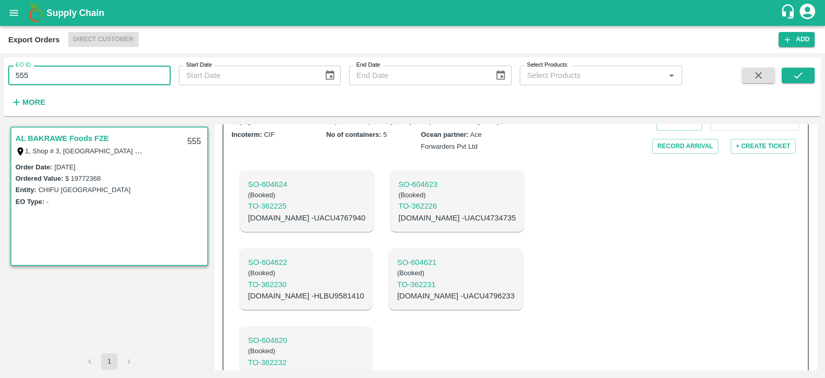
click at [101, 72] on input "555" at bounding box center [89, 76] width 162 height 20
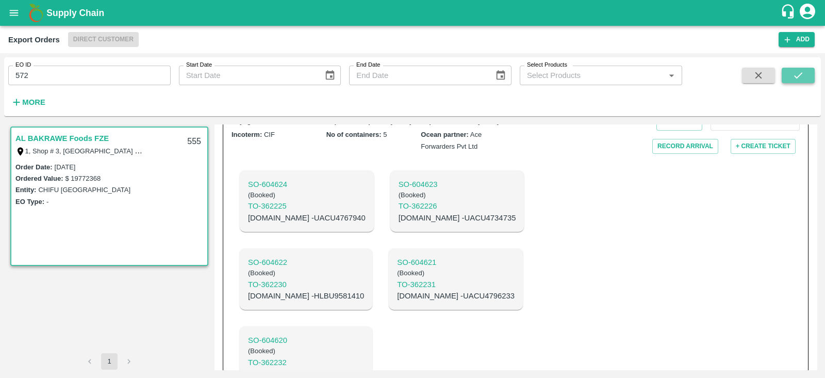
click at [795, 71] on icon "submit" at bounding box center [798, 75] width 11 height 11
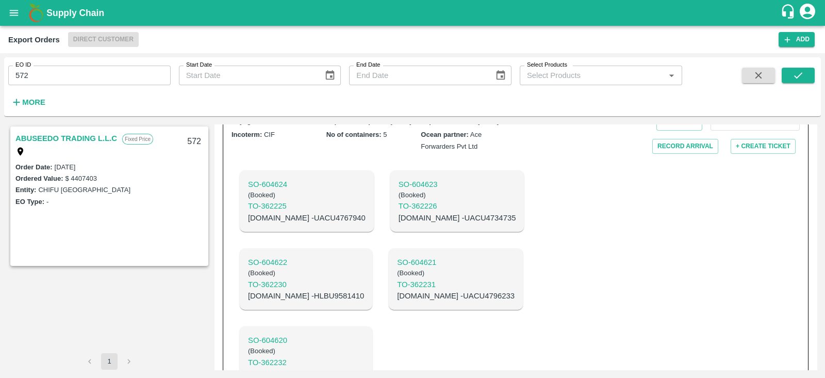
click at [110, 139] on link "ABUSEEDO TRADING L.L.C" at bounding box center [66, 138] width 102 height 13
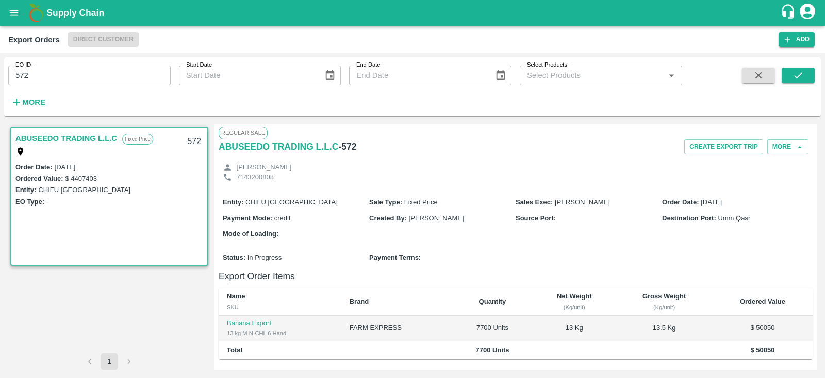
click at [93, 139] on link "ABUSEEDO TRADING L.L.C" at bounding box center [66, 138] width 102 height 13
click at [117, 75] on input "572" at bounding box center [89, 76] width 162 height 20
type input "5"
click at [805, 72] on button "submit" at bounding box center [798, 75] width 33 height 15
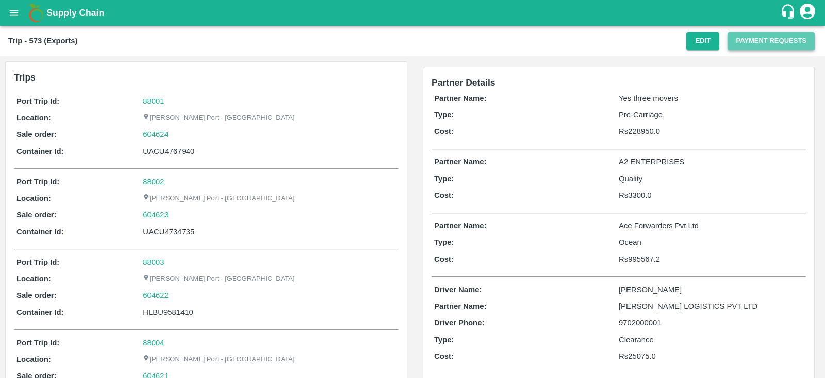
click at [744, 44] on button "Payment Requests" at bounding box center [771, 41] width 87 height 18
